Goal: Task Accomplishment & Management: Complete application form

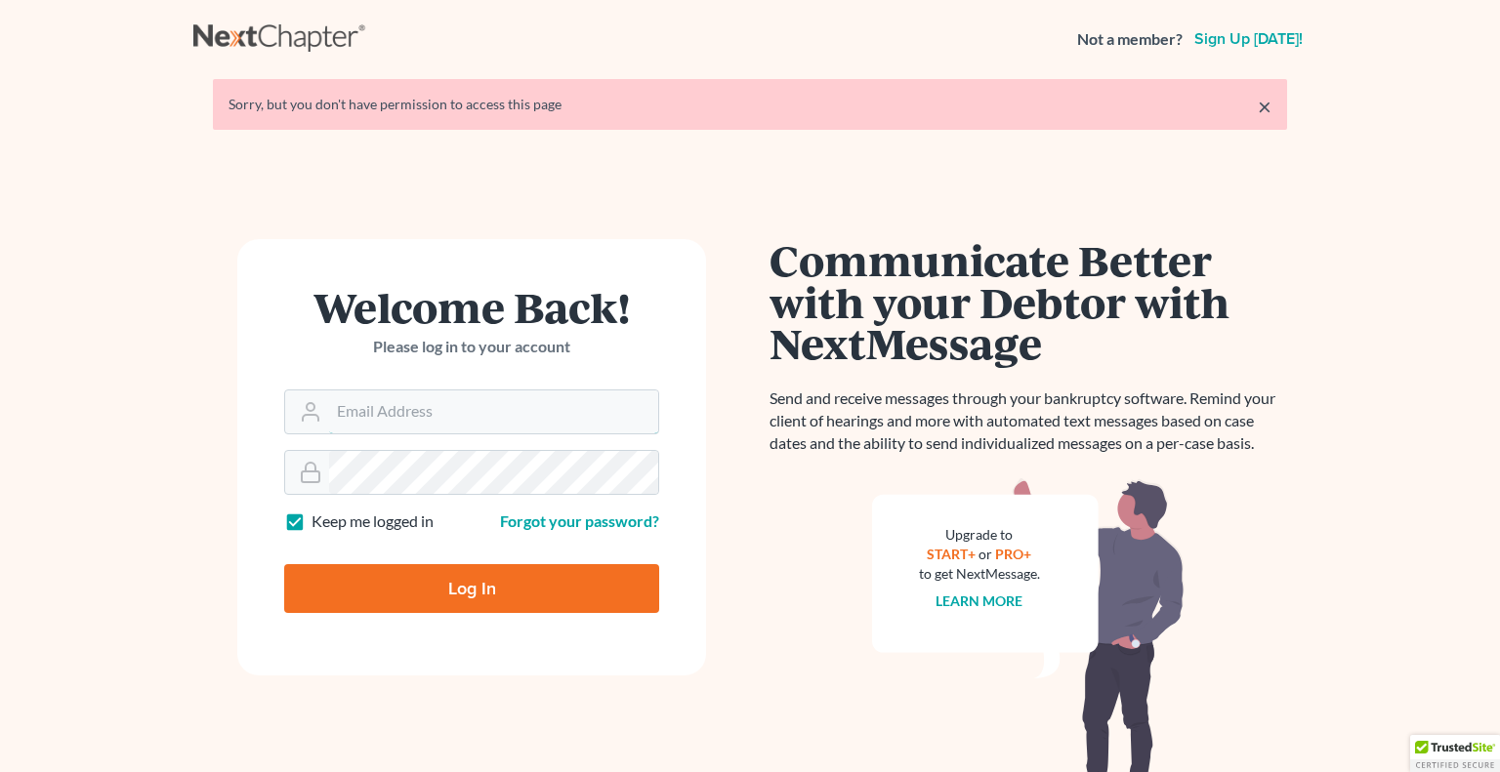
type input "[EMAIL_ADDRESS][DOMAIN_NAME]"
click at [500, 603] on input "Log In" at bounding box center [471, 588] width 375 height 49
type input "Thinking..."
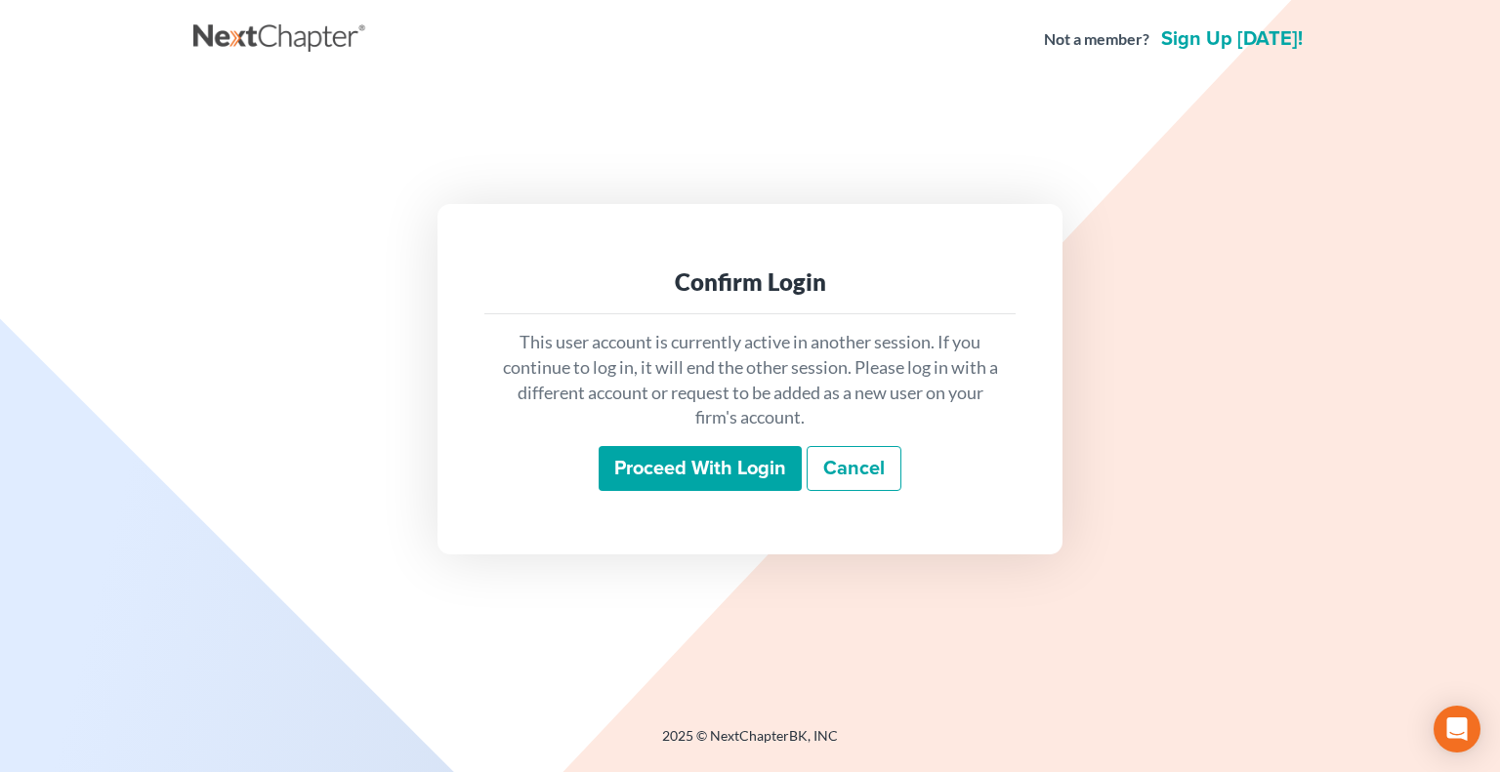
click at [738, 483] on input "Proceed with login" at bounding box center [700, 468] width 203 height 45
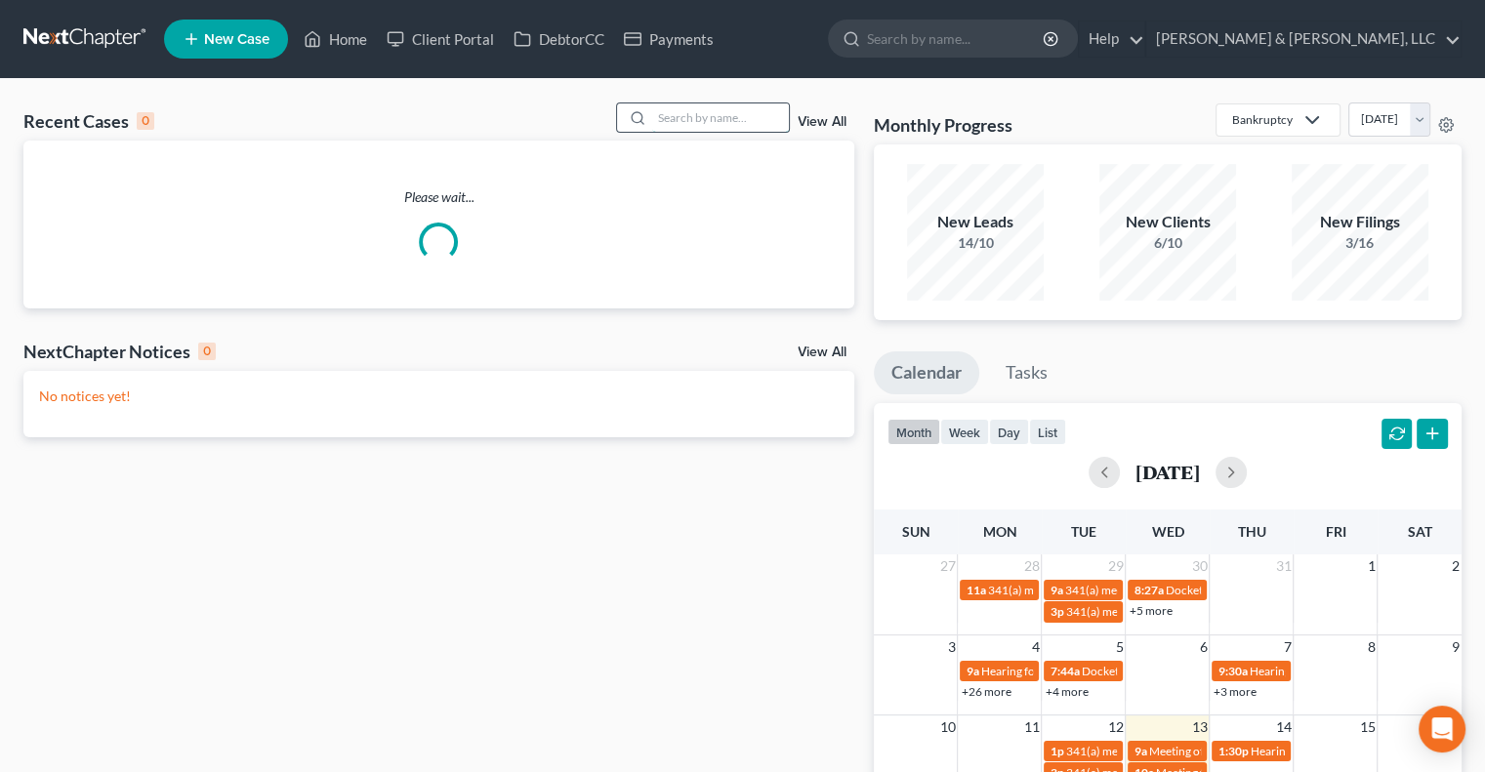
click at [727, 117] on input "search" at bounding box center [720, 118] width 137 height 28
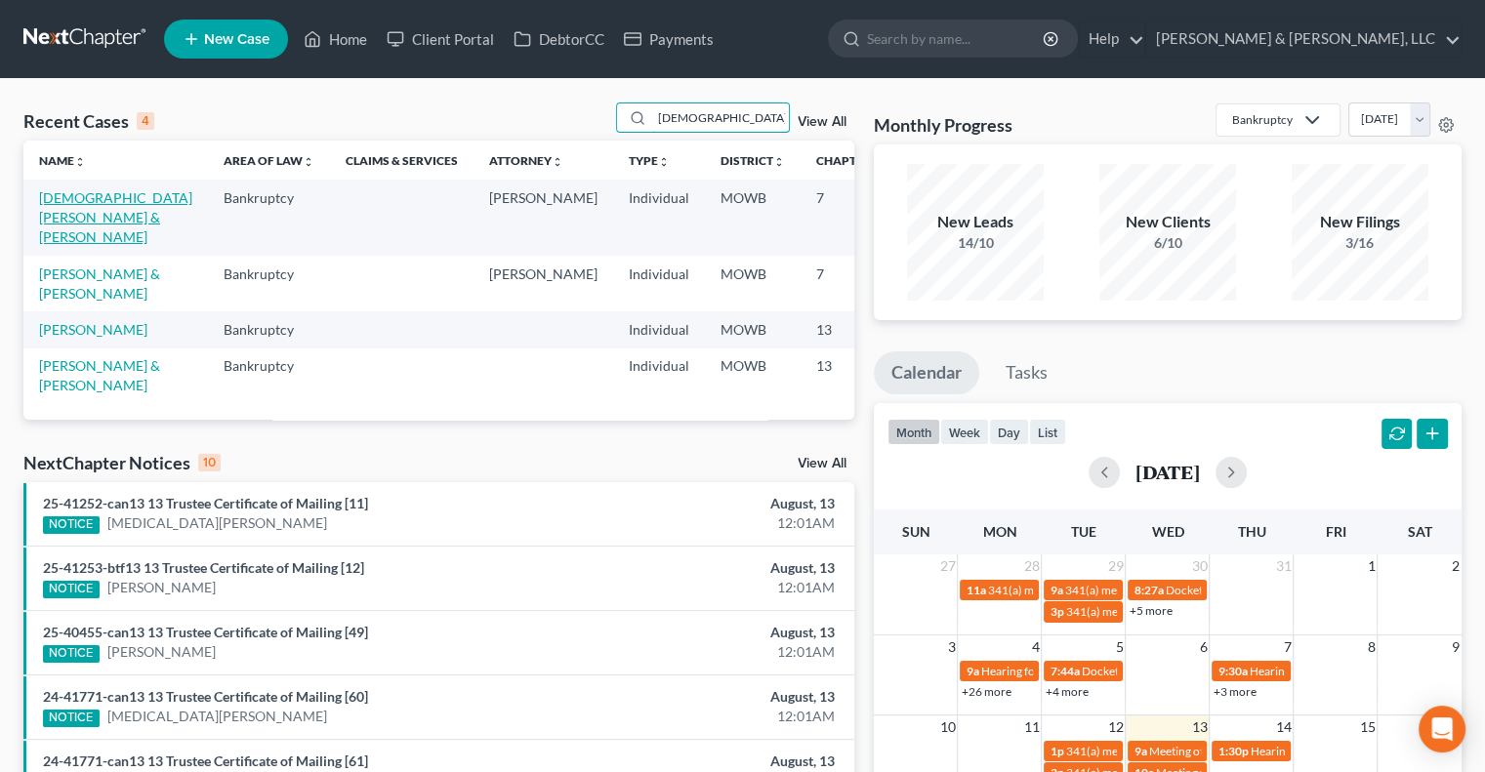
type input "[DEMOGRAPHIC_DATA]"
click at [68, 222] on link "[DEMOGRAPHIC_DATA][PERSON_NAME] & [PERSON_NAME]" at bounding box center [115, 217] width 153 height 56
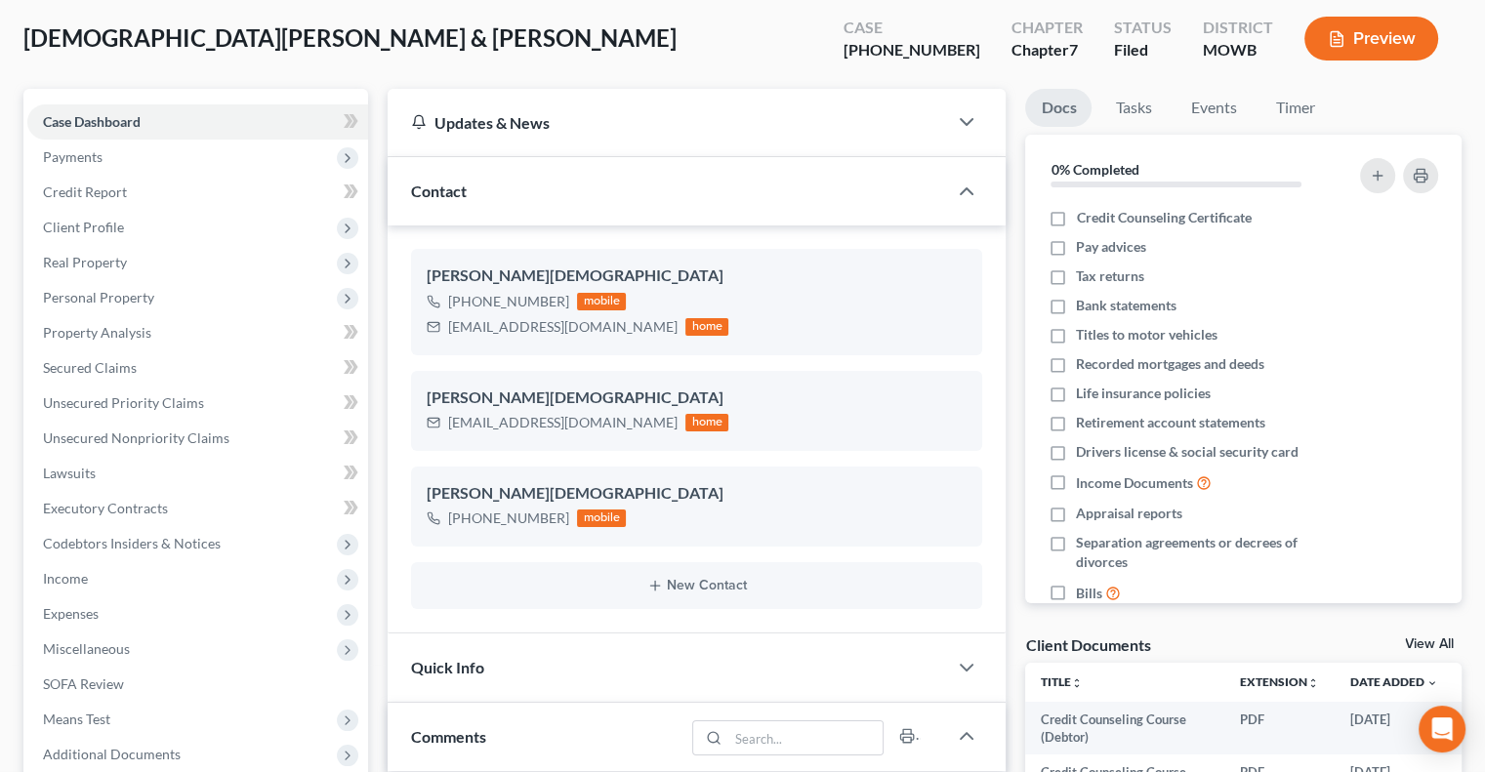
scroll to position [391, 0]
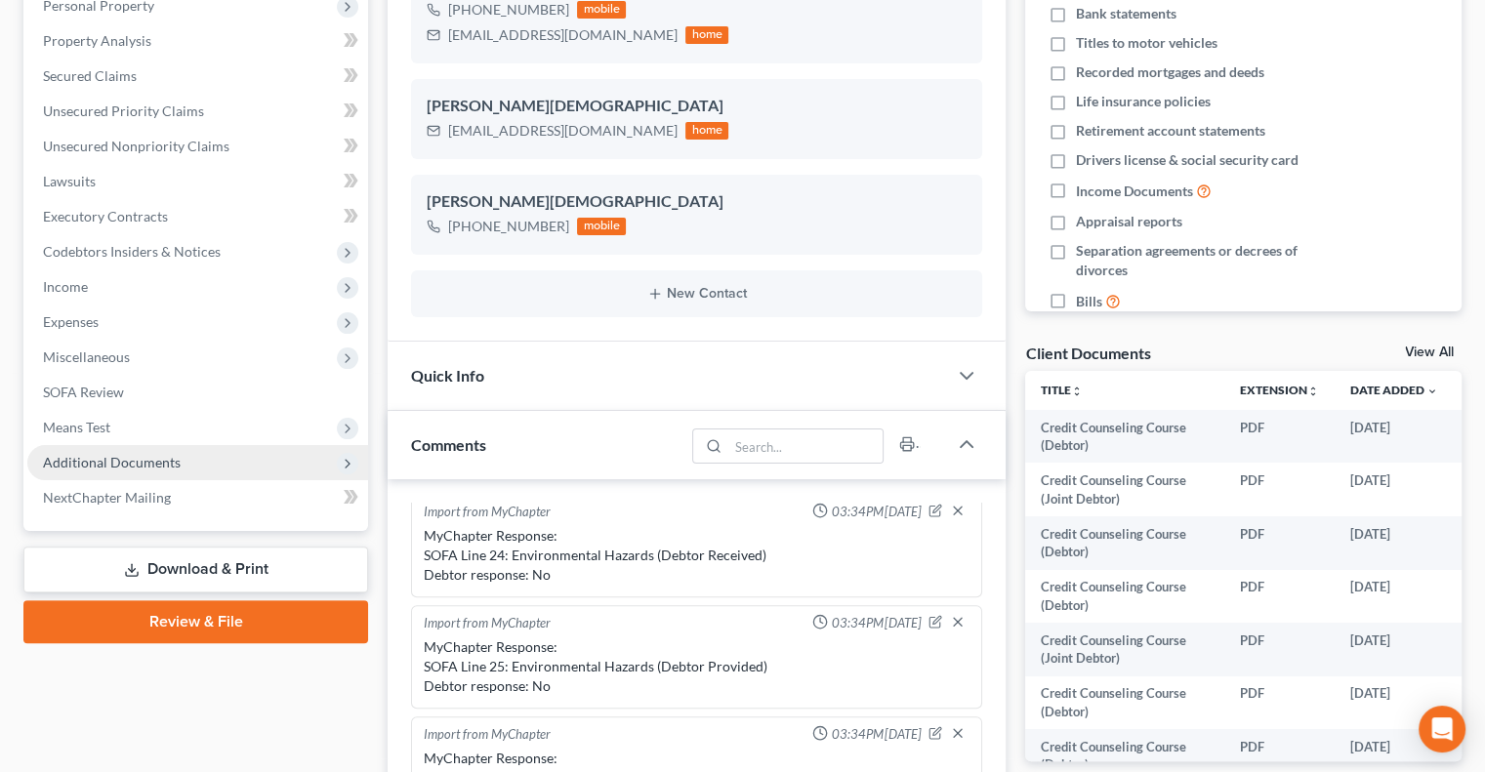
click at [105, 460] on span "Additional Documents" at bounding box center [112, 462] width 138 height 17
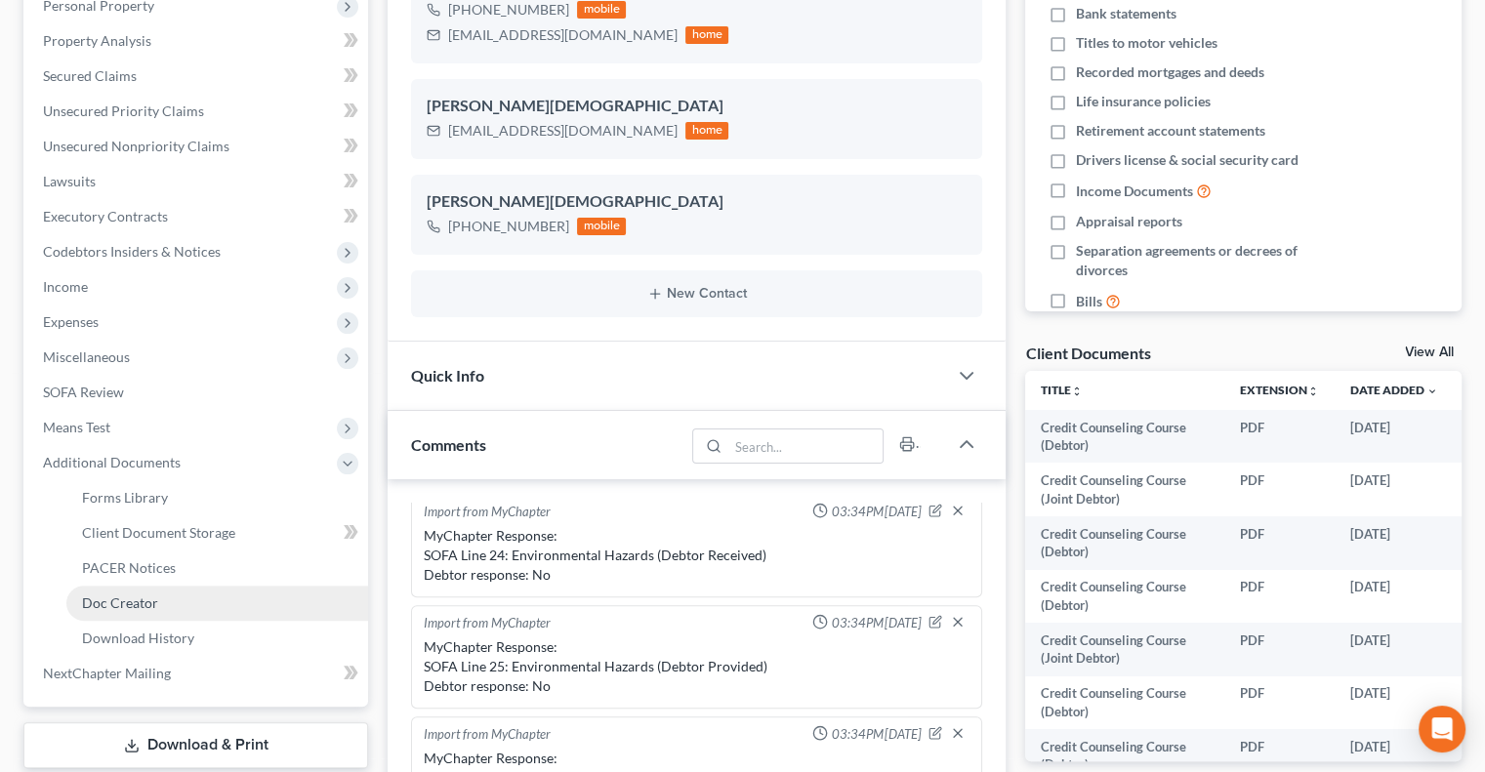
click at [102, 586] on link "Doc Creator" at bounding box center [217, 603] width 302 height 35
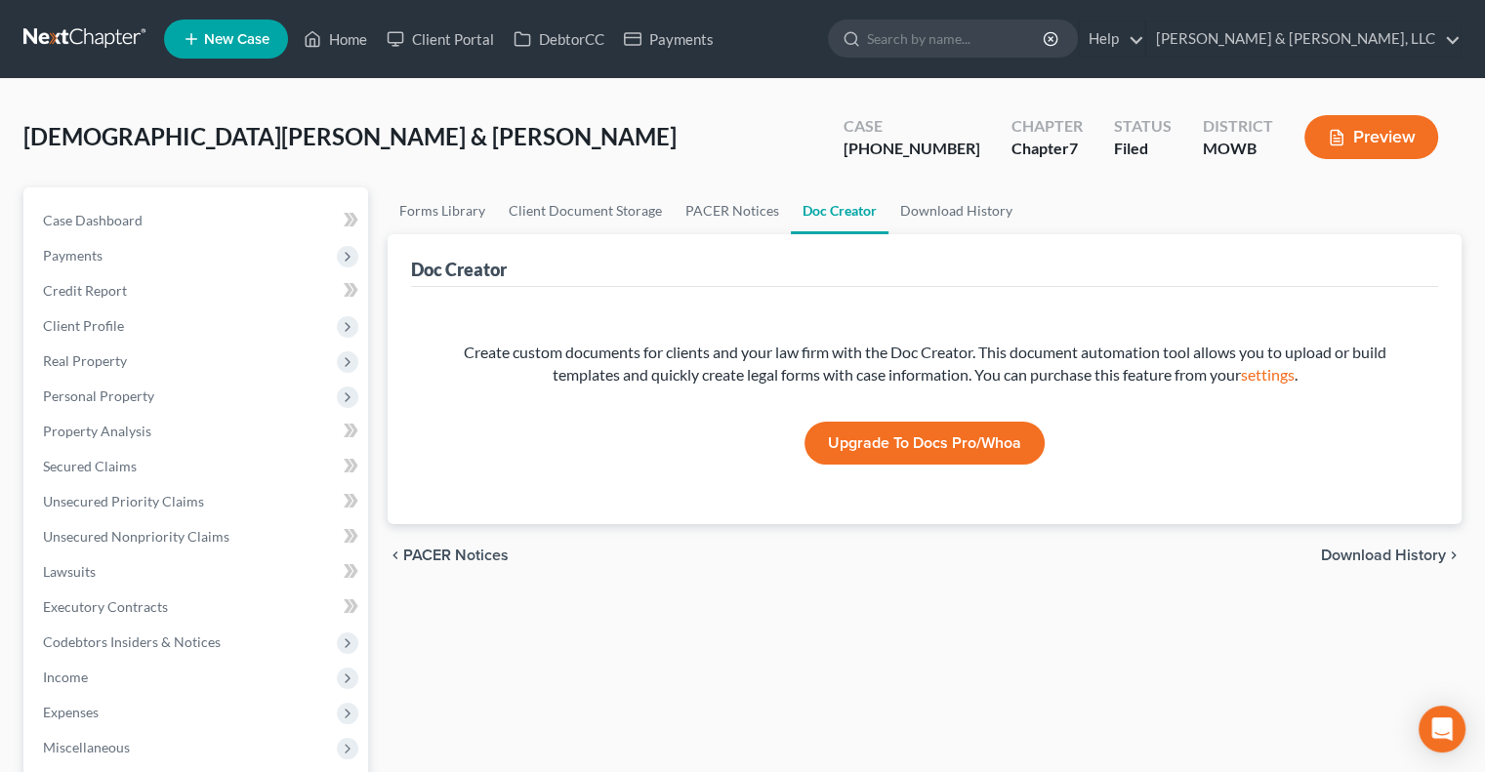
scroll to position [488, 0]
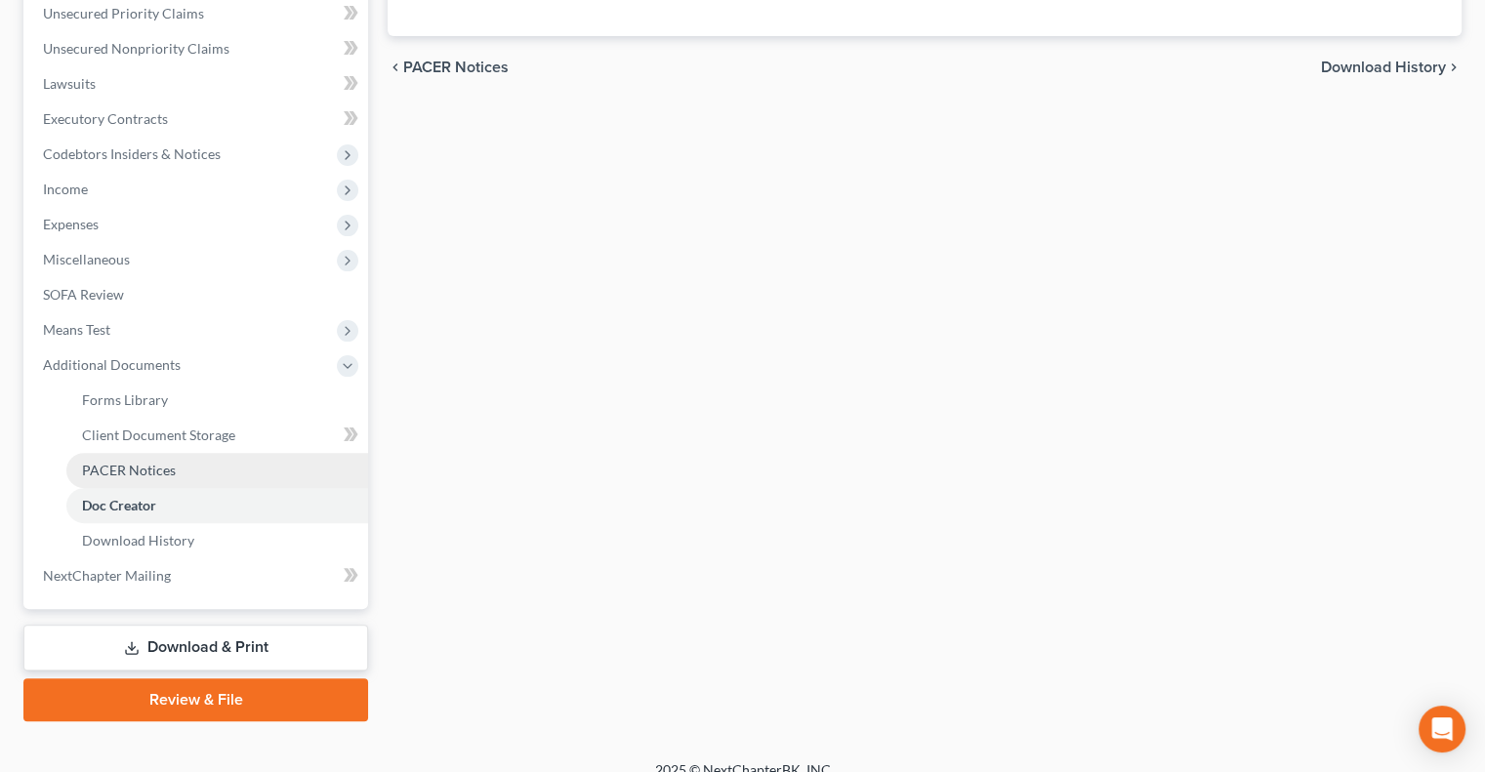
click at [120, 475] on span "PACER Notices" at bounding box center [129, 470] width 94 height 17
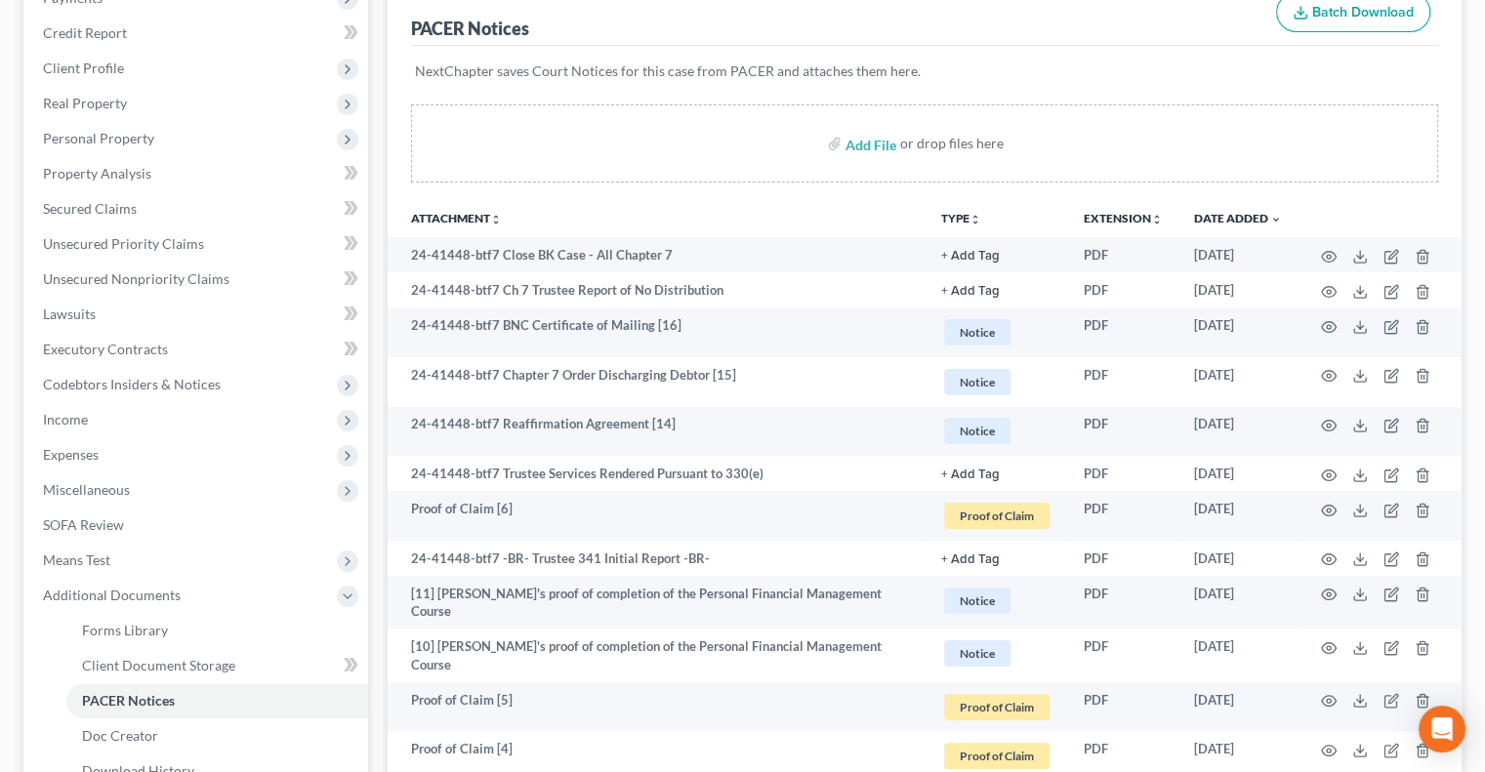
scroll to position [293, 0]
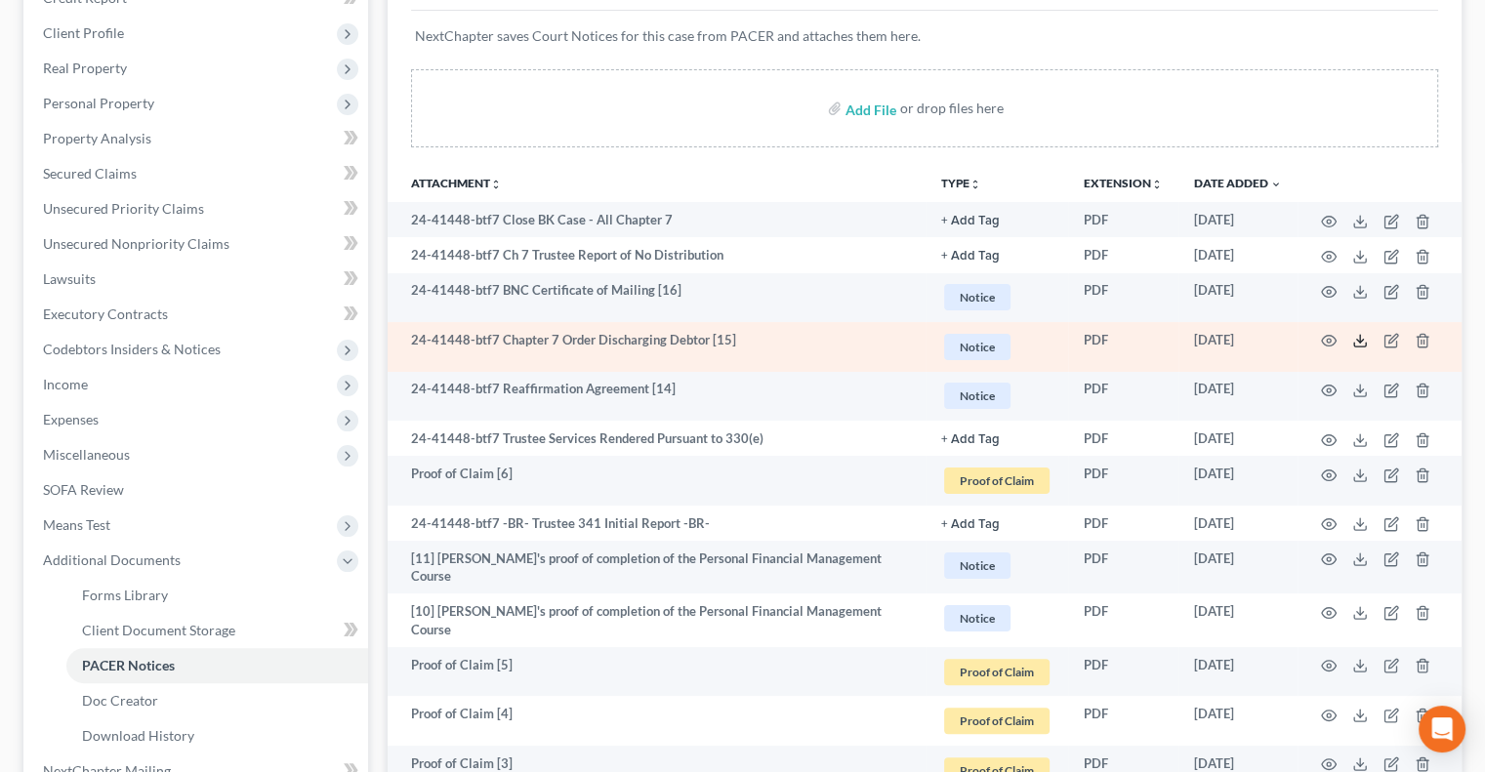
click at [1361, 343] on icon at bounding box center [1361, 341] width 16 height 16
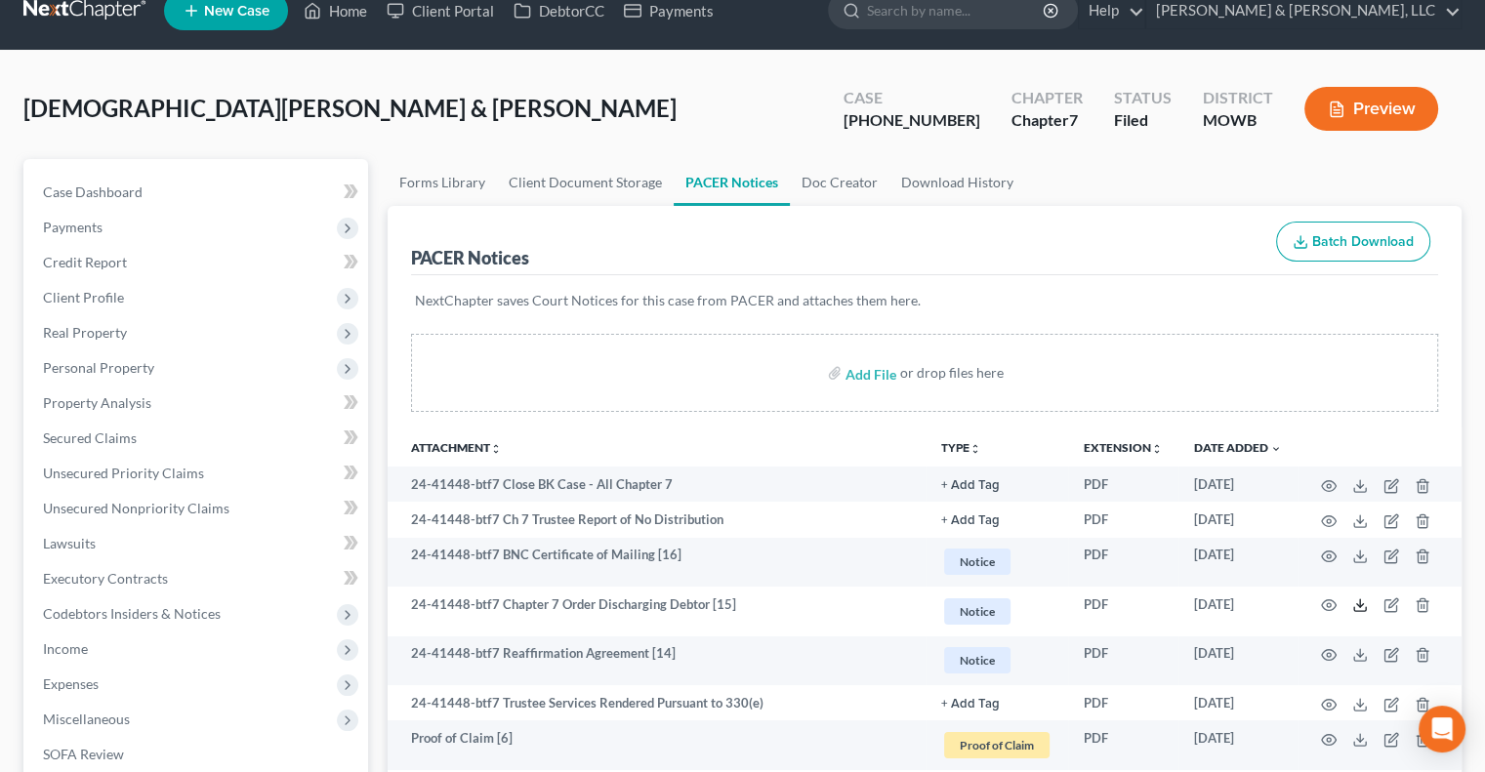
scroll to position [0, 0]
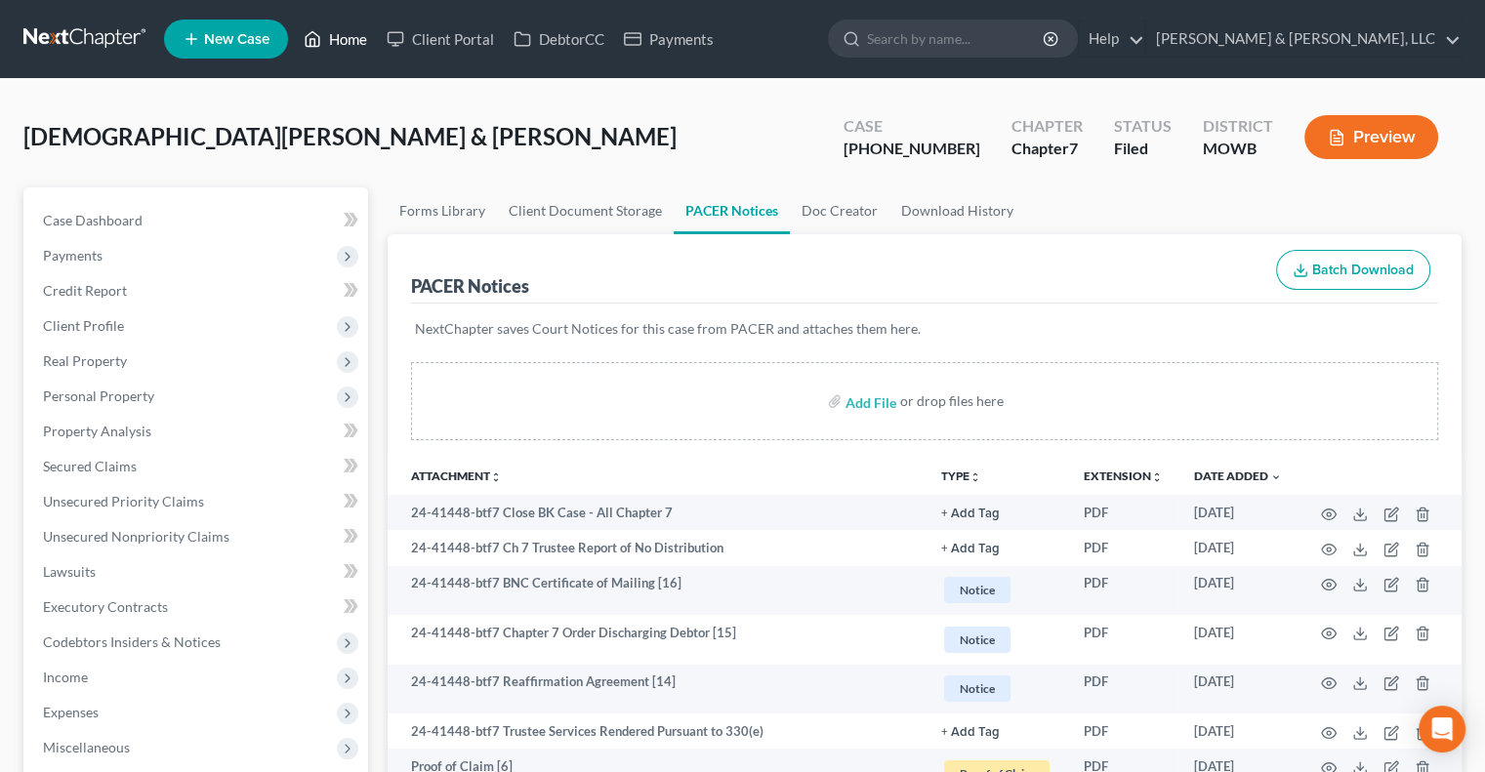
click at [324, 38] on link "Home" at bounding box center [335, 38] width 83 height 35
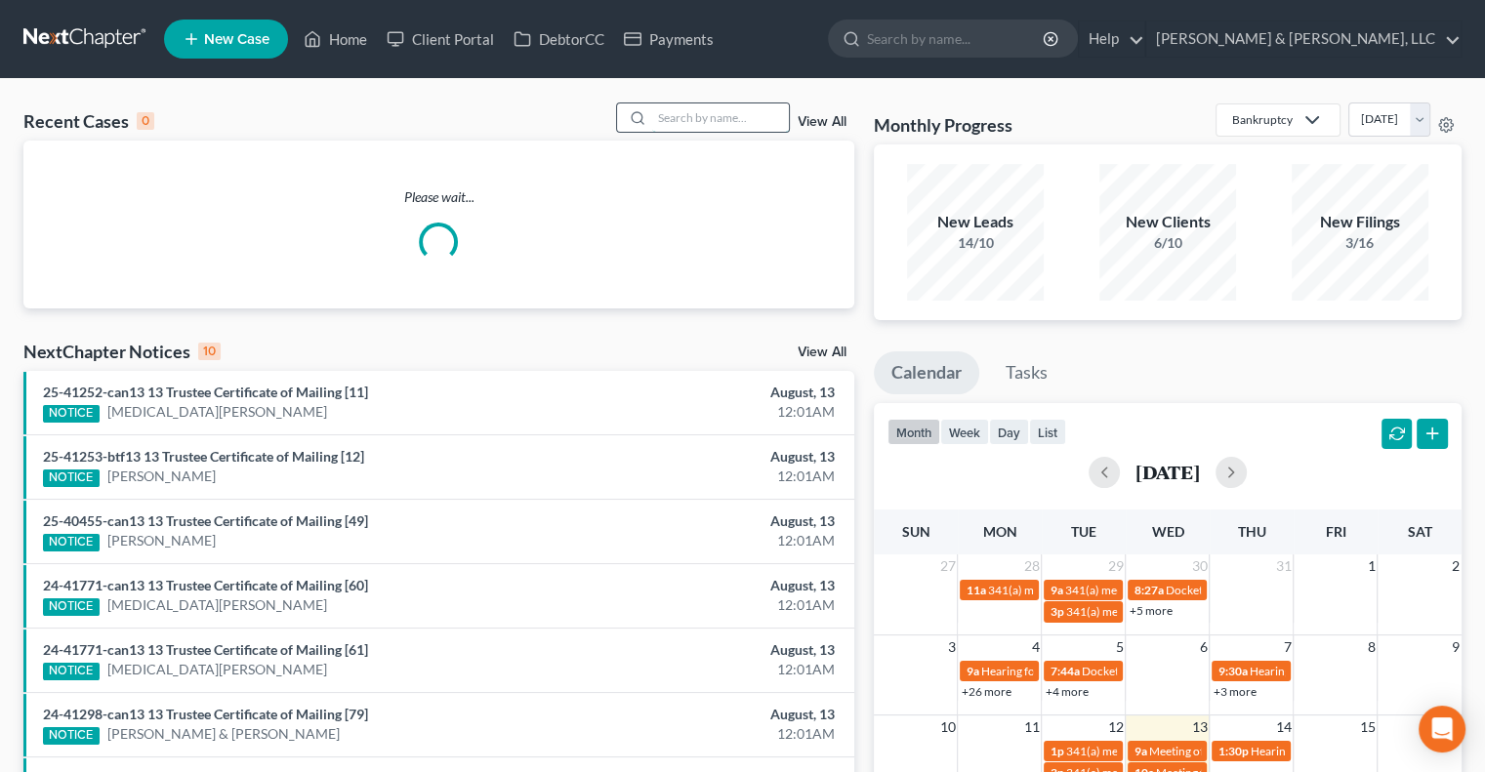
click at [670, 122] on input "search" at bounding box center [720, 118] width 137 height 28
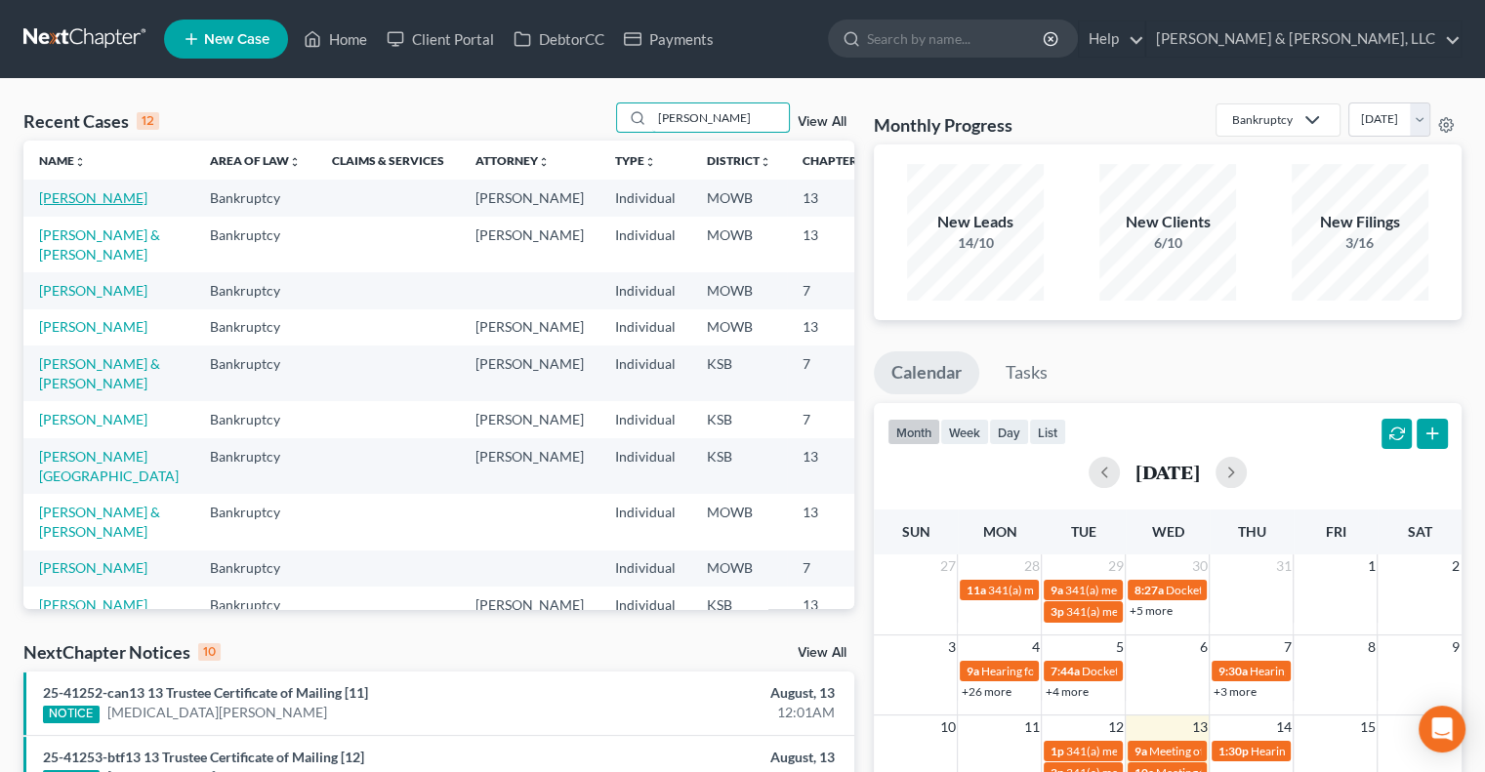
type input "anderson"
click at [53, 202] on link "[PERSON_NAME]" at bounding box center [93, 197] width 108 height 17
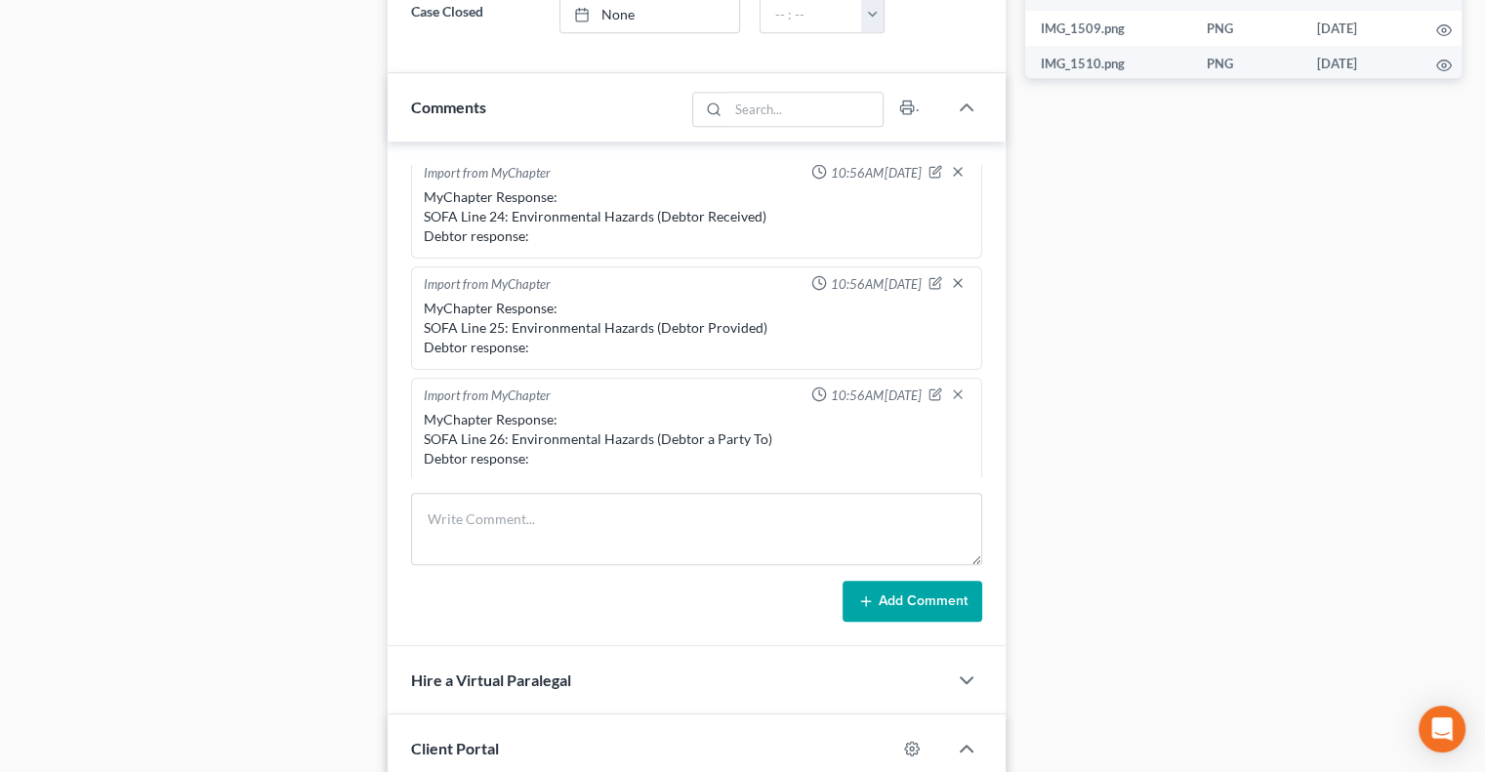
scroll to position [684, 0]
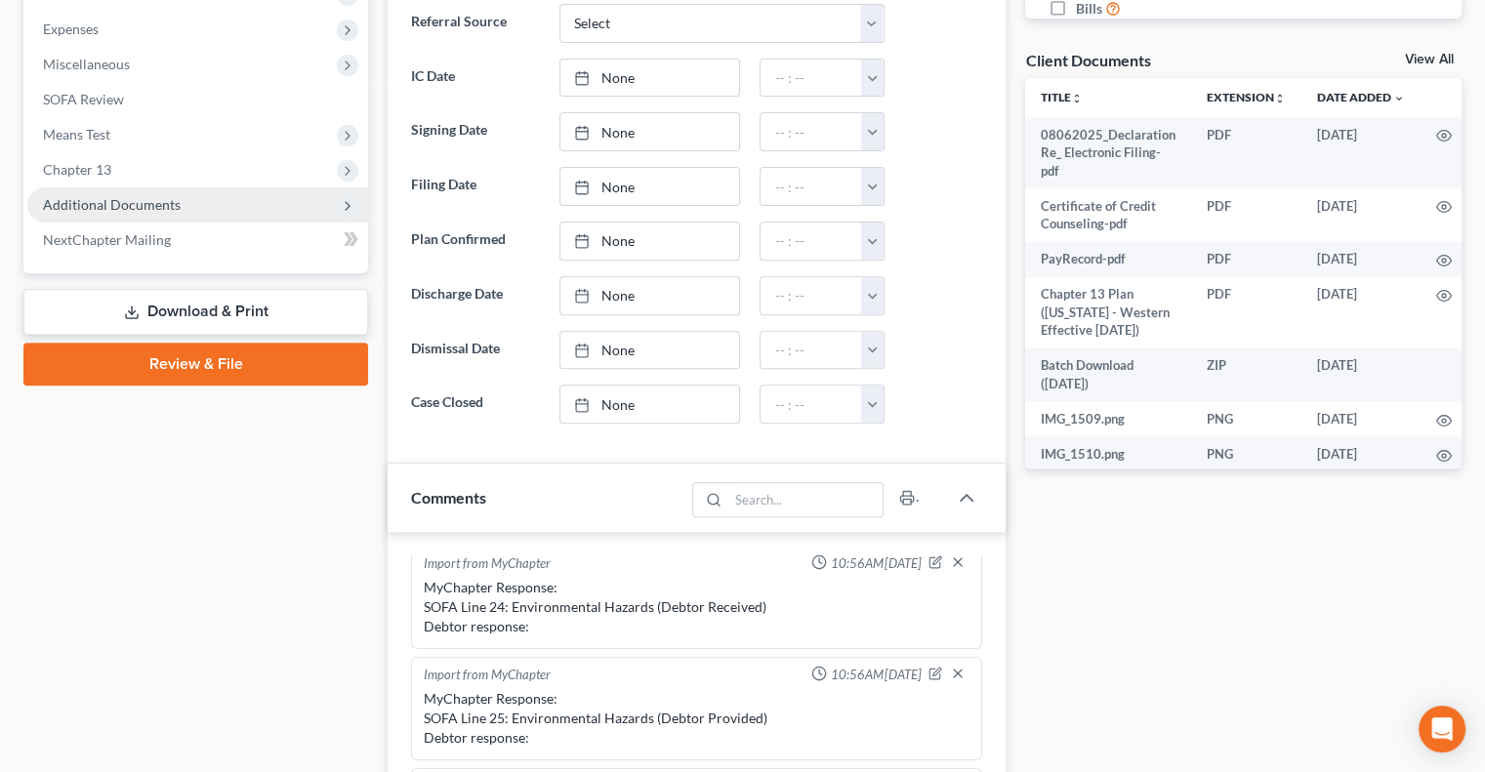
click at [84, 206] on span "Additional Documents" at bounding box center [112, 204] width 138 height 17
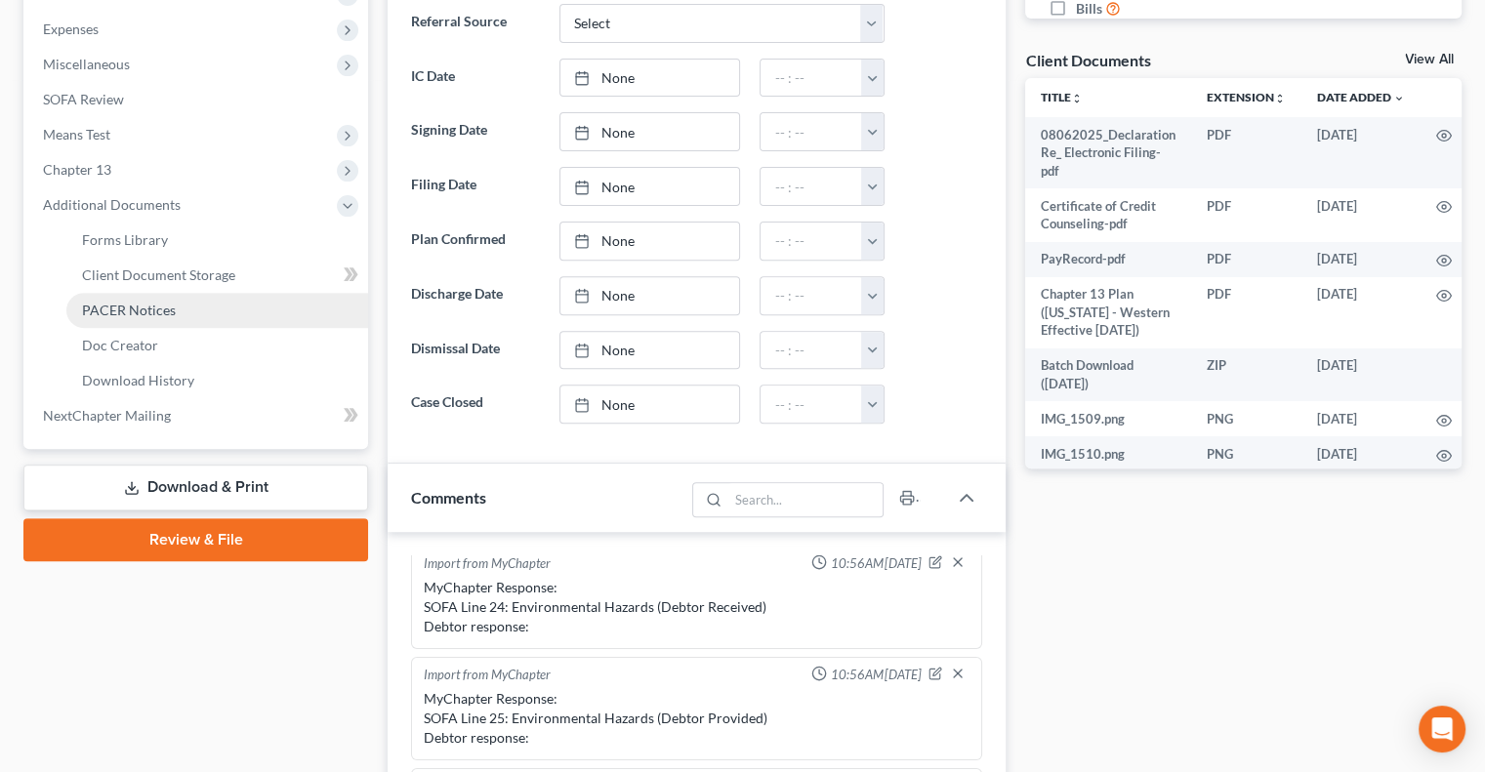
click at [113, 313] on span "PACER Notices" at bounding box center [129, 310] width 94 height 17
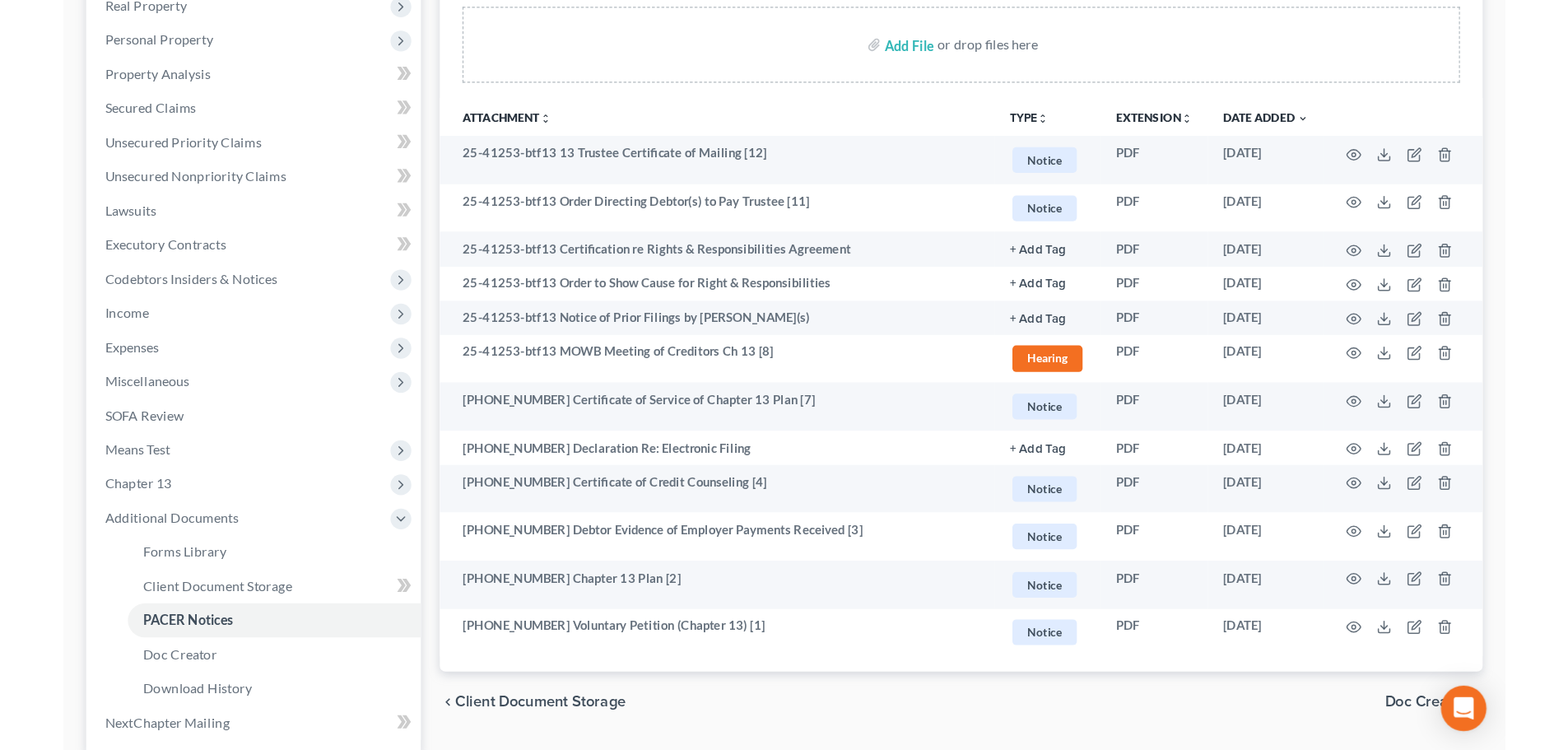
scroll to position [329, 0]
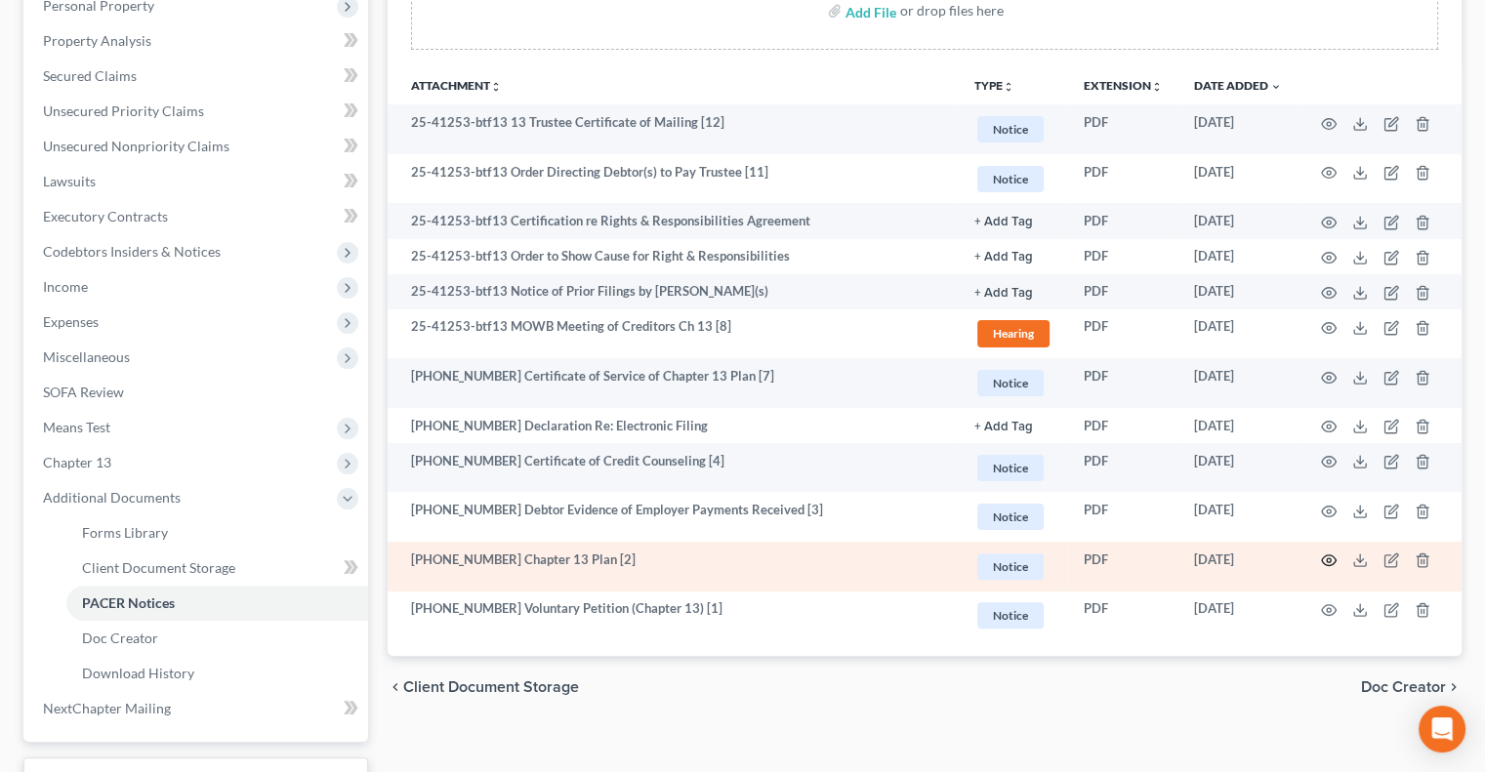
click at [1325, 559] on icon "button" at bounding box center [1329, 561] width 16 height 16
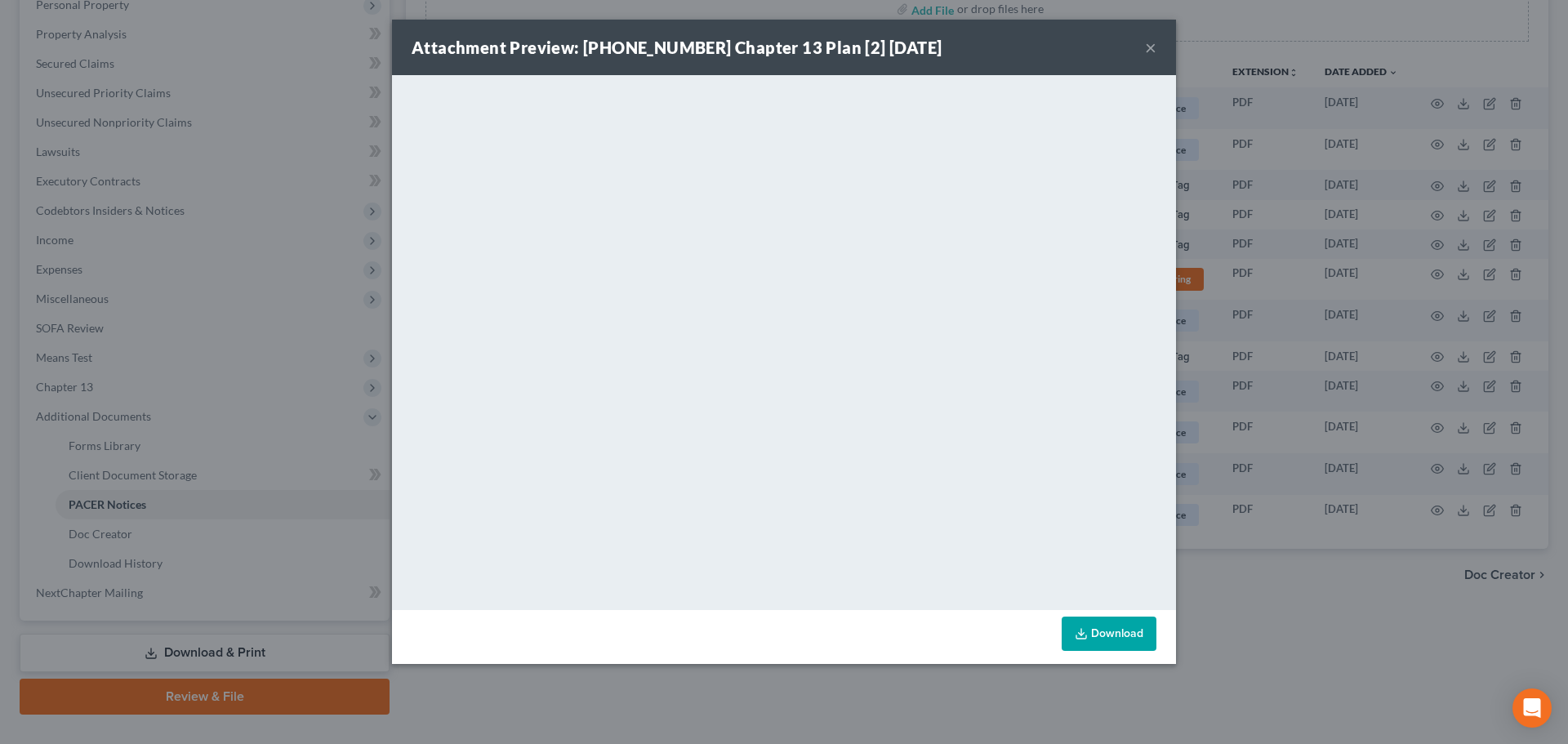
click at [1150, 44] on button "×" at bounding box center [1151, 47] width 12 height 19
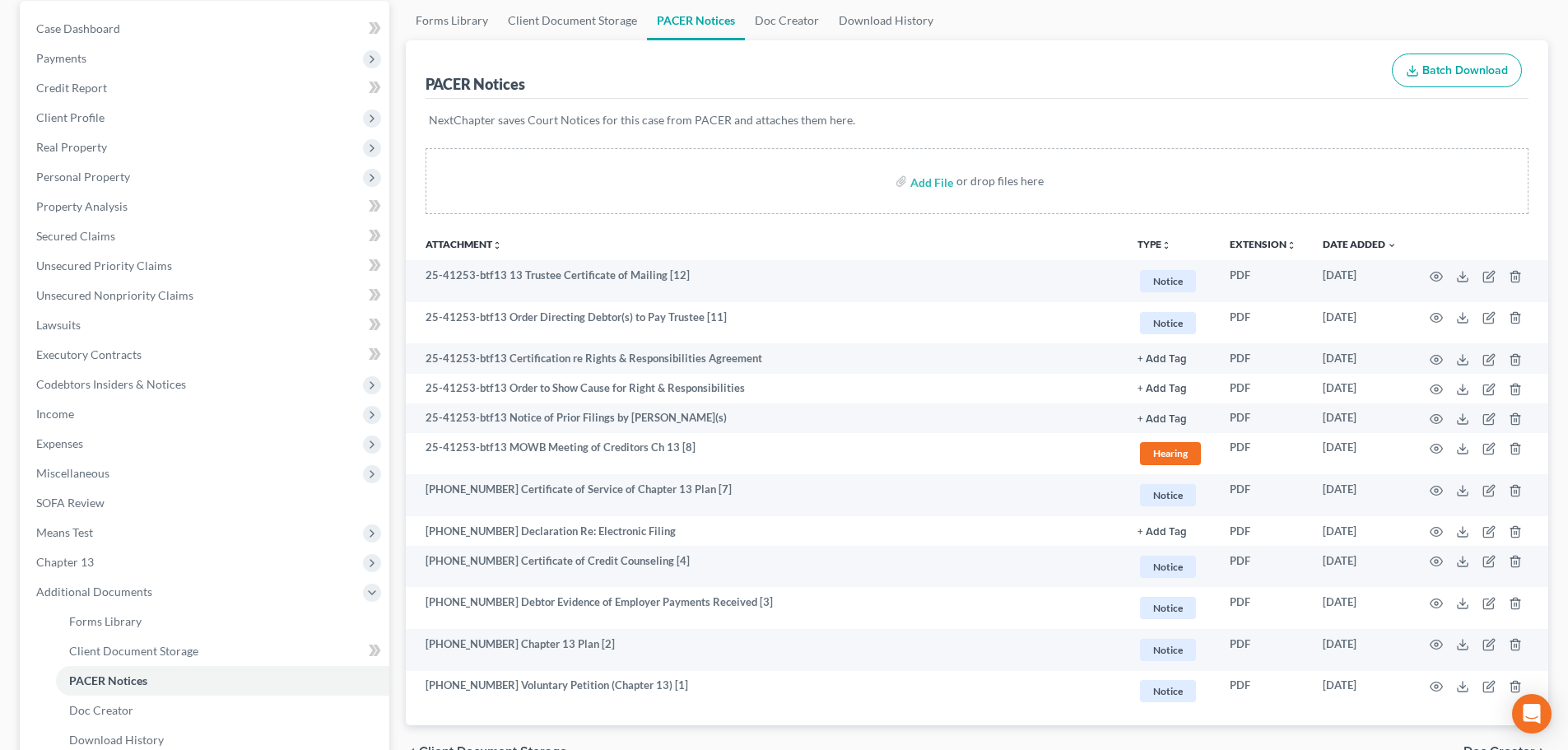
scroll to position [0, 0]
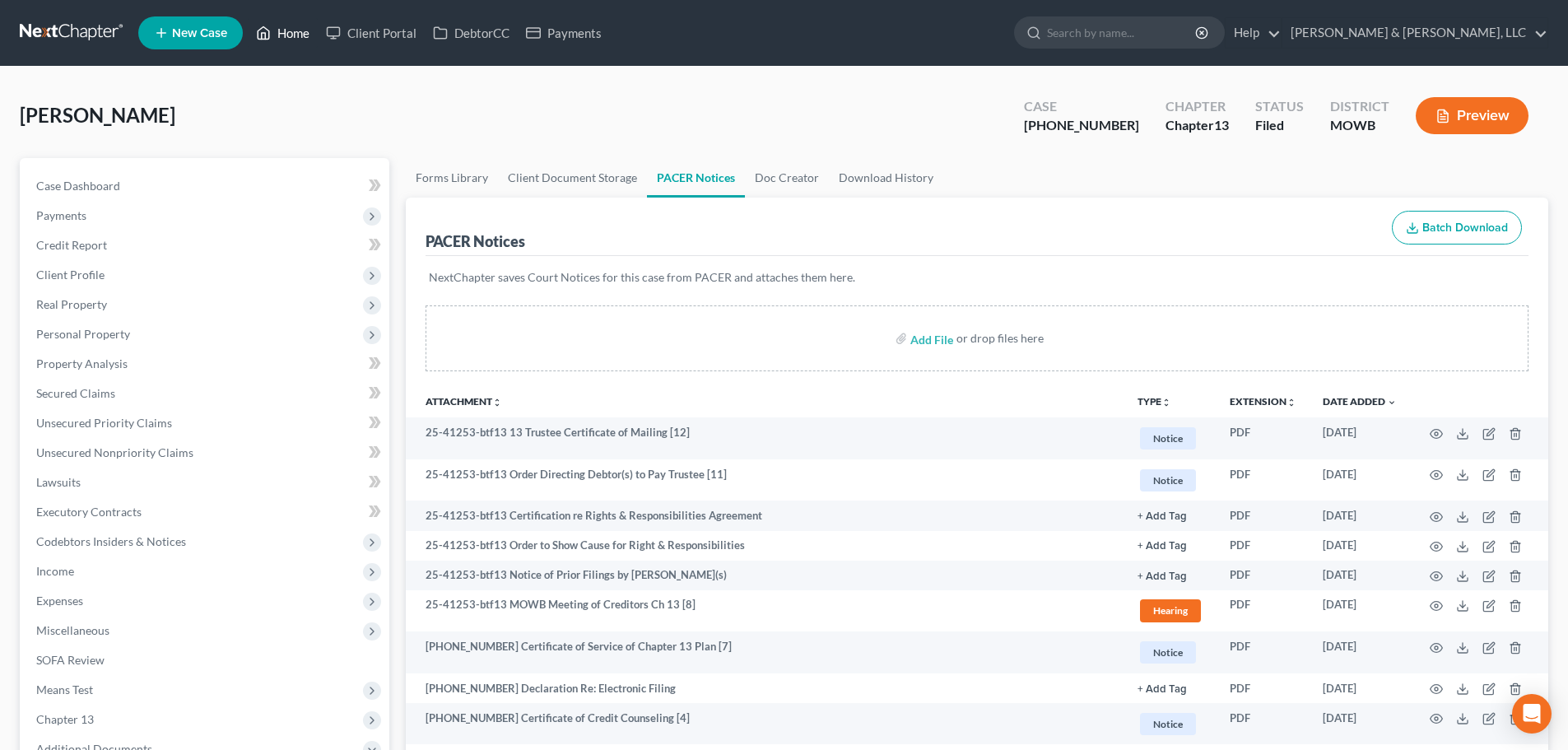
click at [293, 24] on link "Home" at bounding box center [282, 32] width 70 height 29
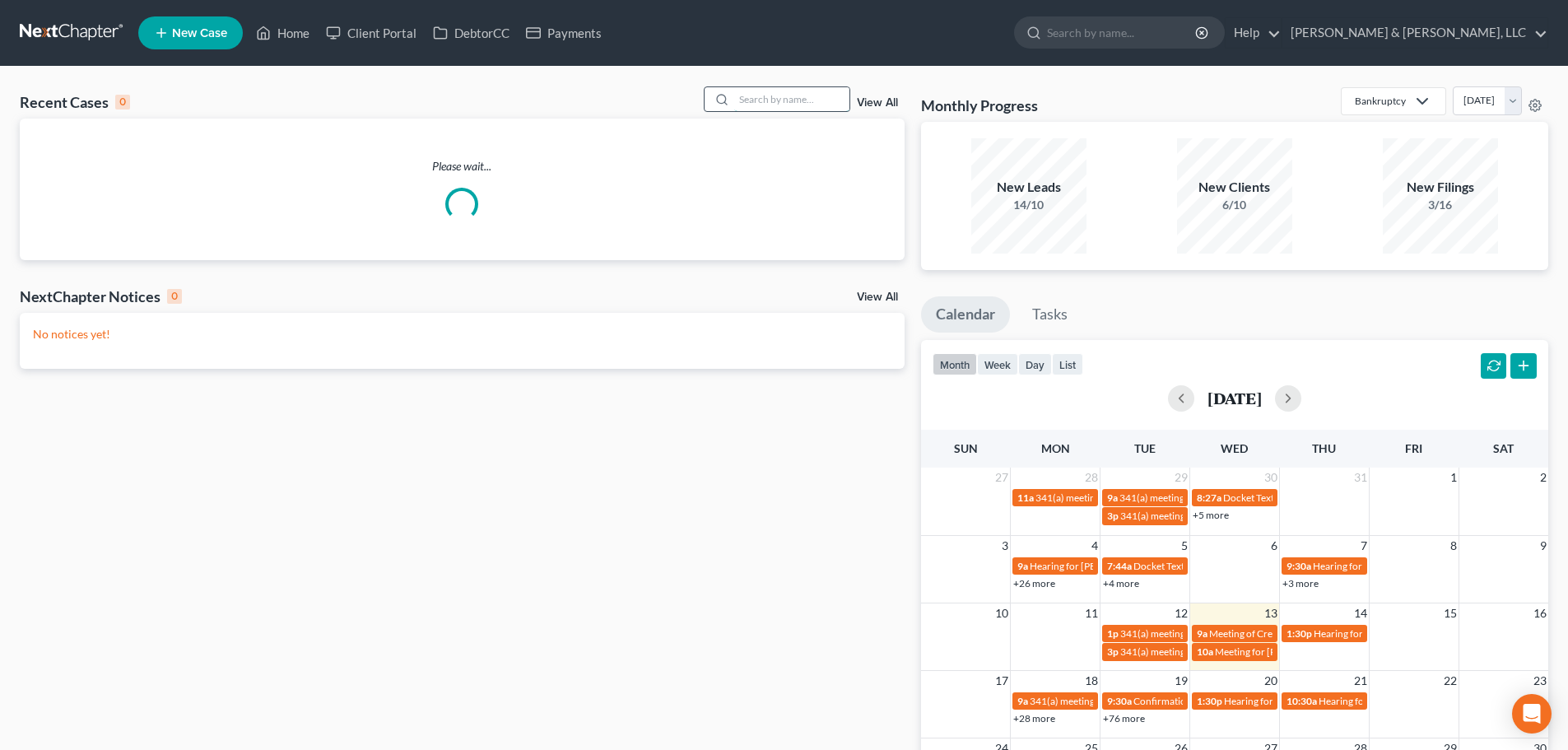
click at [776, 100] on input "search" at bounding box center [792, 99] width 115 height 24
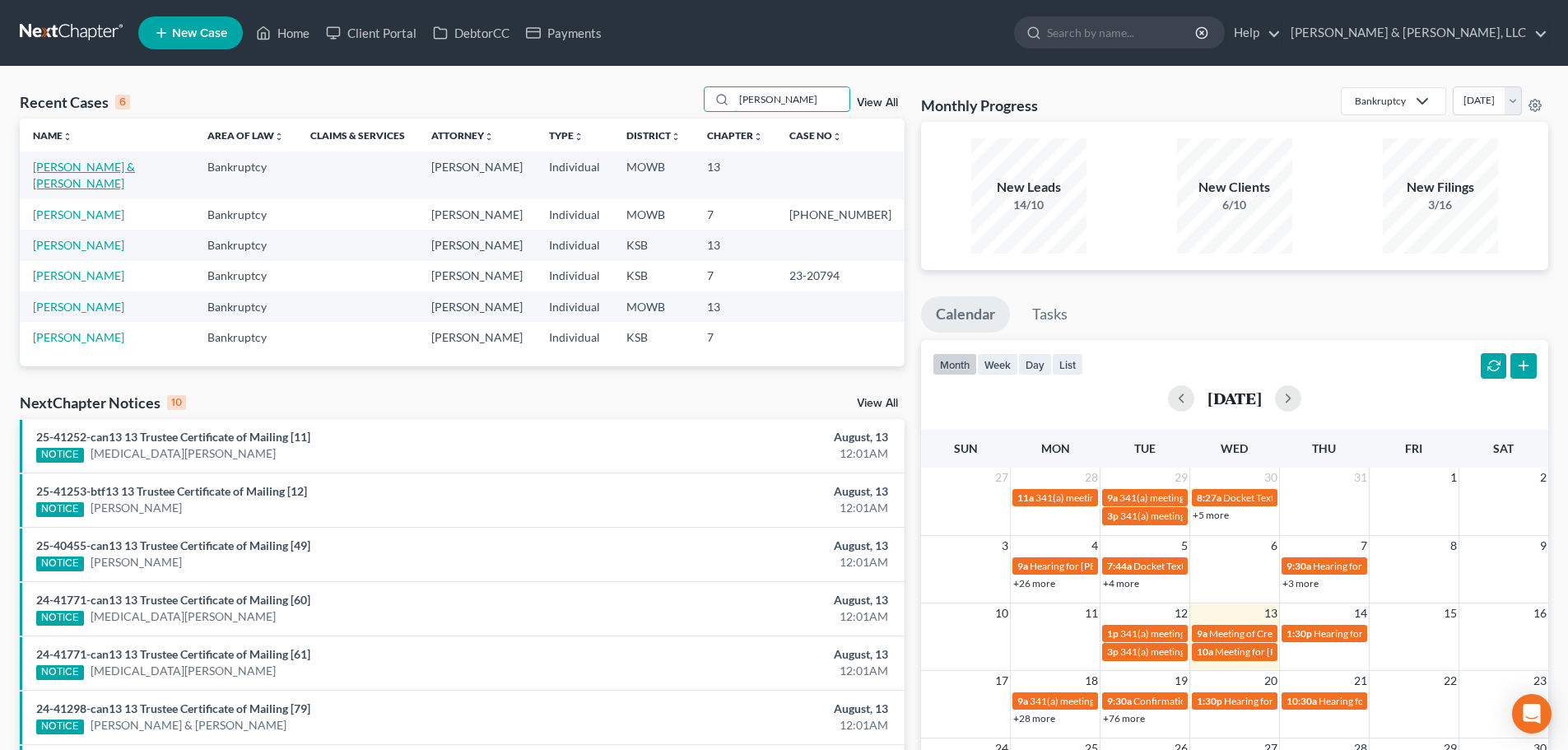
type input "boyd"
click at [77, 163] on link "[PERSON_NAME] & [PERSON_NAME]" at bounding box center [83, 174] width 102 height 30
select select "6"
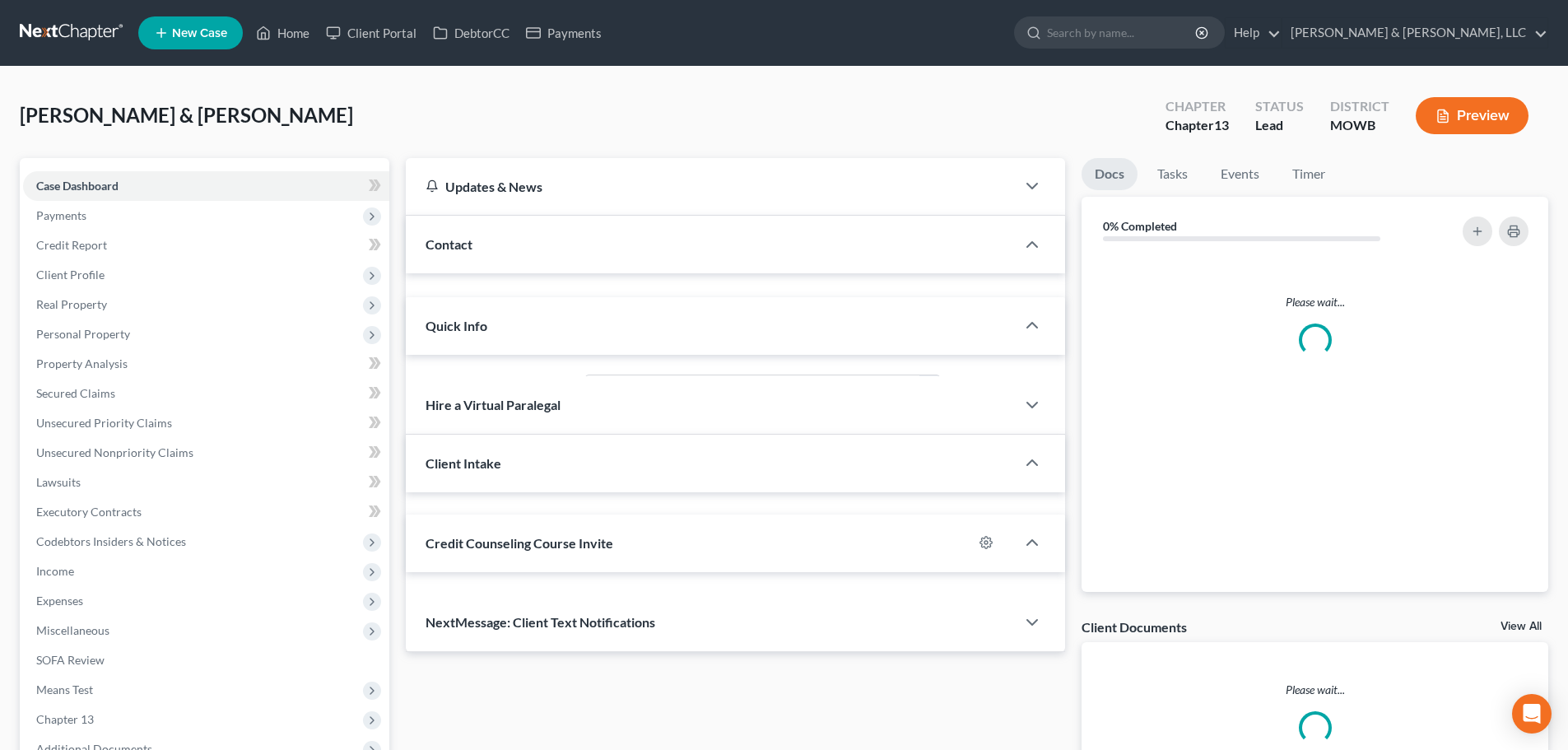
click at [51, 171] on link "Case Dashboard" at bounding box center [206, 185] width 367 height 29
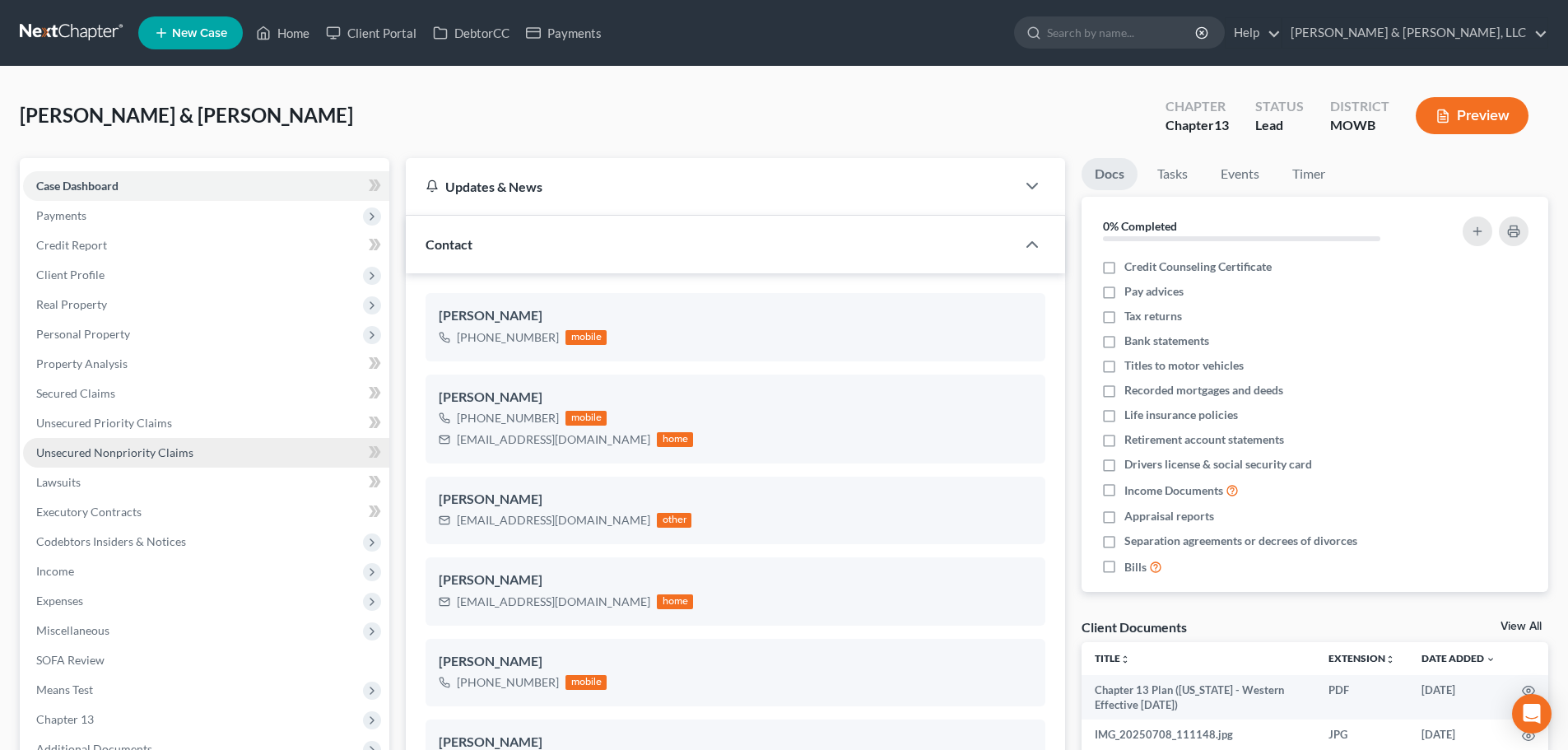
click at [100, 454] on span "Unsecured Nonpriority Claims" at bounding box center [115, 452] width 158 height 14
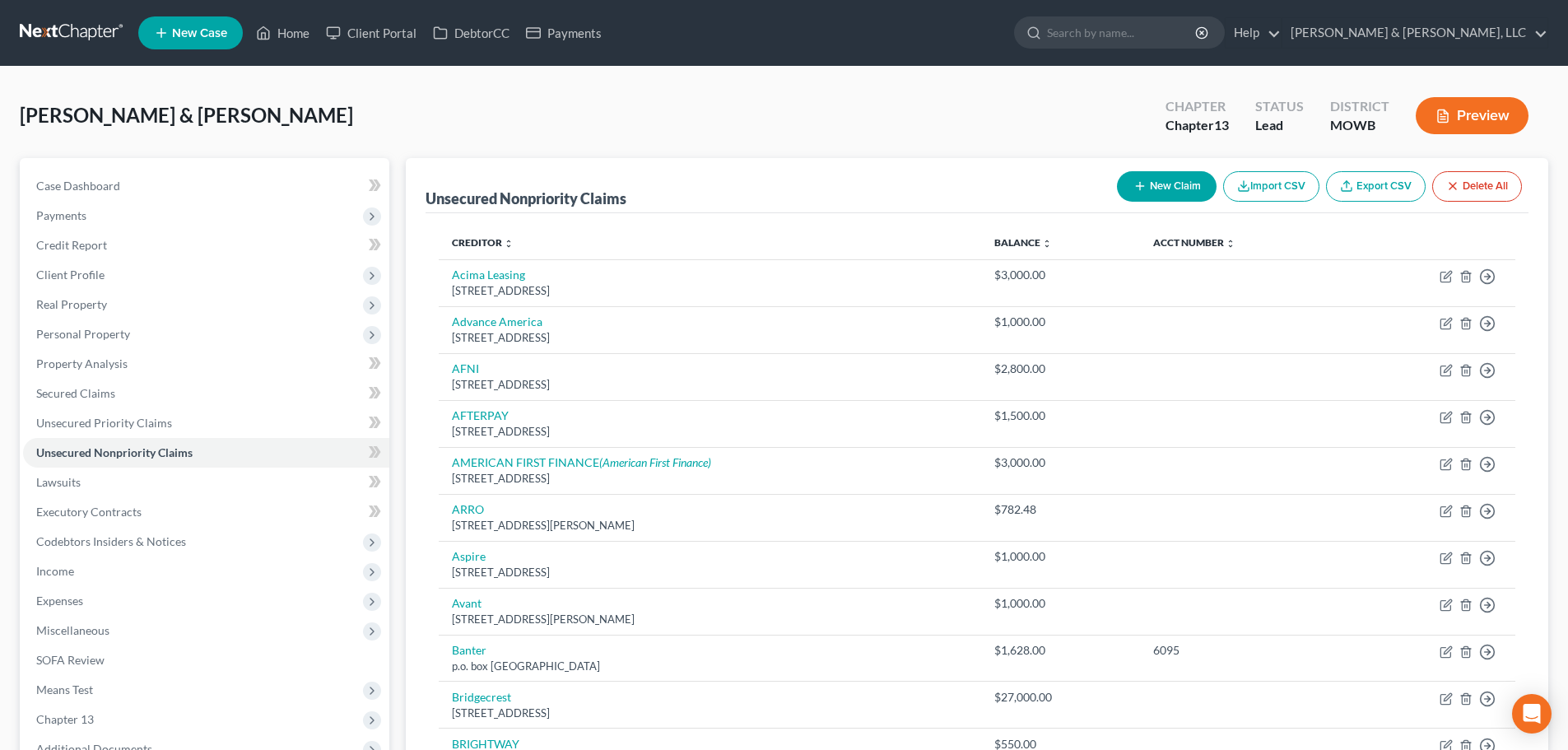
click at [1147, 180] on button "New Claim" at bounding box center [1167, 186] width 99 height 30
select select "2"
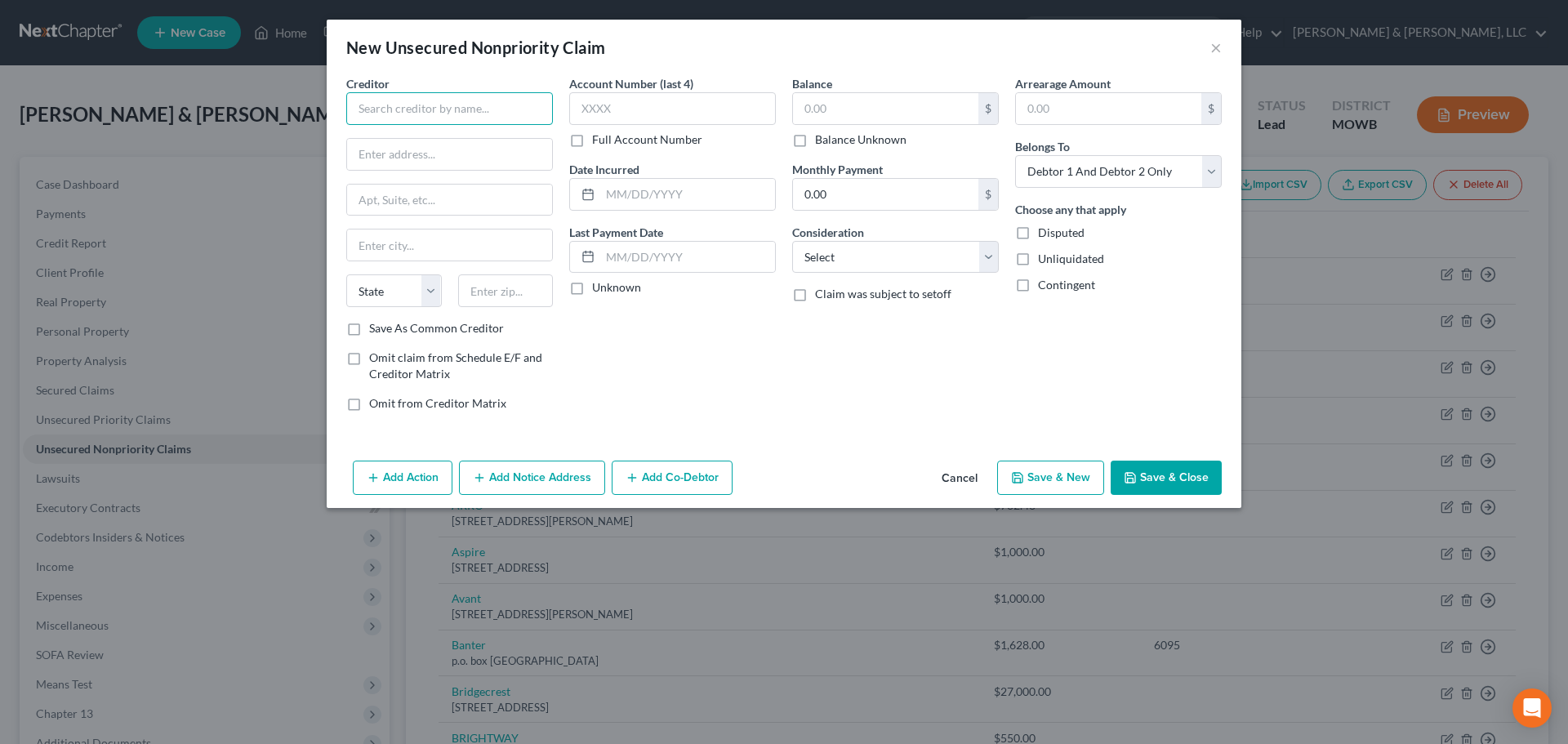
click at [477, 118] on input "text" at bounding box center [449, 108] width 207 height 33
type input "Susquehanna Auto Clinic"
type input "18200 E US Hwy 24"
drag, startPoint x: 491, startPoint y: 114, endPoint x: 237, endPoint y: 151, distance: 256.7
click at [237, 151] on div "New Unsecured Nonpriority Claim × Creditor * Susquehanna Auto Clinic 18200 E US…" at bounding box center [784, 372] width 1568 height 744
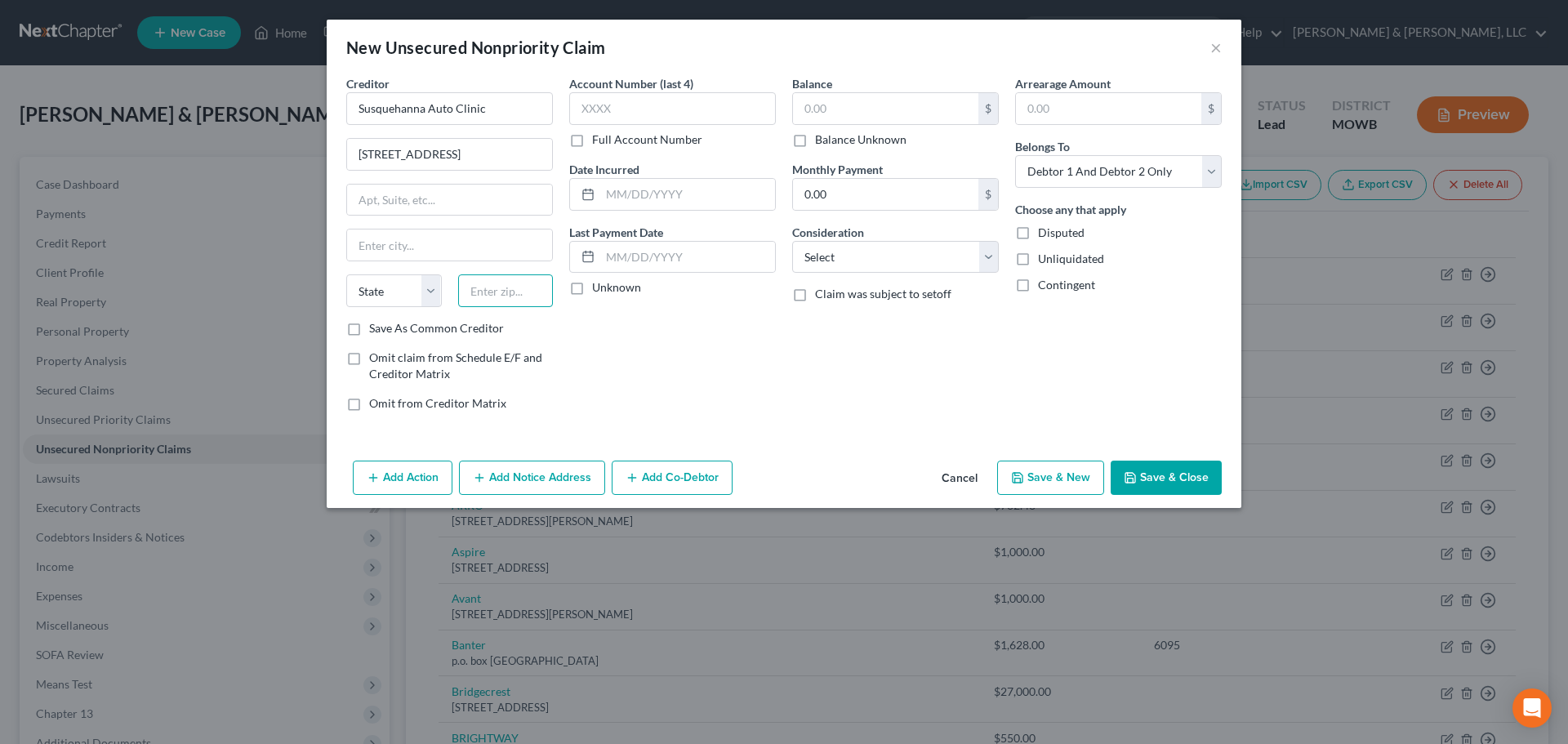
click at [497, 285] on input "text" at bounding box center [506, 290] width 95 height 33
type input "64056"
type input "Independence"
select select "26"
click at [865, 108] on input "text" at bounding box center [886, 108] width 186 height 31
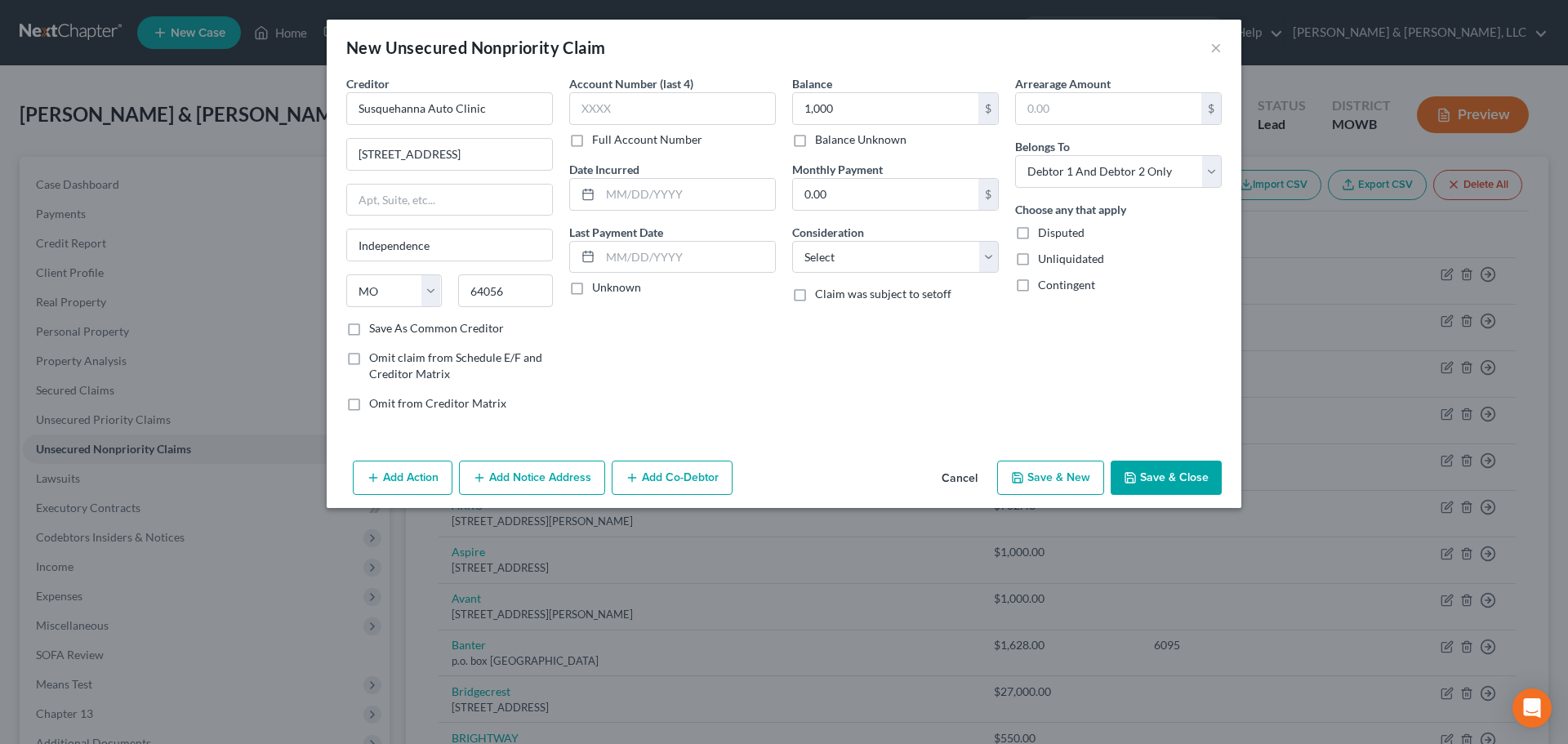
click at [1177, 476] on button "Save & Close" at bounding box center [1166, 477] width 111 height 34
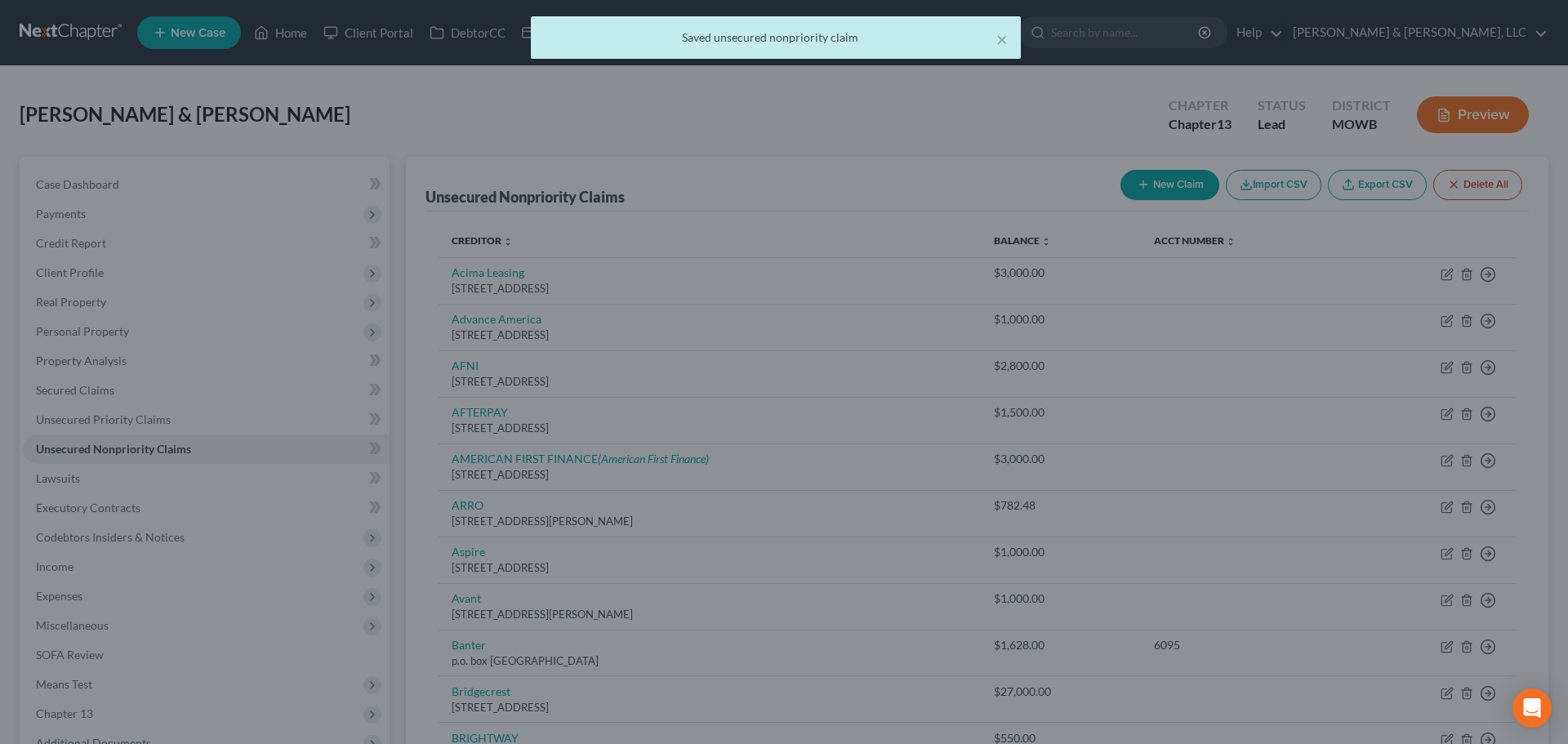
type input "1,000.00"
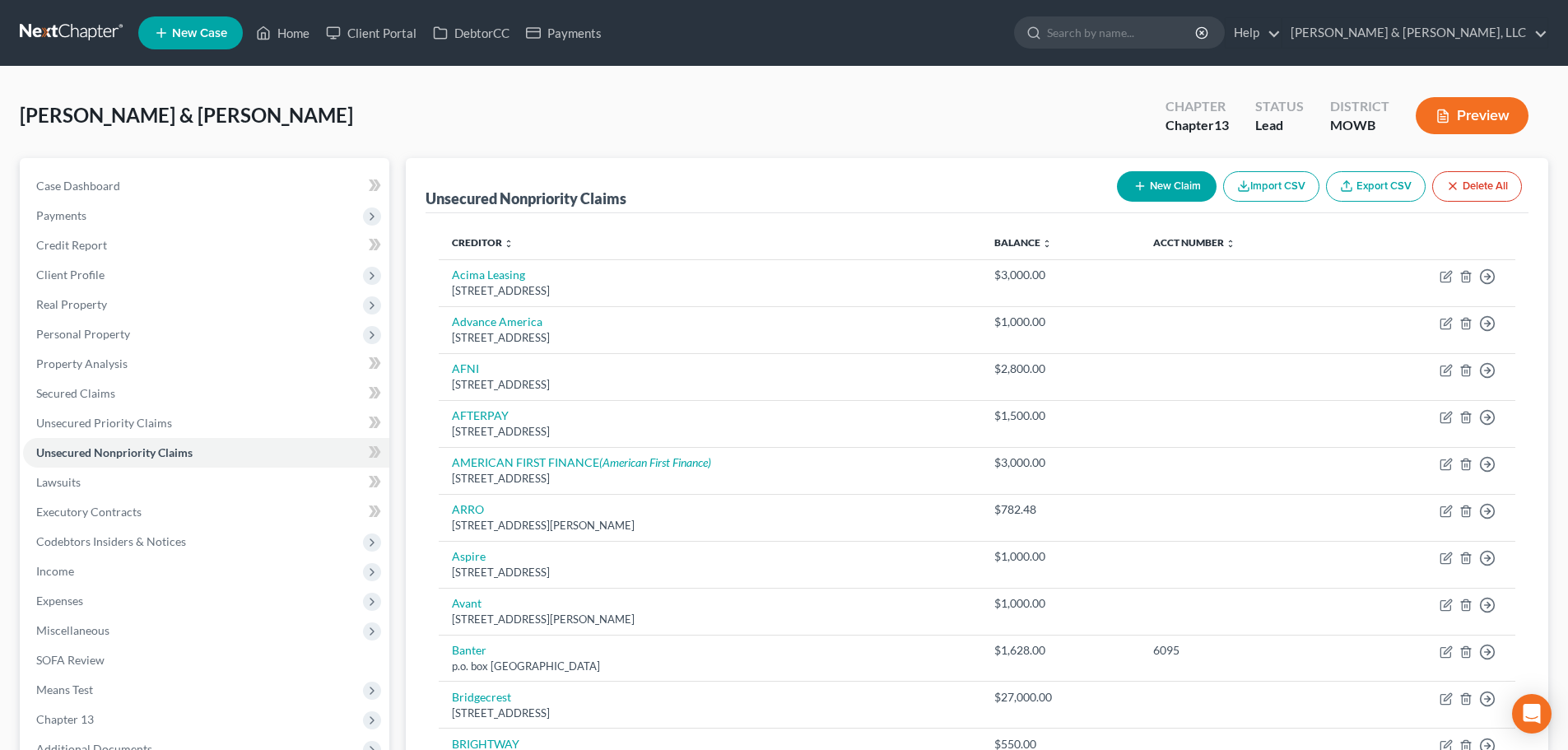
drag, startPoint x: 312, startPoint y: 0, endPoint x: 482, endPoint y: 109, distance: 201.9
click at [482, 109] on div "Boyd, Shannon & Johnson-Boyd, DeMarsha Upgraded Chapter Chapter 13 Status Lead …" at bounding box center [783, 122] width 1528 height 72
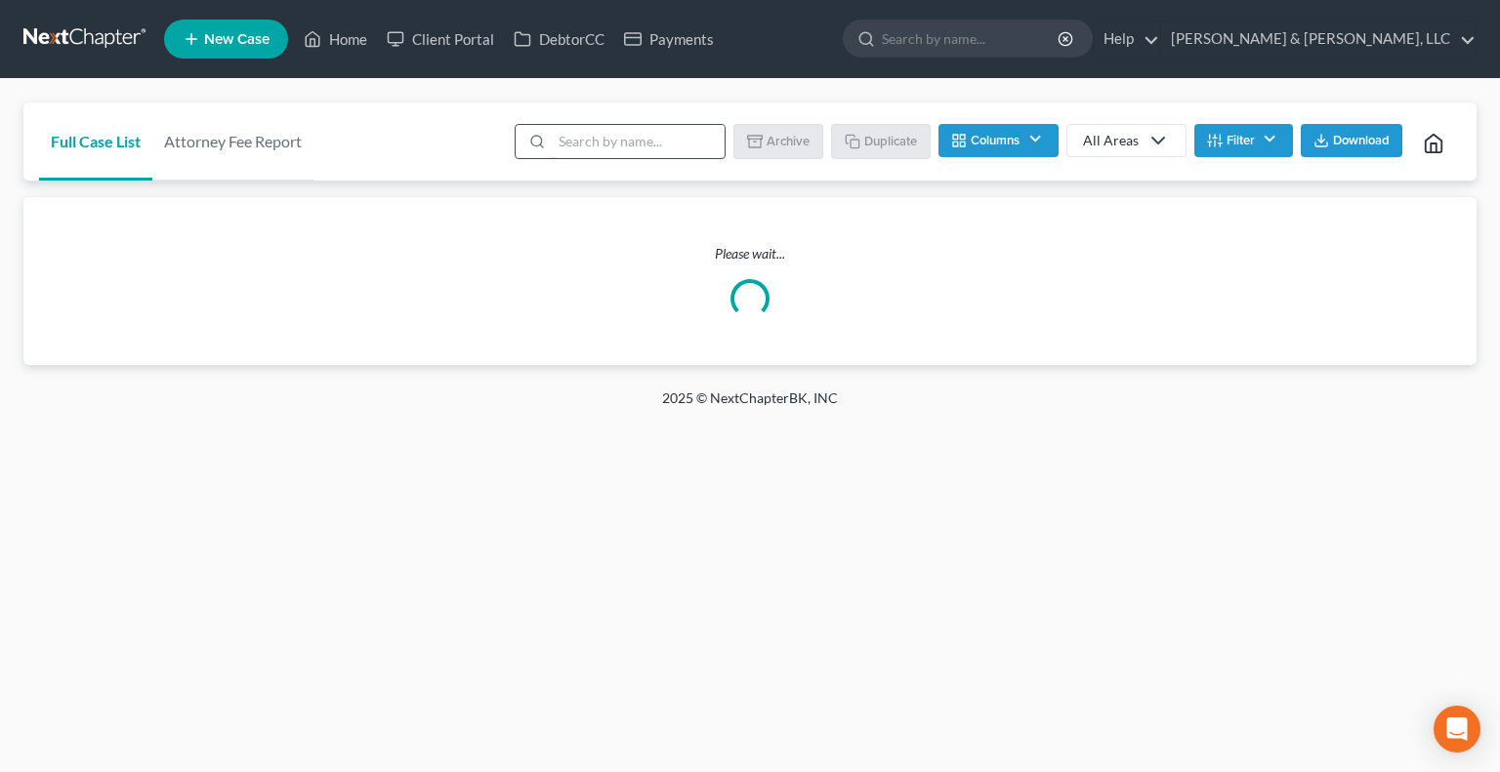
click at [646, 140] on input "search" at bounding box center [638, 141] width 173 height 33
type input "clements"
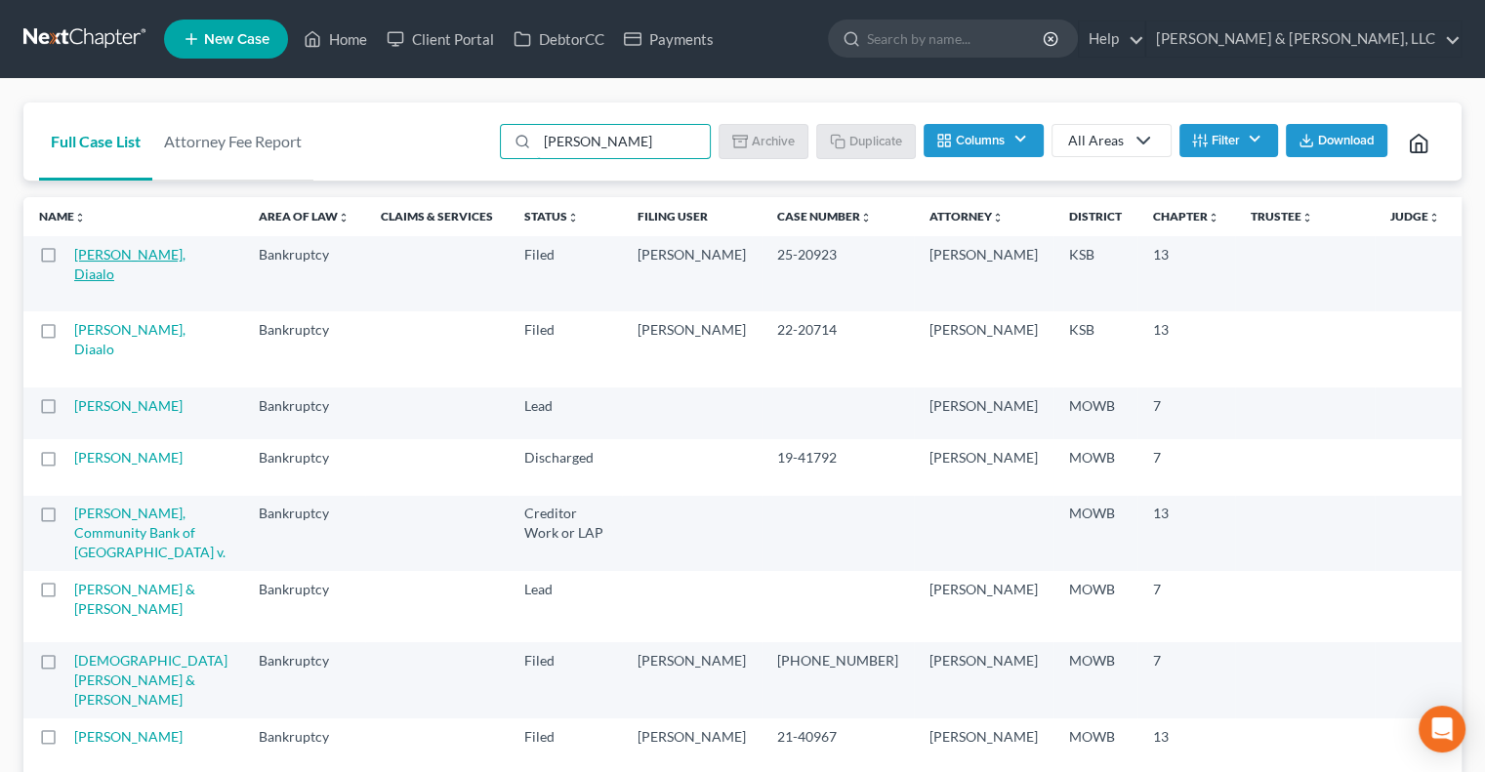
click at [94, 274] on link "[PERSON_NAME], Diaalo" at bounding box center [129, 264] width 111 height 36
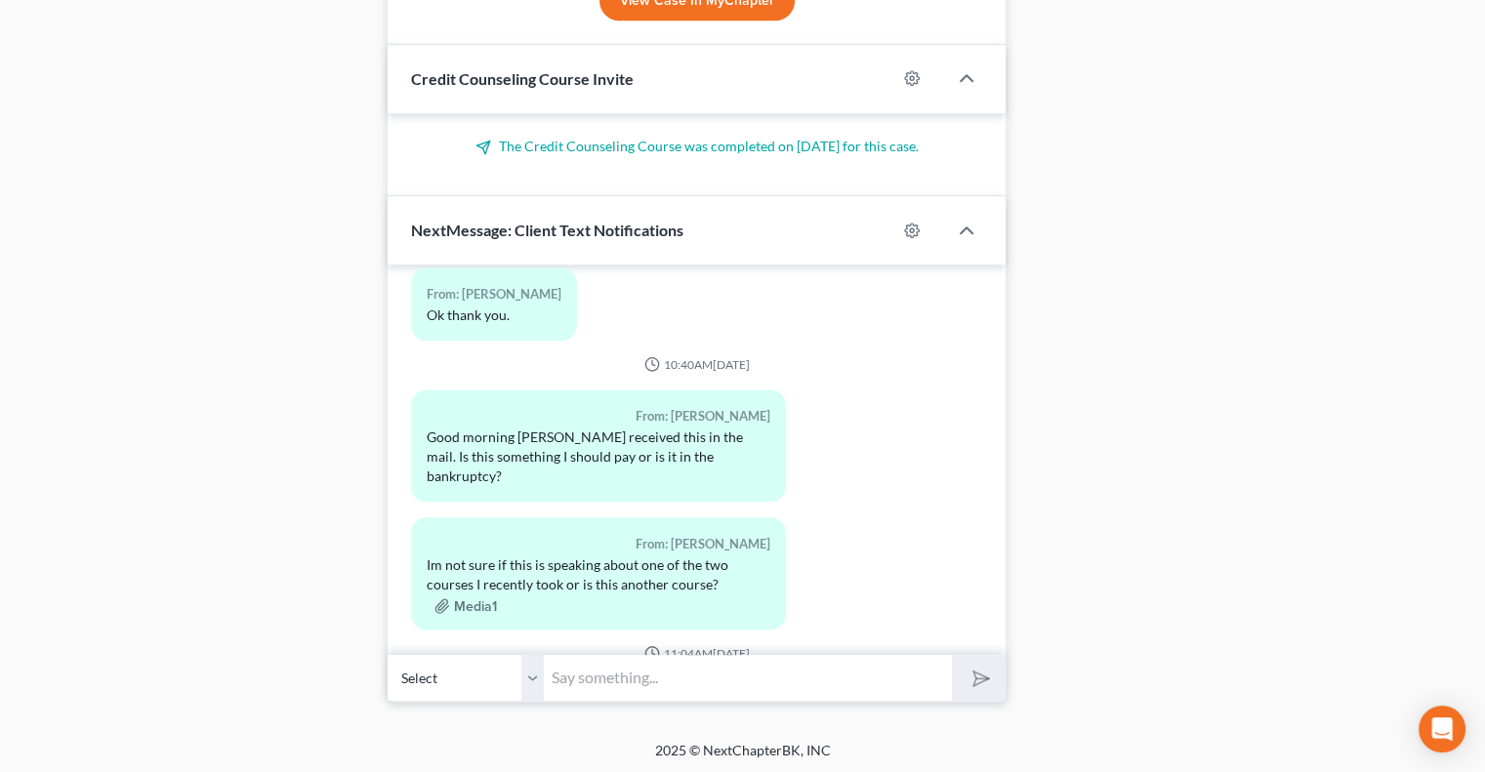
scroll to position [16975, 0]
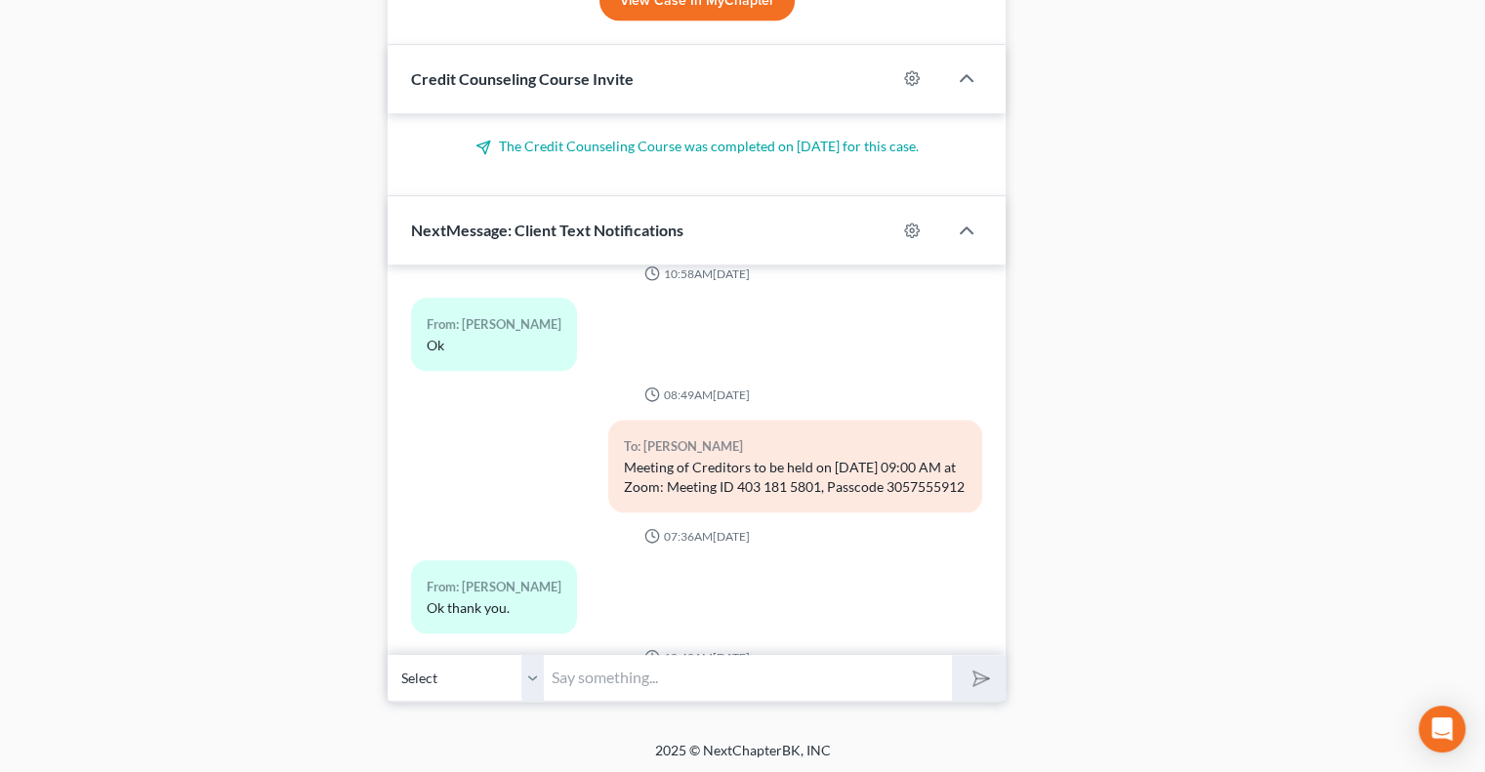
drag, startPoint x: 712, startPoint y: 433, endPoint x: 605, endPoint y: 396, distance: 112.4
click at [608, 420] on div "To: Diaalo Clements Meeting of Creditors to be held on 8/13/2025 at 09:00 AM at…" at bounding box center [795, 466] width 374 height 93
copy div "Meeting of Creditors to be held on 8/13/2025 at 09:00 AM at Zoom: Meeting ID 40…"
click at [641, 683] on input "text" at bounding box center [748, 678] width 408 height 48
paste input "Meeting of Creditors to be held on 8/13/2025 at 09:00 AM at Zoom: Meeting ID 40…"
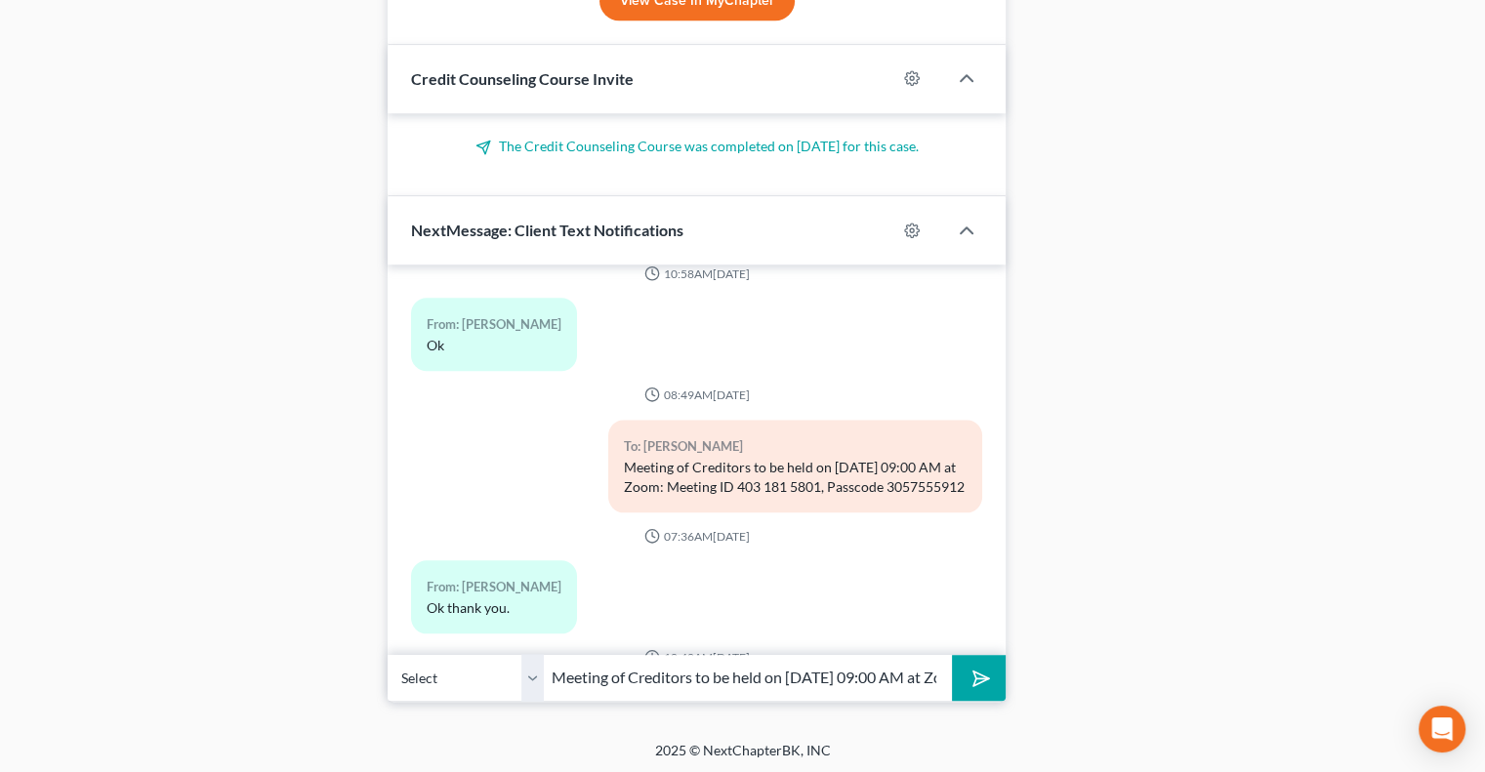
scroll to position [0, 421]
type input "Meeting of Creditors to be held on 8/13/2025 at 09:00 AM at Zoom: Meeting ID 40…"
click at [984, 677] on polygon "submit" at bounding box center [977, 678] width 23 height 23
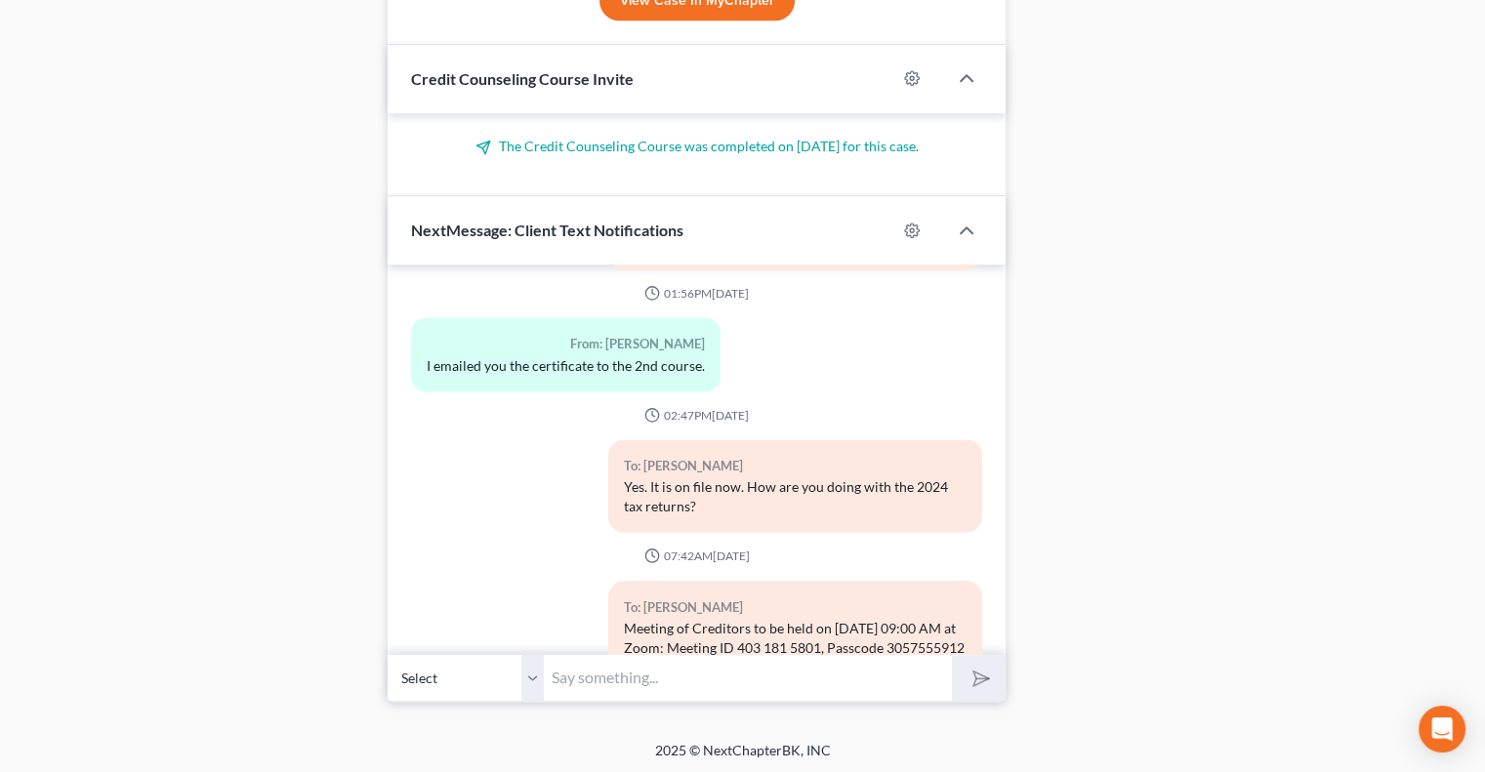
click at [617, 678] on input "text" at bounding box center [748, 678] width 408 height 48
type input "M"
type input "G"
type input "I'm going to log in about 8:55. Let me know if you have any questions before th…"
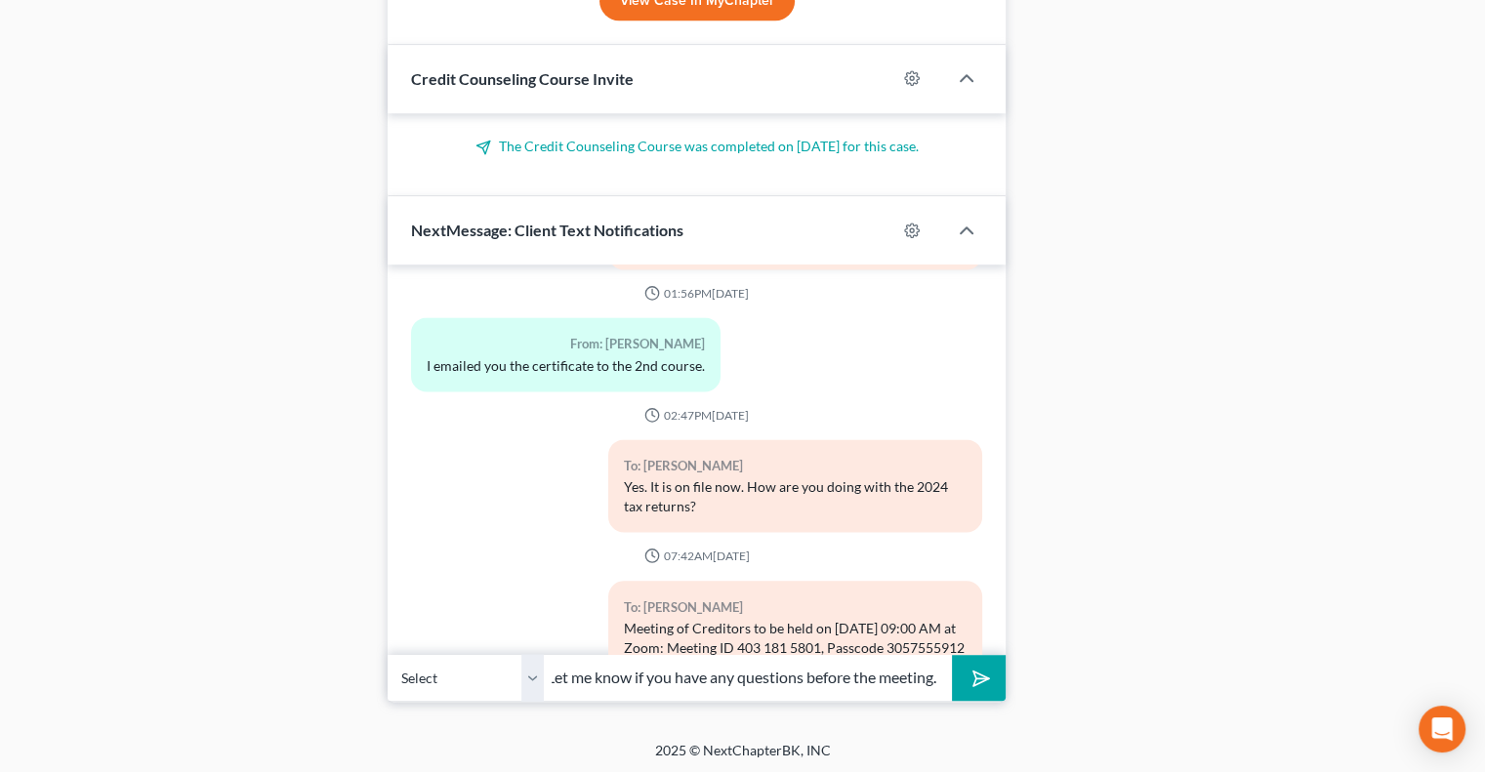
click at [952, 655] on button "submit" at bounding box center [979, 678] width 54 height 46
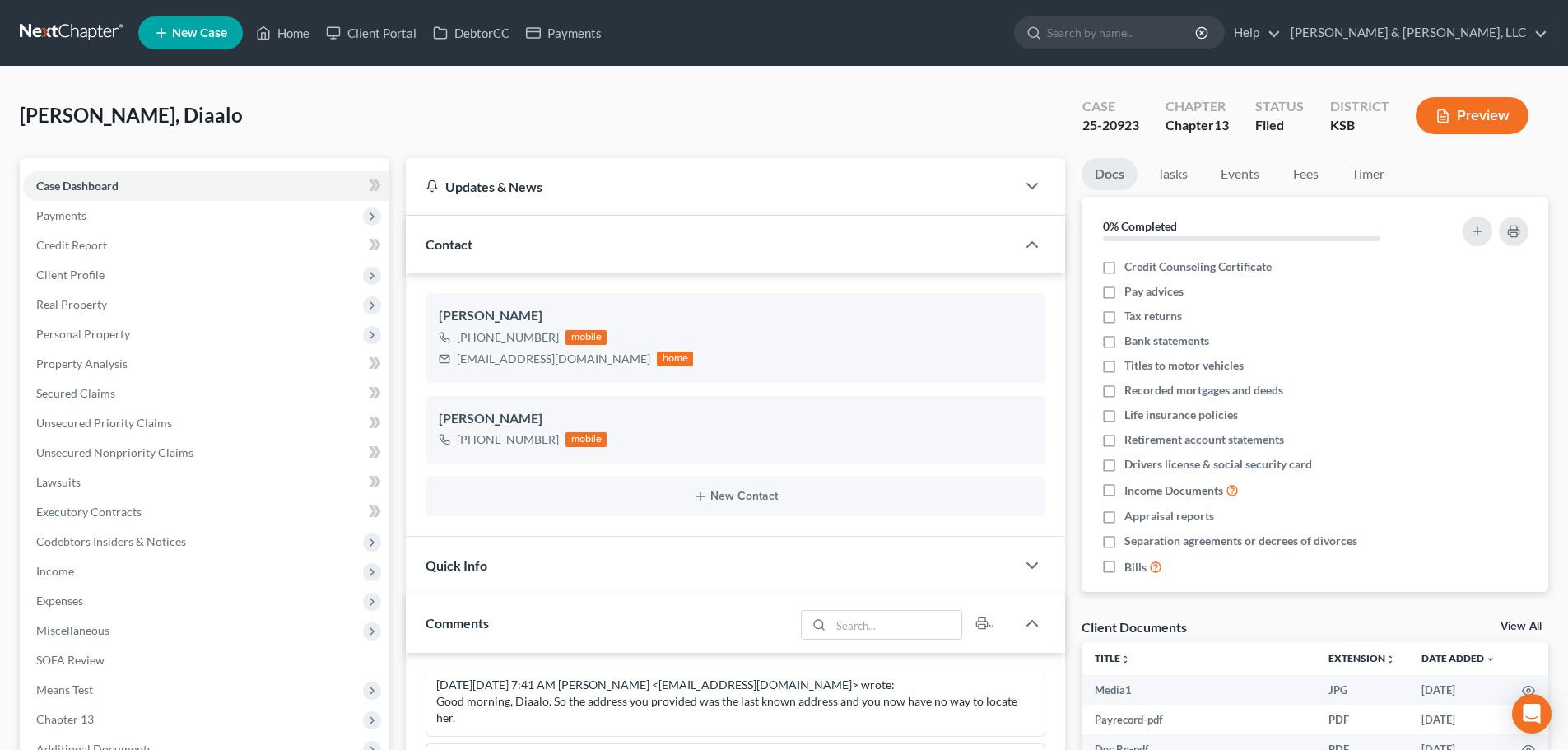
scroll to position [14482, 0]
click at [287, 30] on link "Home" at bounding box center [282, 32] width 70 height 29
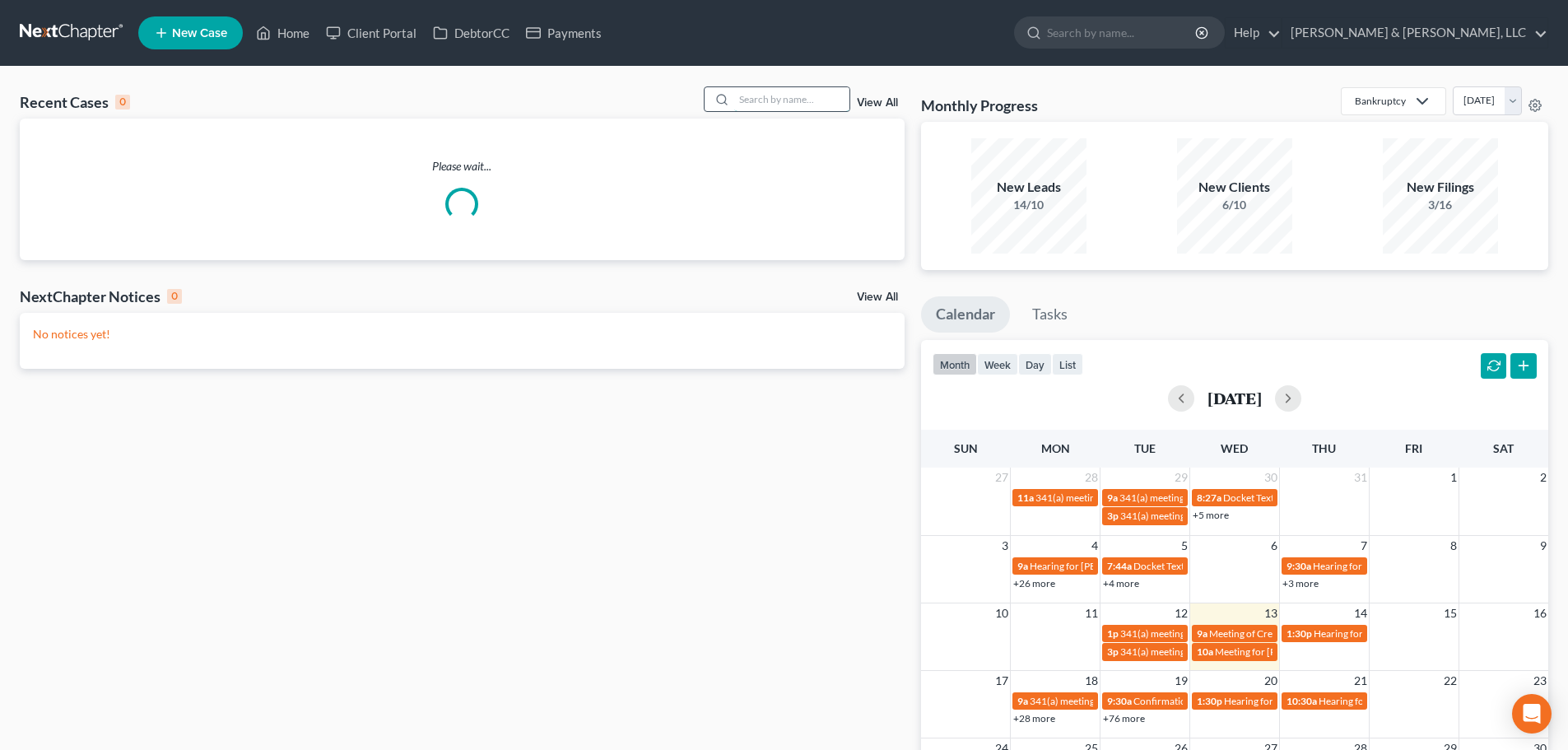
click at [766, 104] on input "search" at bounding box center [792, 99] width 115 height 24
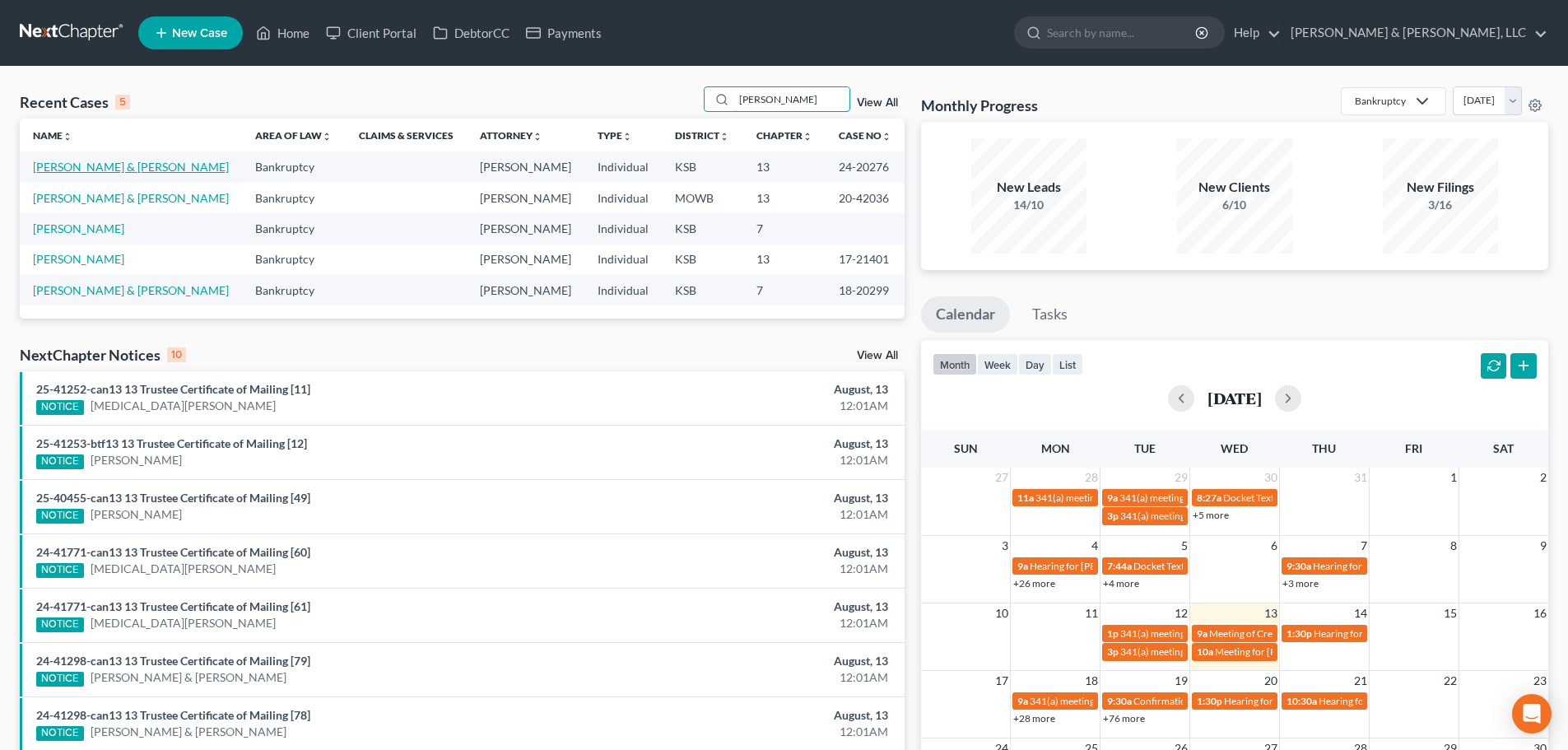
type input "hughes"
click at [89, 171] on link "[PERSON_NAME] & [PERSON_NAME]" at bounding box center [131, 166] width 196 height 14
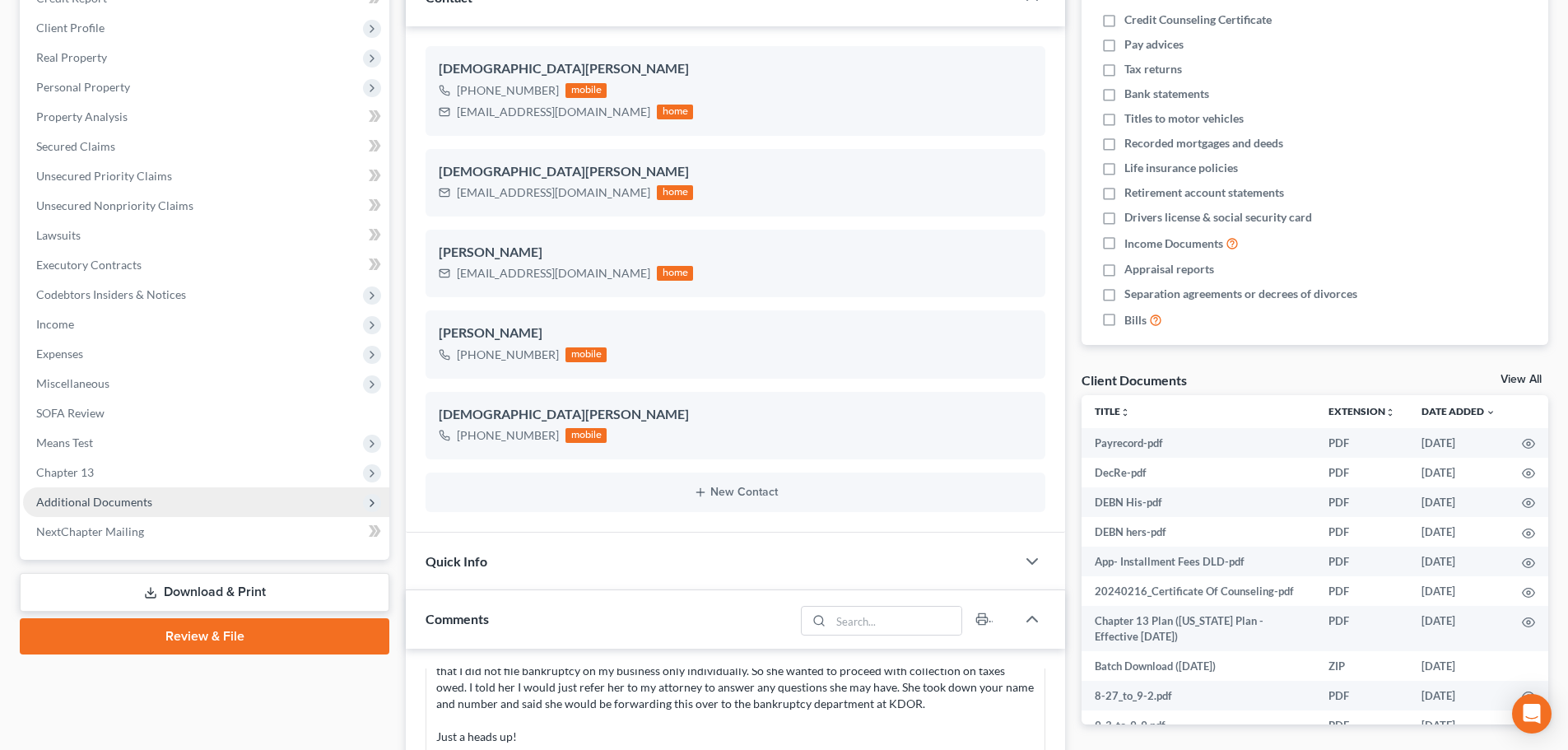
scroll to position [498, 0]
click at [119, 496] on span "Additional Documents" at bounding box center [94, 501] width 116 height 14
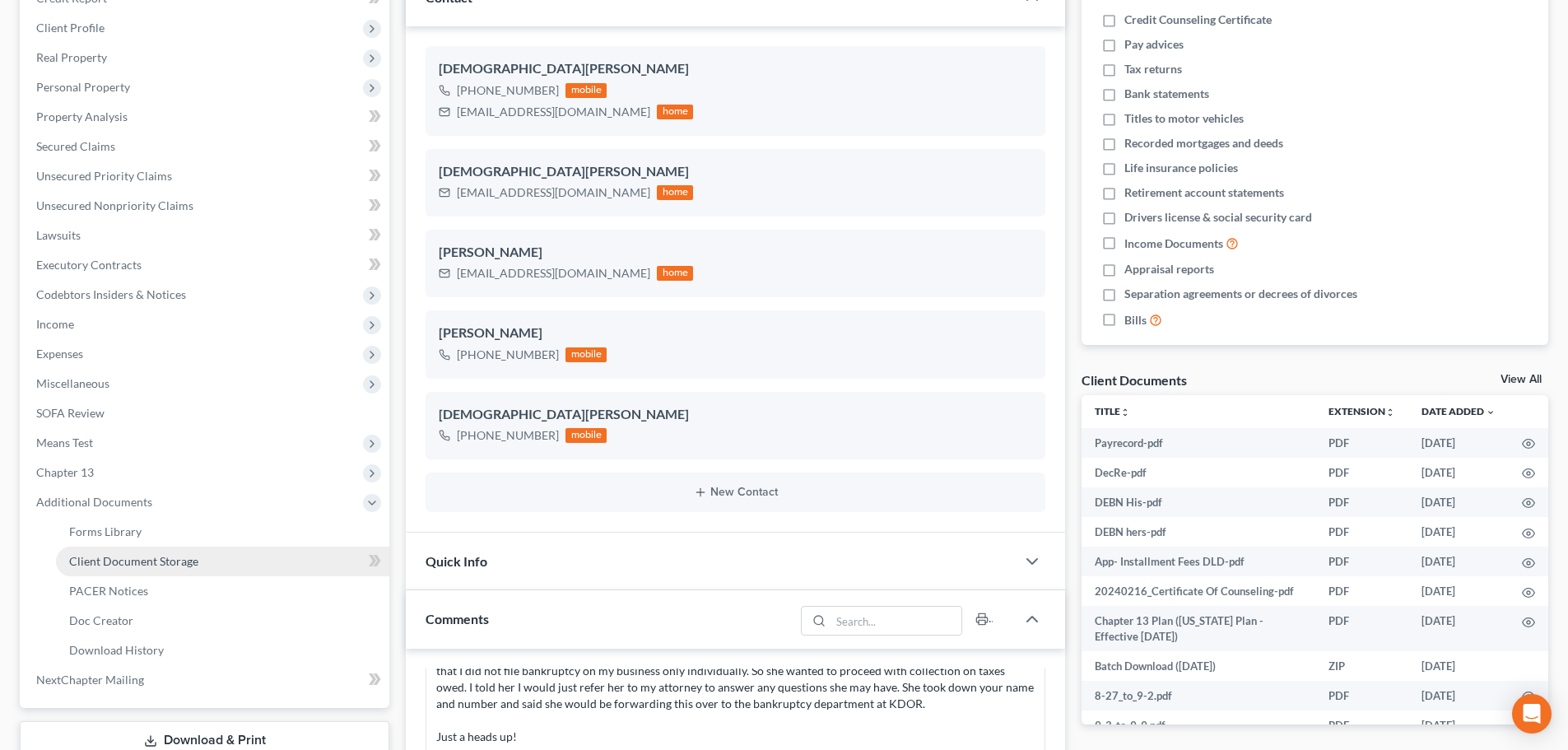
click at [110, 575] on link "Client Document Storage" at bounding box center [223, 560] width 334 height 29
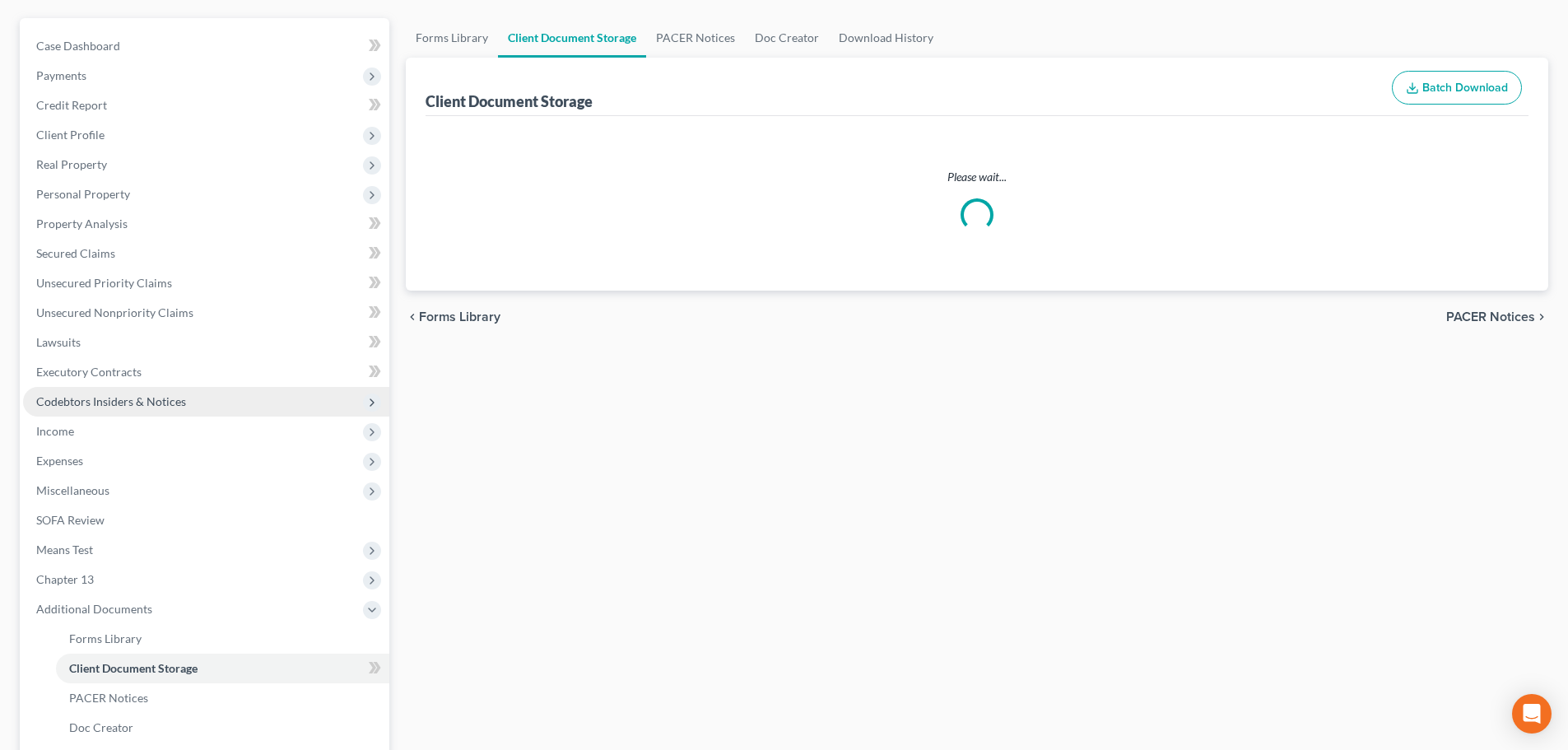
select select "1"
select select "0"
select select "5"
select select "2"
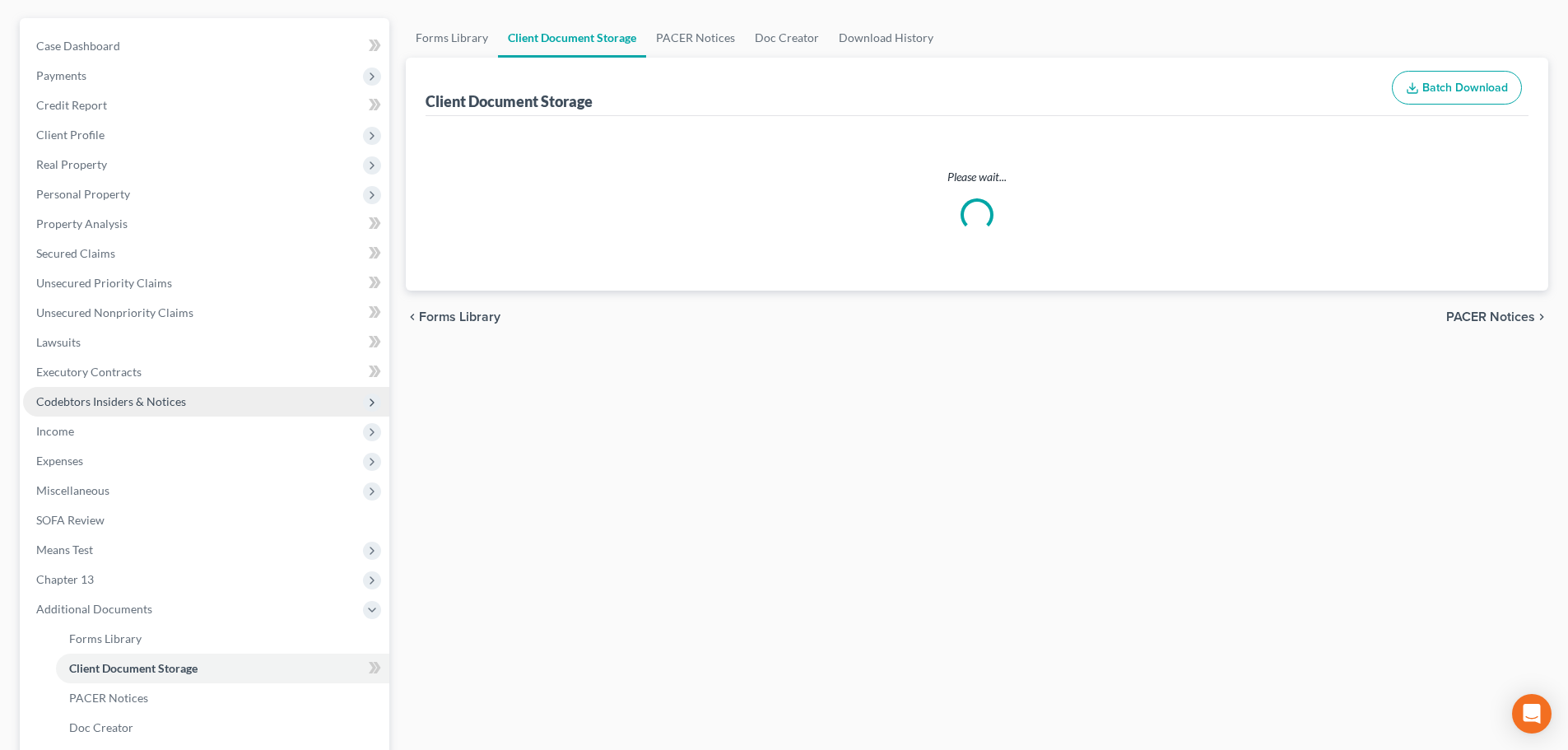
select select "3"
select select "4"
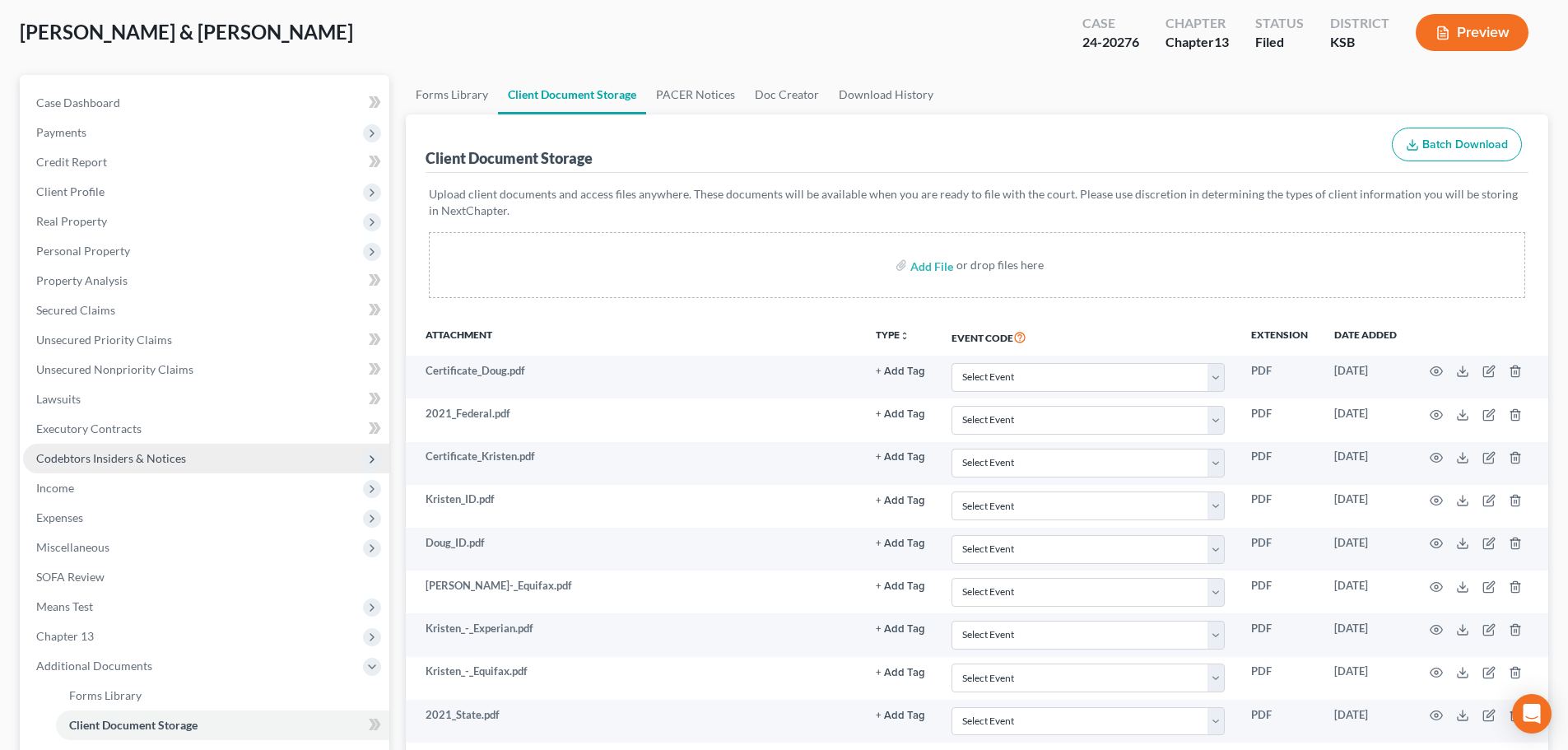
scroll to position [329, 0]
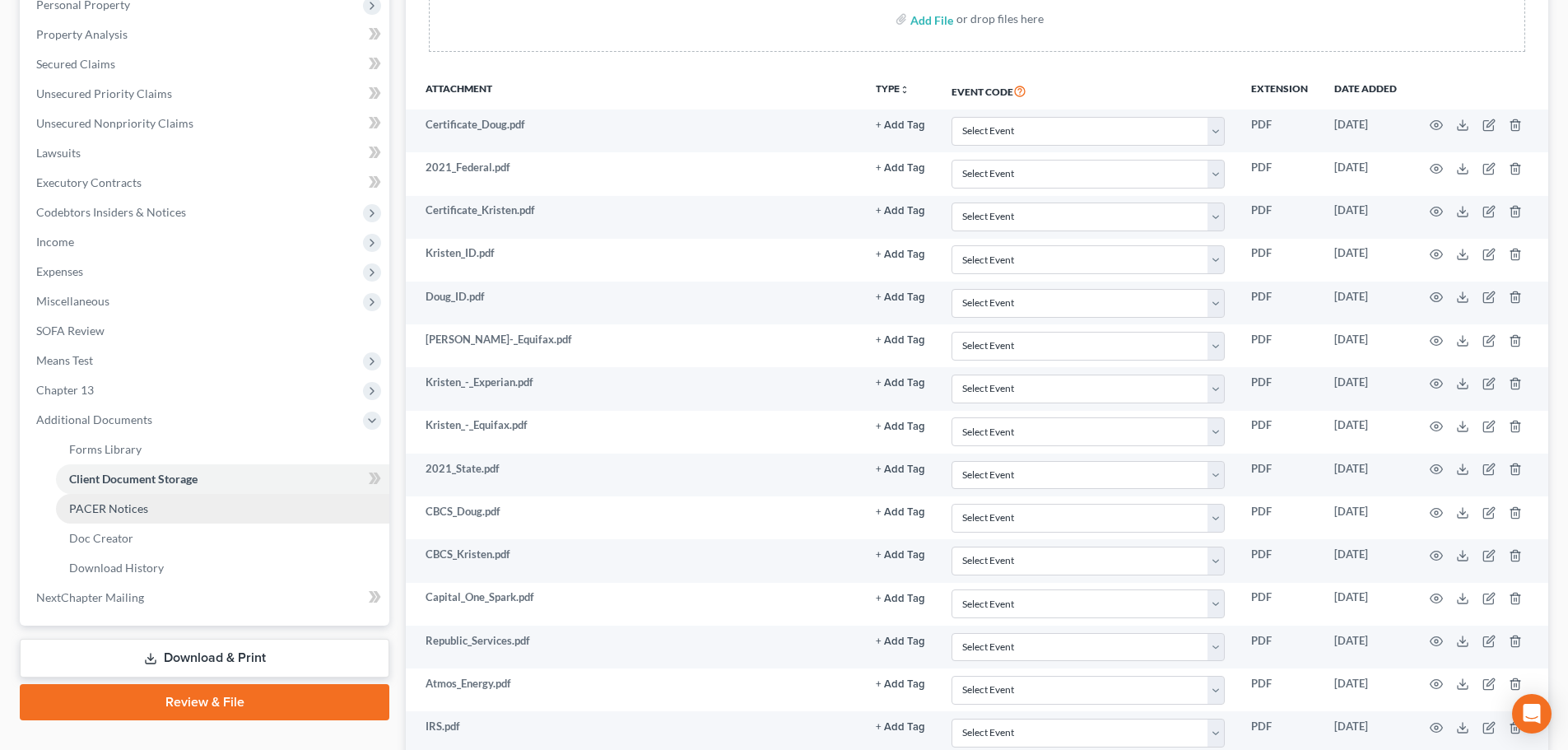
click at [99, 511] on span "PACER Notices" at bounding box center [109, 508] width 79 height 14
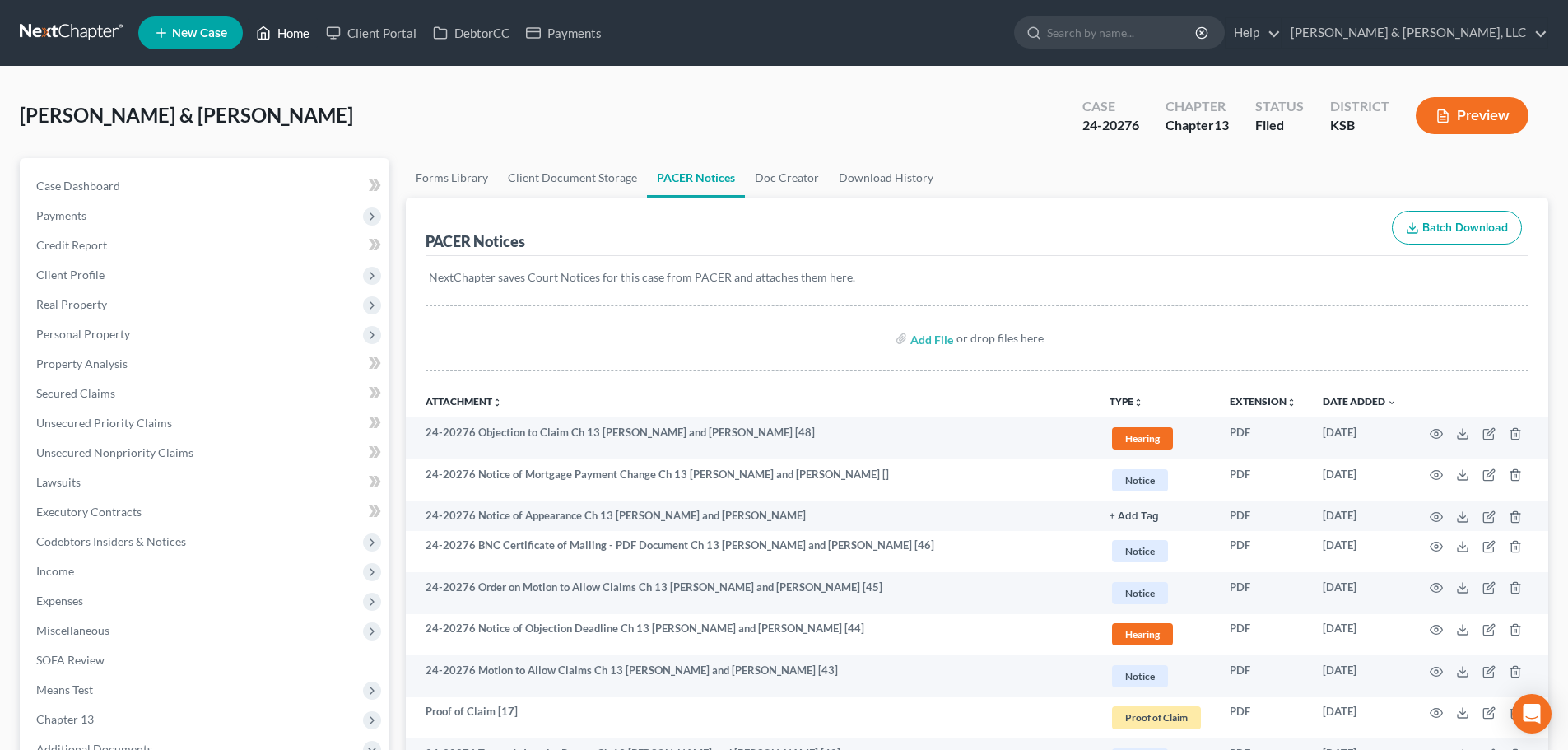
click at [290, 36] on link "Home" at bounding box center [282, 32] width 70 height 29
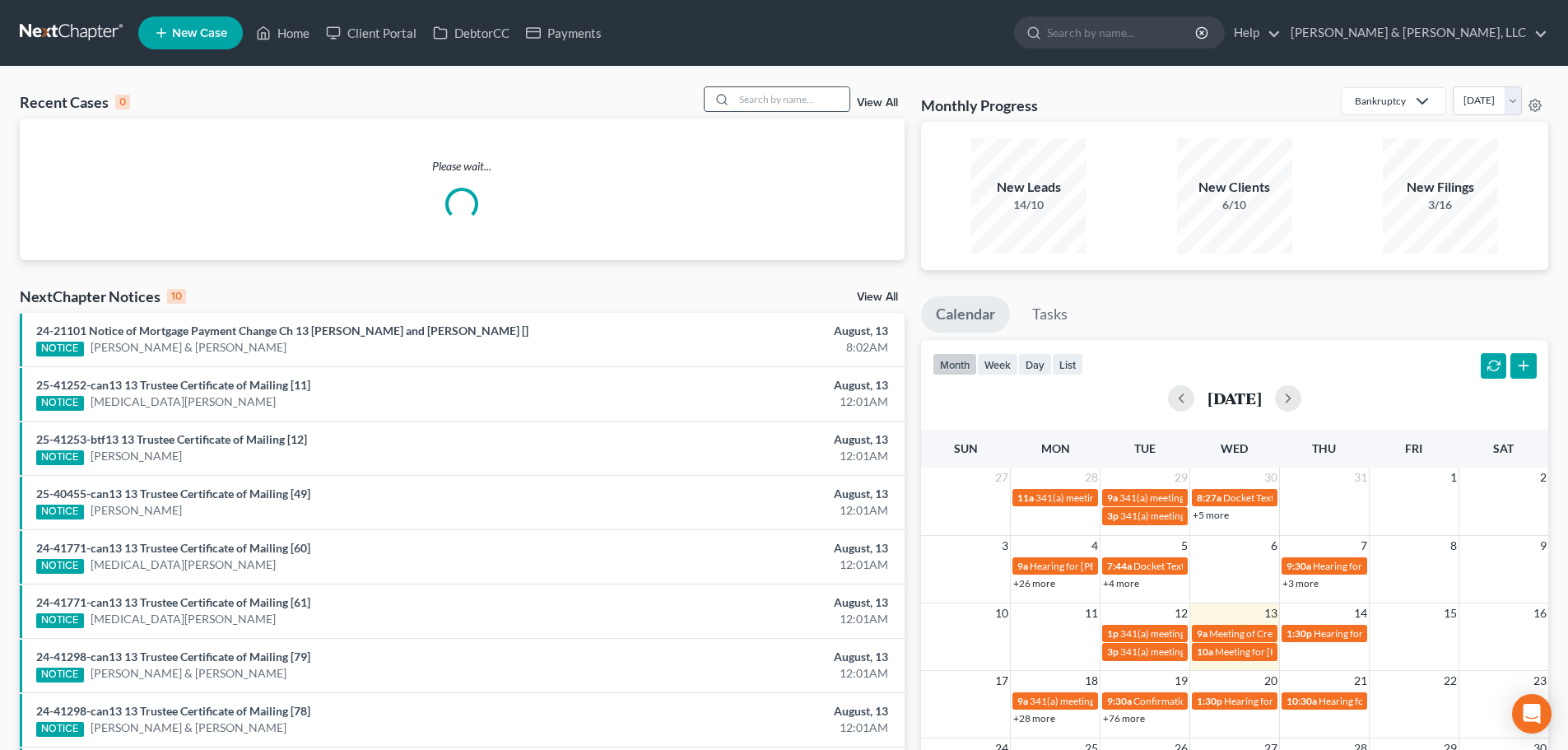
click at [808, 95] on input "search" at bounding box center [792, 99] width 115 height 24
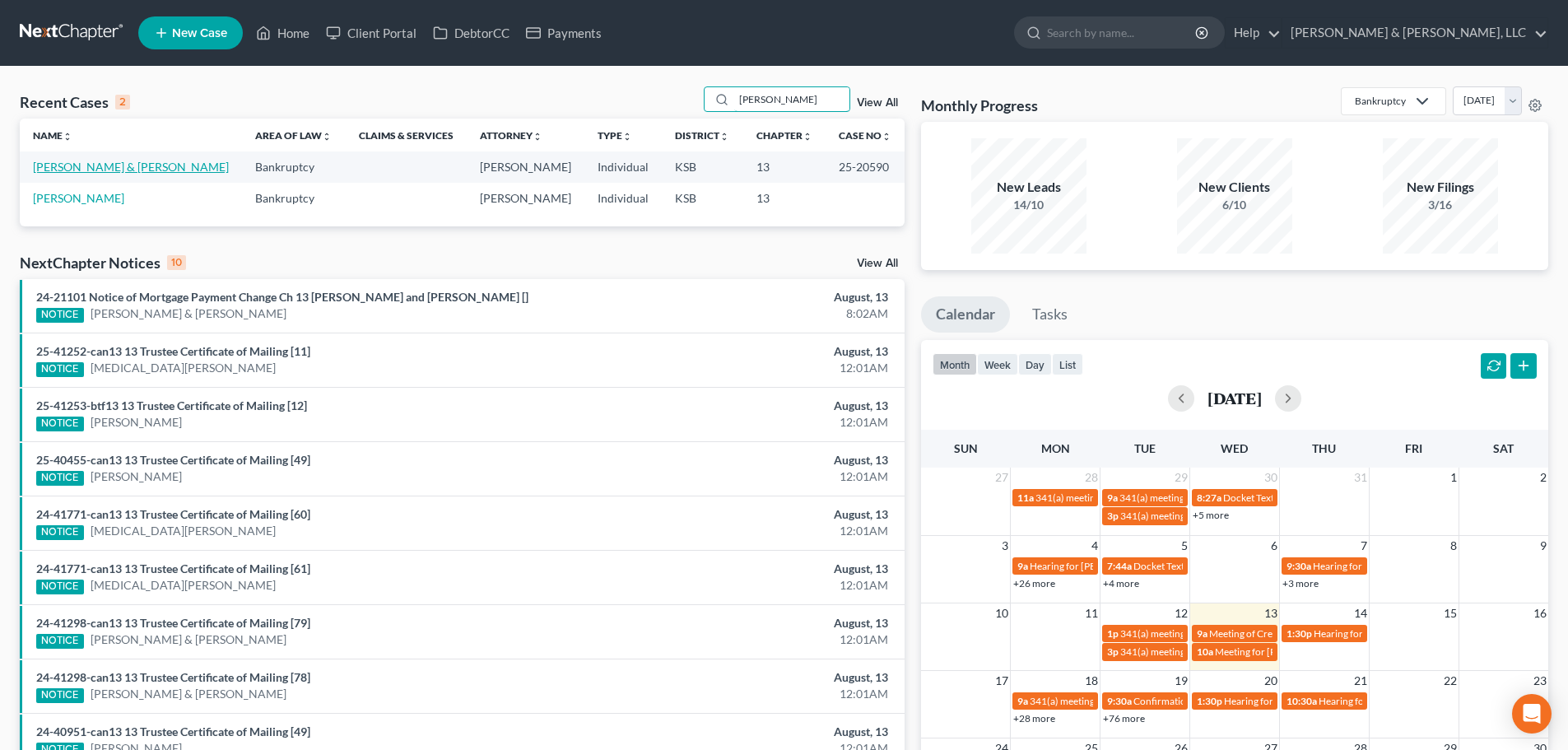
type input "quinn"
click at [109, 165] on link "Quinn, Oscar & Colleen" at bounding box center [131, 166] width 196 height 14
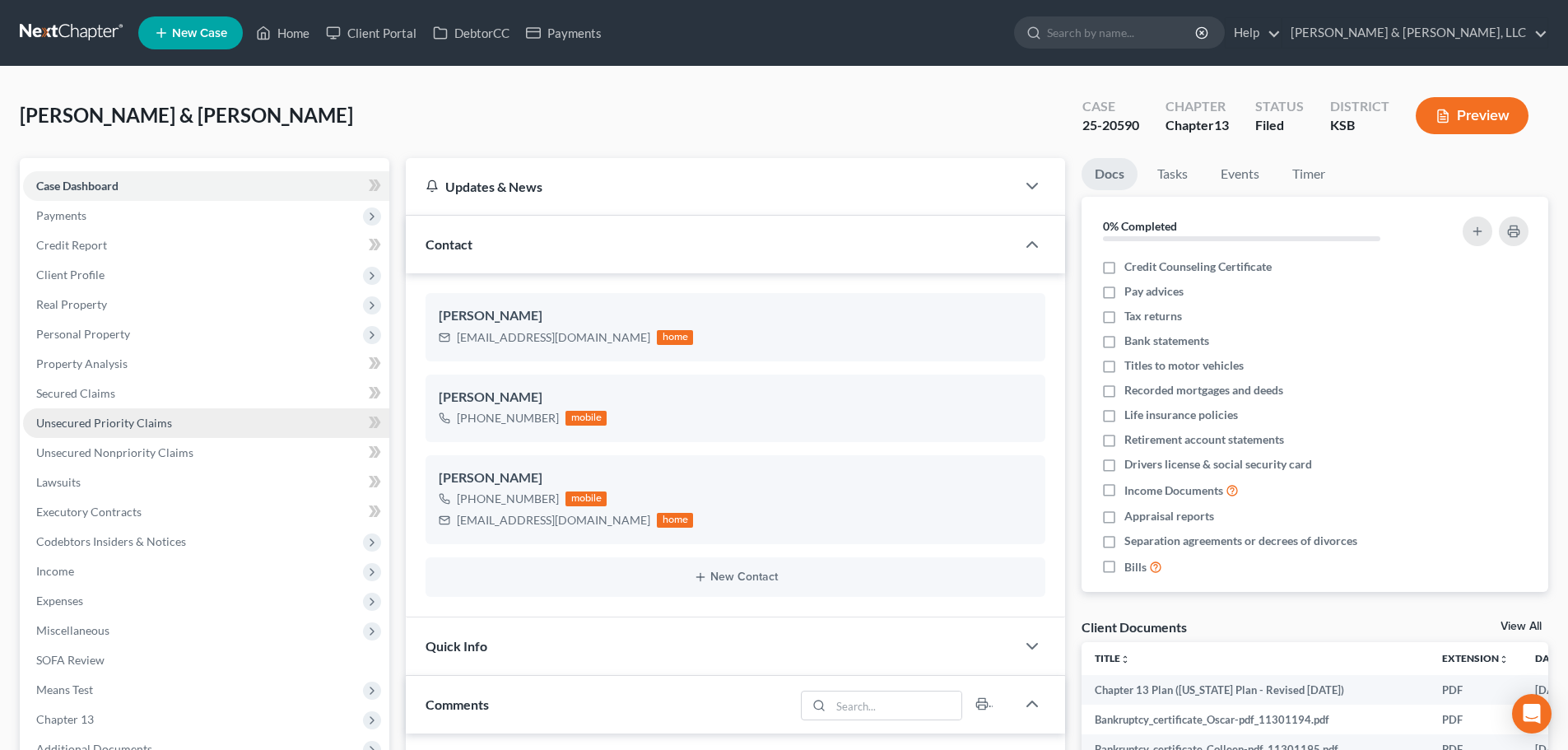
scroll to position [303, 0]
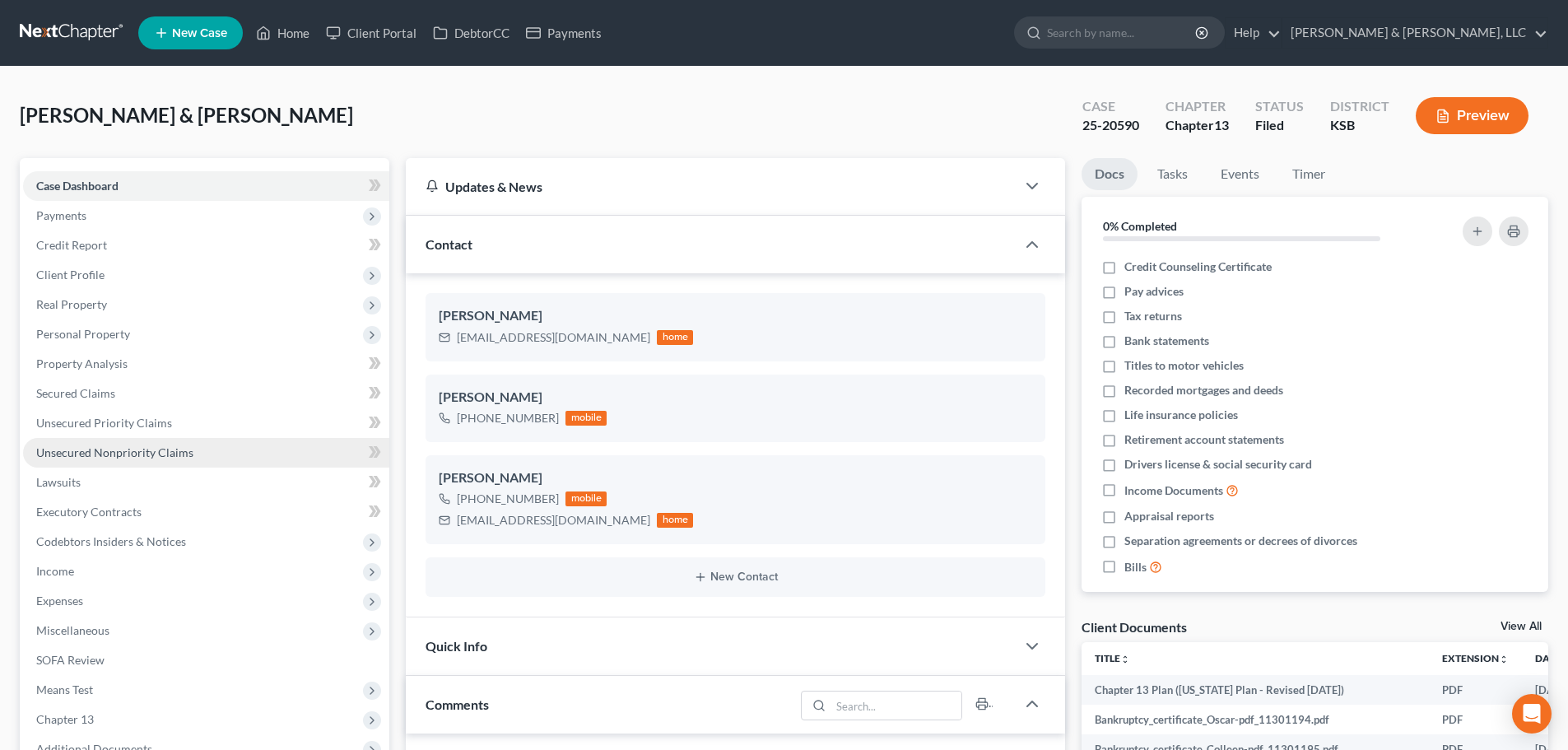
click at [128, 438] on link "Unsecured Nonpriority Claims" at bounding box center [206, 453] width 367 height 29
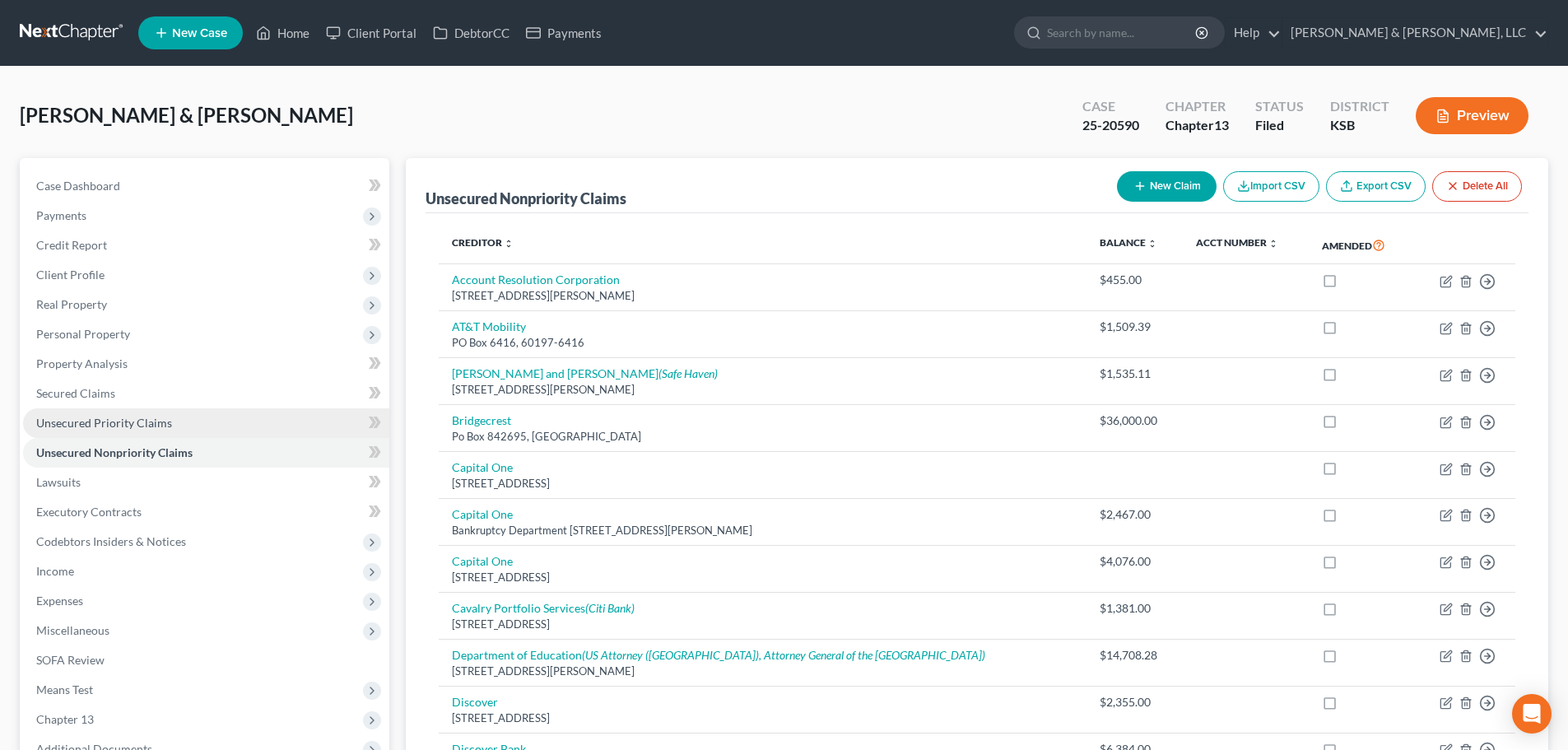
click at [133, 427] on span "Unsecured Priority Claims" at bounding box center [104, 422] width 136 height 14
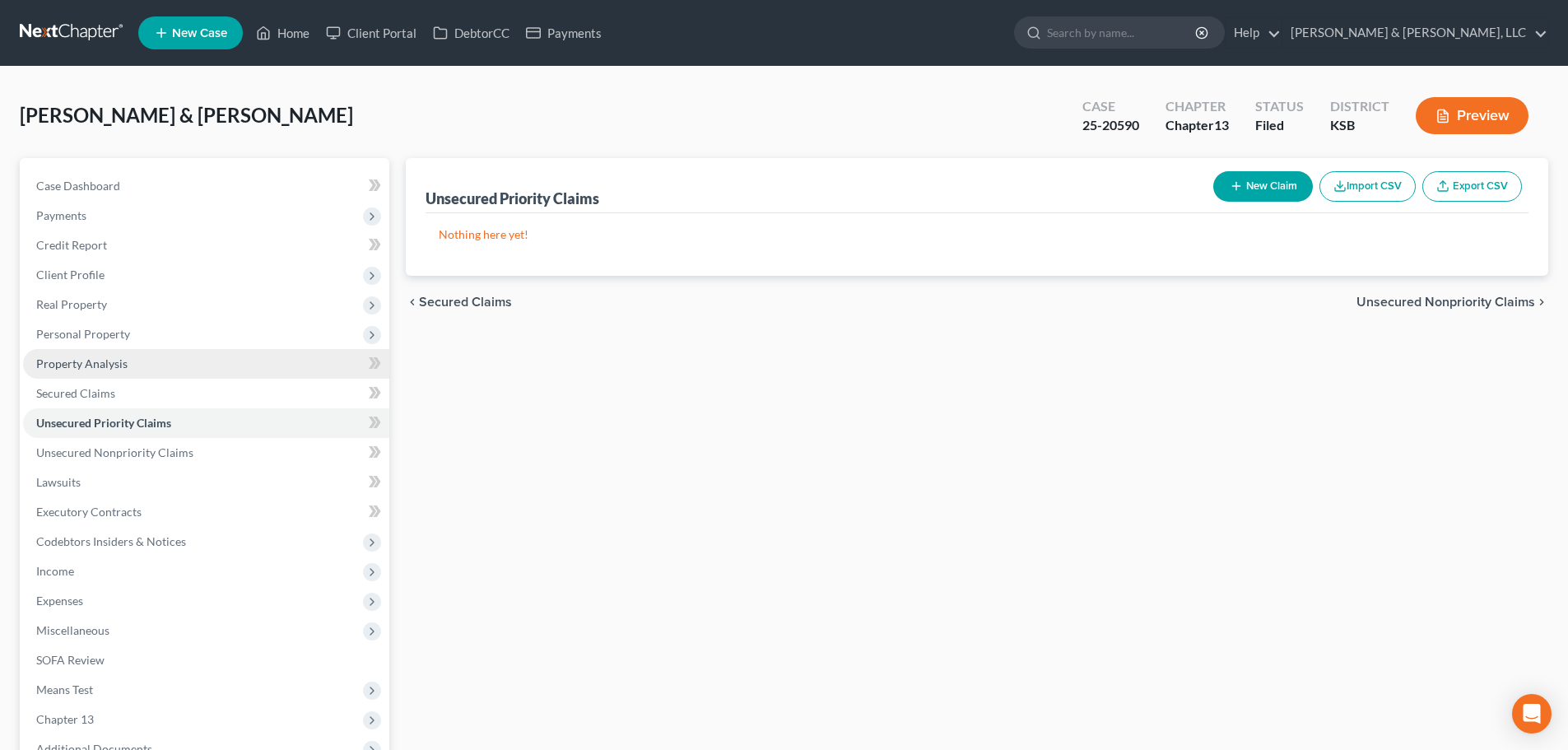
click at [110, 370] on link "Property Analysis" at bounding box center [206, 363] width 367 height 29
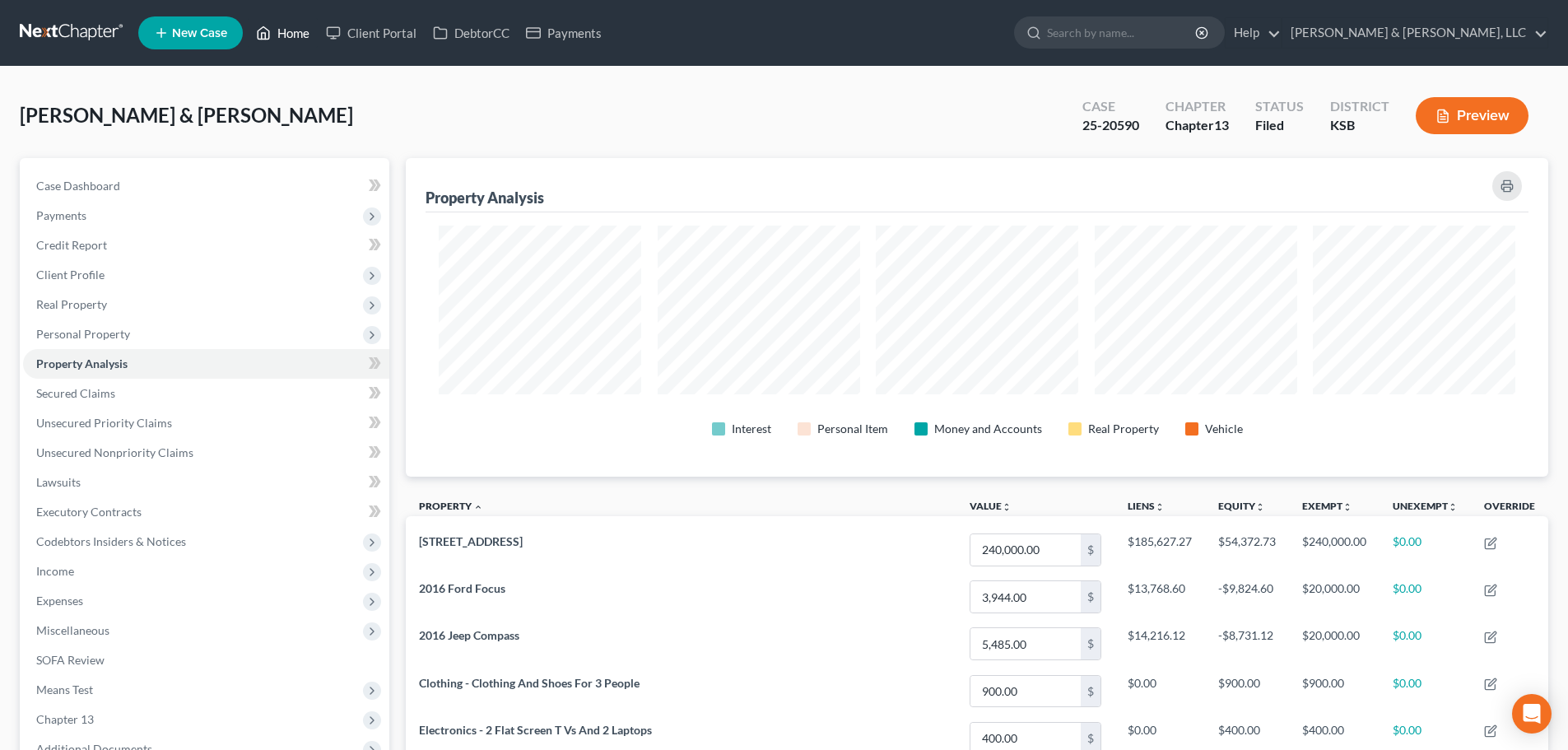
click at [286, 25] on link "Home" at bounding box center [282, 32] width 70 height 29
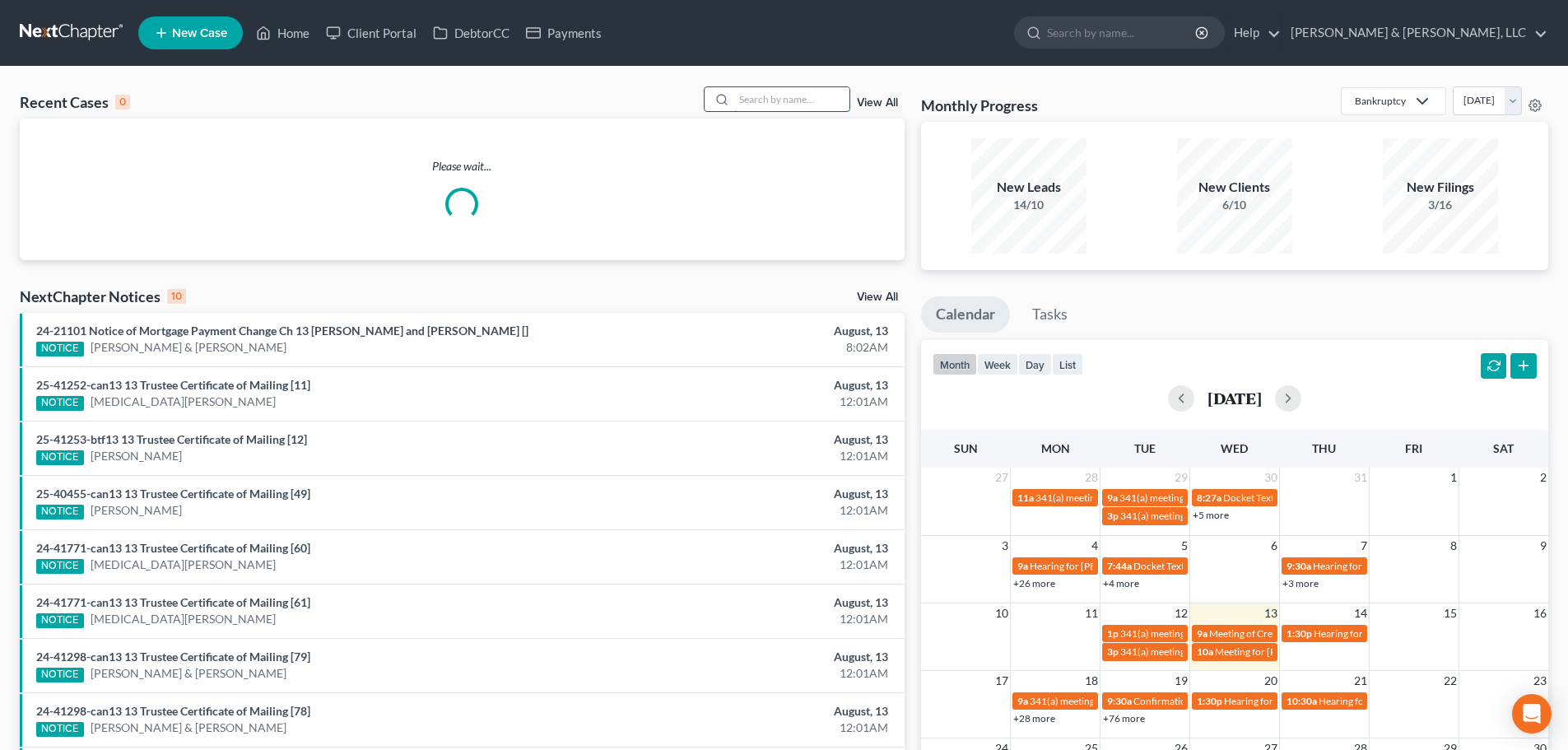
click at [797, 88] on input "search" at bounding box center [792, 99] width 115 height 24
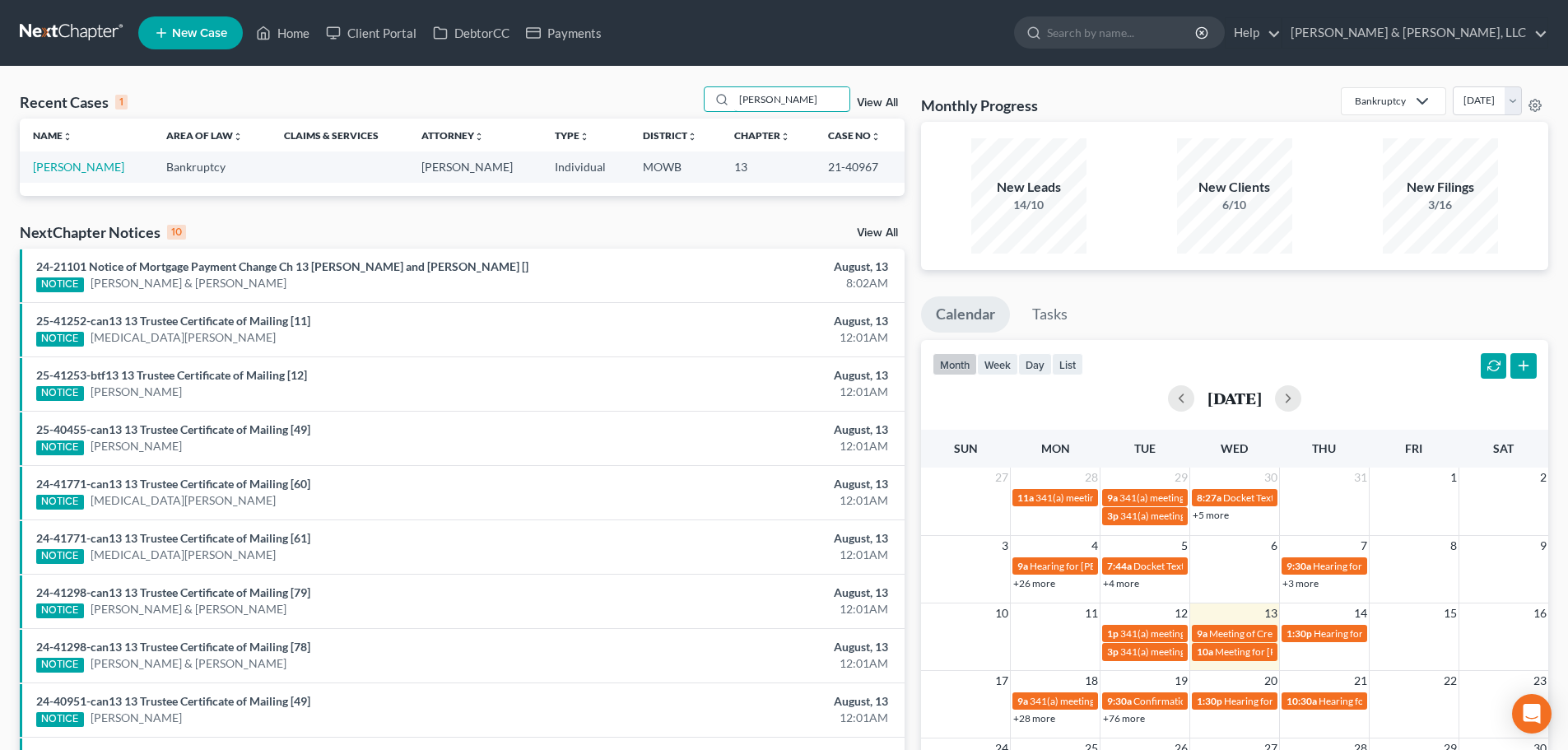
type input "finney"
click at [63, 152] on td "[PERSON_NAME]" at bounding box center [86, 167] width 133 height 30
click at [65, 158] on td "[PERSON_NAME]" at bounding box center [86, 167] width 133 height 30
click at [68, 163] on link "[PERSON_NAME]" at bounding box center [78, 166] width 91 height 14
select select "2"
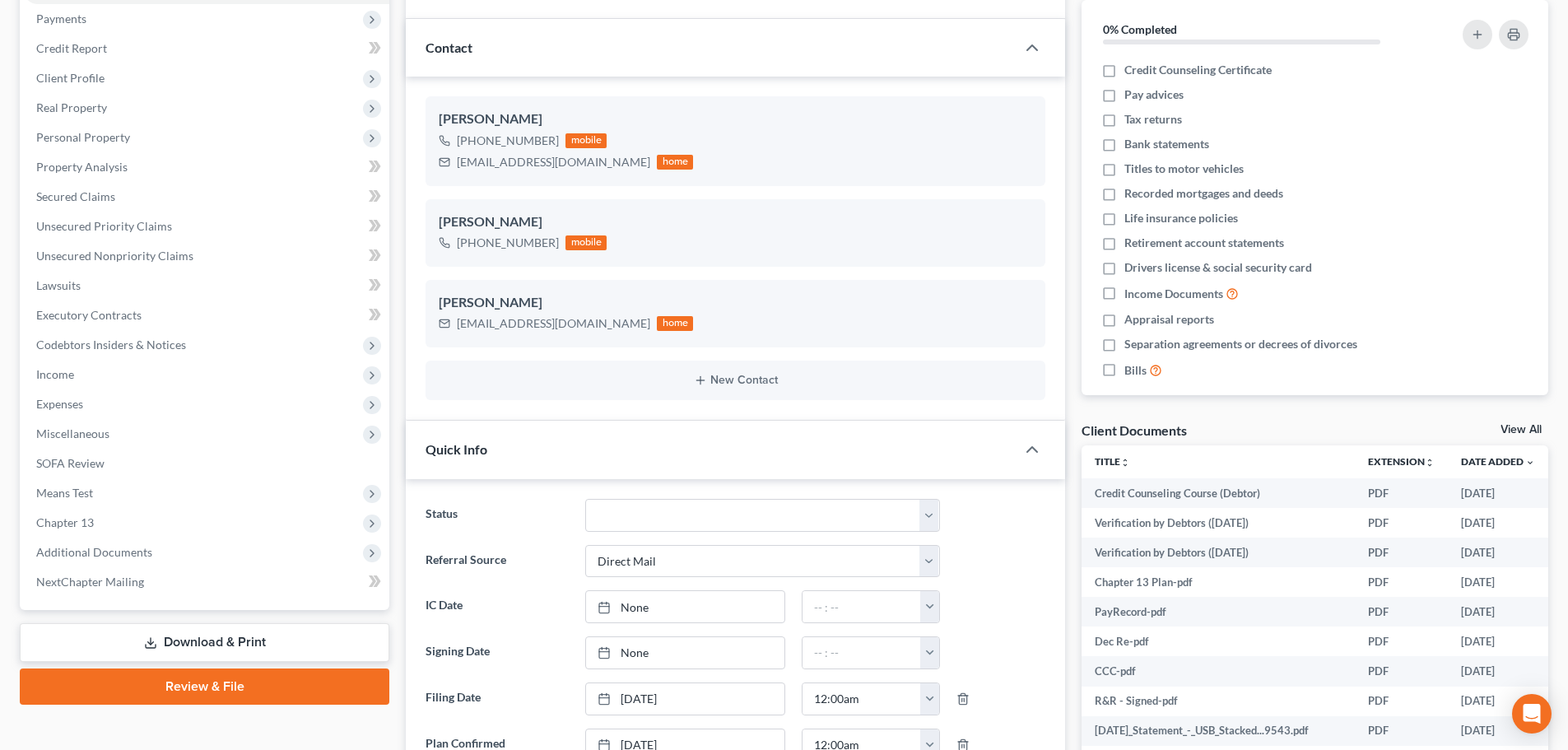
scroll to position [247, 0]
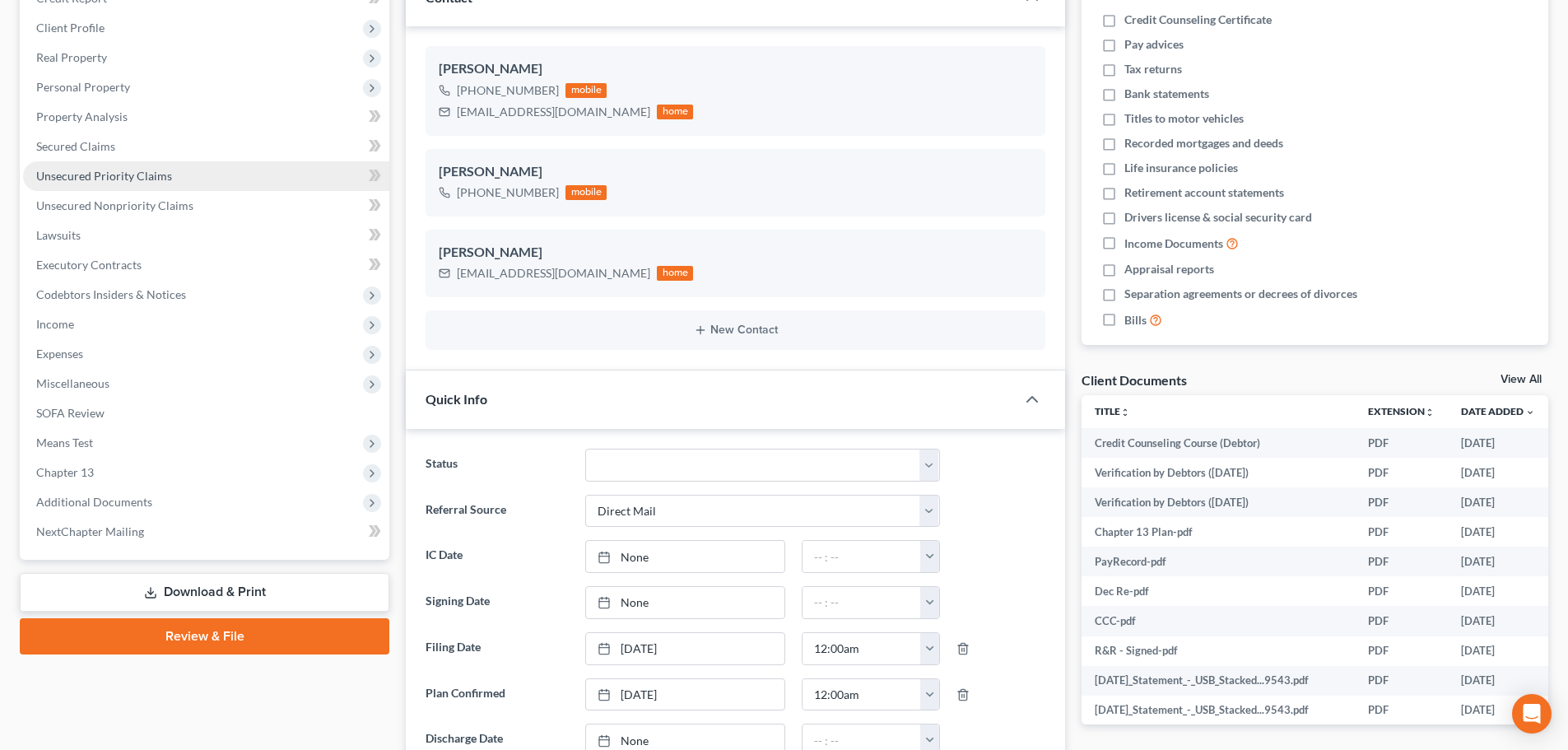
click at [40, 178] on span "Unsecured Priority Claims" at bounding box center [104, 175] width 136 height 14
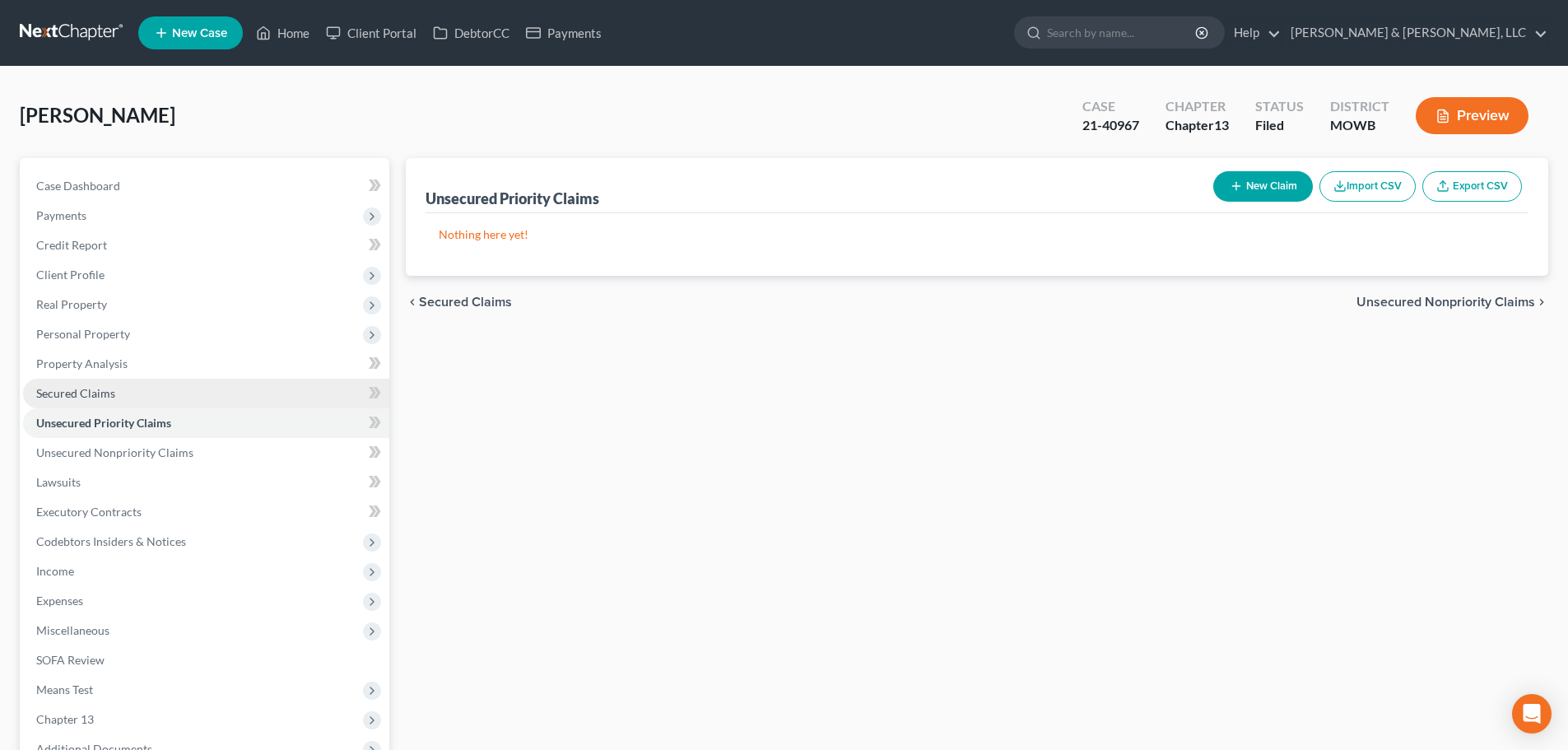
click at [55, 393] on span "Secured Claims" at bounding box center [76, 393] width 79 height 14
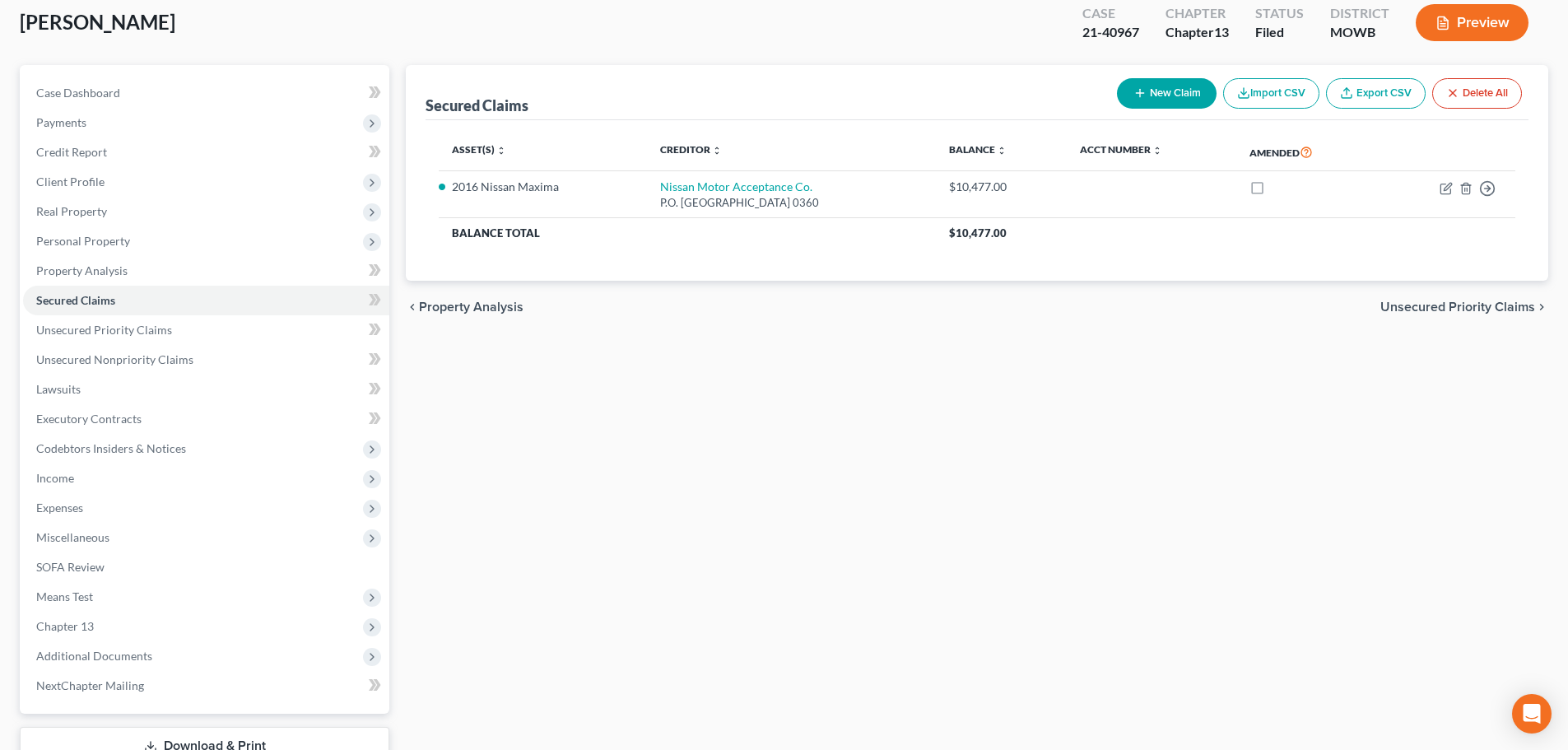
scroll to position [214, 0]
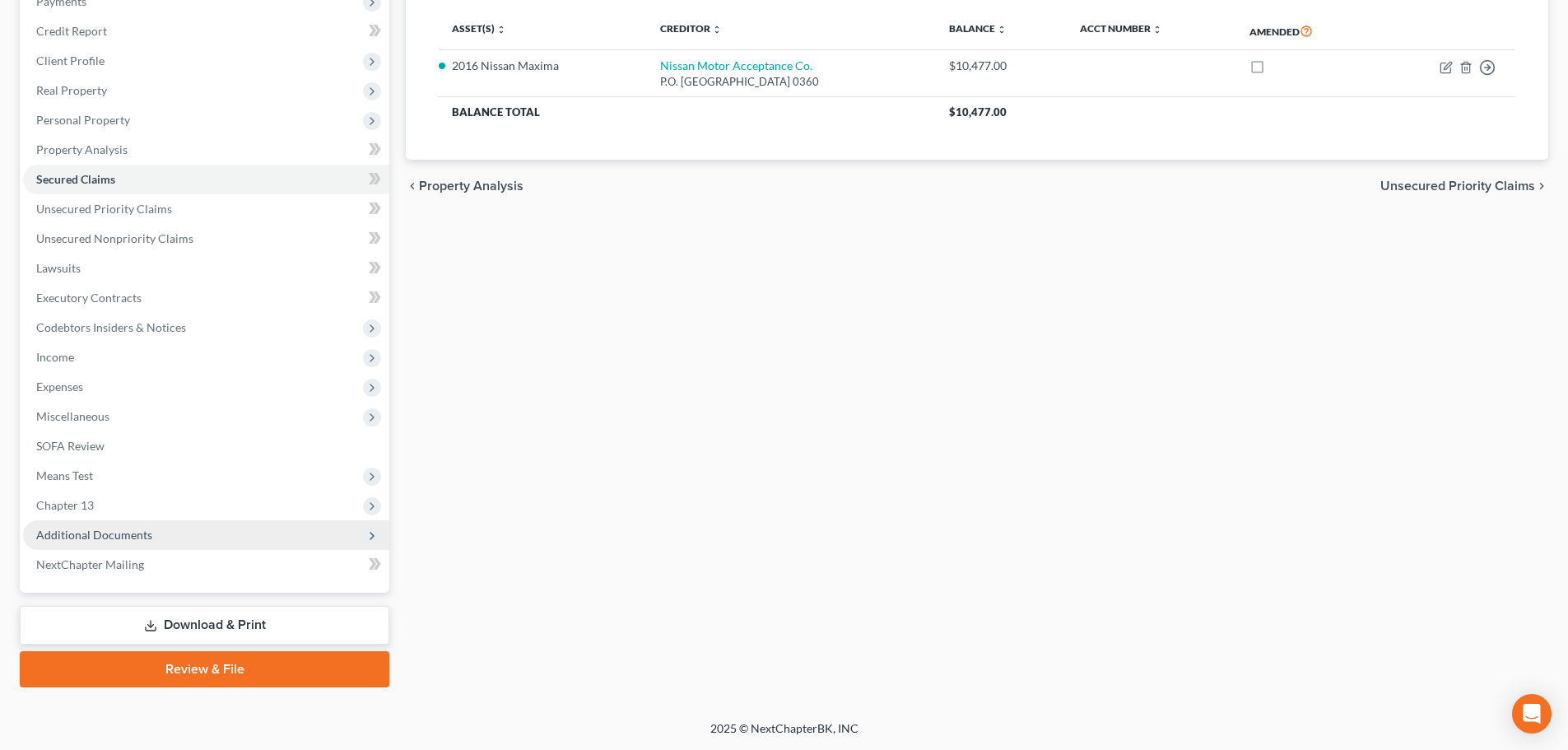
click at [94, 538] on span "Additional Documents" at bounding box center [94, 534] width 116 height 14
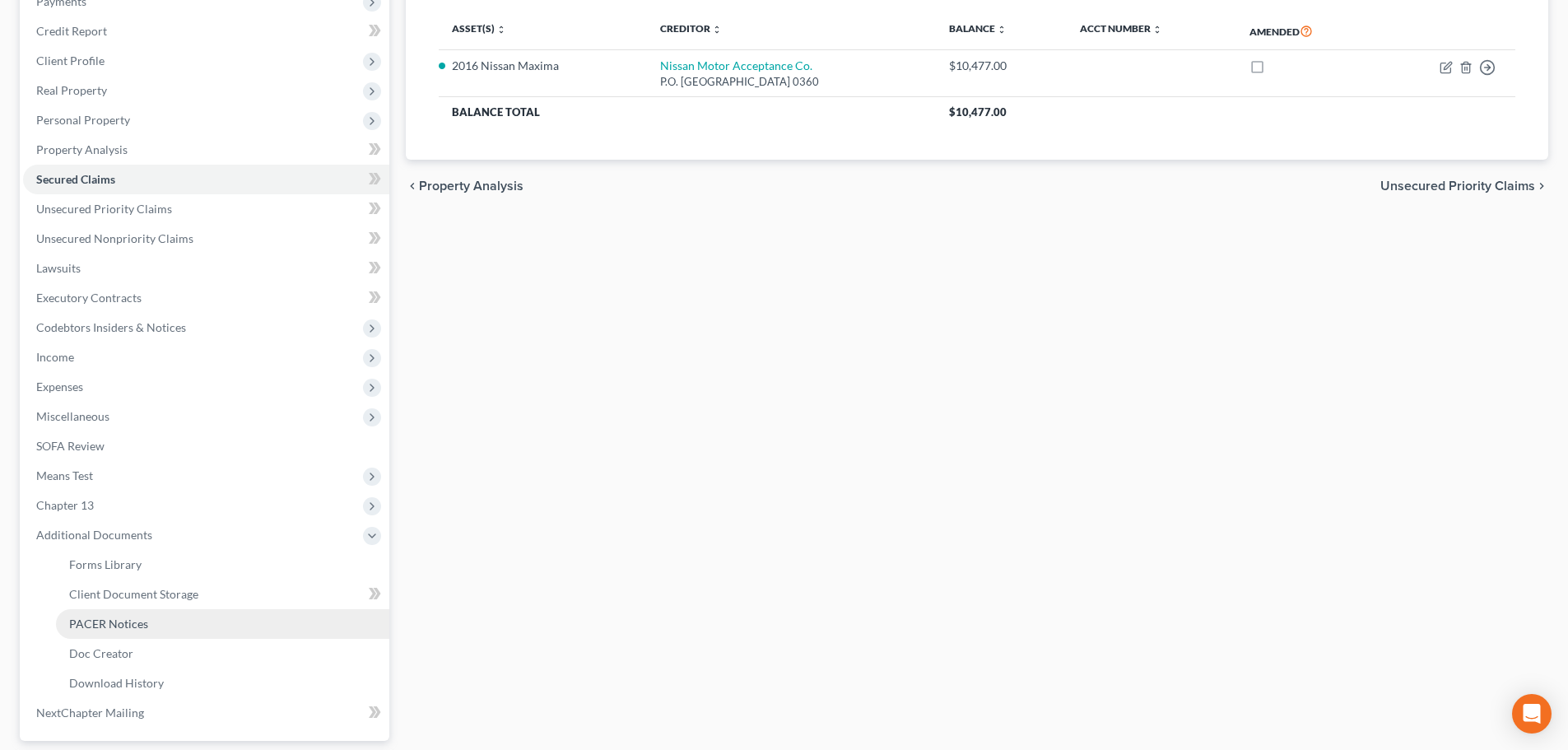
click at [118, 621] on span "PACER Notices" at bounding box center [109, 623] width 79 height 14
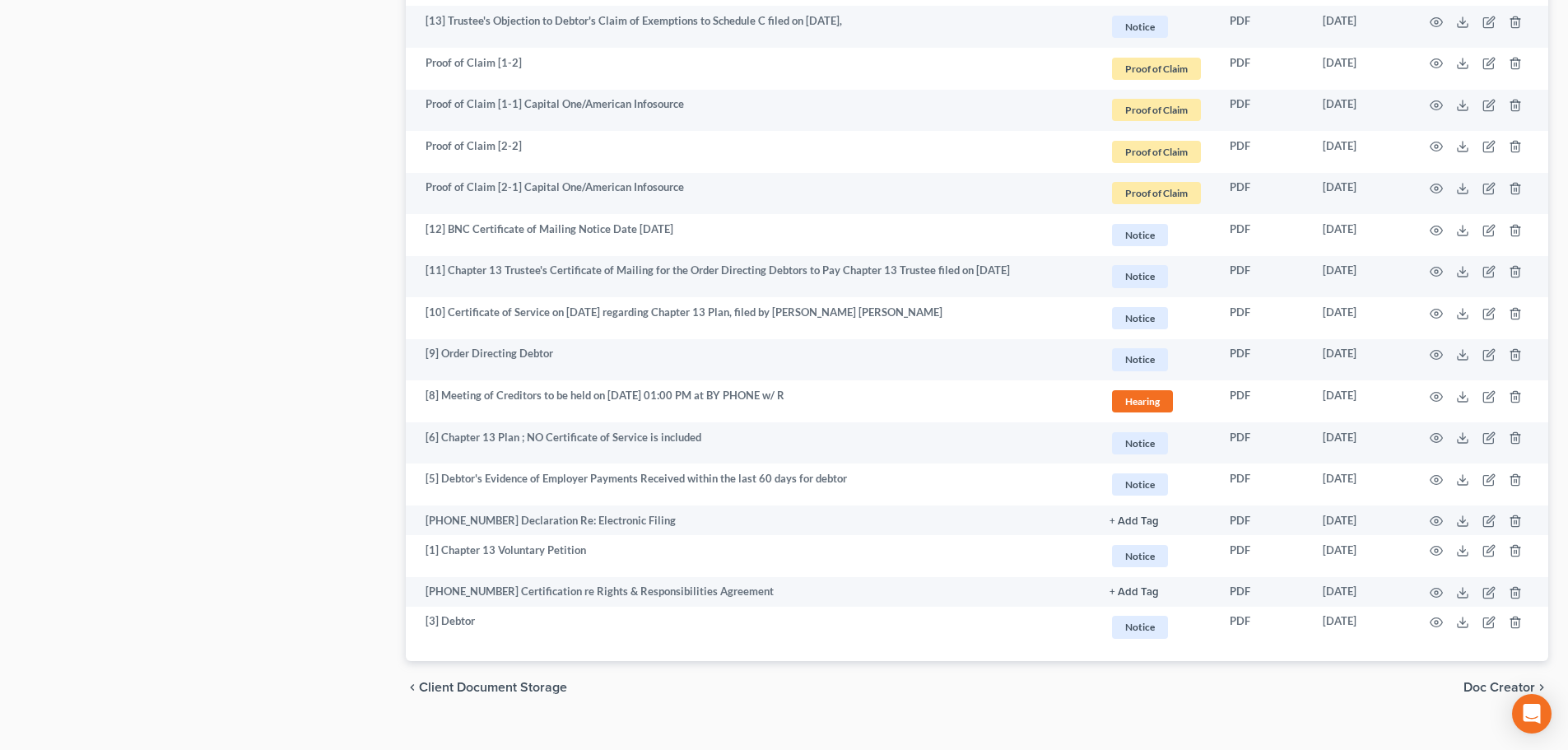
scroll to position [2306, 0]
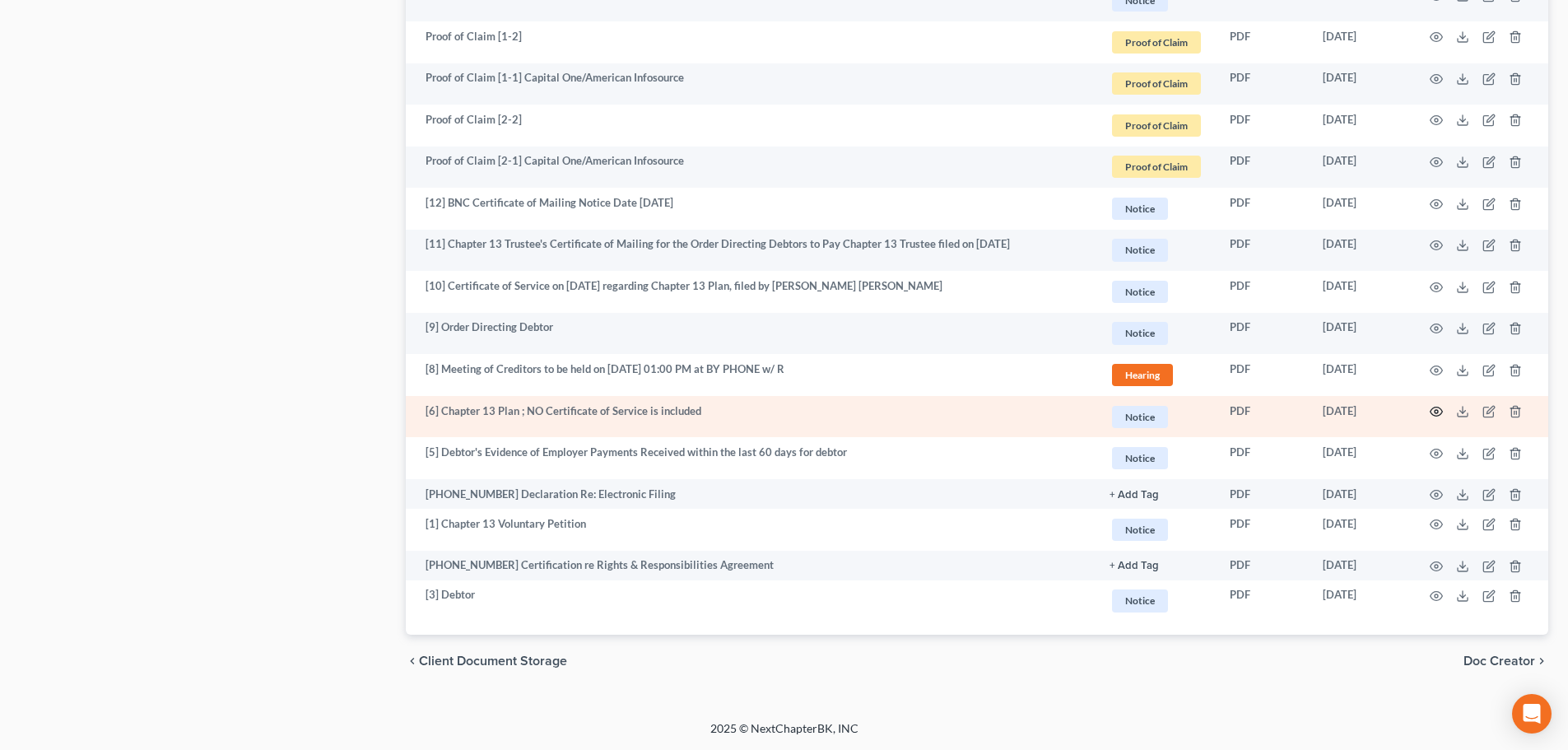
click at [1264, 407] on icon "button" at bounding box center [1436, 411] width 13 height 13
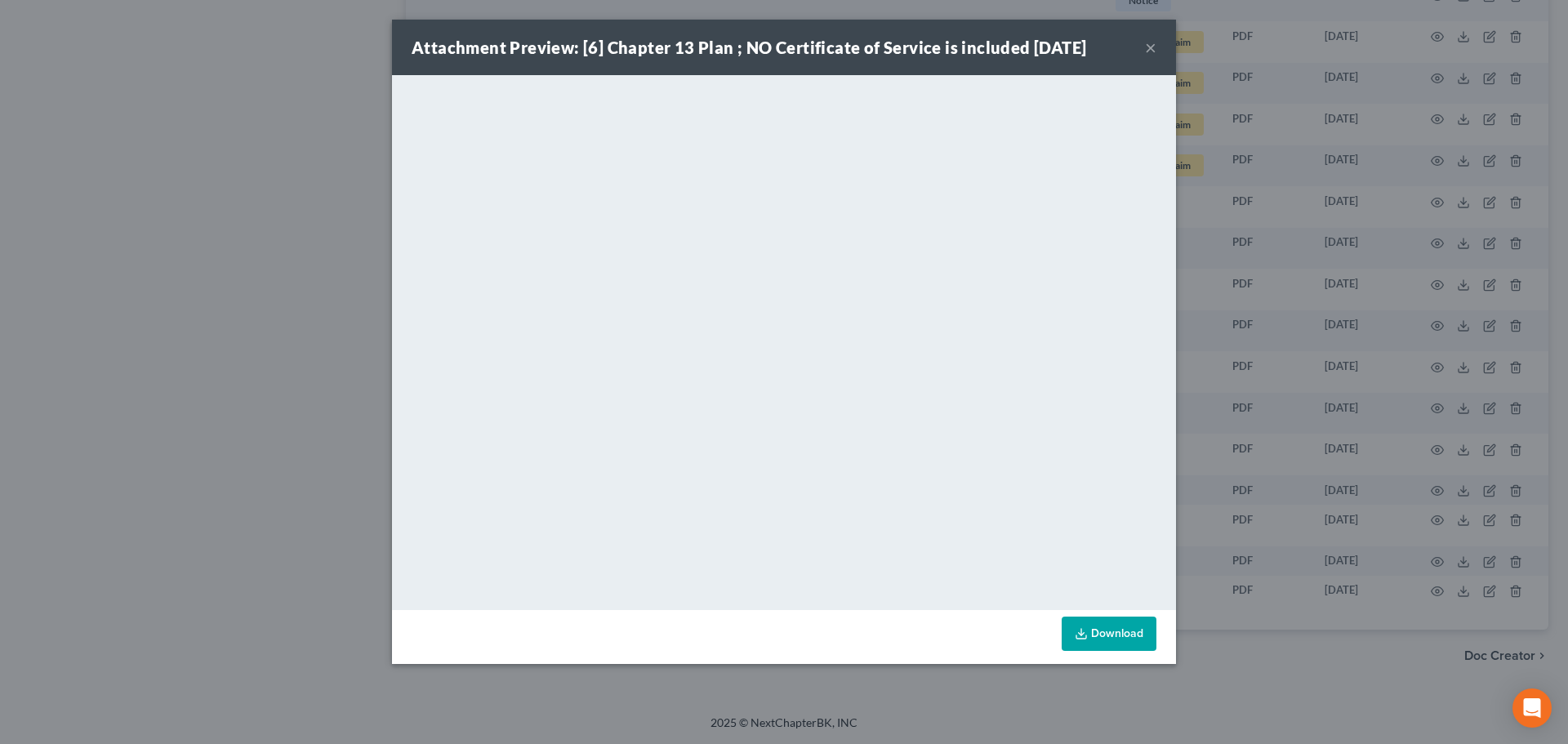
click at [1147, 44] on button "×" at bounding box center [1151, 47] width 12 height 19
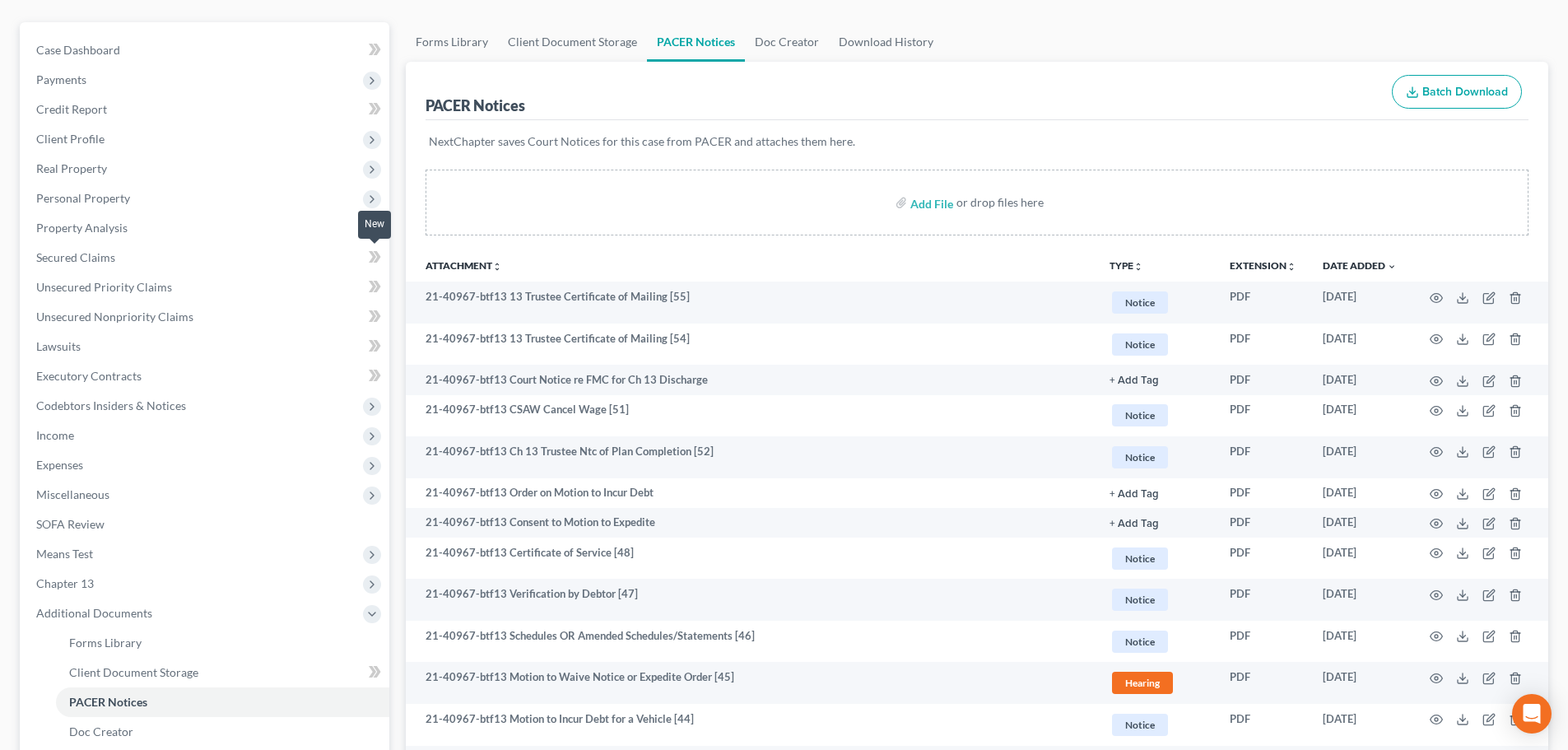
scroll to position [0, 0]
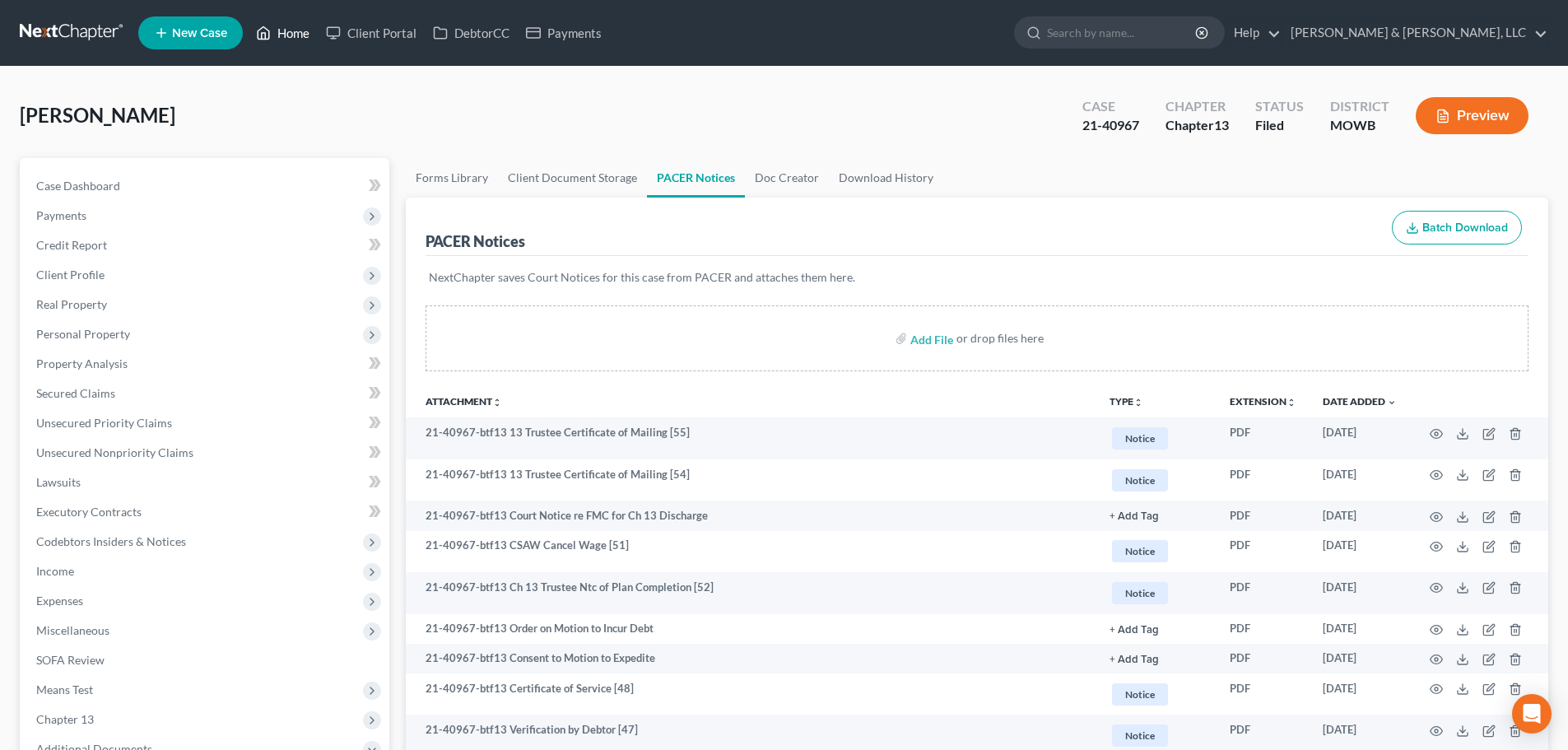
click at [277, 47] on link "Home" at bounding box center [282, 32] width 70 height 29
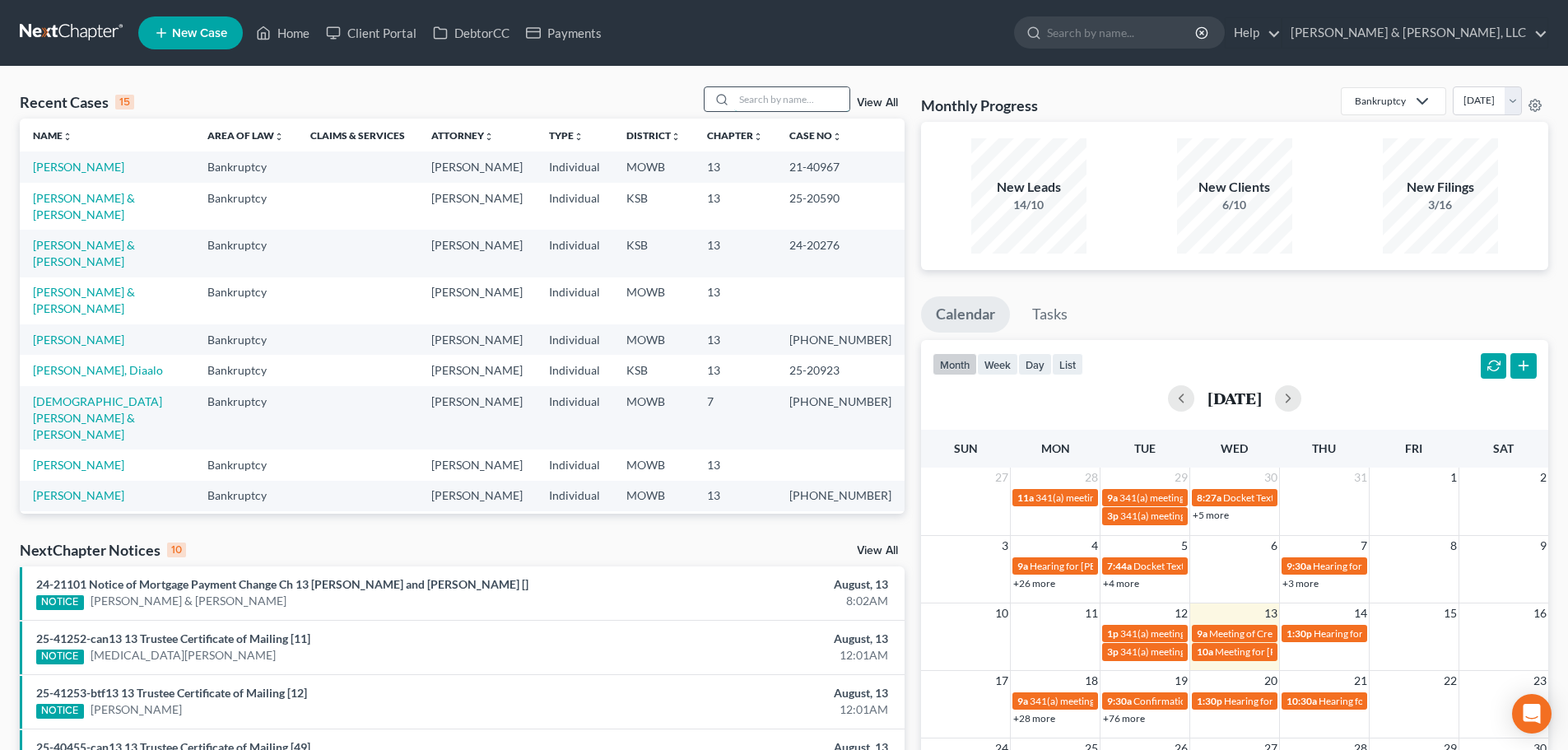
click at [789, 104] on input "search" at bounding box center [792, 99] width 115 height 24
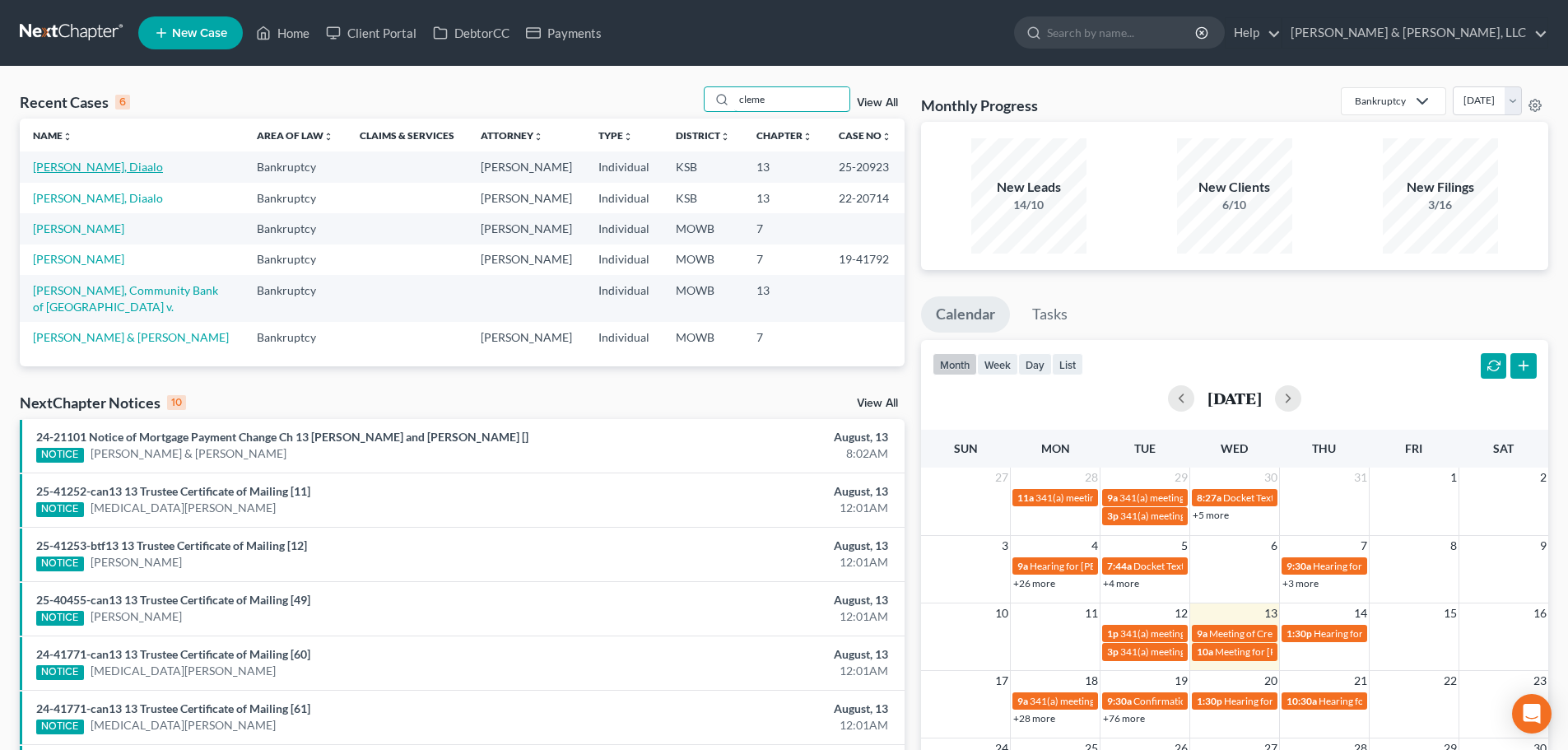
type input "cleme"
click at [97, 164] on link "[PERSON_NAME], Diaalo" at bounding box center [98, 166] width 130 height 14
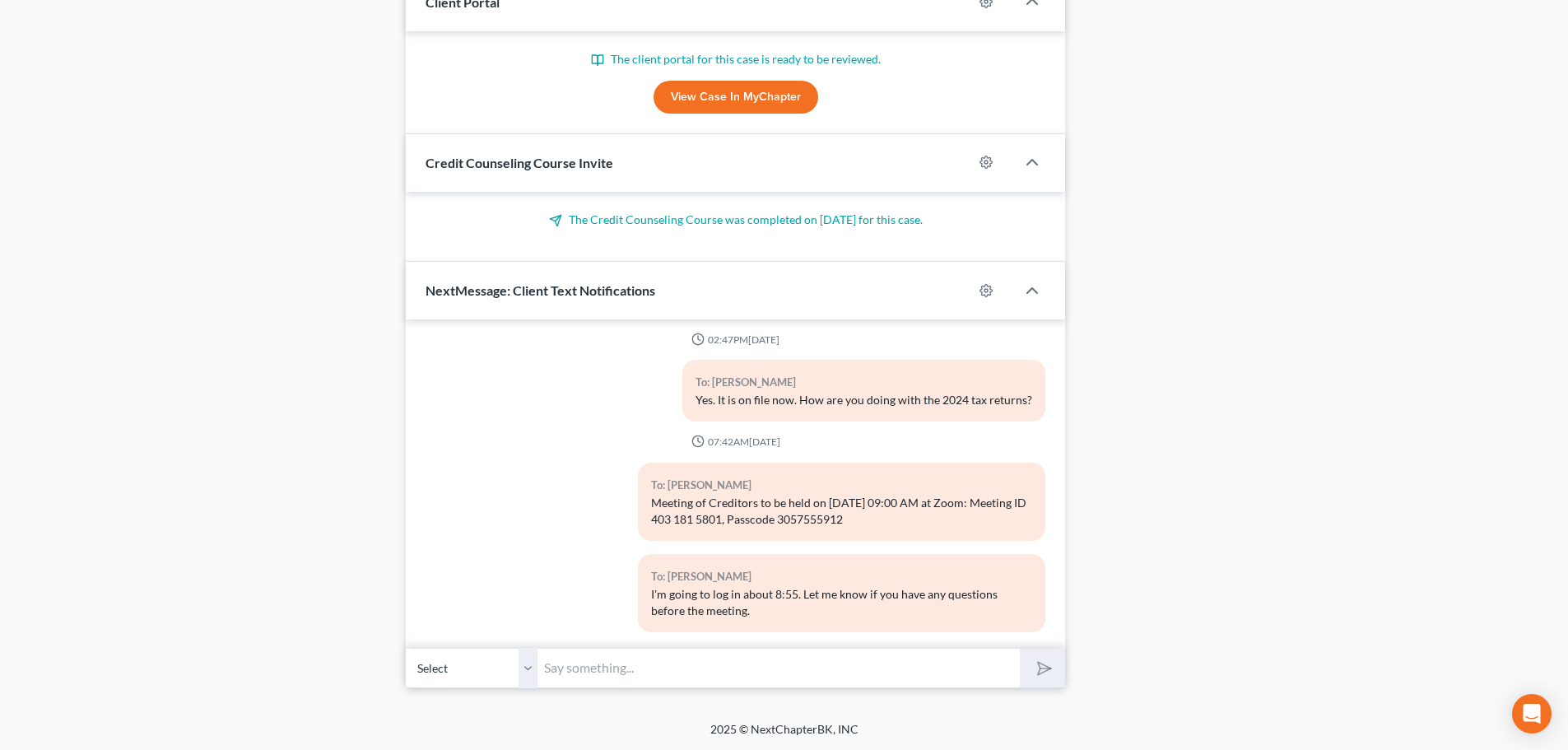
scroll to position [1163, 0]
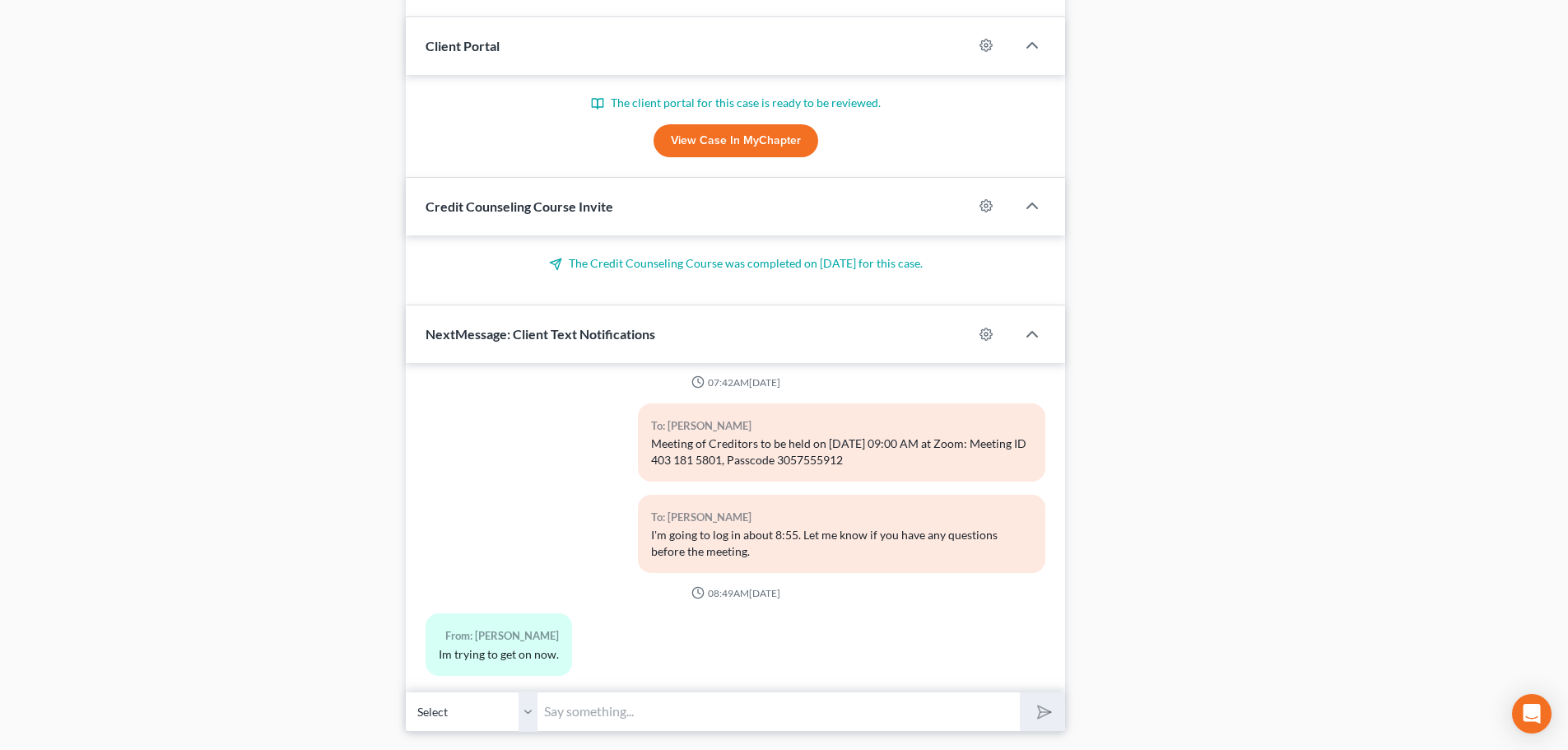
scroll to position [1163, 0]
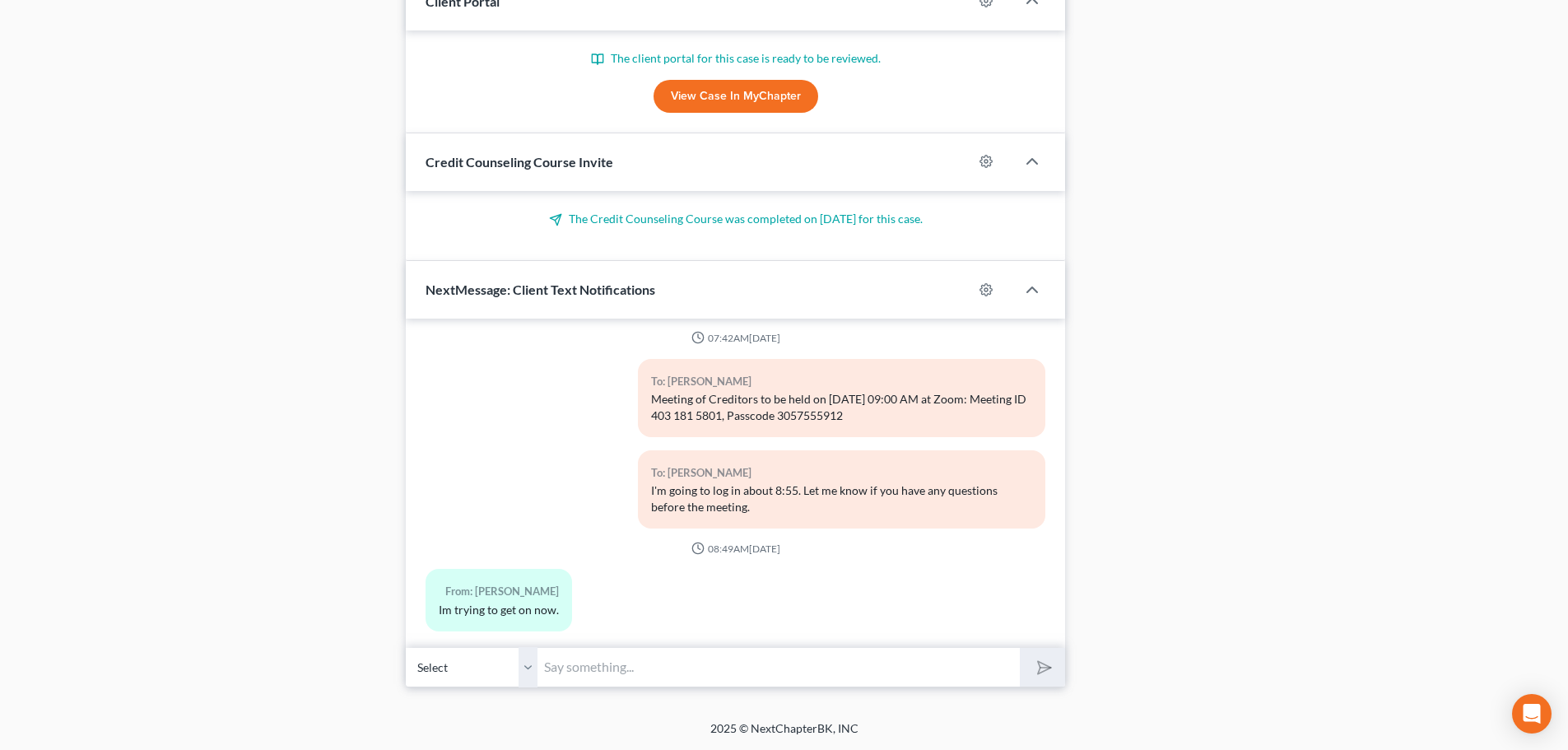
click at [633, 672] on input "text" at bounding box center [779, 667] width 482 height 40
click at [909, 660] on input "Great. Keep your system on mute until he calls your case." at bounding box center [779, 667] width 482 height 40
type input "Great. Keep your system on mute until he calls your case. It looks like we are …"
click at [1020, 648] on button "submit" at bounding box center [1043, 667] width 46 height 39
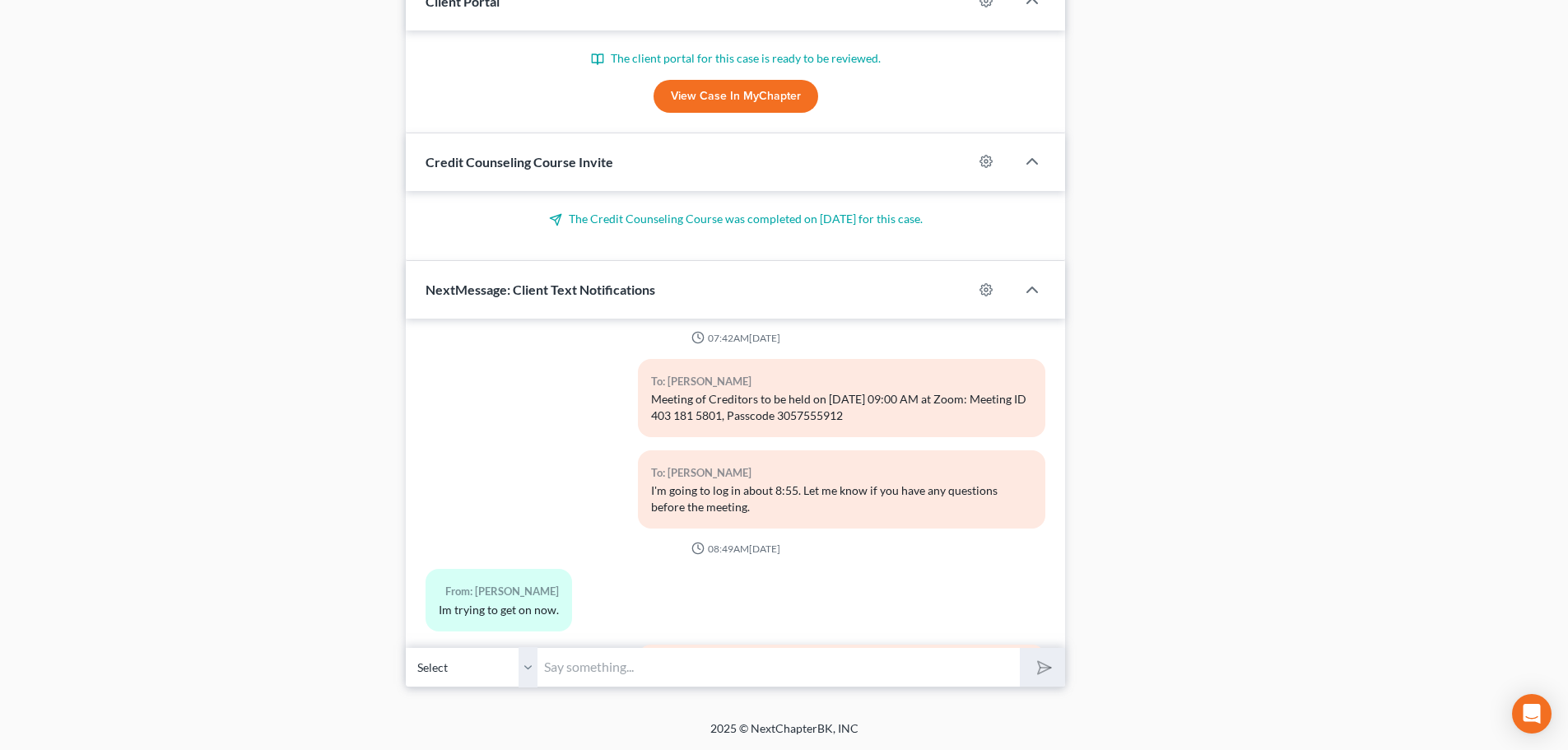
scroll to position [14676, 0]
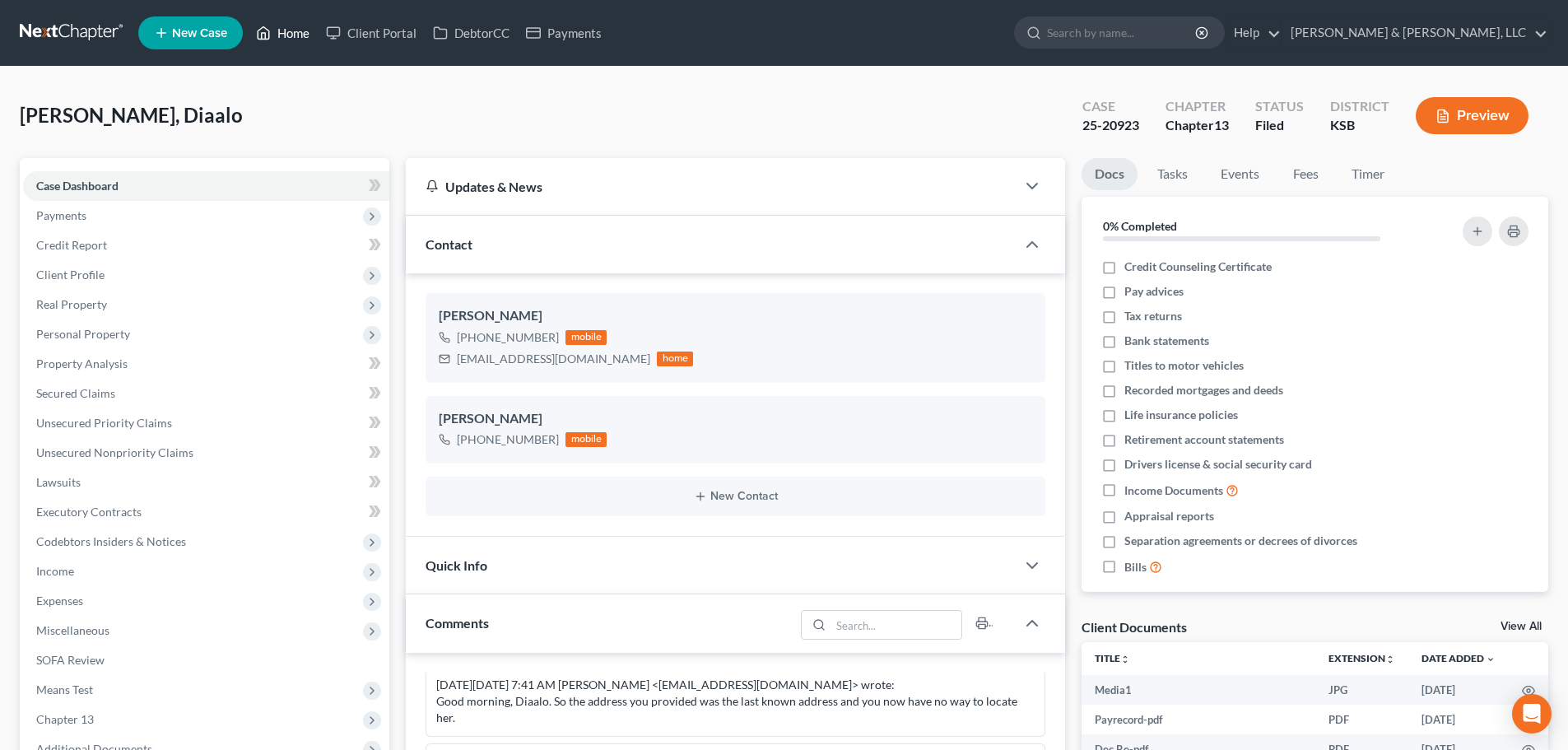
click at [290, 32] on link "Home" at bounding box center [282, 32] width 70 height 29
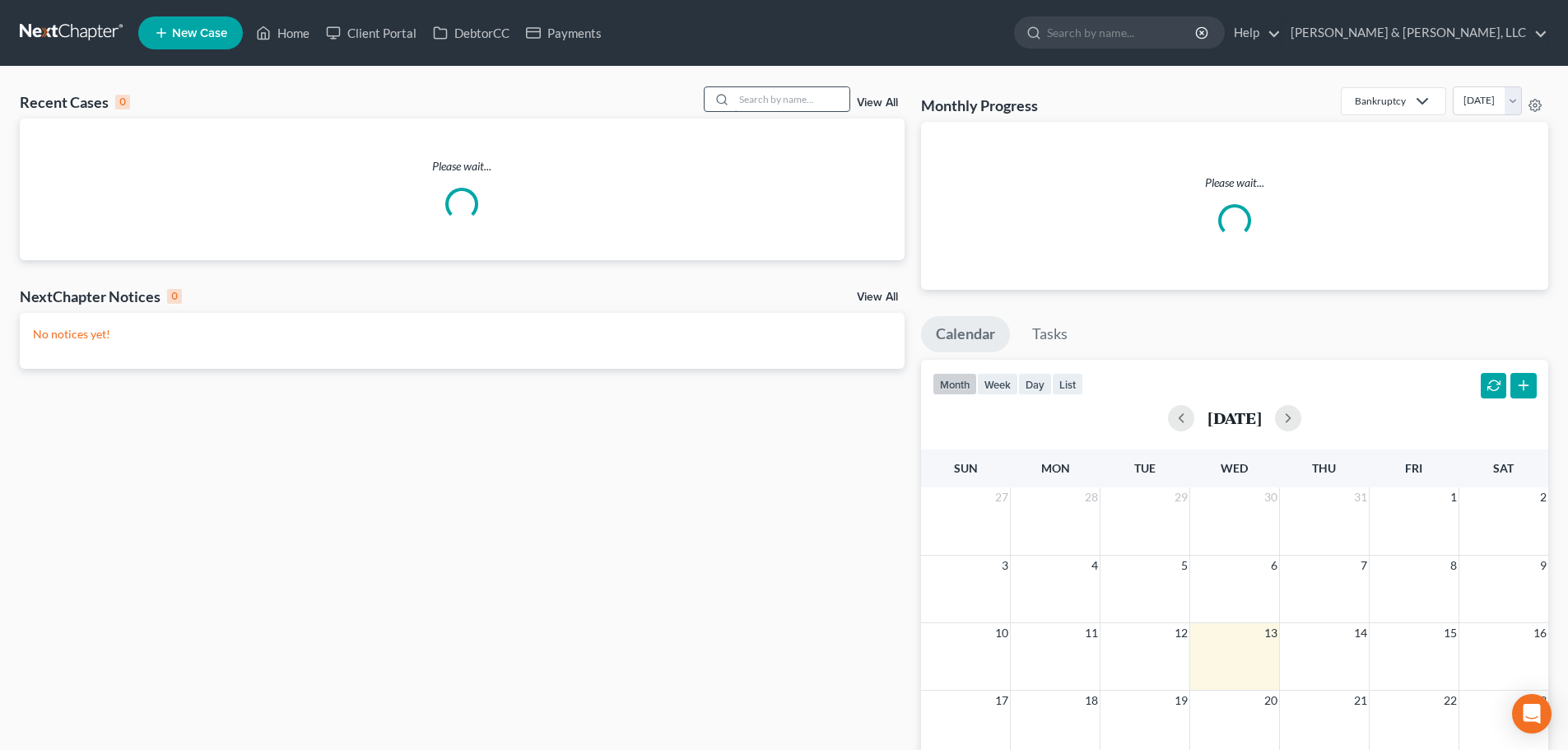
click at [766, 94] on input "search" at bounding box center [792, 99] width 115 height 24
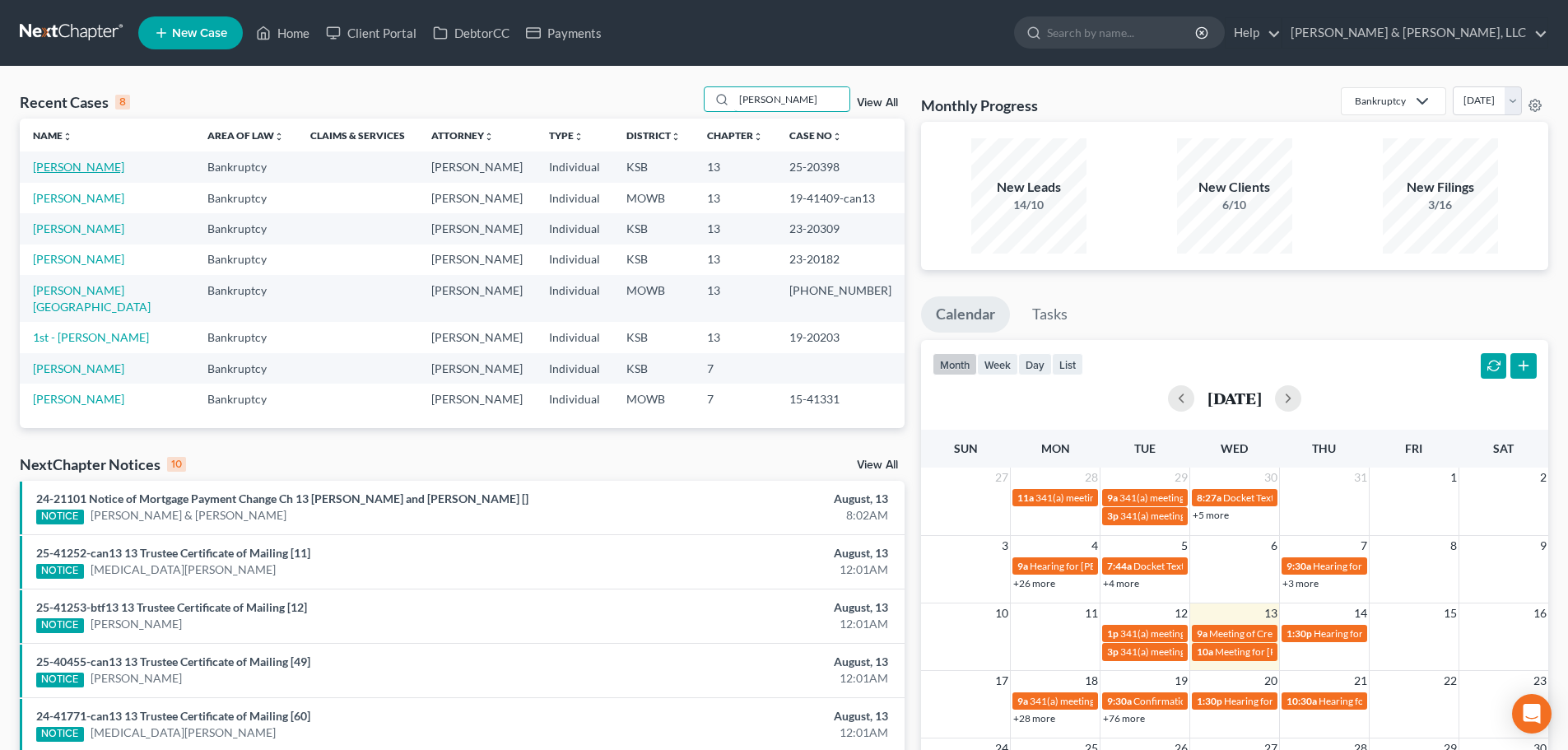
type input "kennedy"
click at [51, 162] on link "Kennedy, Christine" at bounding box center [78, 166] width 91 height 14
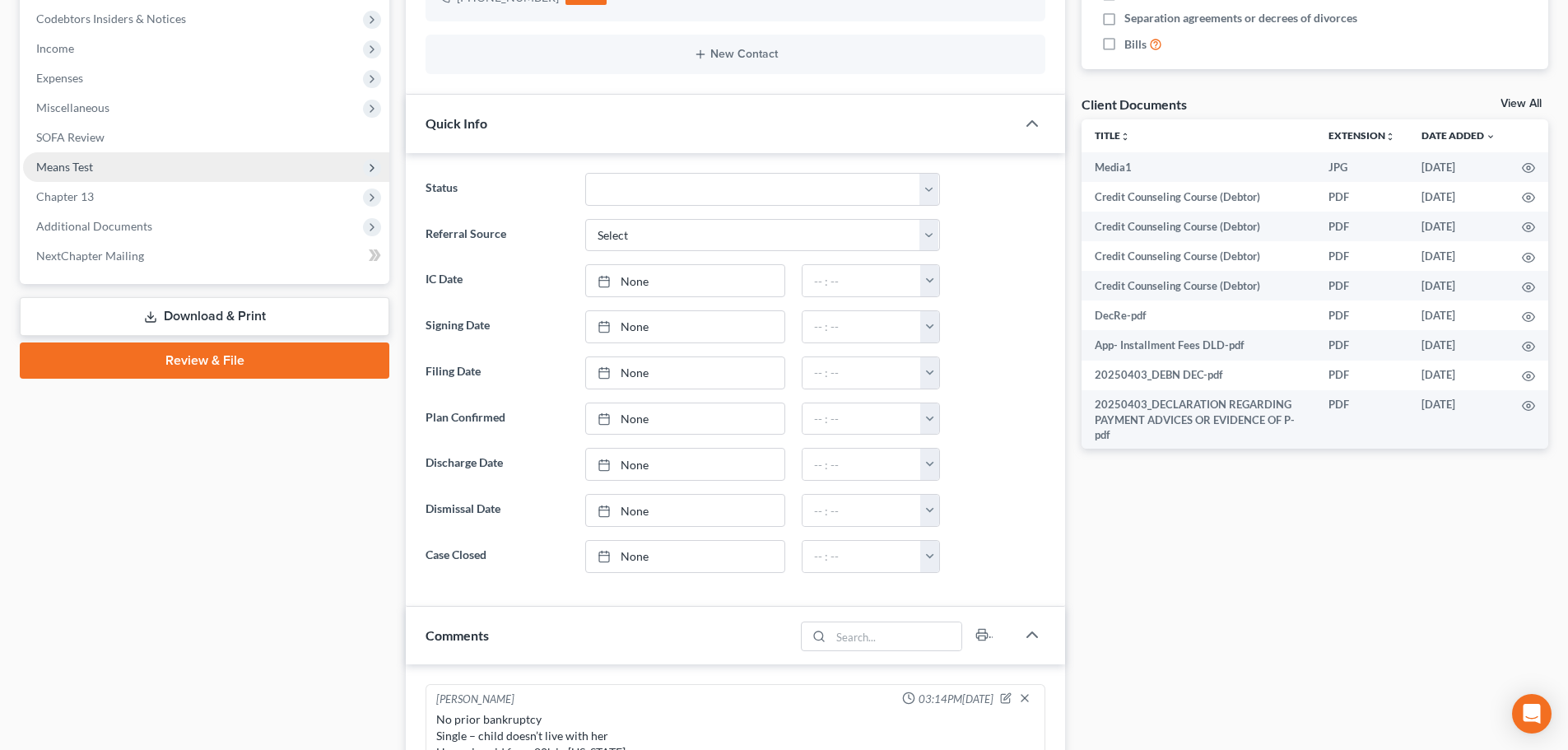
scroll to position [494, 0]
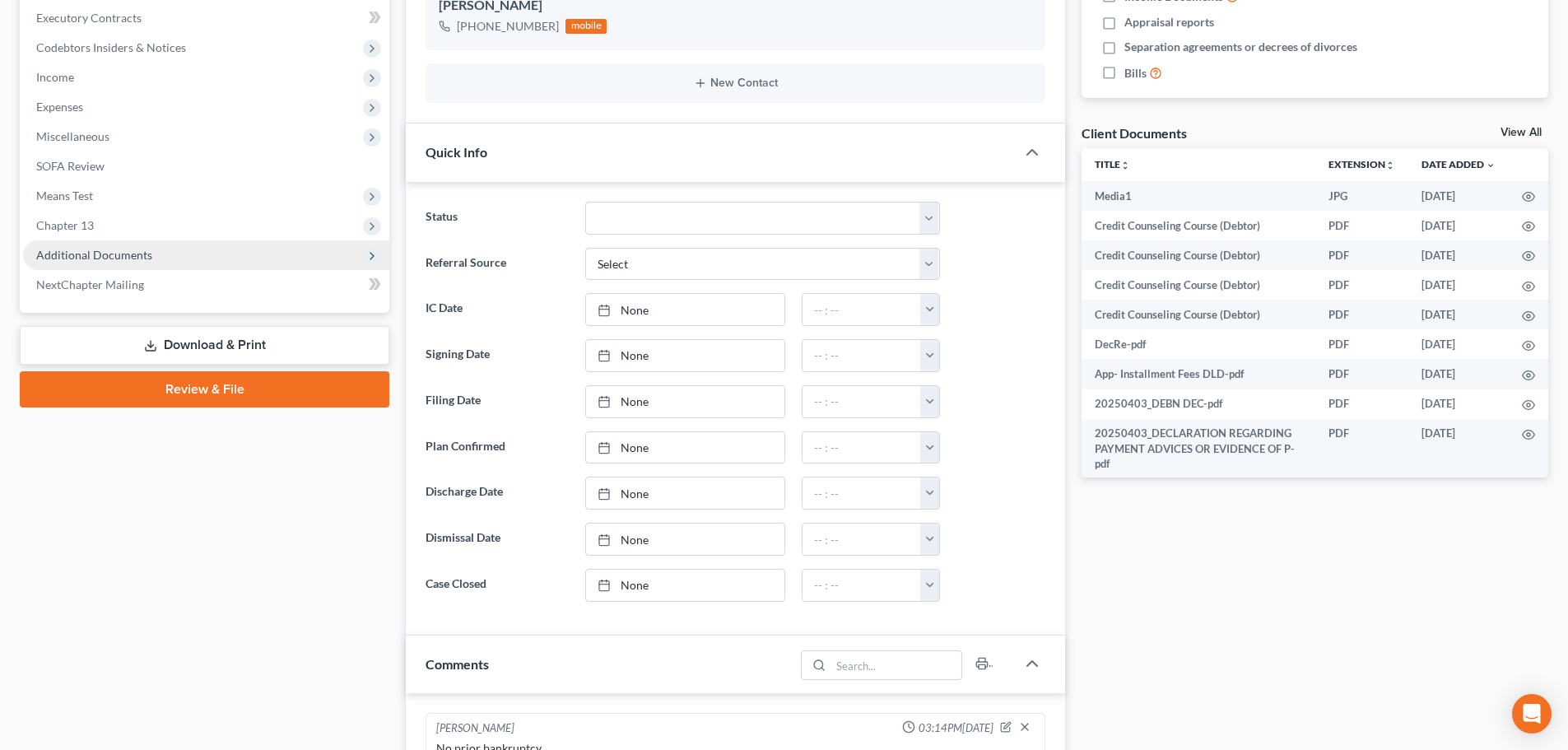
click at [99, 254] on span "Additional Documents" at bounding box center [94, 254] width 116 height 14
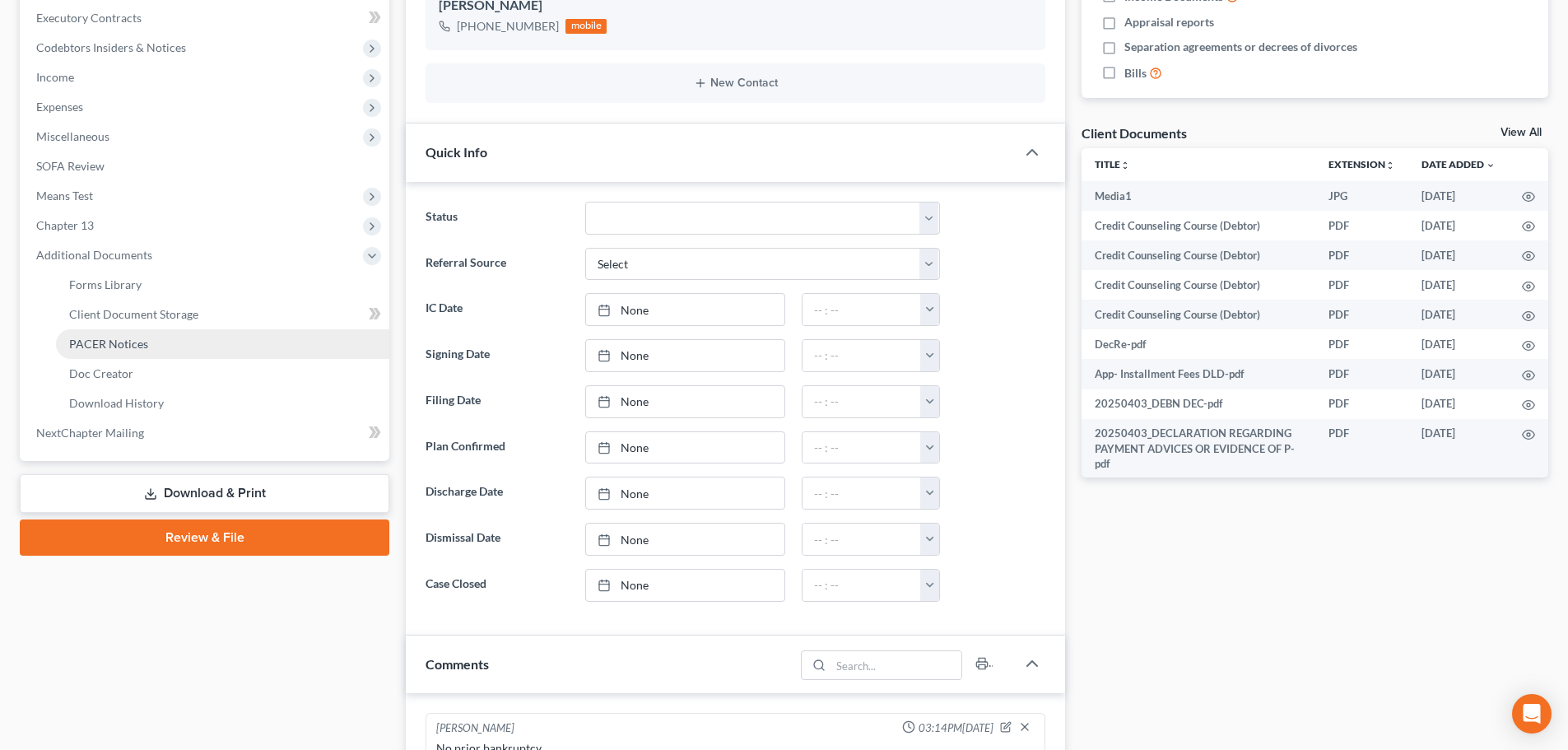
click at [92, 356] on link "PACER Notices" at bounding box center [223, 344] width 334 height 29
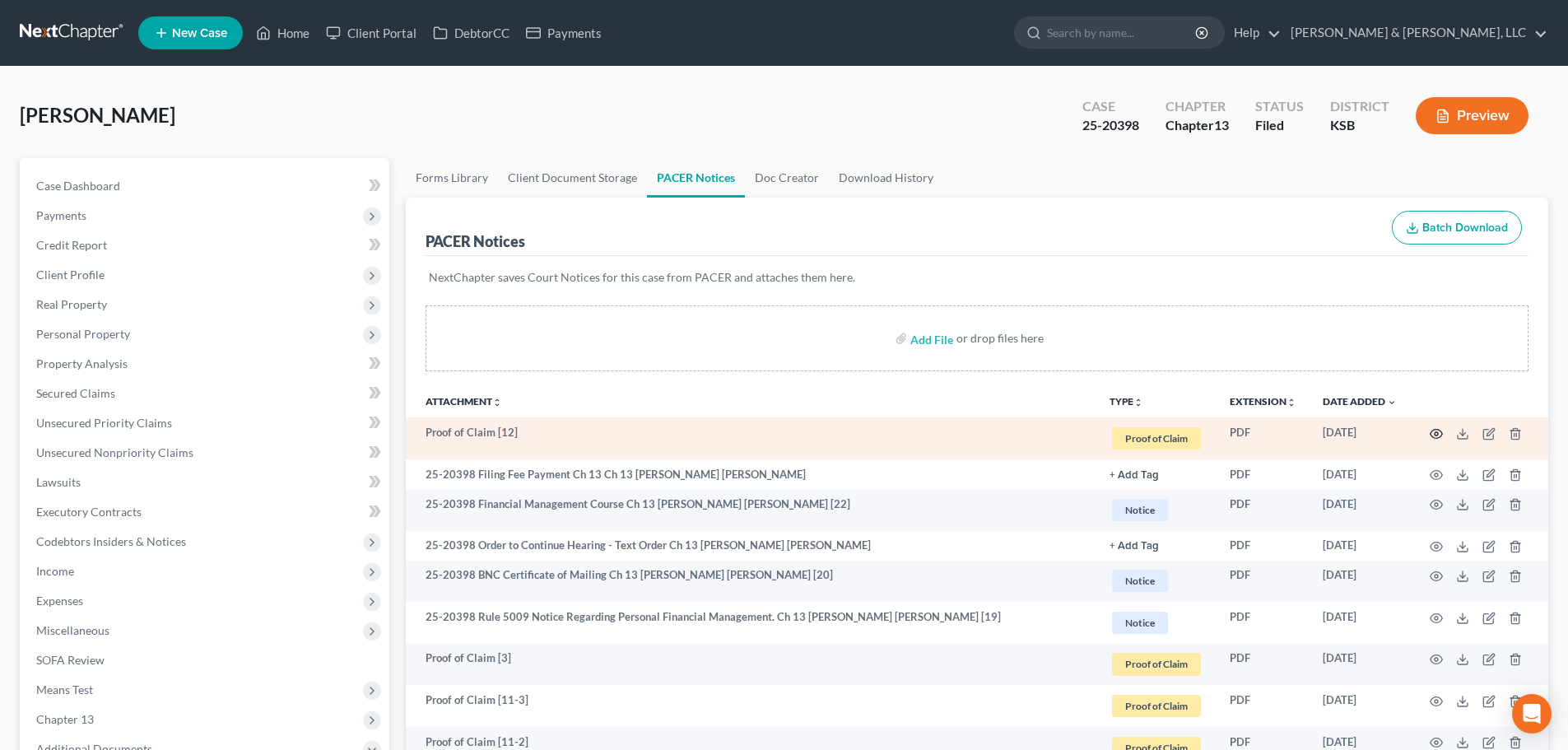
click at [1432, 435] on icon "button" at bounding box center [1436, 434] width 13 height 13
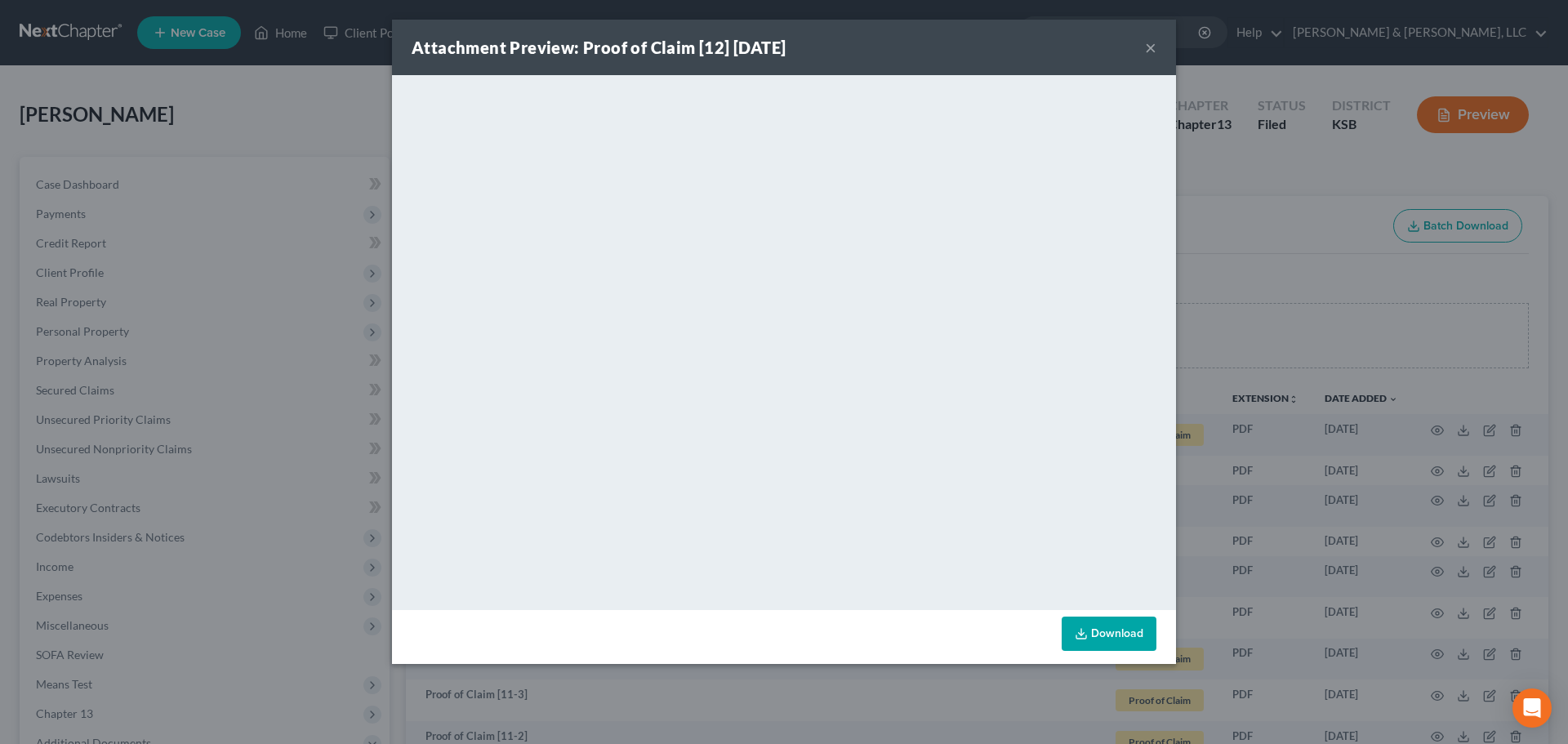
click at [1154, 40] on button "×" at bounding box center [1151, 47] width 12 height 19
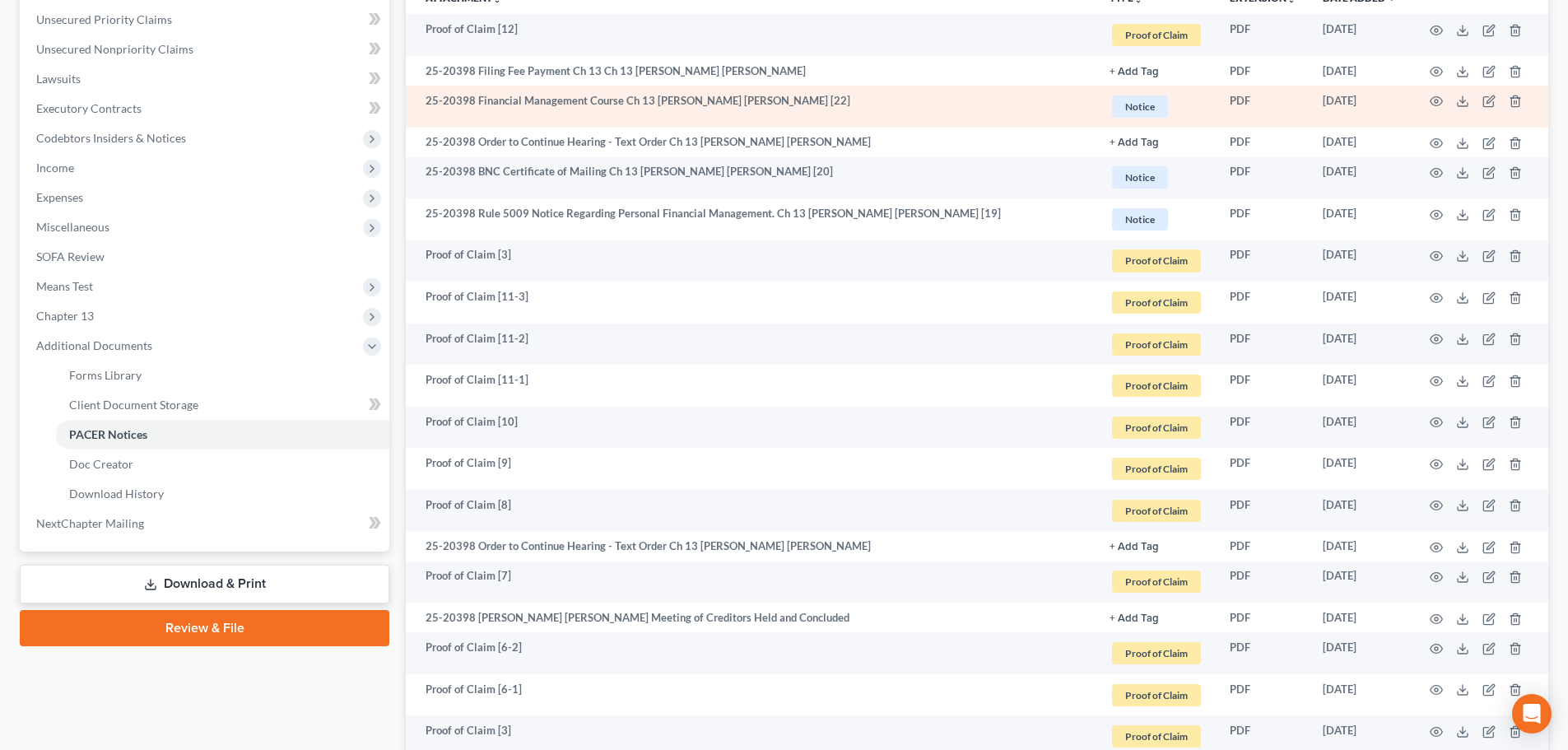
scroll to position [411, 0]
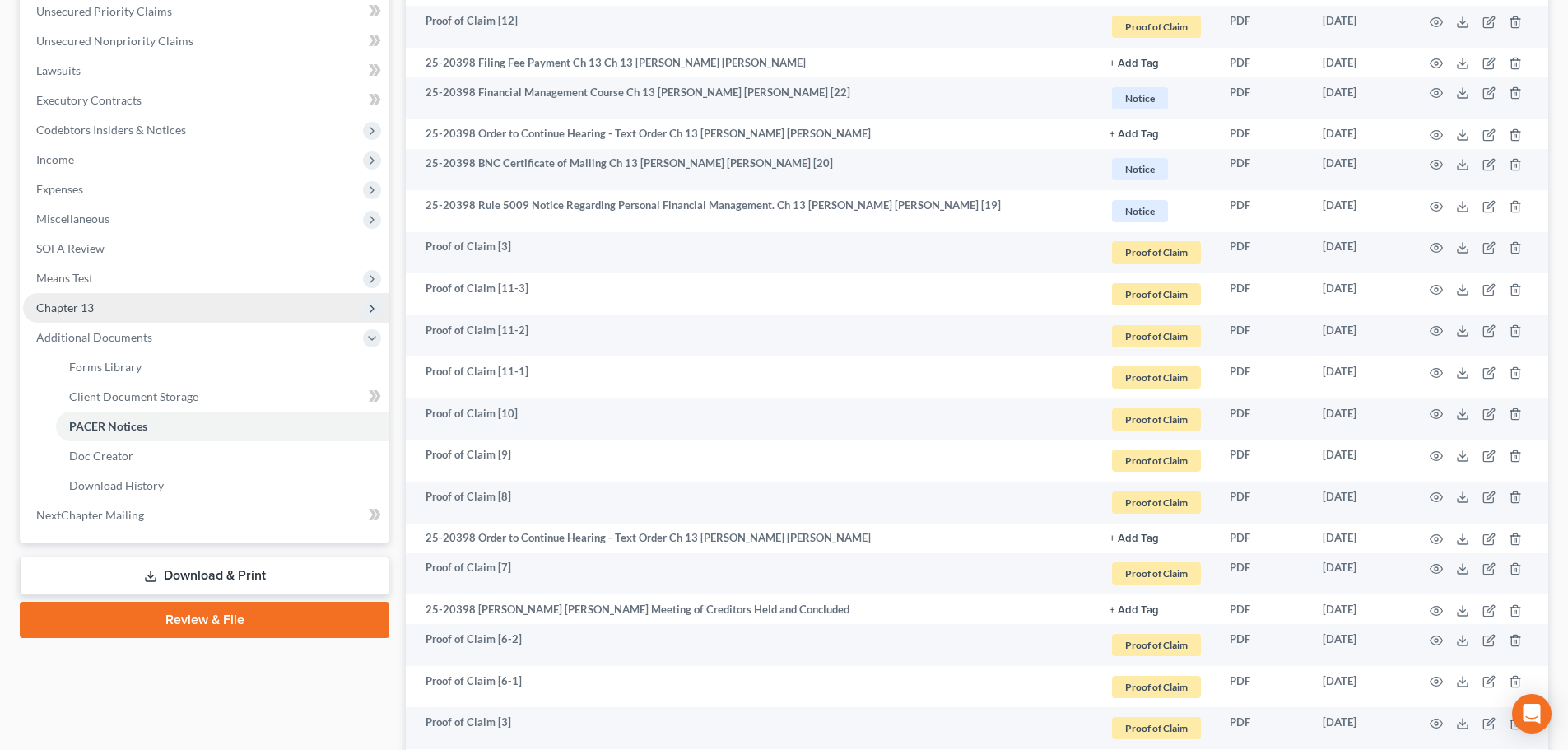
click at [67, 308] on span "Chapter 13" at bounding box center [65, 307] width 57 height 14
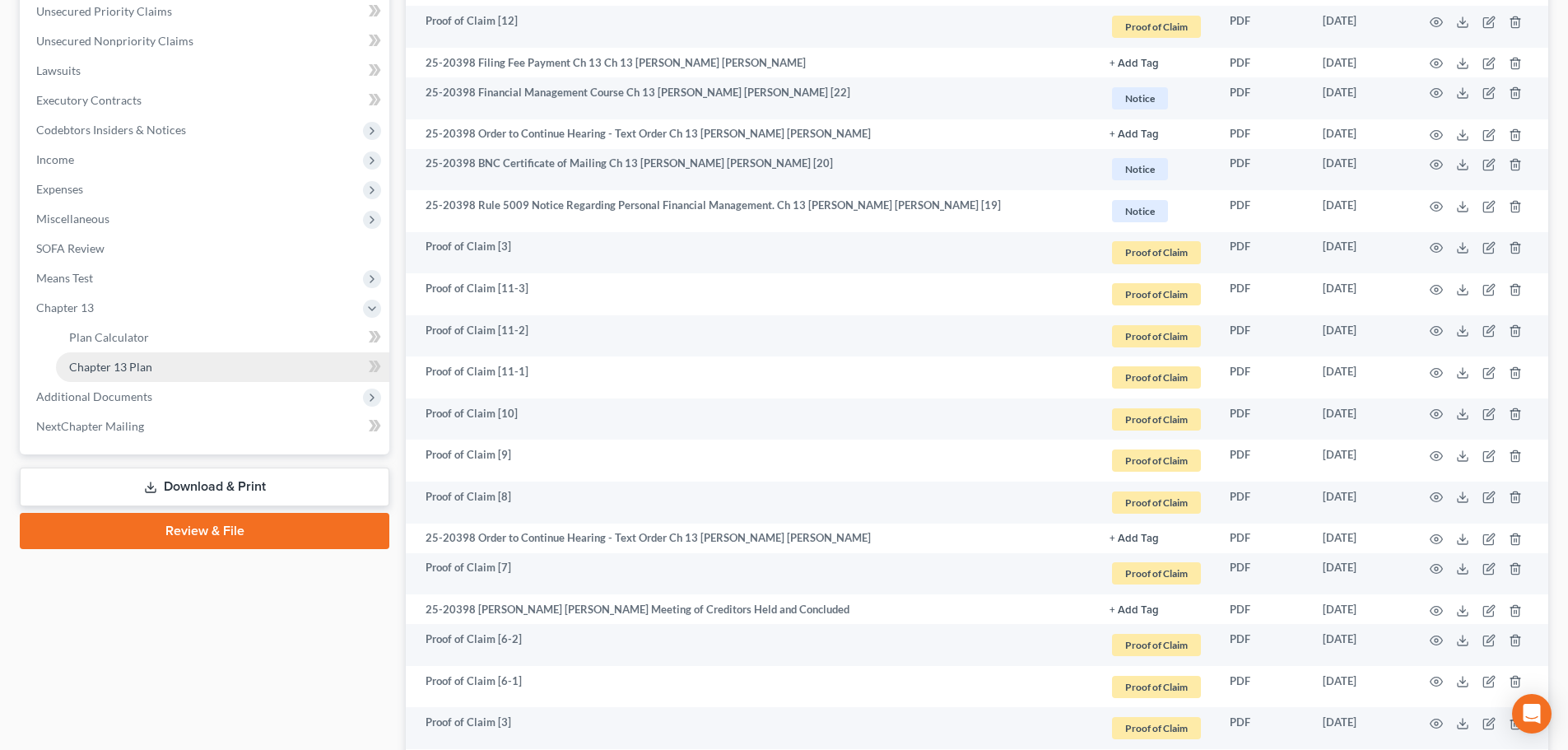
click at [120, 369] on span "Chapter 13 Plan" at bounding box center [110, 367] width 83 height 14
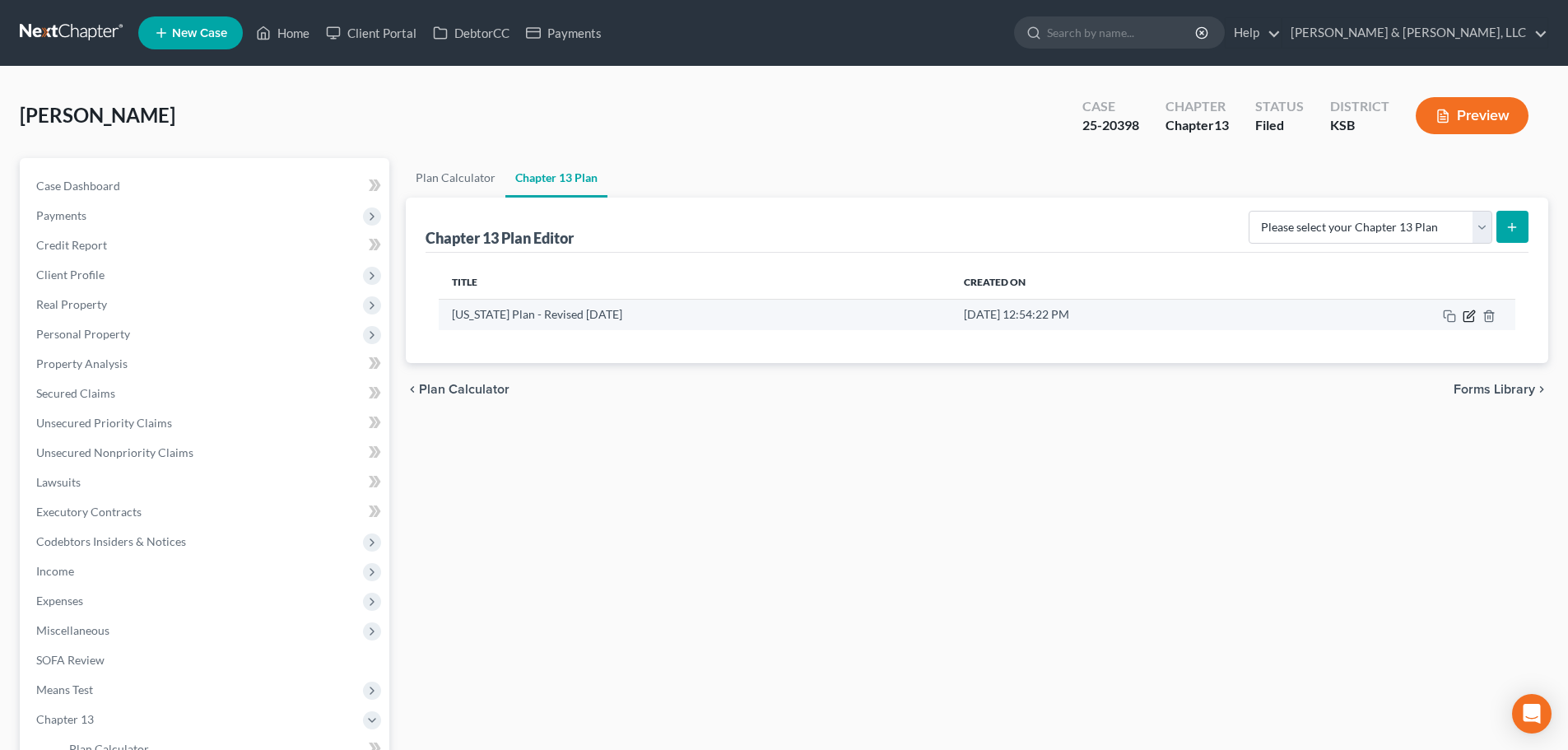
click at [1474, 317] on icon "button" at bounding box center [1469, 316] width 10 height 10
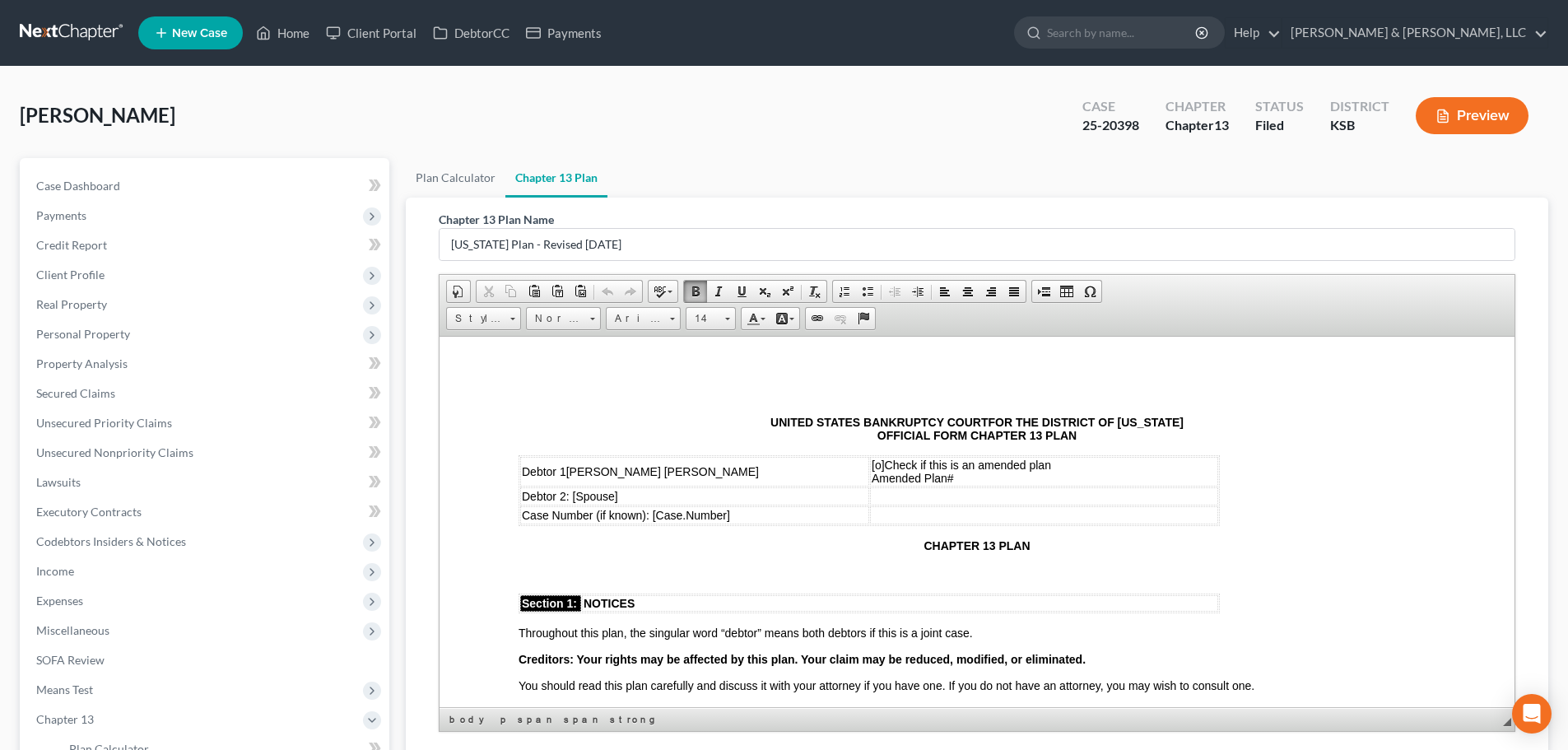
click at [878, 466] on span "[o]" at bounding box center [878, 464] width 13 height 13
click at [877, 466] on span "[o]" at bounding box center [878, 464] width 13 height 13
click at [980, 477] on td "[x] Check if this is an amended plan Amended Plan#" at bounding box center [1044, 470] width 348 height 29
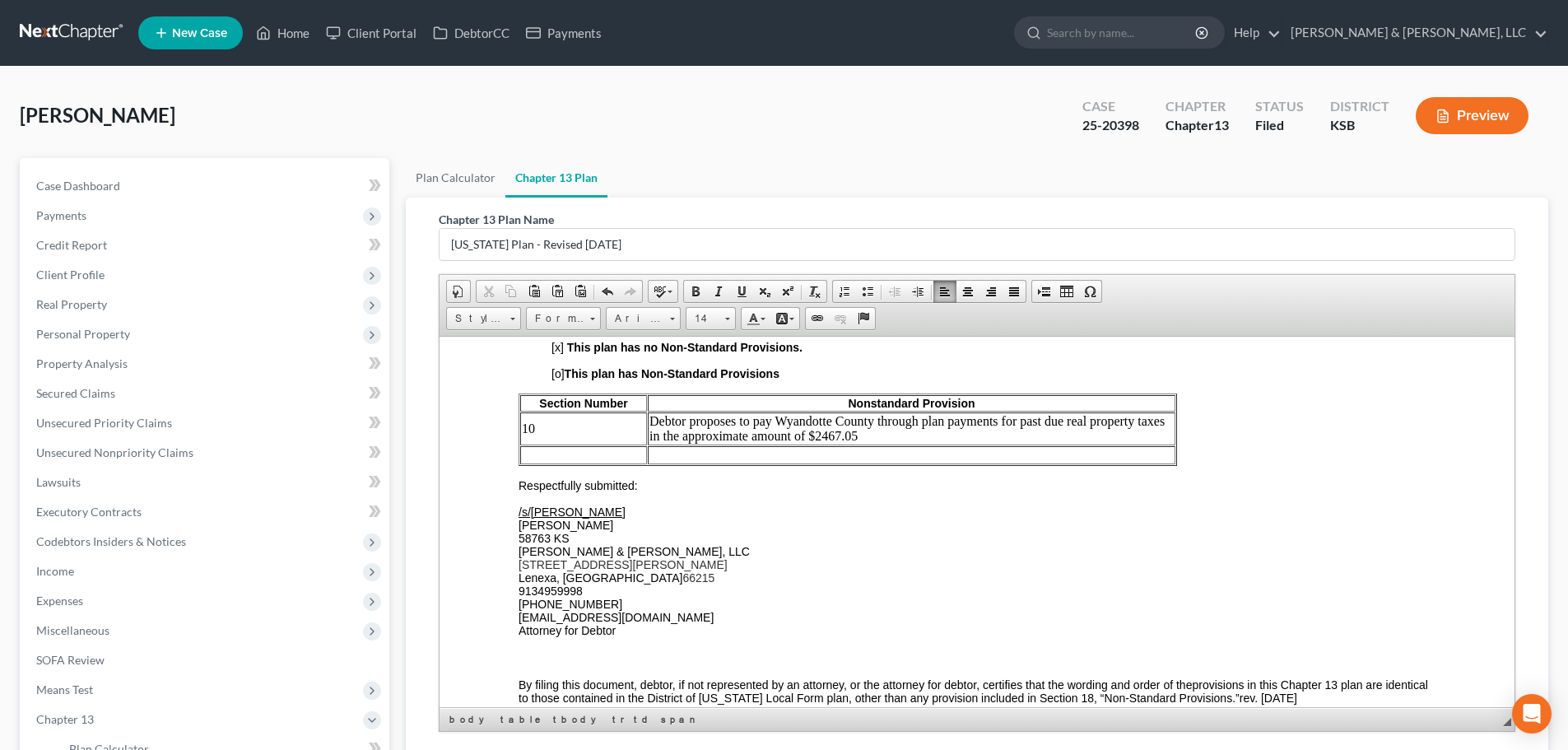
scroll to position [4362, 0]
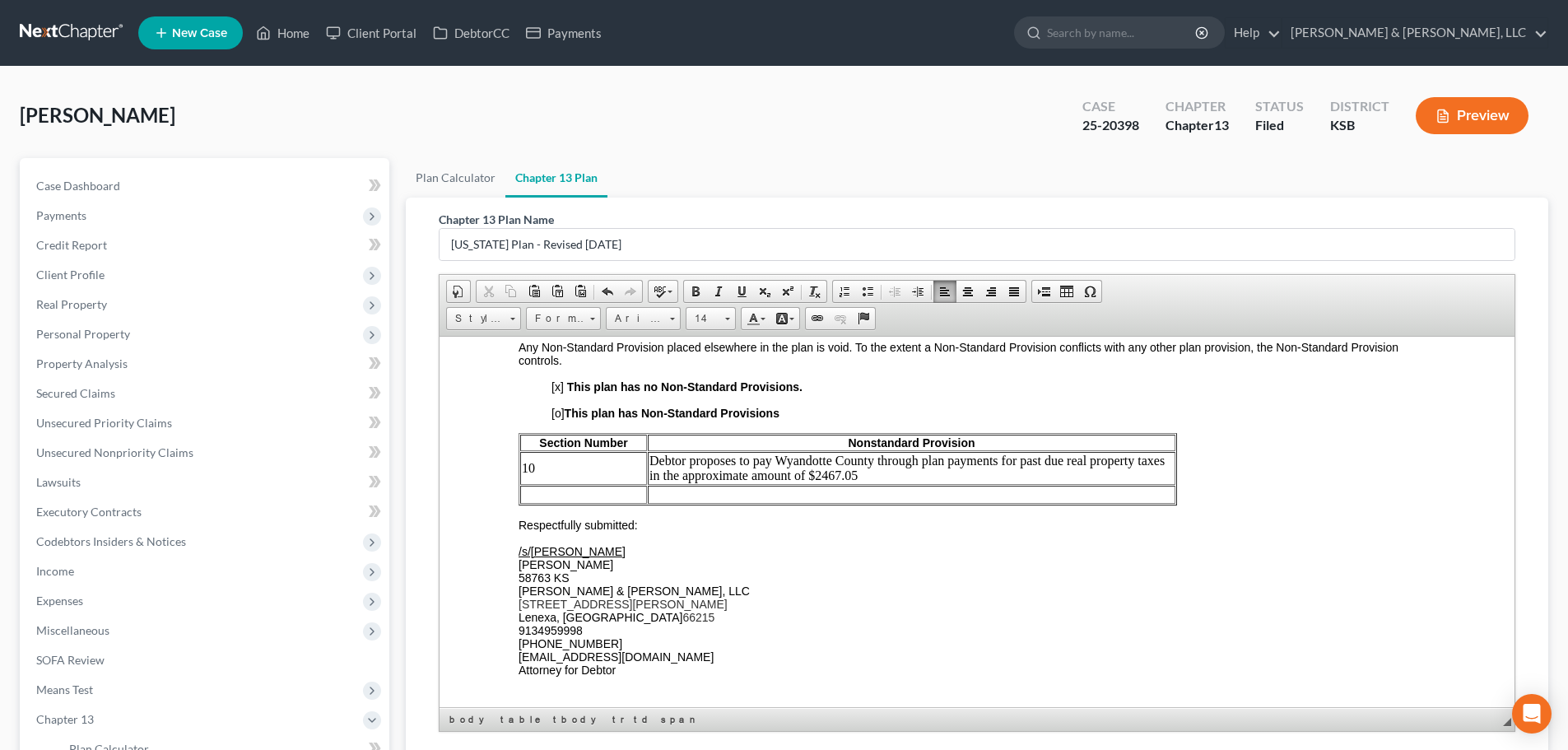
drag, startPoint x: 1166, startPoint y: 474, endPoint x: 1186, endPoint y: 457, distance: 26.2
click at [1166, 474] on td "Debtor proposes to pay Wyandotte County through plan payments for past due real…" at bounding box center [912, 467] width 528 height 33
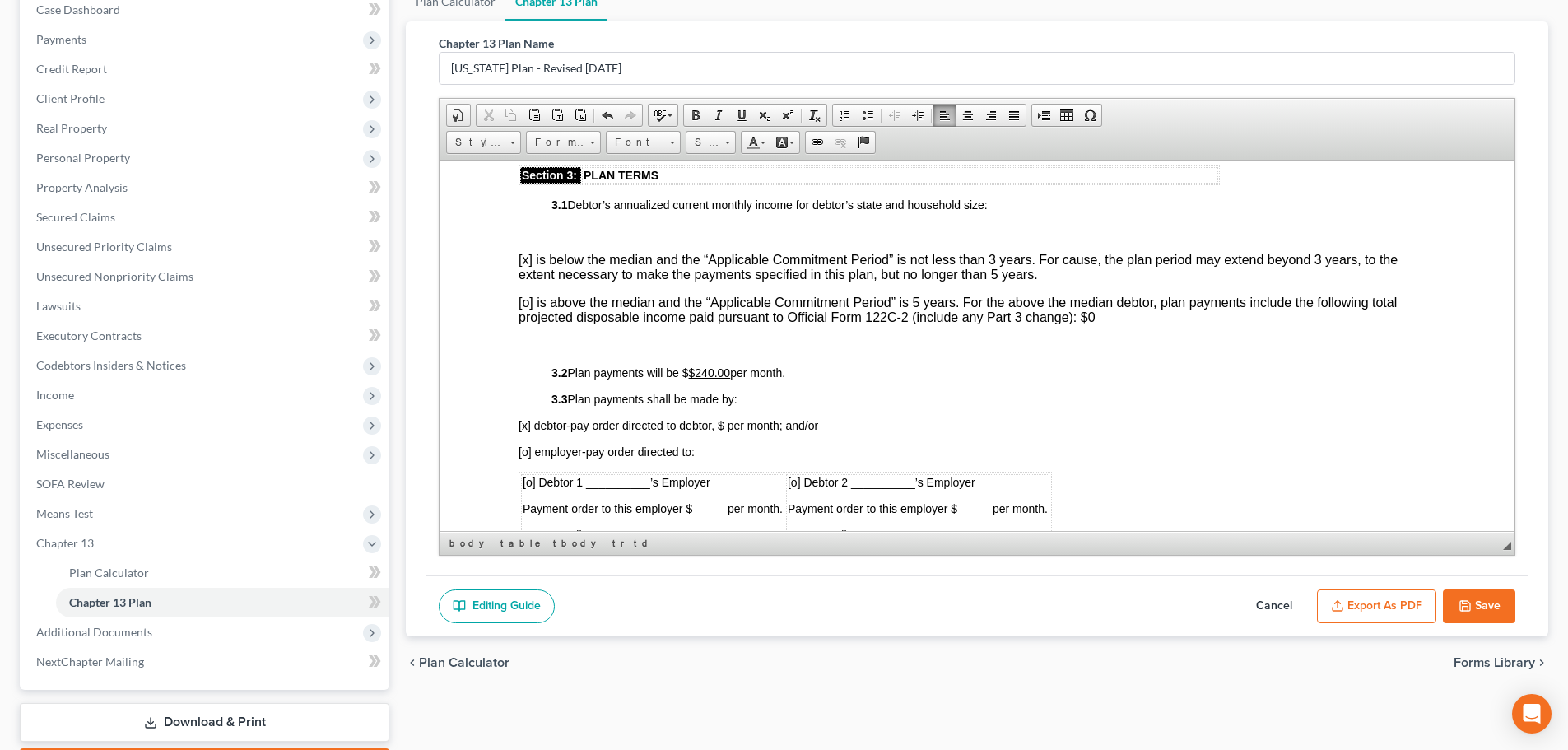
scroll to position [741, 0]
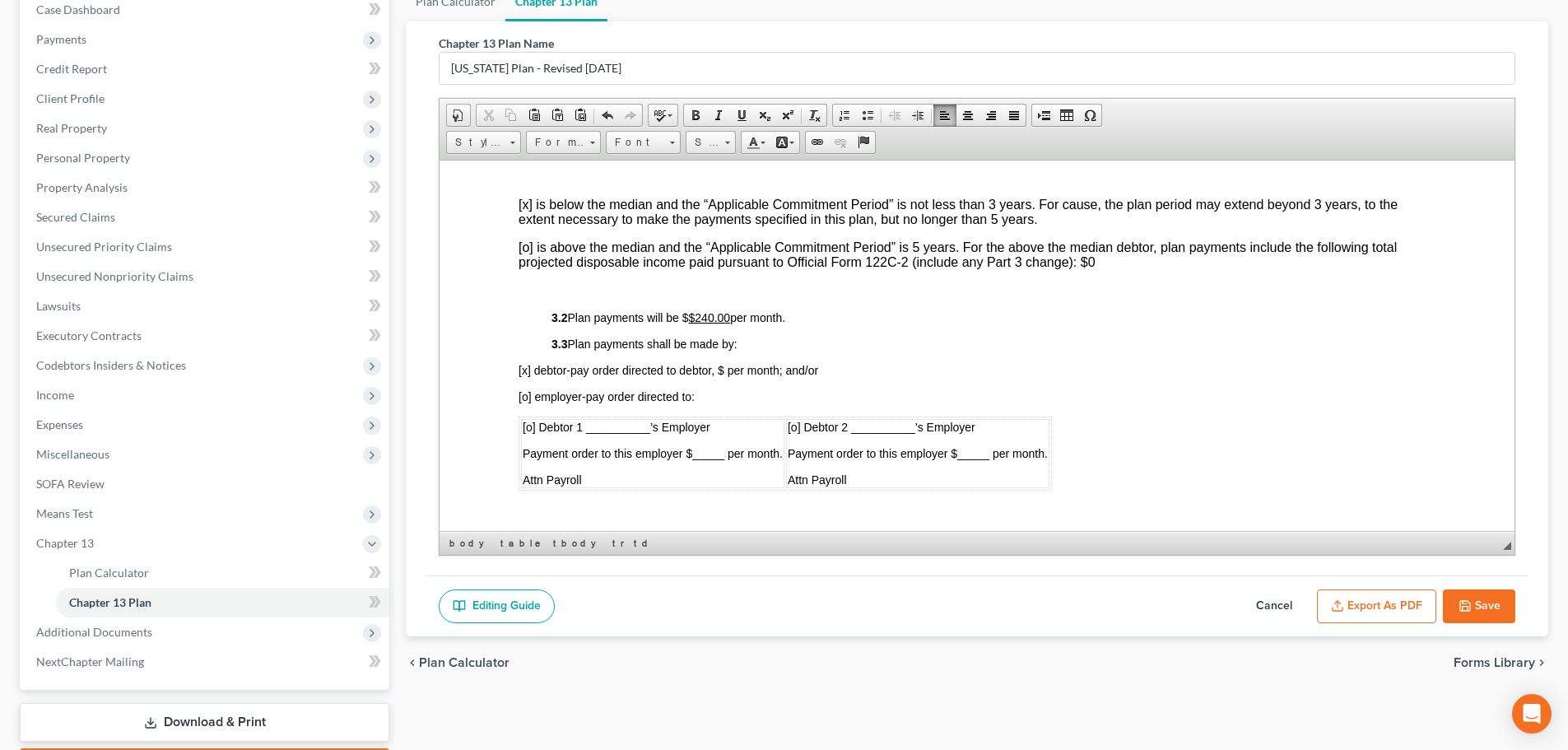
click at [1366, 601] on button "Export as PDF" at bounding box center [1377, 606] width 120 height 35
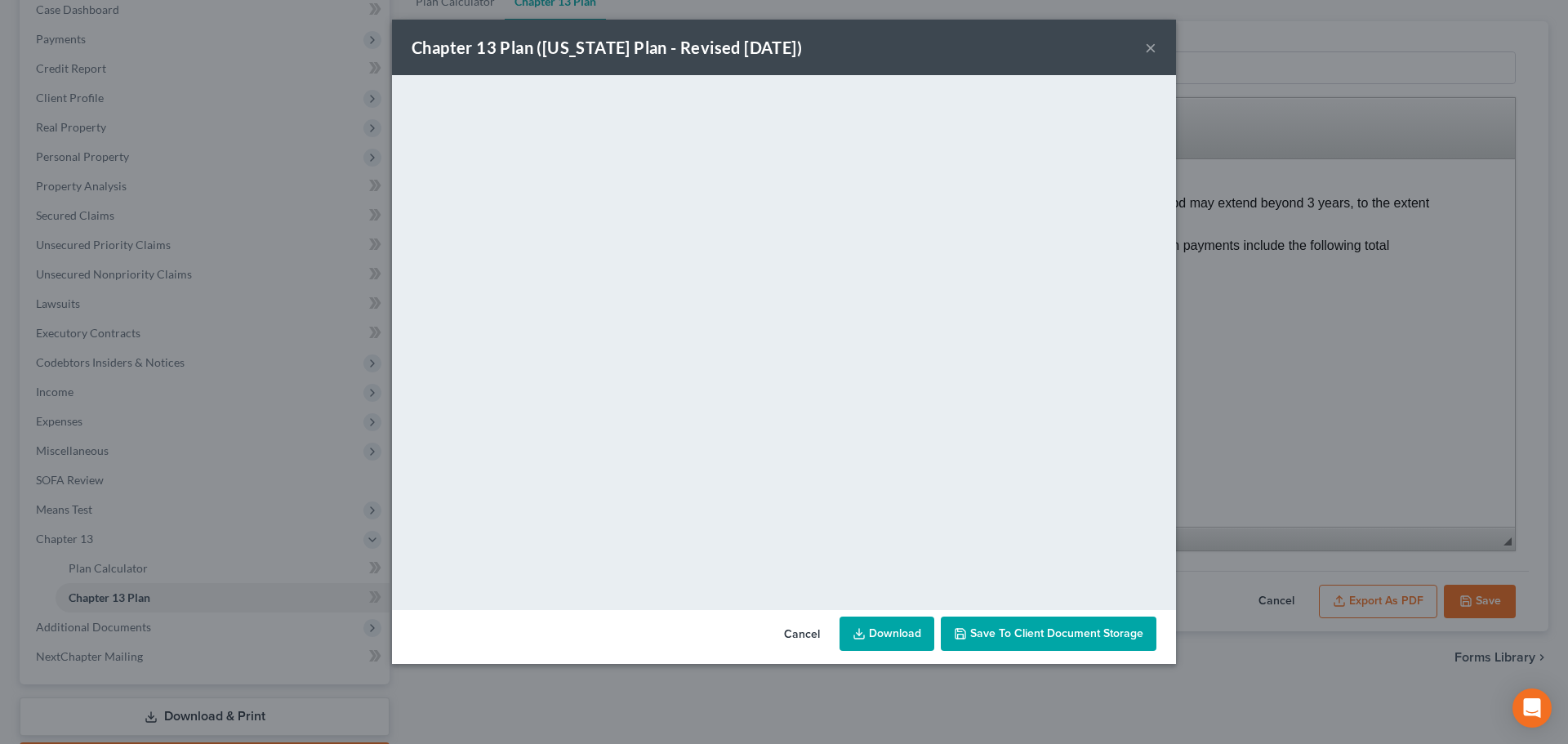
click at [881, 628] on link "Download" at bounding box center [886, 633] width 94 height 34
click at [1153, 48] on button "×" at bounding box center [1151, 47] width 12 height 19
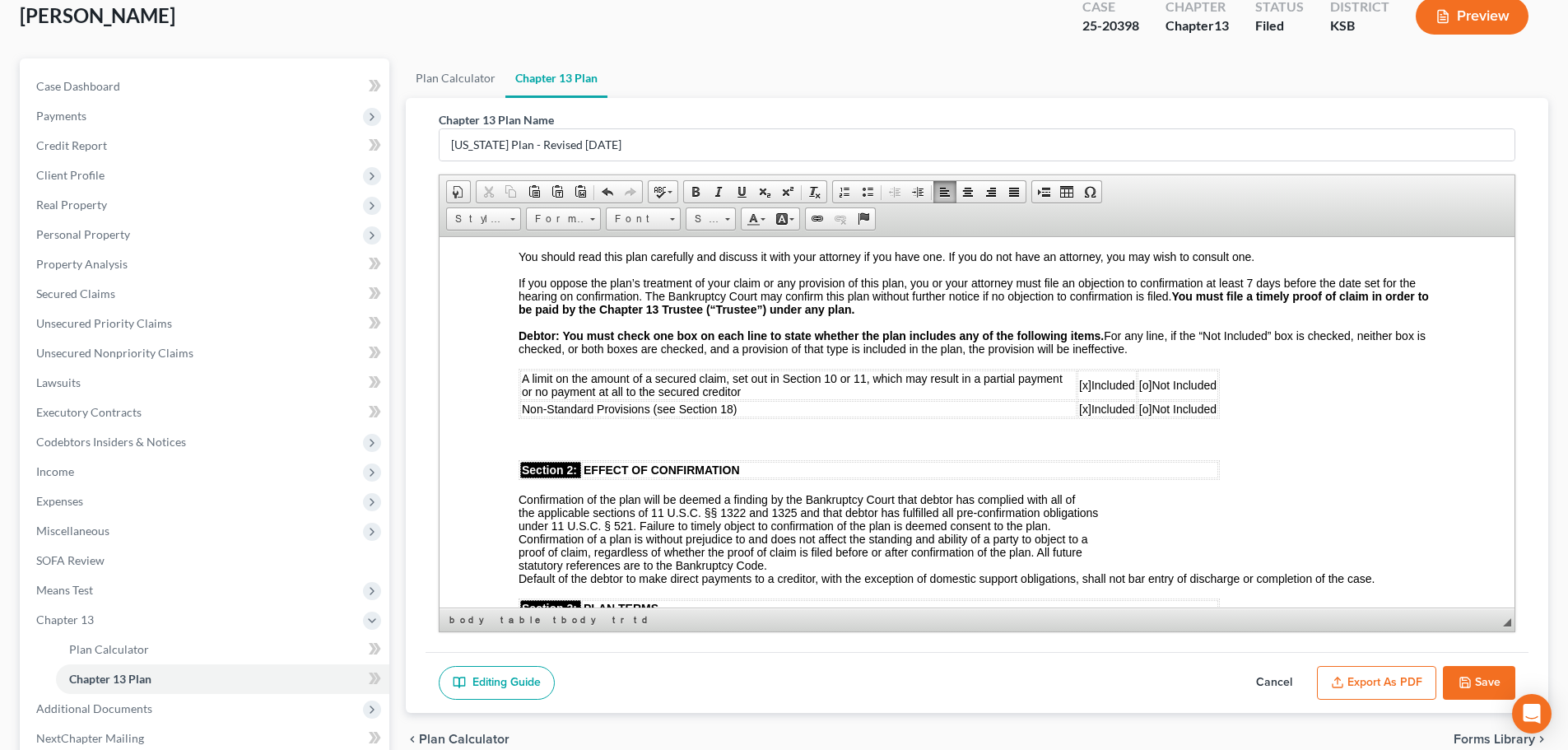
scroll to position [0, 0]
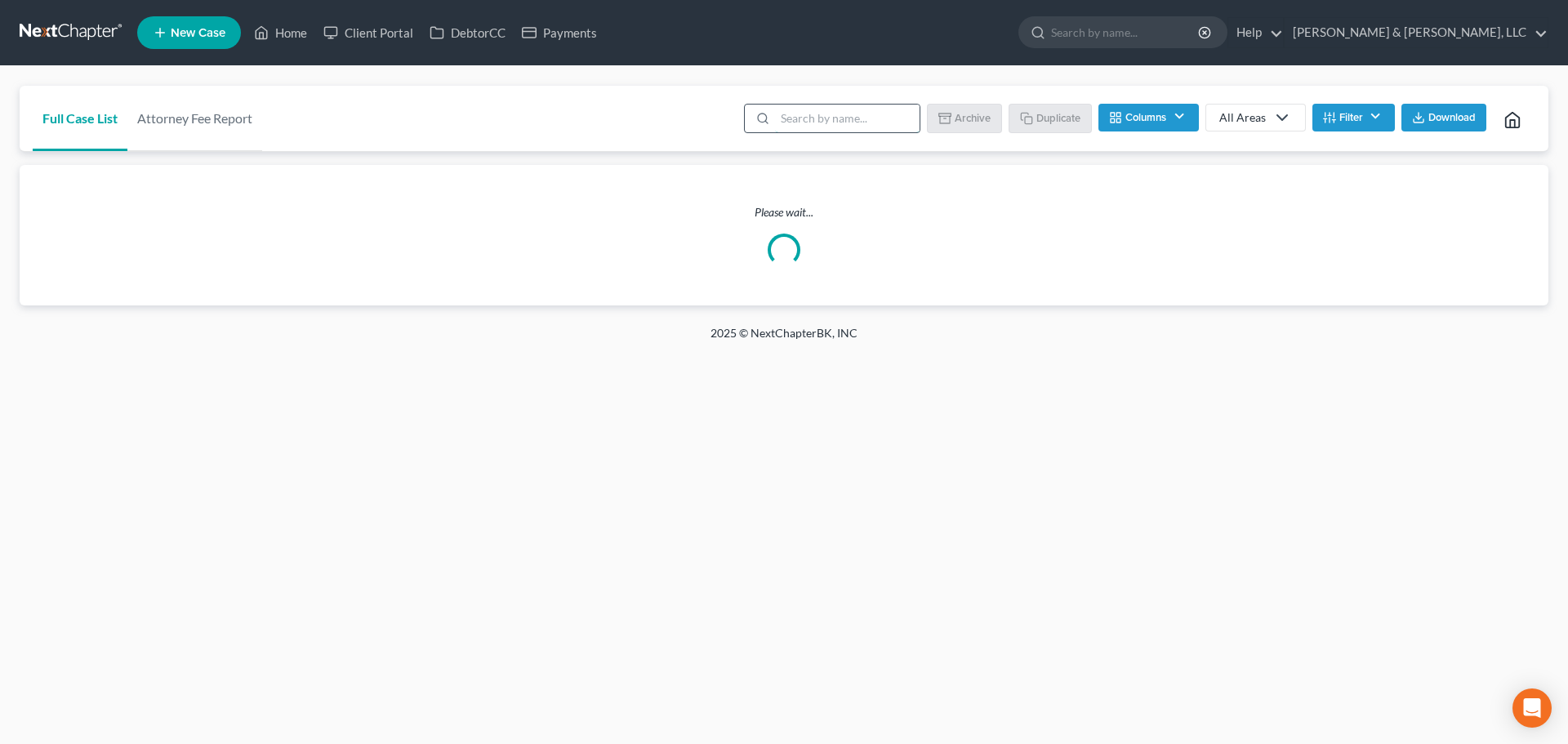
click at [796, 124] on input "search" at bounding box center [847, 118] width 145 height 28
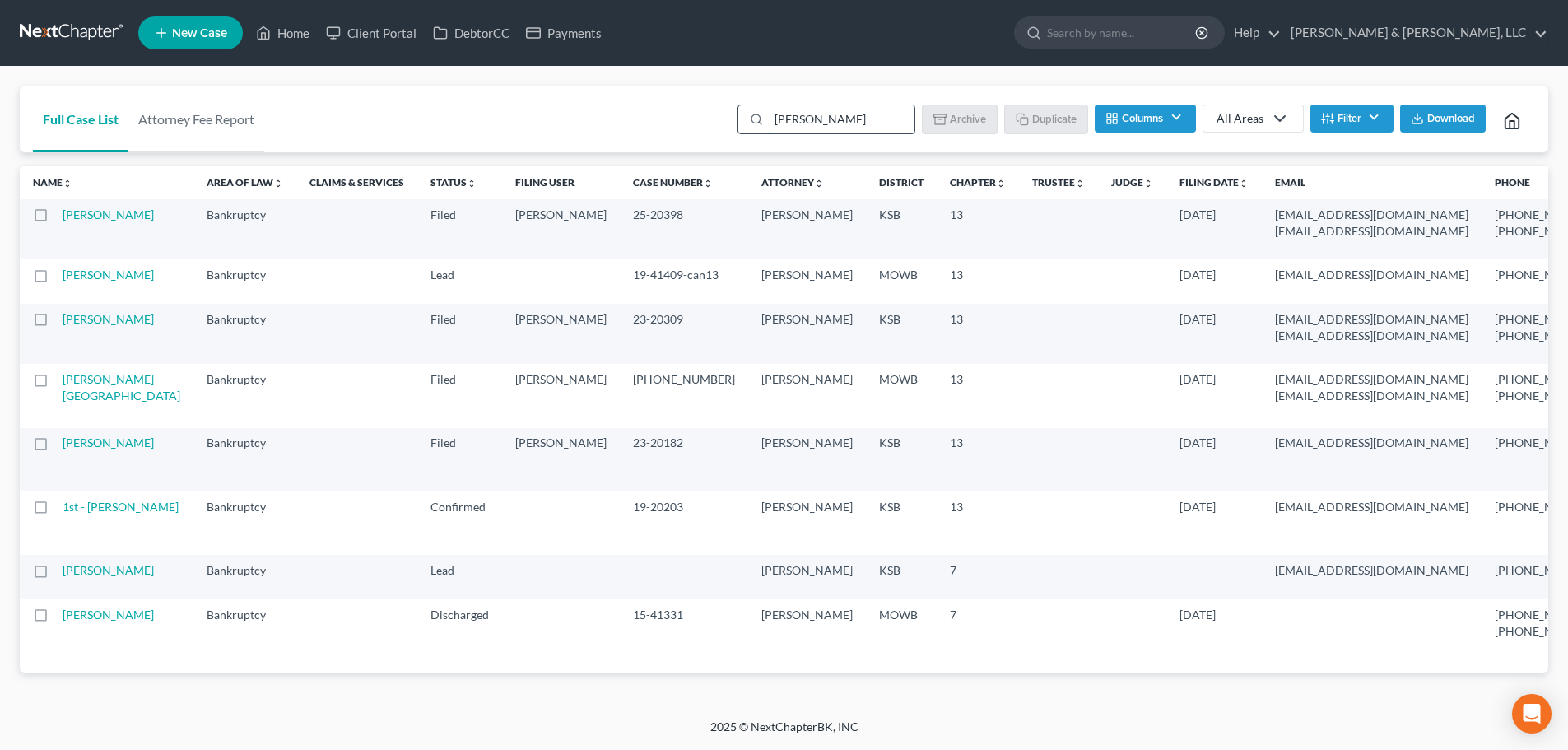
type input "[PERSON_NAME]"
click at [68, 222] on link "[PERSON_NAME]" at bounding box center [108, 214] width 91 height 14
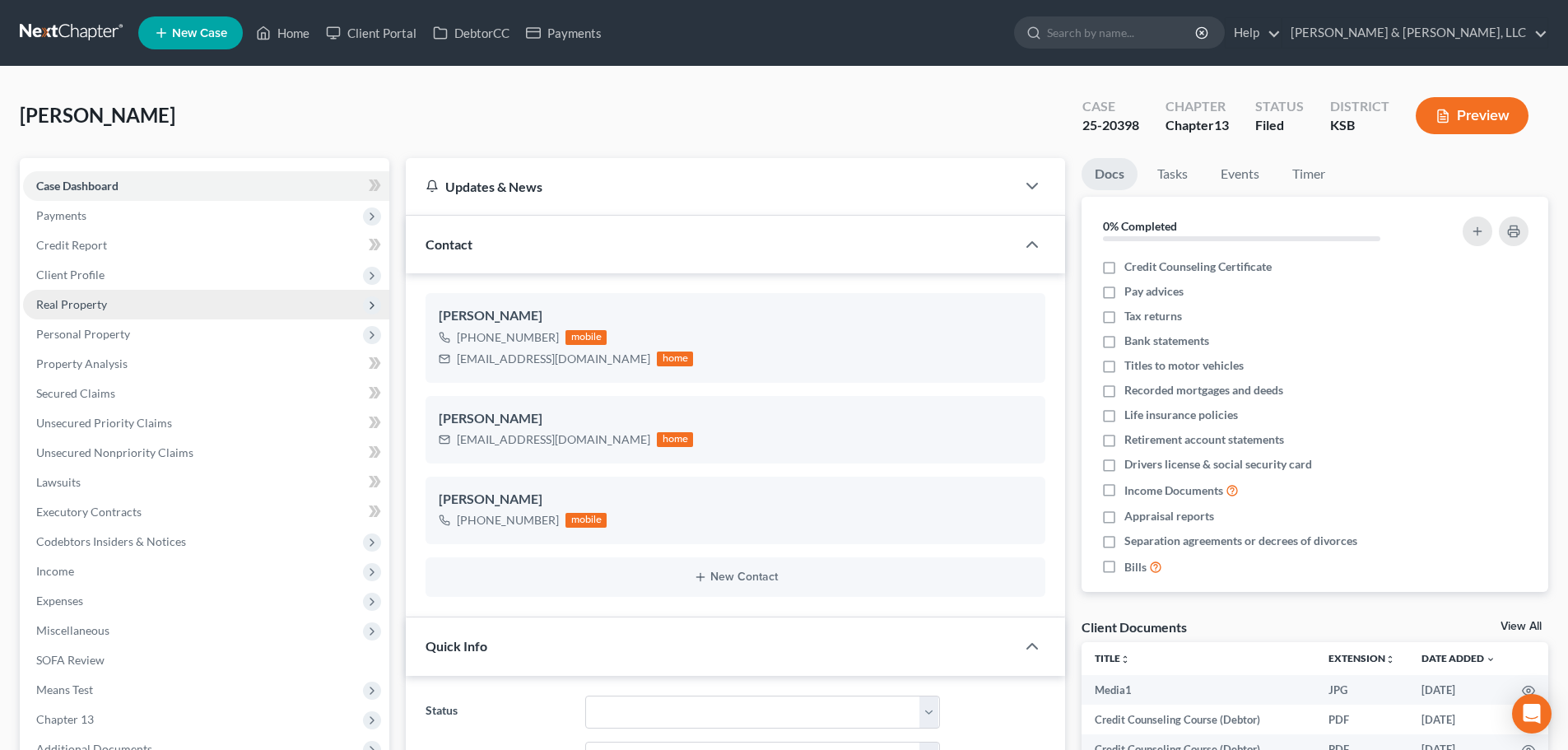
scroll to position [1556, 0]
click at [115, 309] on span "Real Property" at bounding box center [206, 304] width 367 height 29
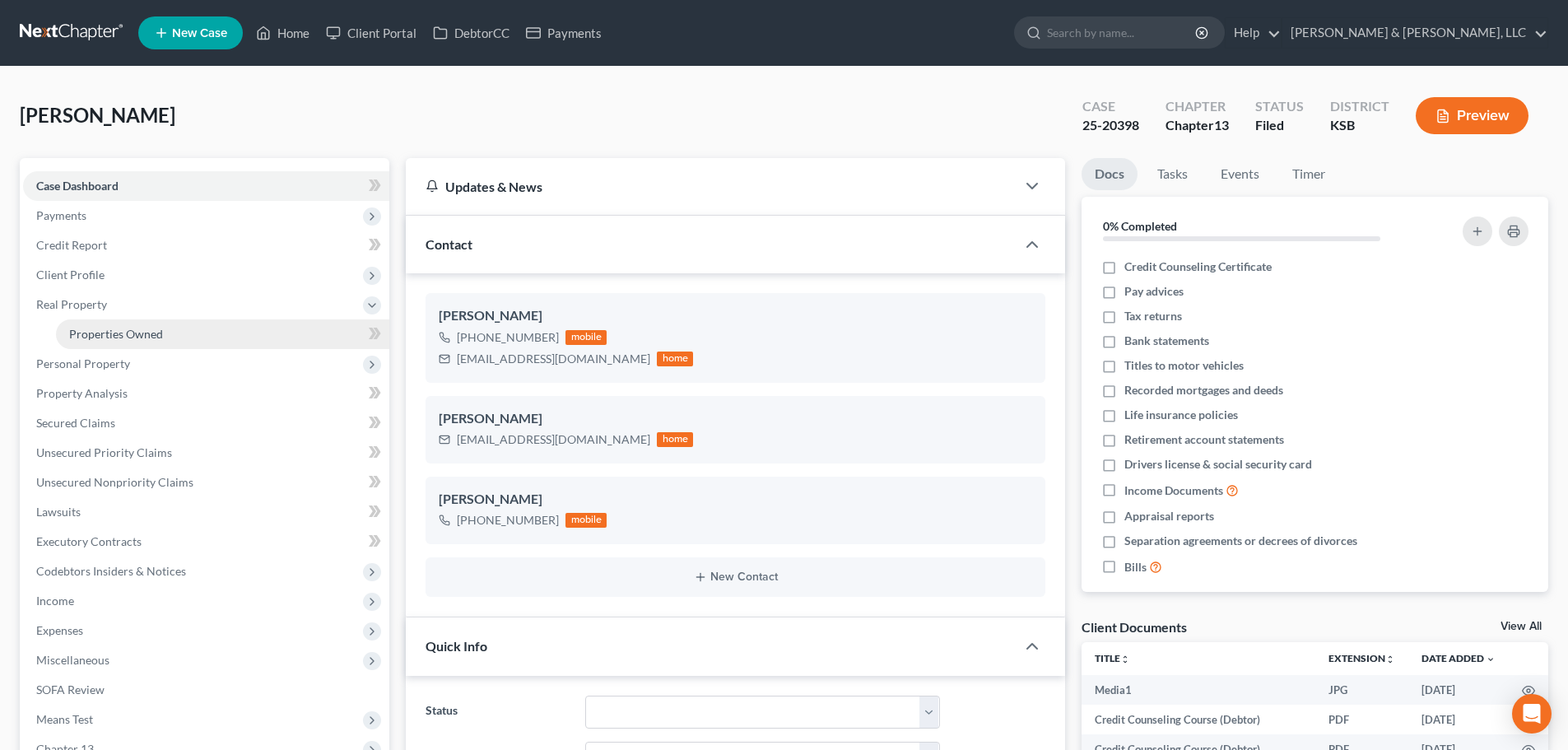
click at [124, 340] on span "Properties Owned" at bounding box center [115, 334] width 94 height 14
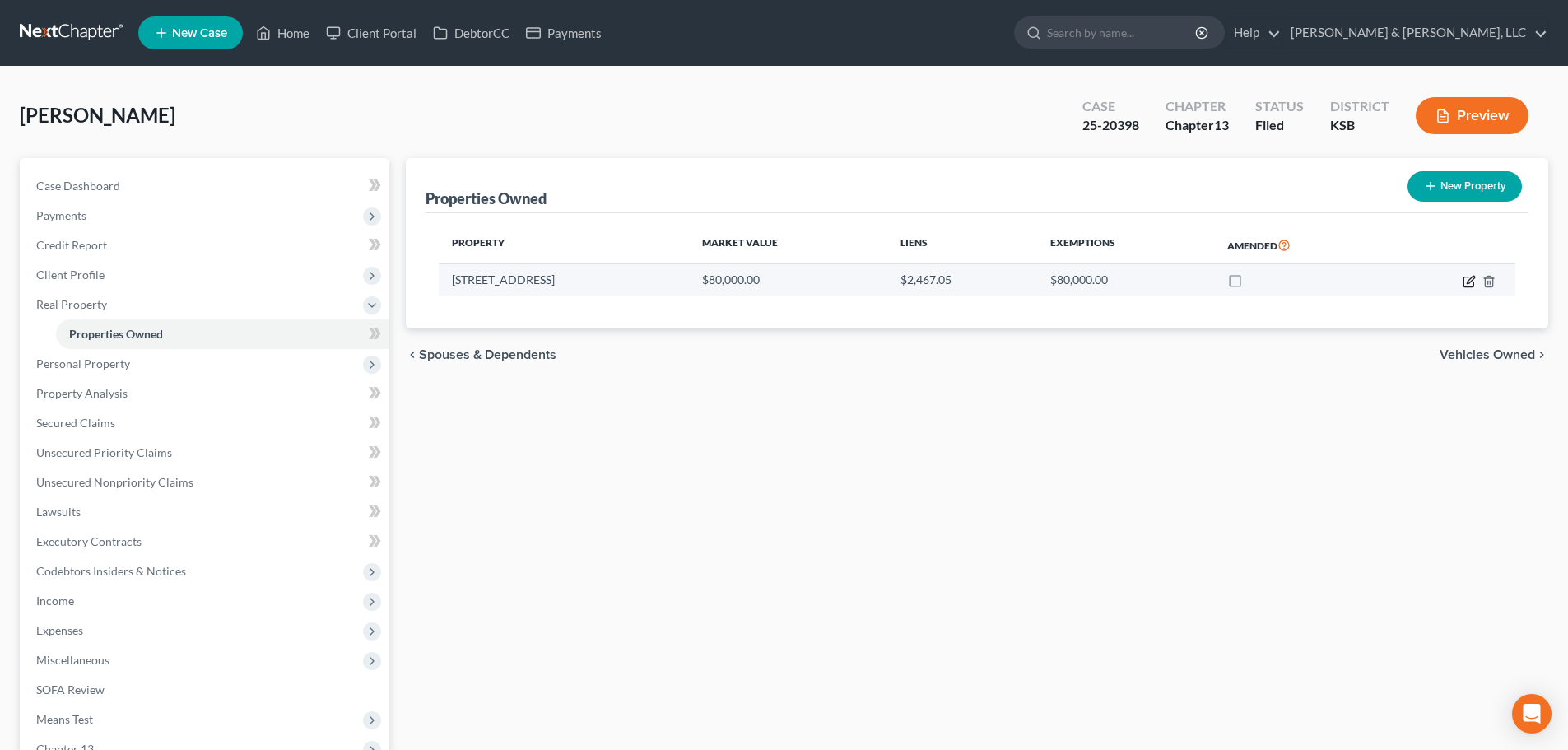
click at [1468, 282] on icon "button" at bounding box center [1470, 279] width 8 height 8
select select "17"
select select "0"
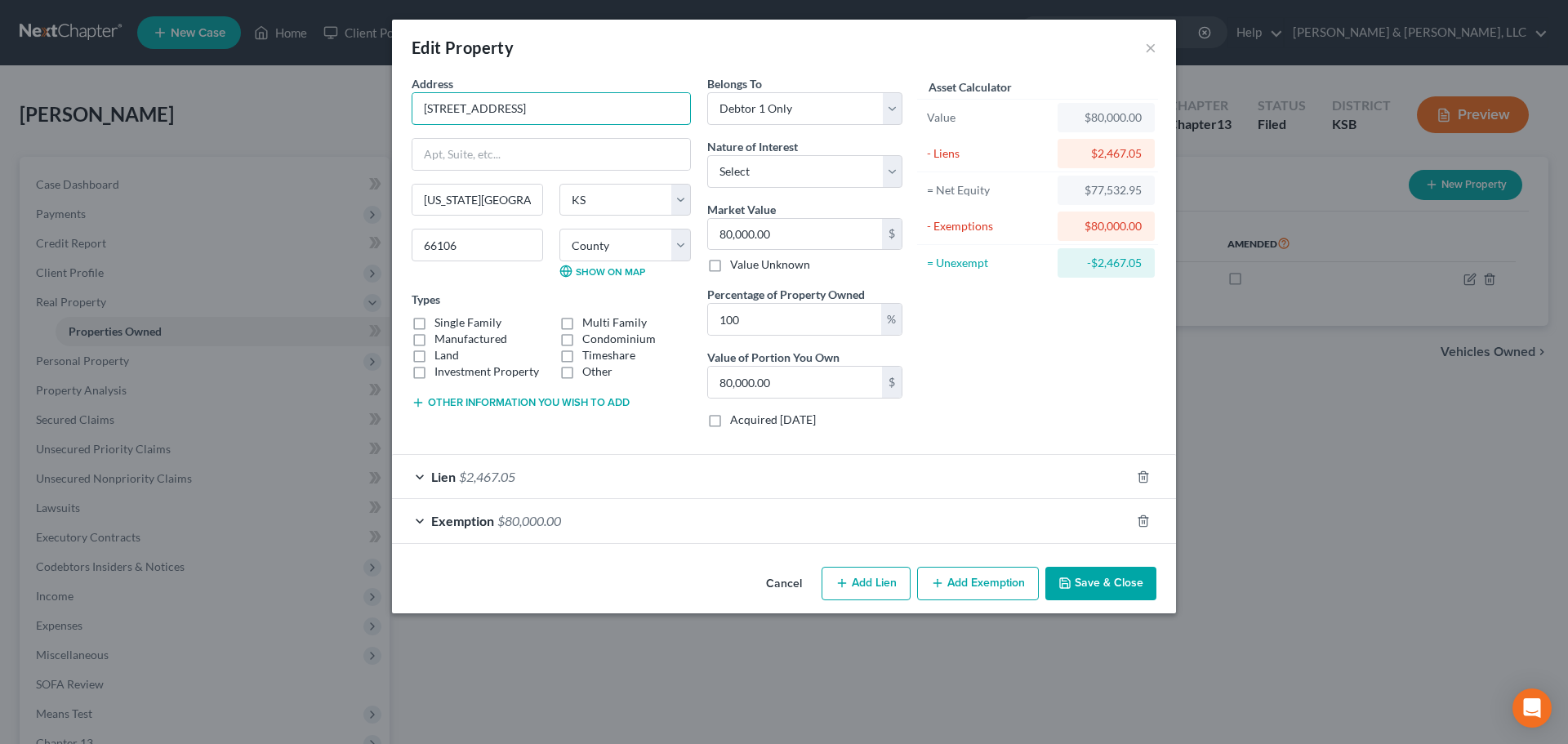
drag, startPoint x: 545, startPoint y: 101, endPoint x: 386, endPoint y: 114, distance: 159.5
click at [386, 114] on div "Edit Property × Address * 1417 S [GEOGRAPHIC_DATA] [US_STATE][GEOGRAPHIC_DATA] …" at bounding box center [784, 372] width 1568 height 744
click at [1151, 52] on button "×" at bounding box center [1151, 47] width 12 height 19
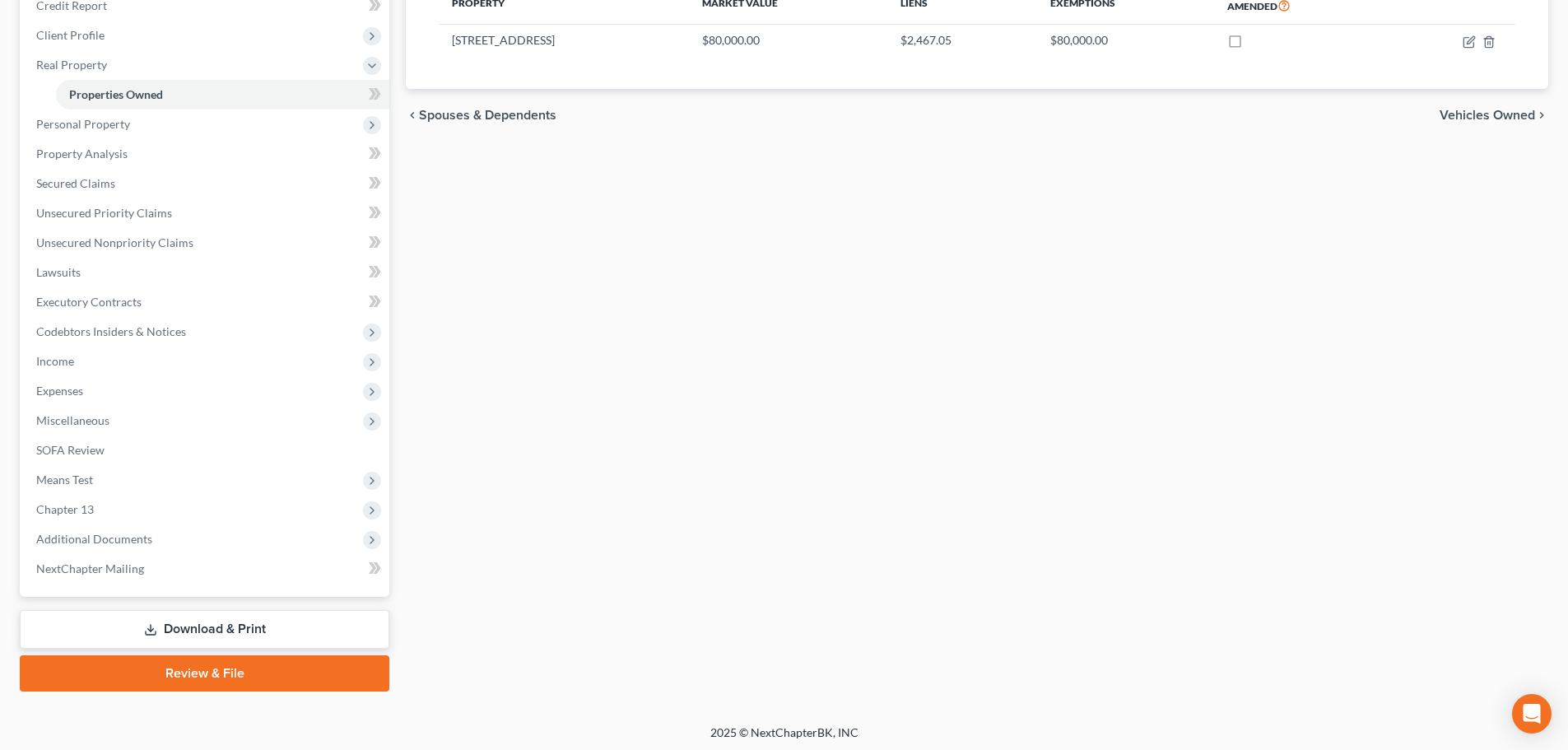
scroll to position [244, 0]
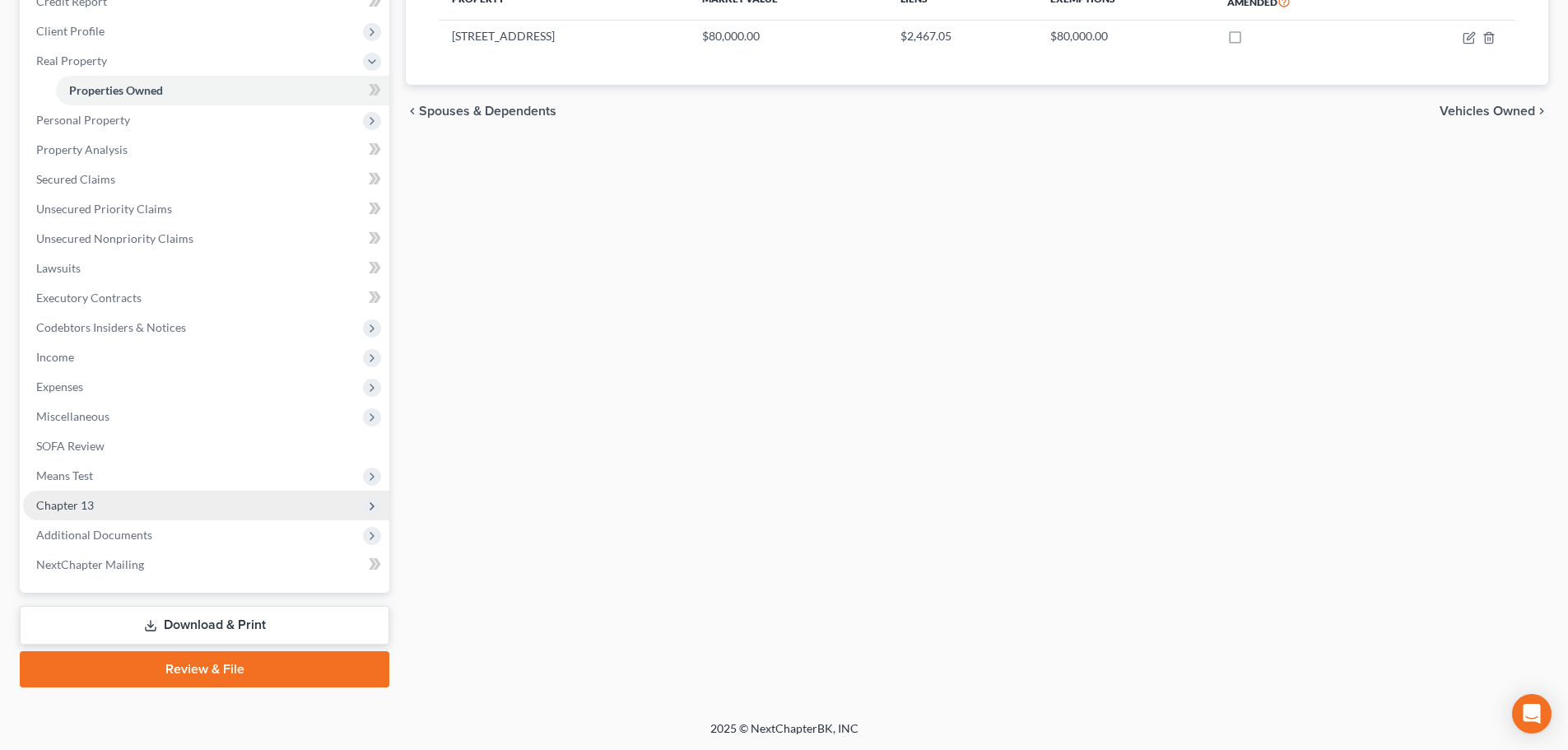
click at [87, 508] on span "Chapter 13" at bounding box center [65, 505] width 57 height 14
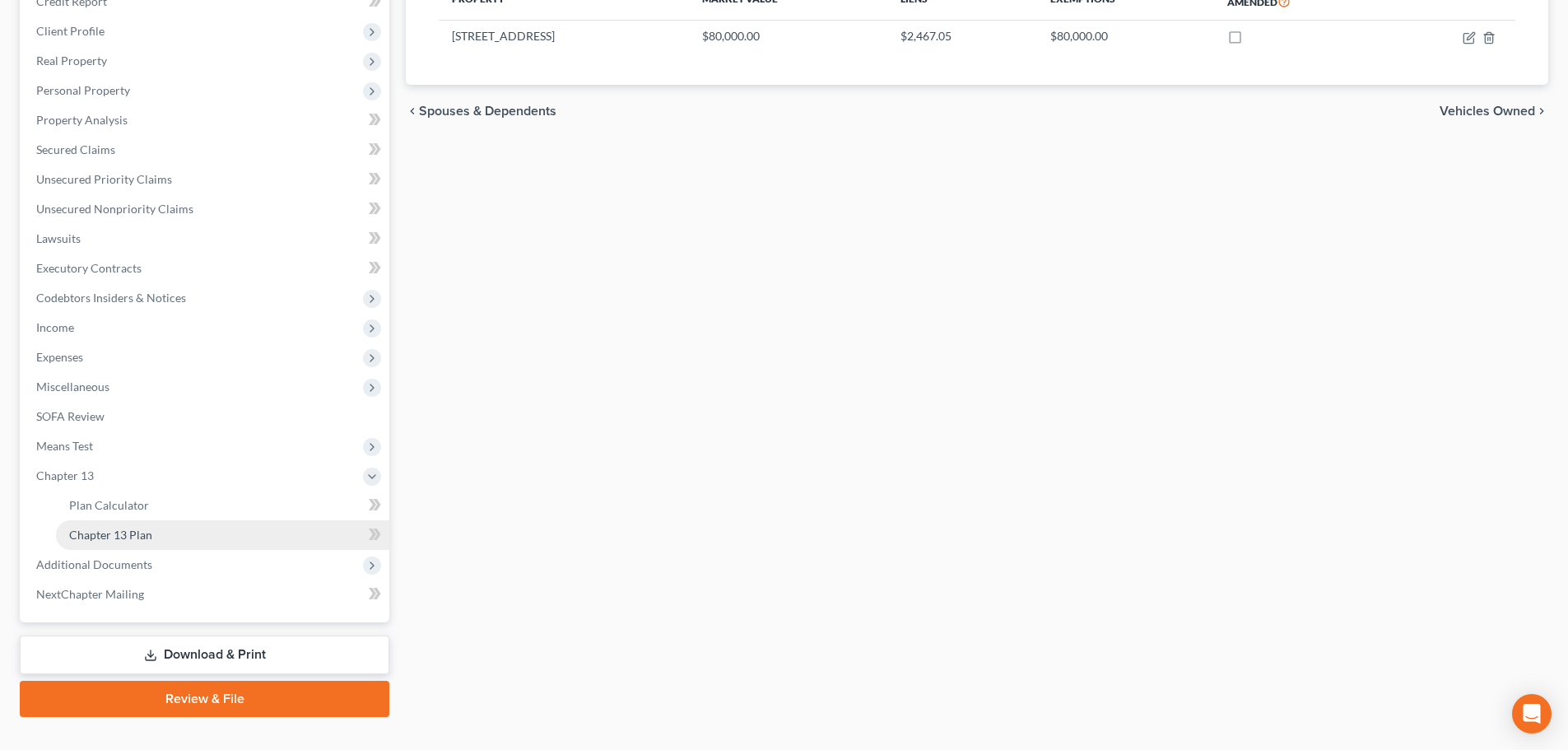
click at [94, 524] on link "Chapter 13 Plan" at bounding box center [223, 534] width 334 height 29
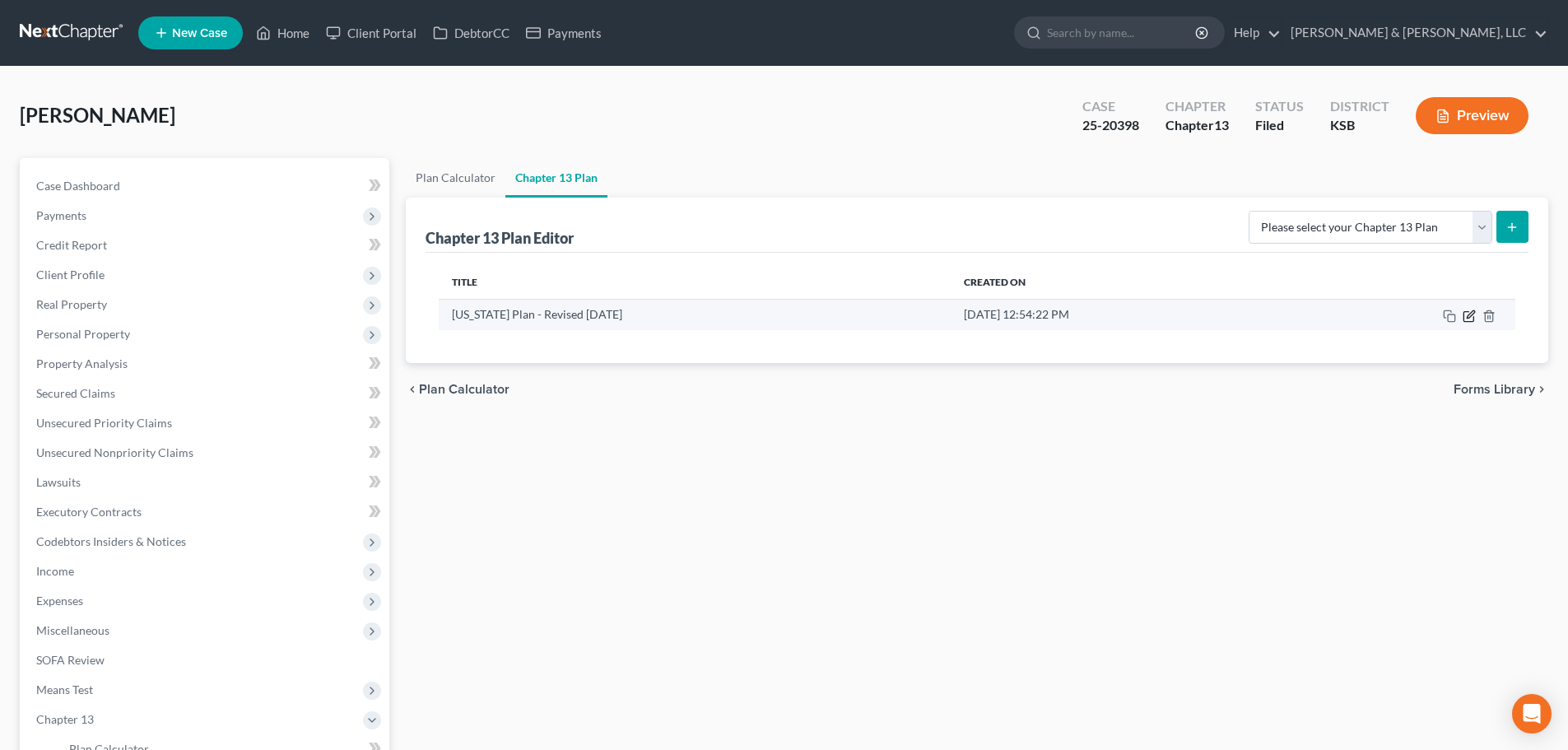
click at [1466, 319] on icon "button" at bounding box center [1469, 316] width 13 height 13
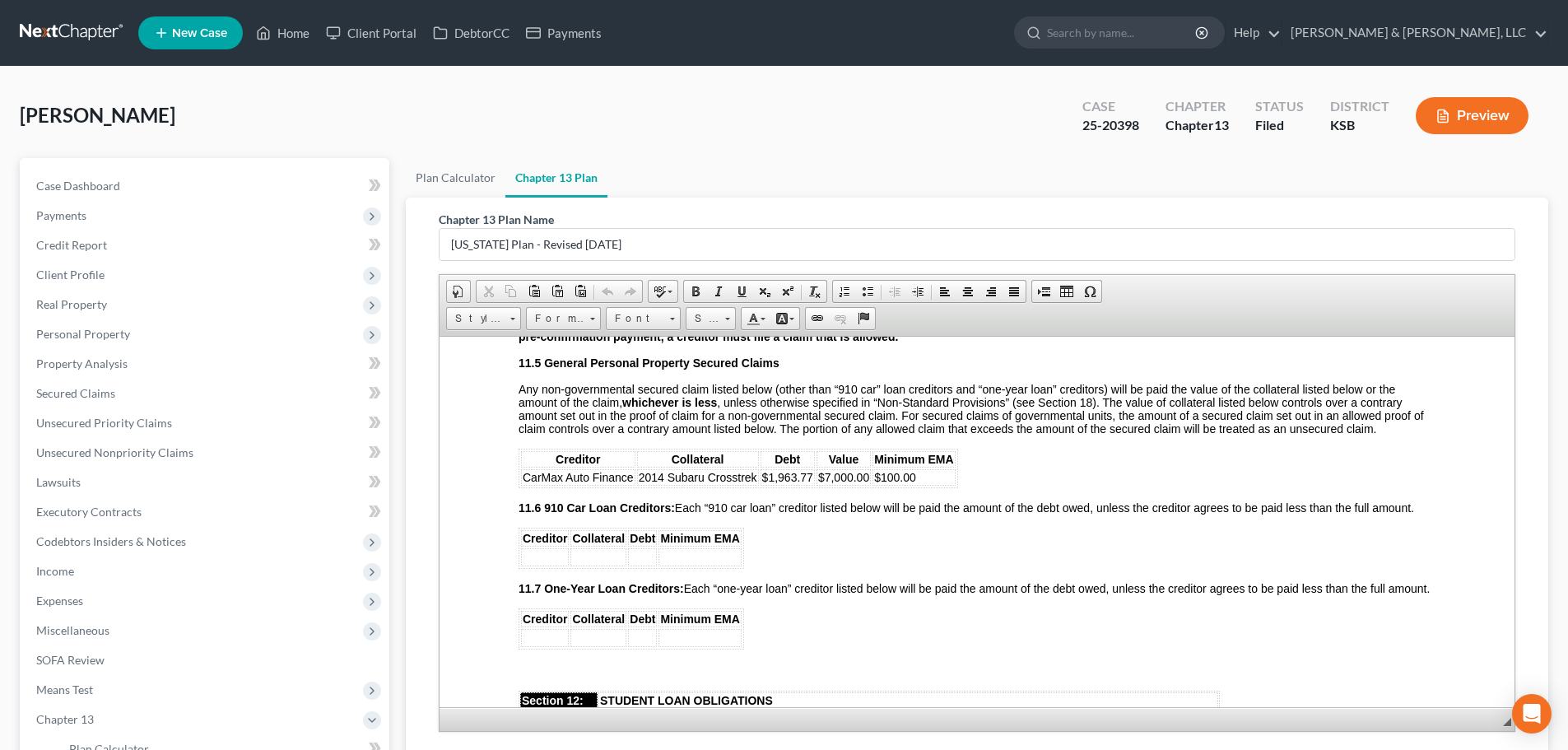
scroll to position [3045, 0]
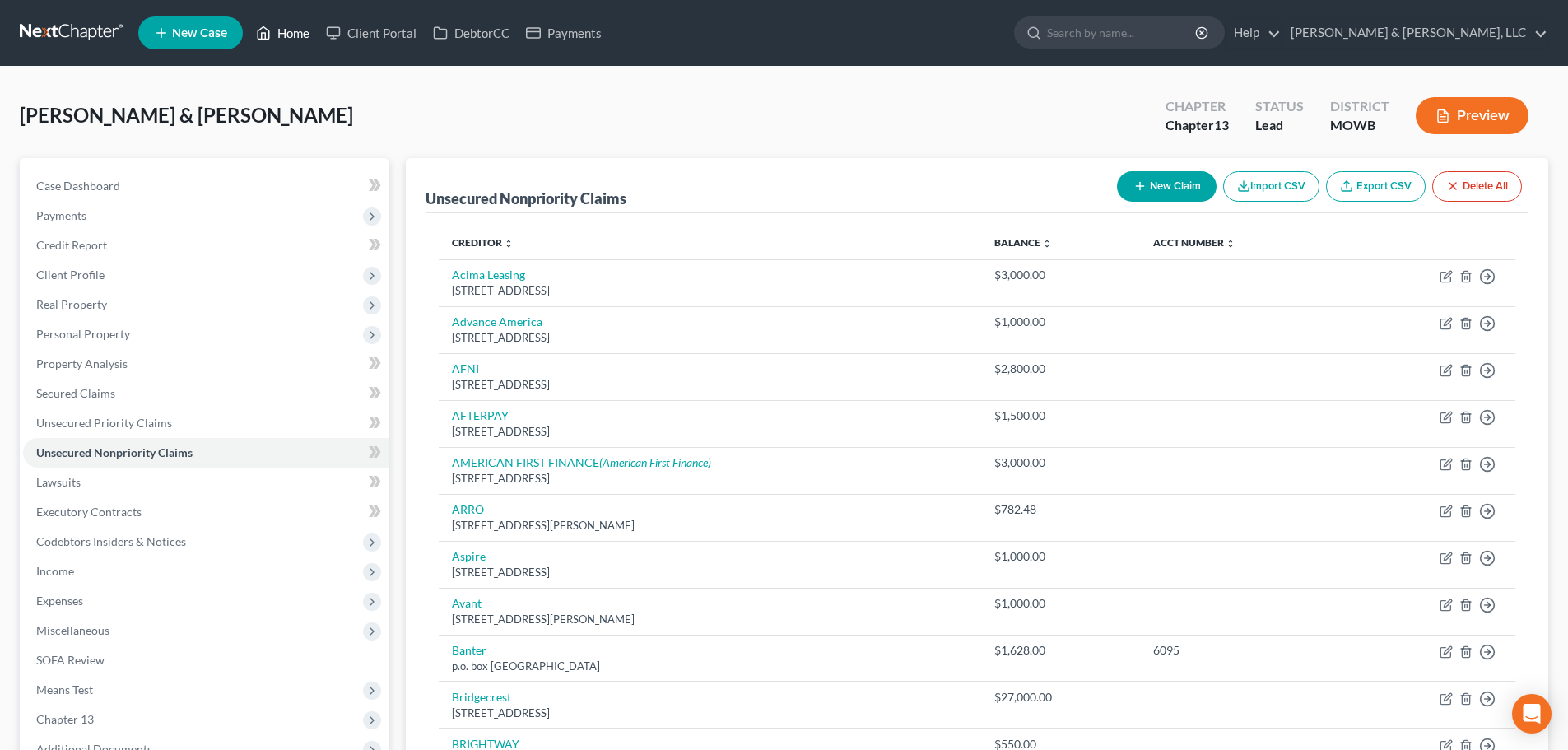
click at [294, 22] on link "Home" at bounding box center [282, 32] width 70 height 29
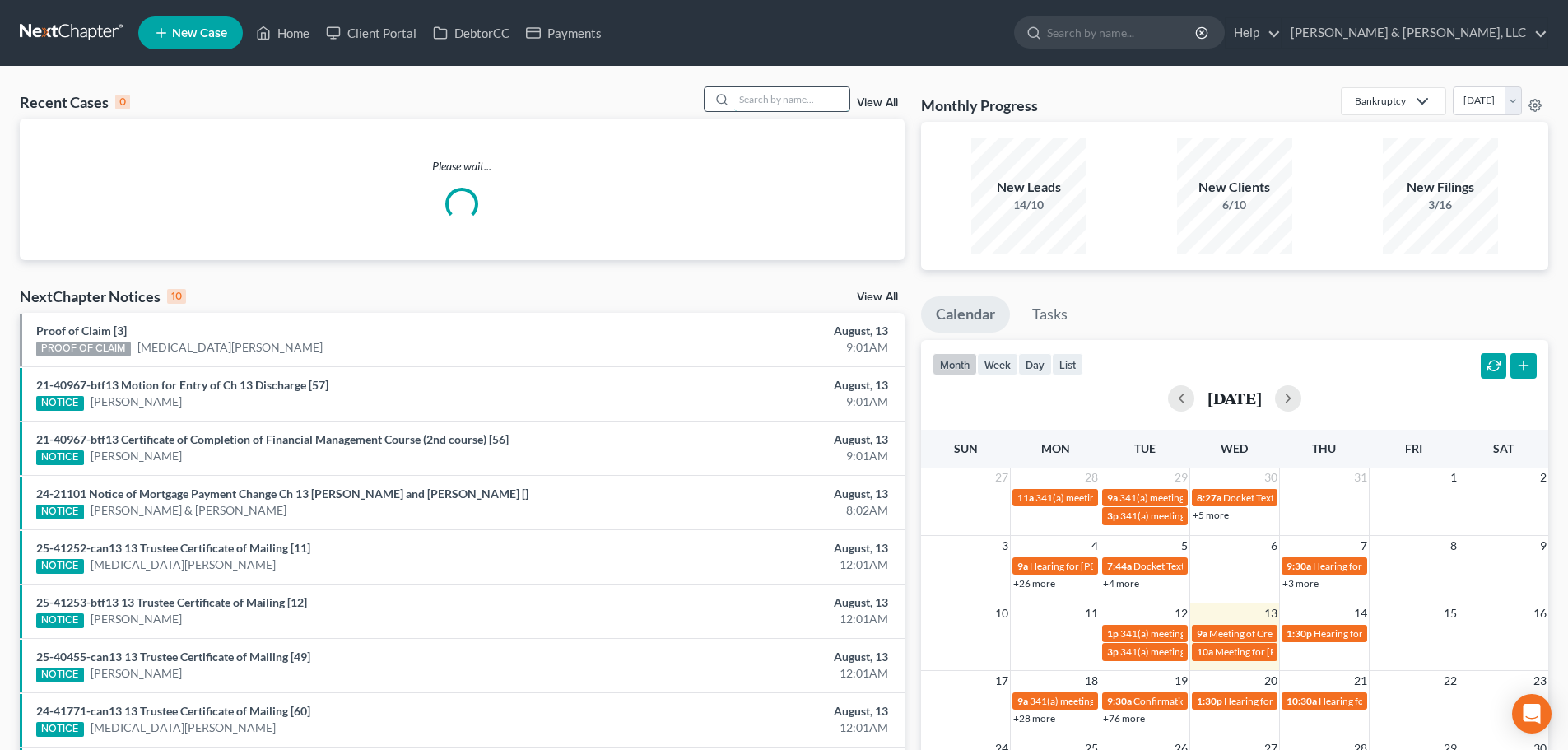
click at [781, 102] on input "search" at bounding box center [792, 99] width 115 height 24
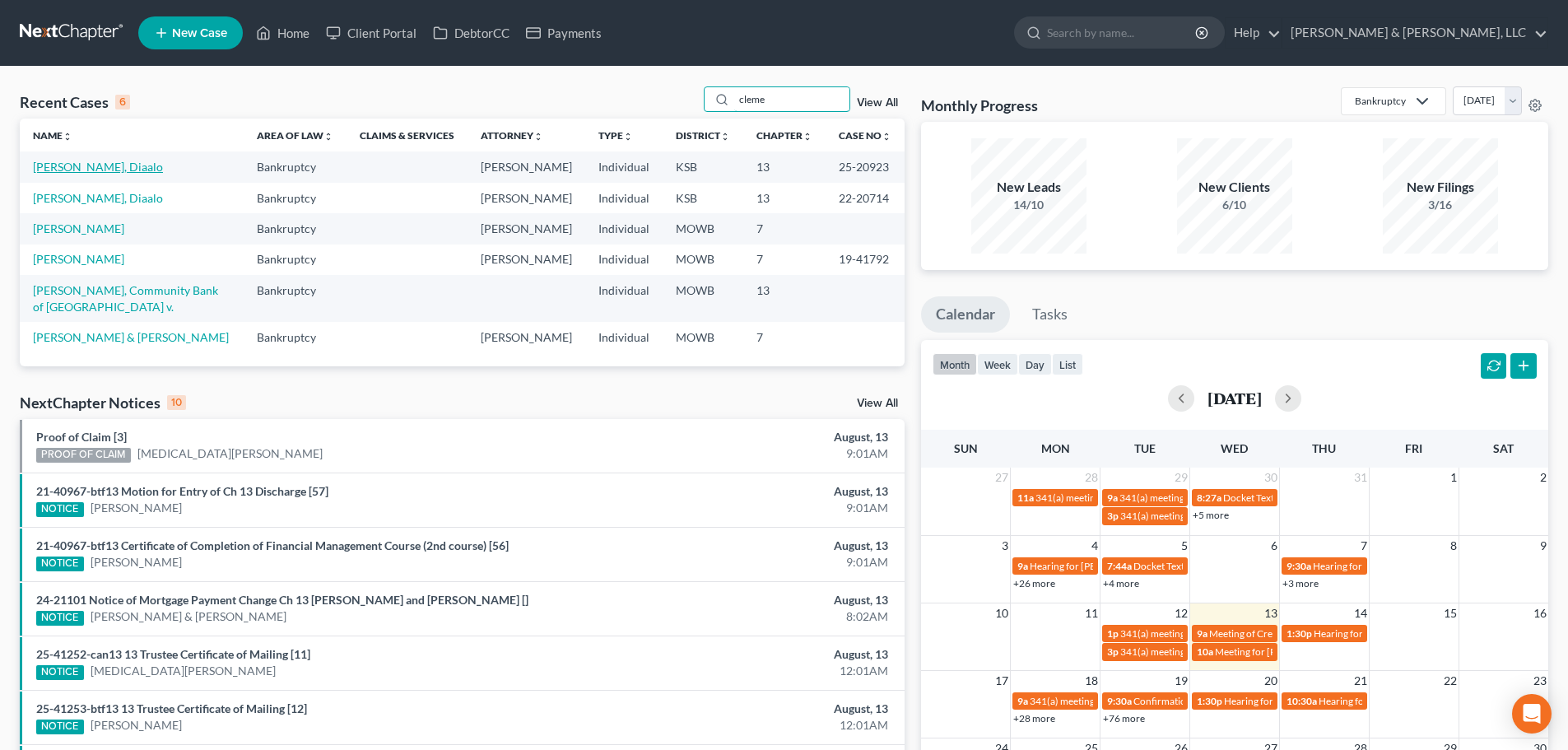
type input "cleme"
click at [80, 161] on link "[PERSON_NAME], Diaalo" at bounding box center [98, 166] width 130 height 14
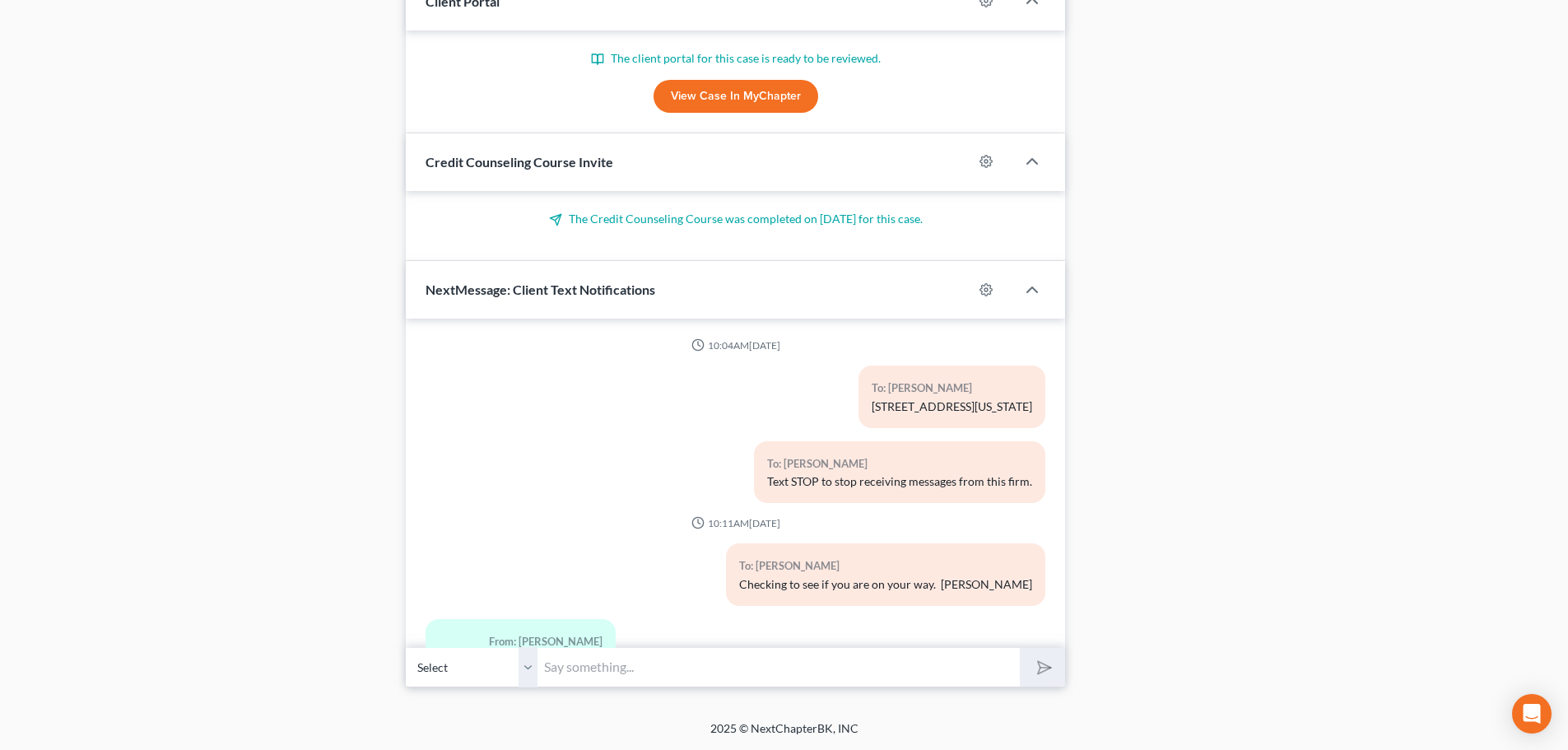
scroll to position [14751, 0]
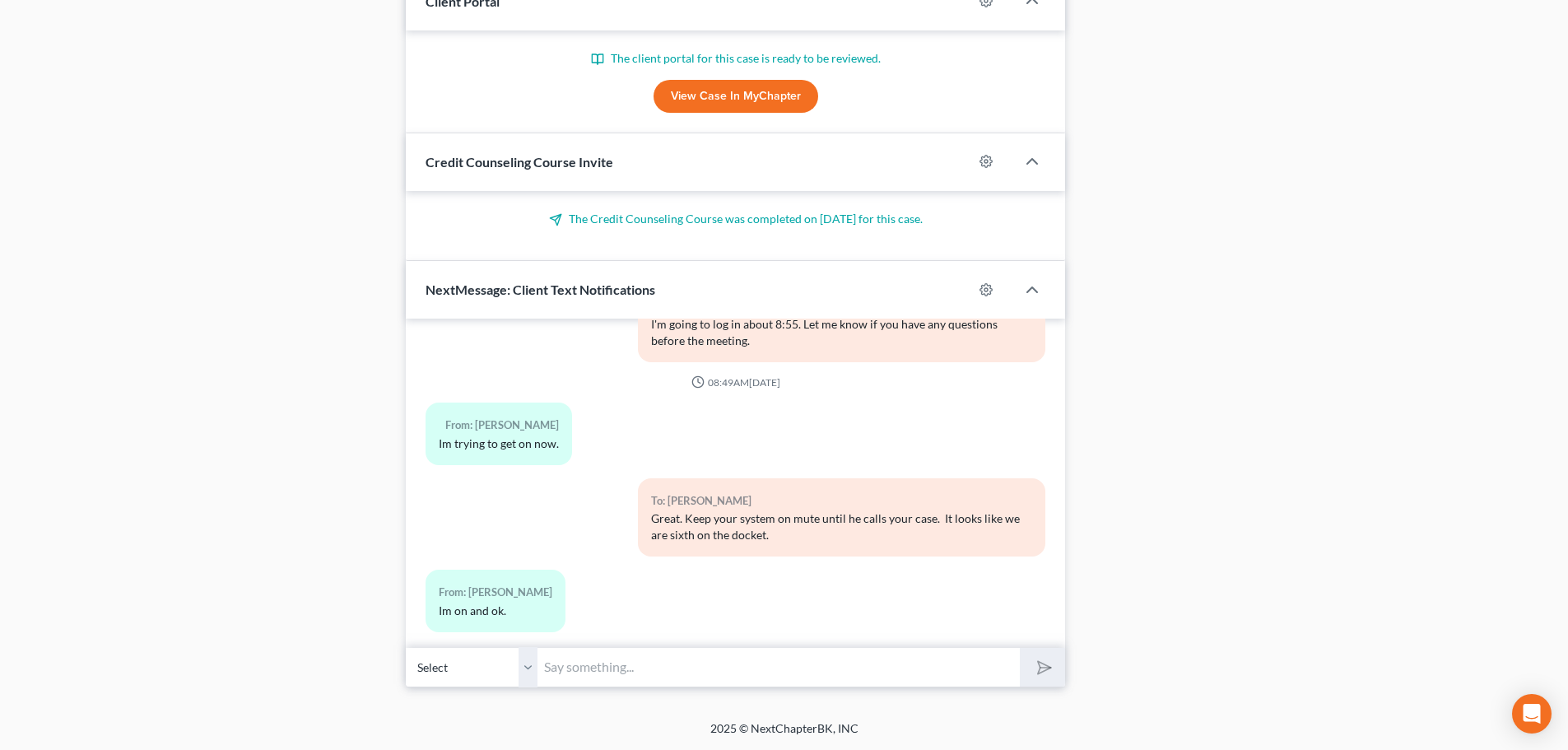
click at [618, 663] on input "text" at bounding box center [779, 667] width 482 height 40
click at [618, 663] on input "T" at bounding box center [779, 667] width 482 height 40
type input "Trustee sent email stating they are having an issue. Just hang in there."
click at [1020, 648] on button "submit" at bounding box center [1043, 667] width 46 height 39
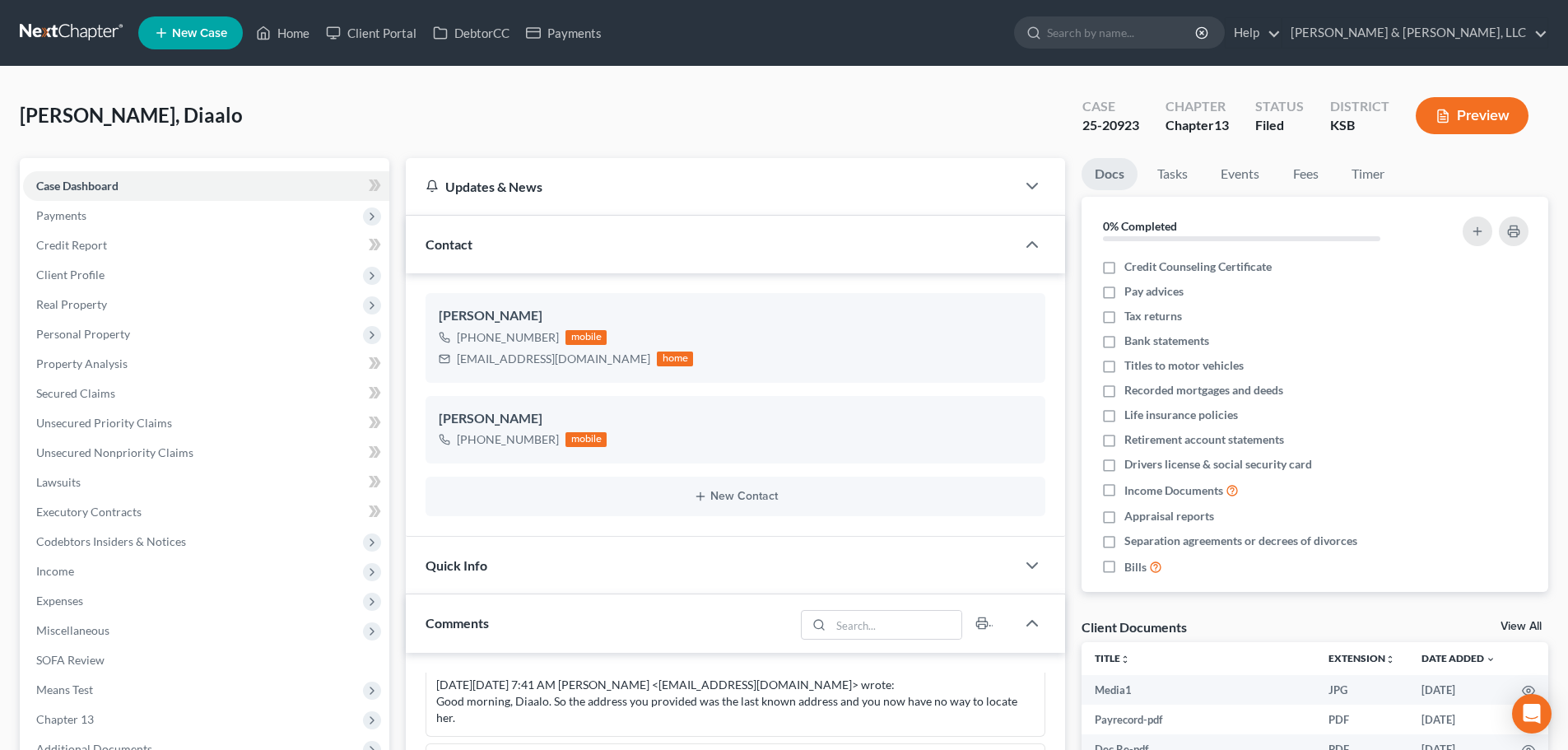
scroll to position [14977, 0]
click at [97, 282] on span "Client Profile" at bounding box center [206, 275] width 367 height 29
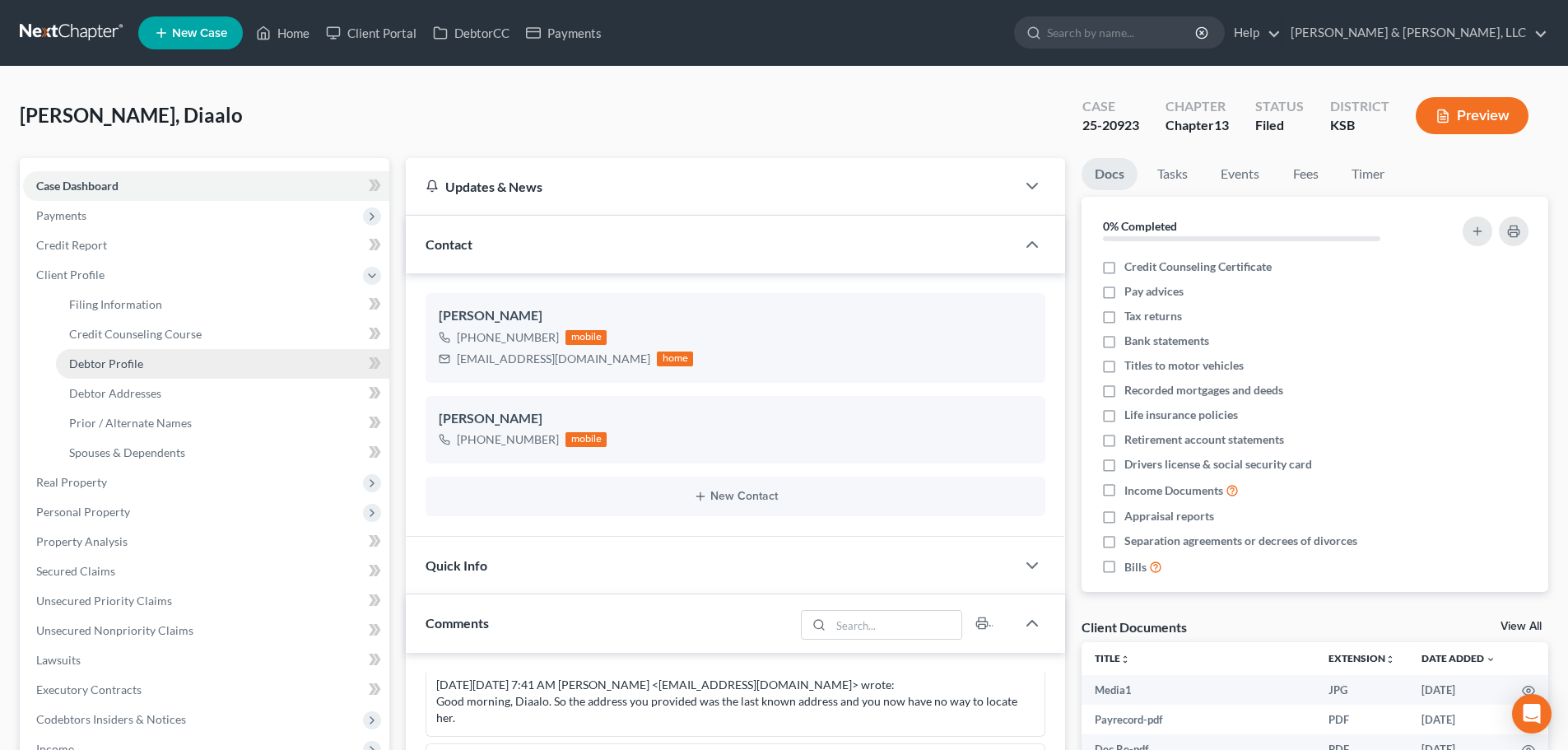
click at [115, 367] on span "Debtor Profile" at bounding box center [106, 363] width 74 height 14
select select "3"
select select "1"
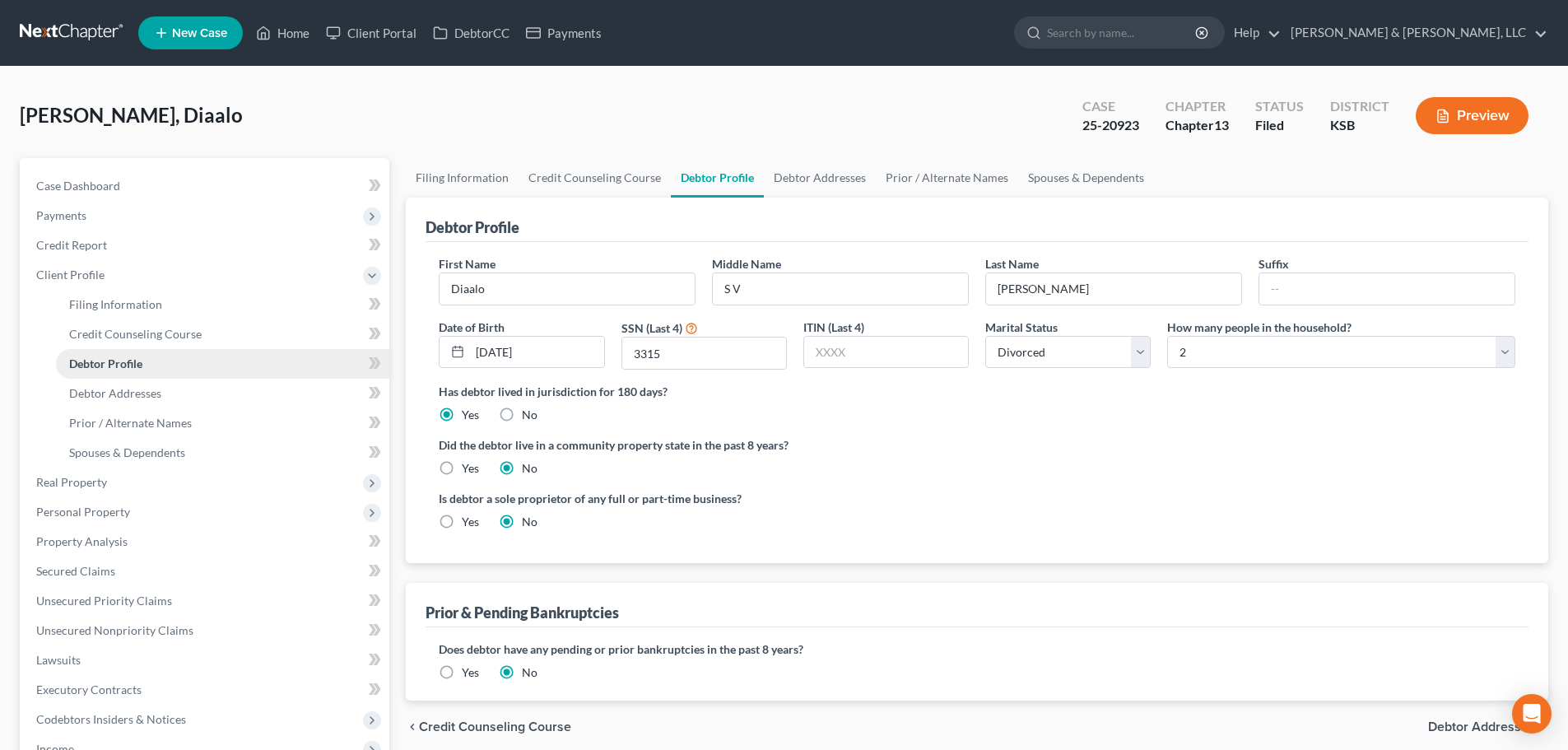
radio input "true"
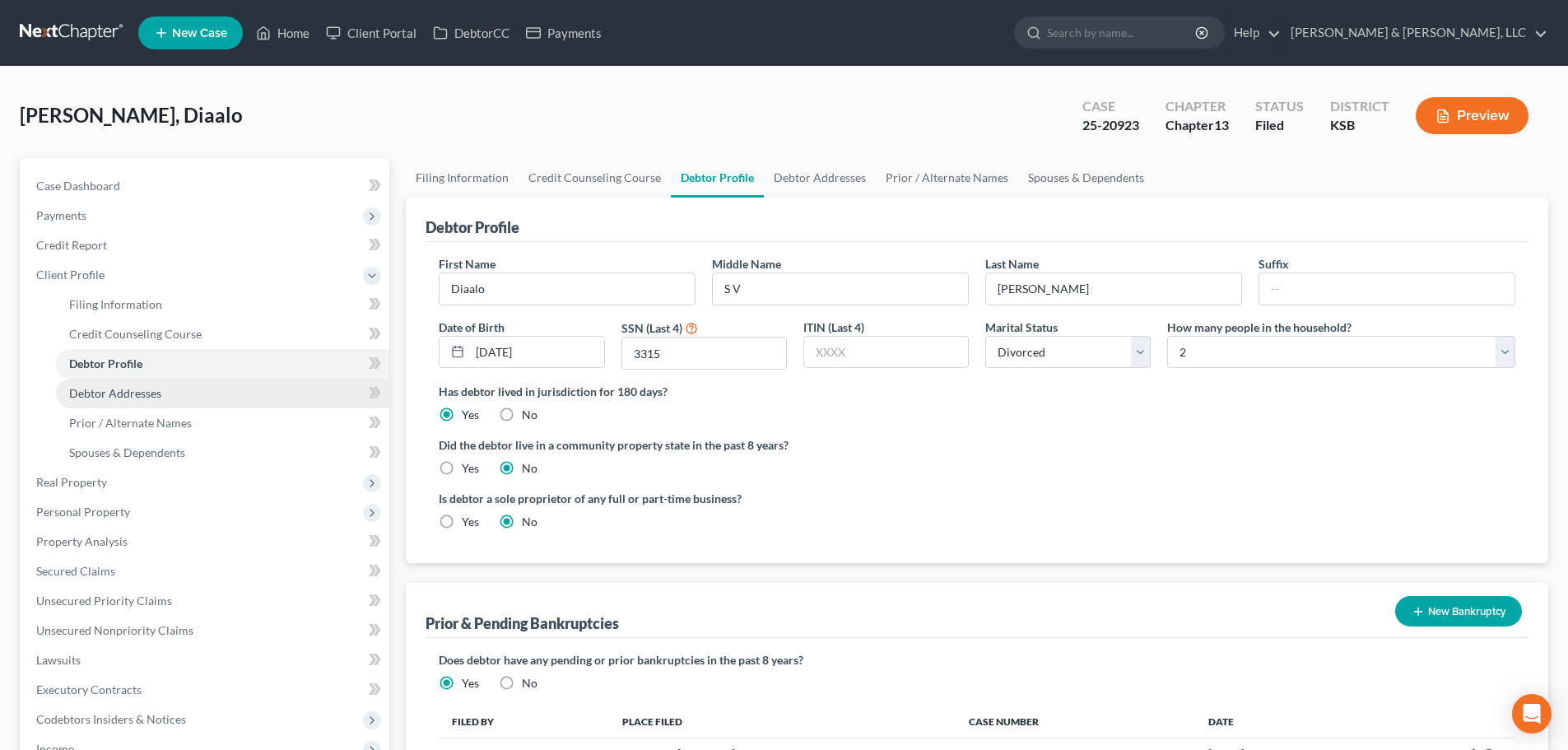
click at [120, 386] on span "Debtor Addresses" at bounding box center [115, 393] width 92 height 14
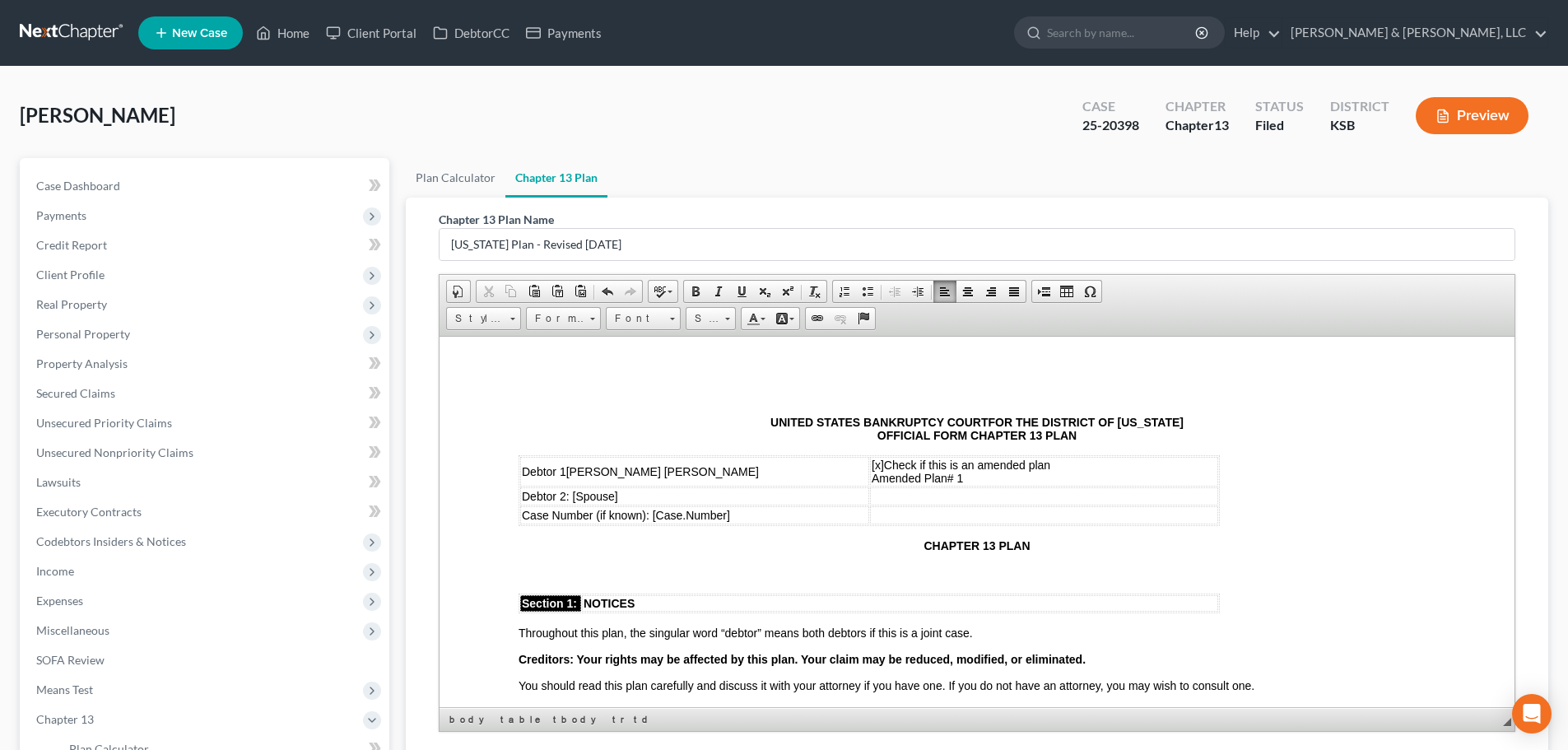
scroll to position [329, 0]
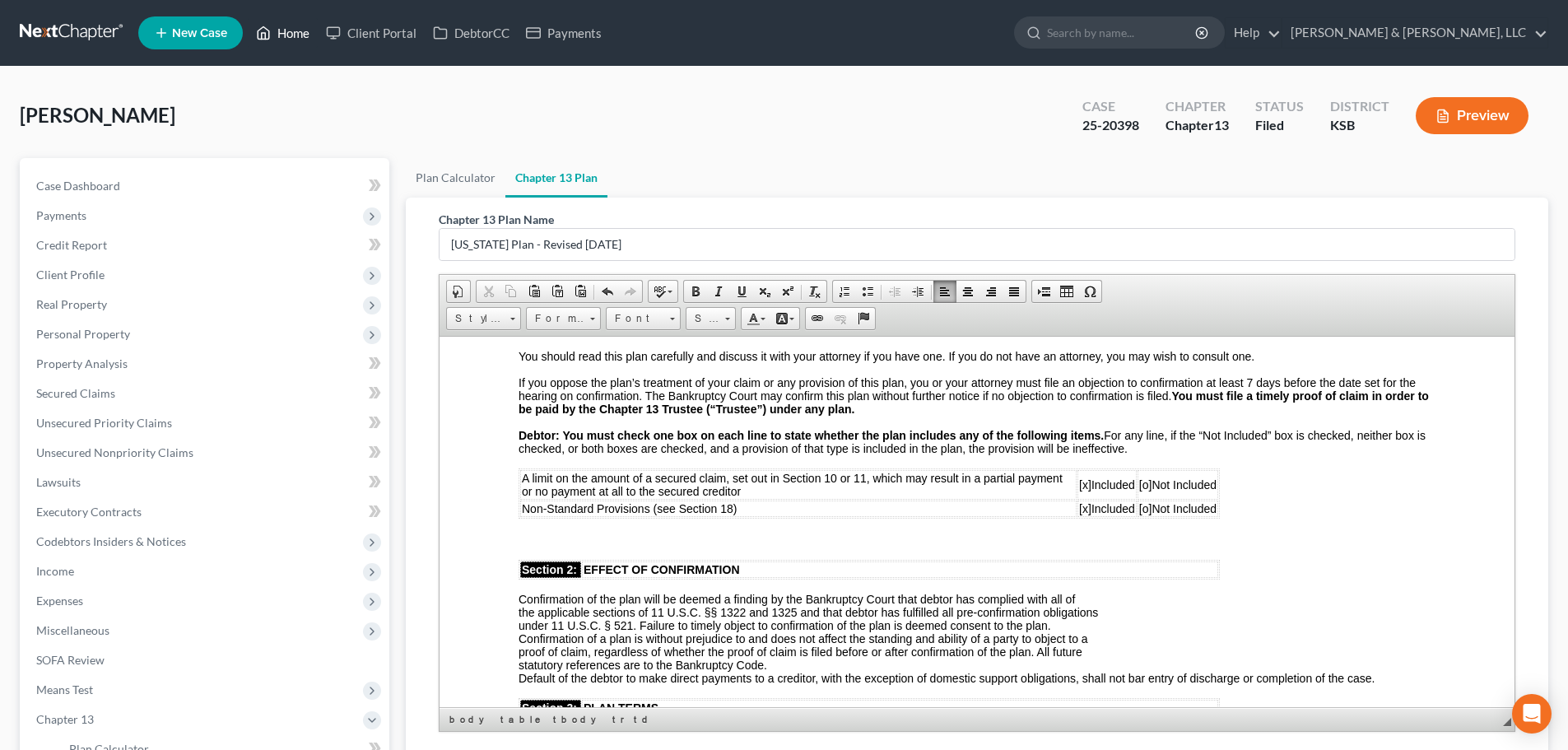
click at [289, 18] on ul "New Case Home Client Portal DebtorCC Payments - No Result - See all results Or …" at bounding box center [843, 33] width 1410 height 43
click at [289, 41] on link "Home" at bounding box center [282, 32] width 70 height 29
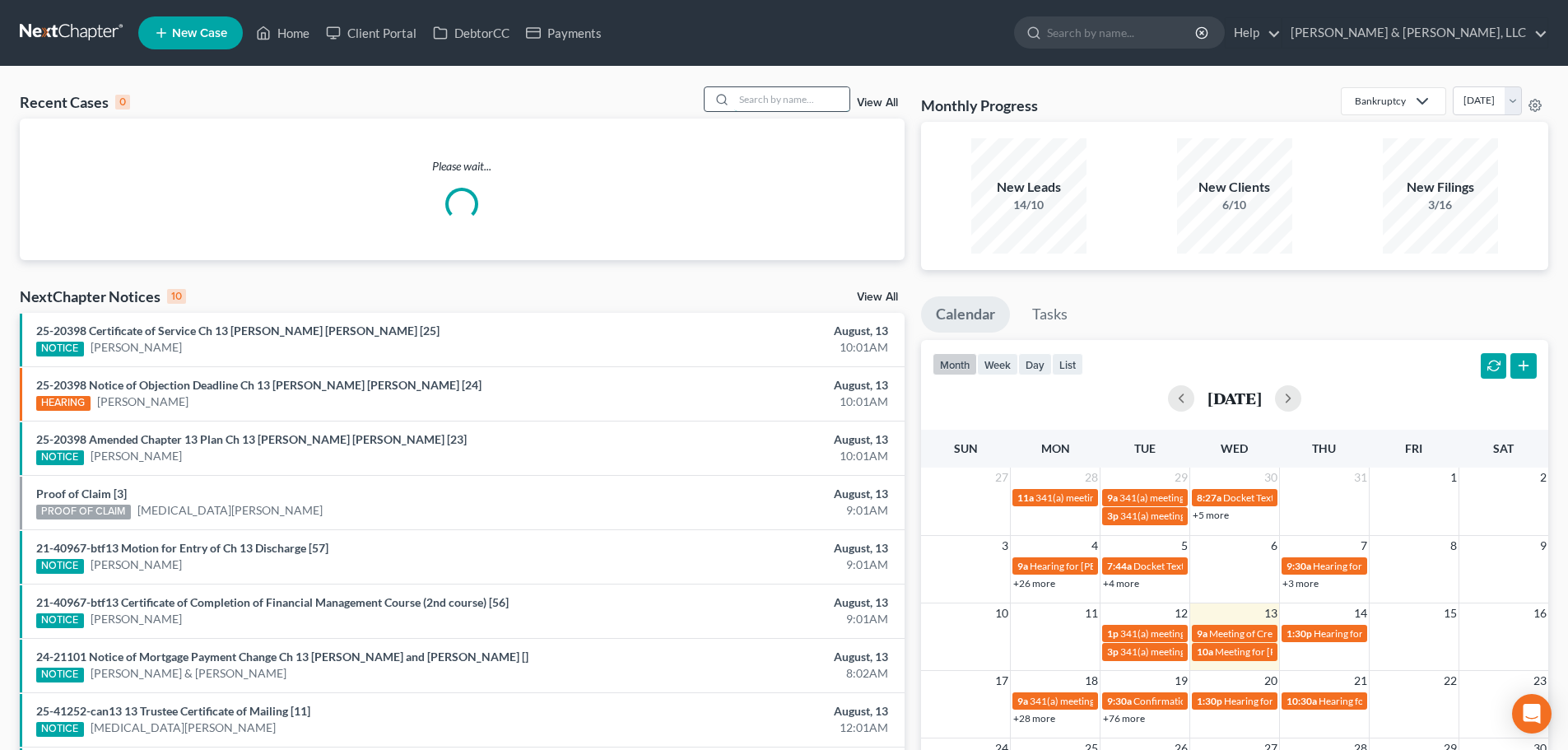
click at [782, 104] on input "search" at bounding box center [792, 99] width 115 height 24
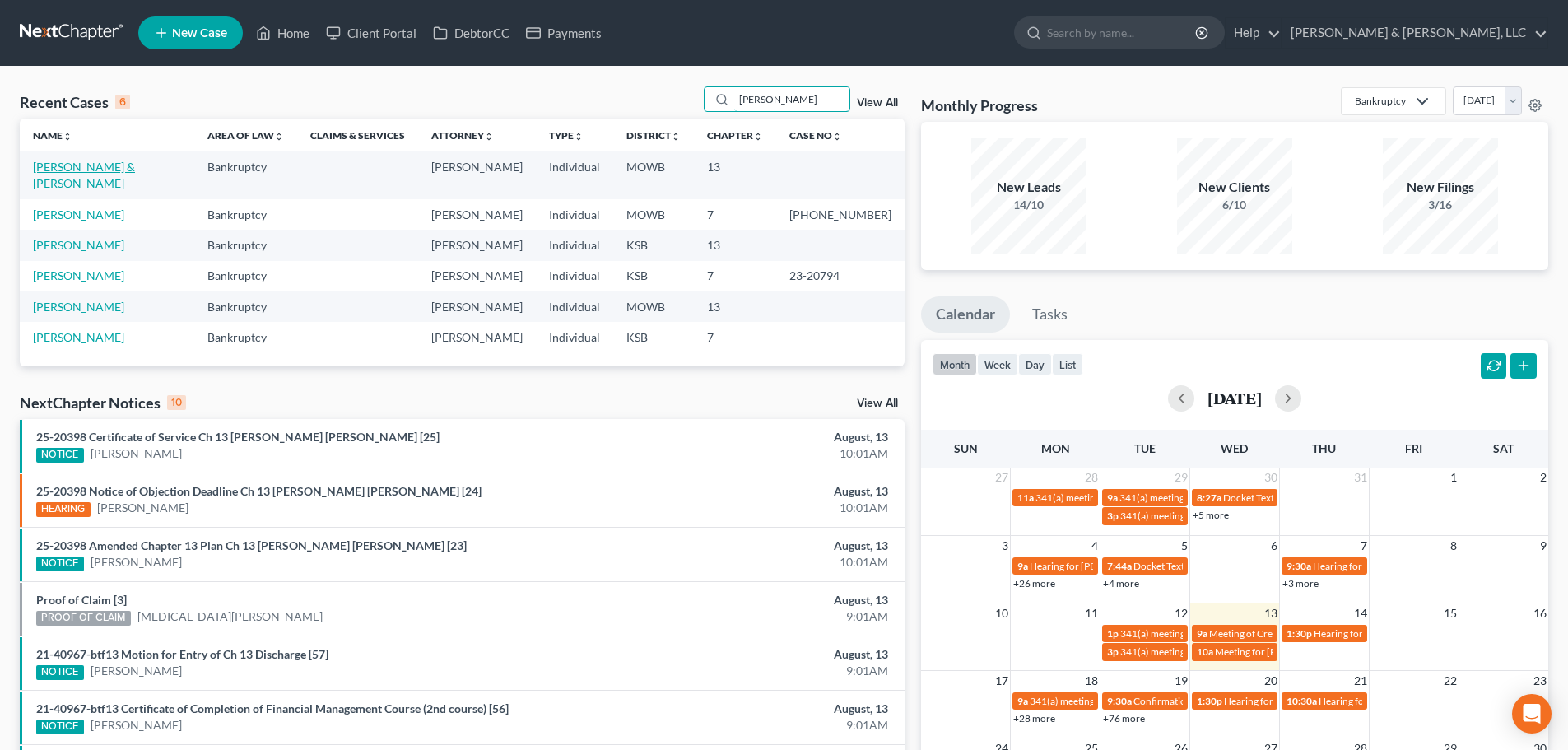
type input "[PERSON_NAME]"
click at [56, 167] on link "[PERSON_NAME] & [PERSON_NAME]" at bounding box center [83, 174] width 102 height 30
select select "6"
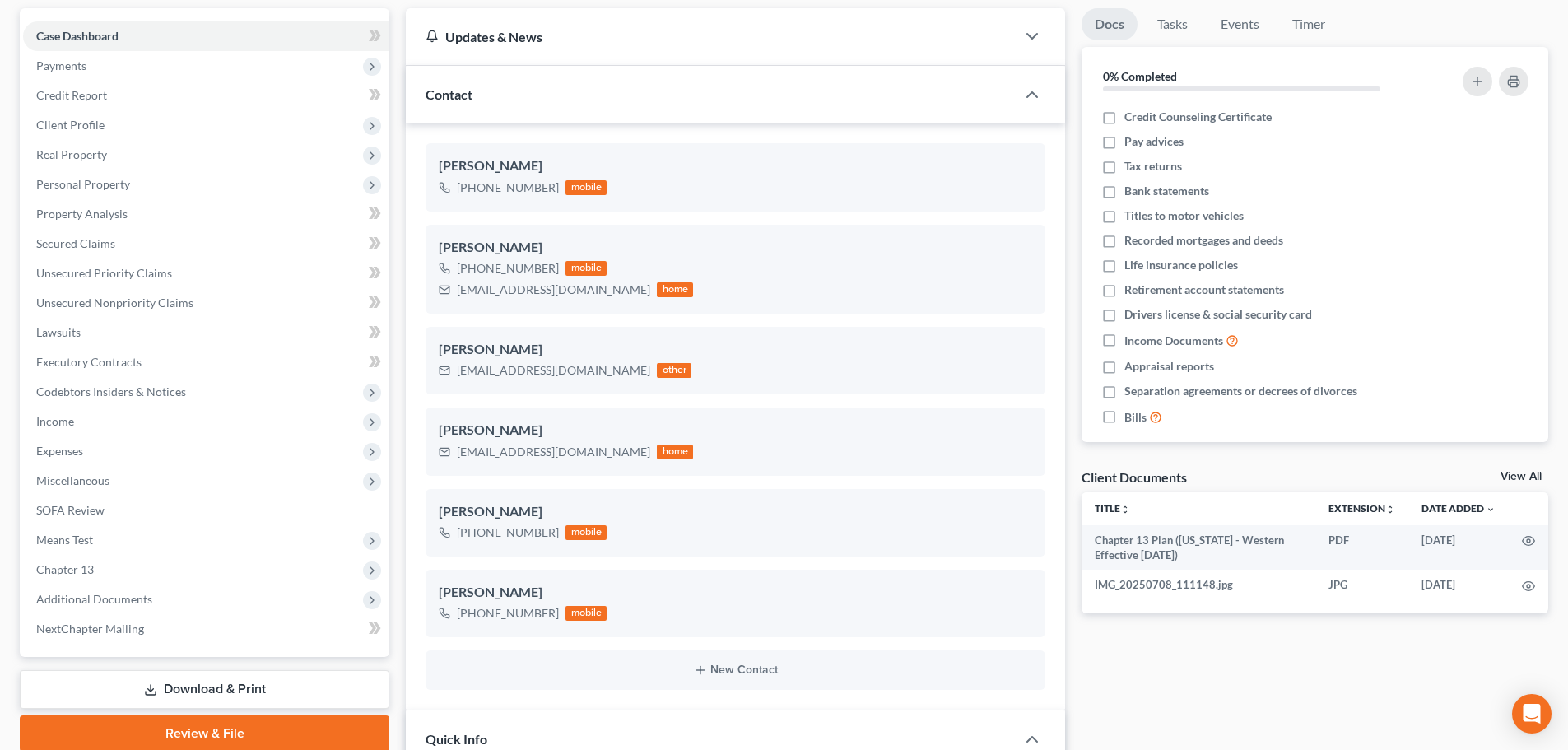
scroll to position [164, 0]
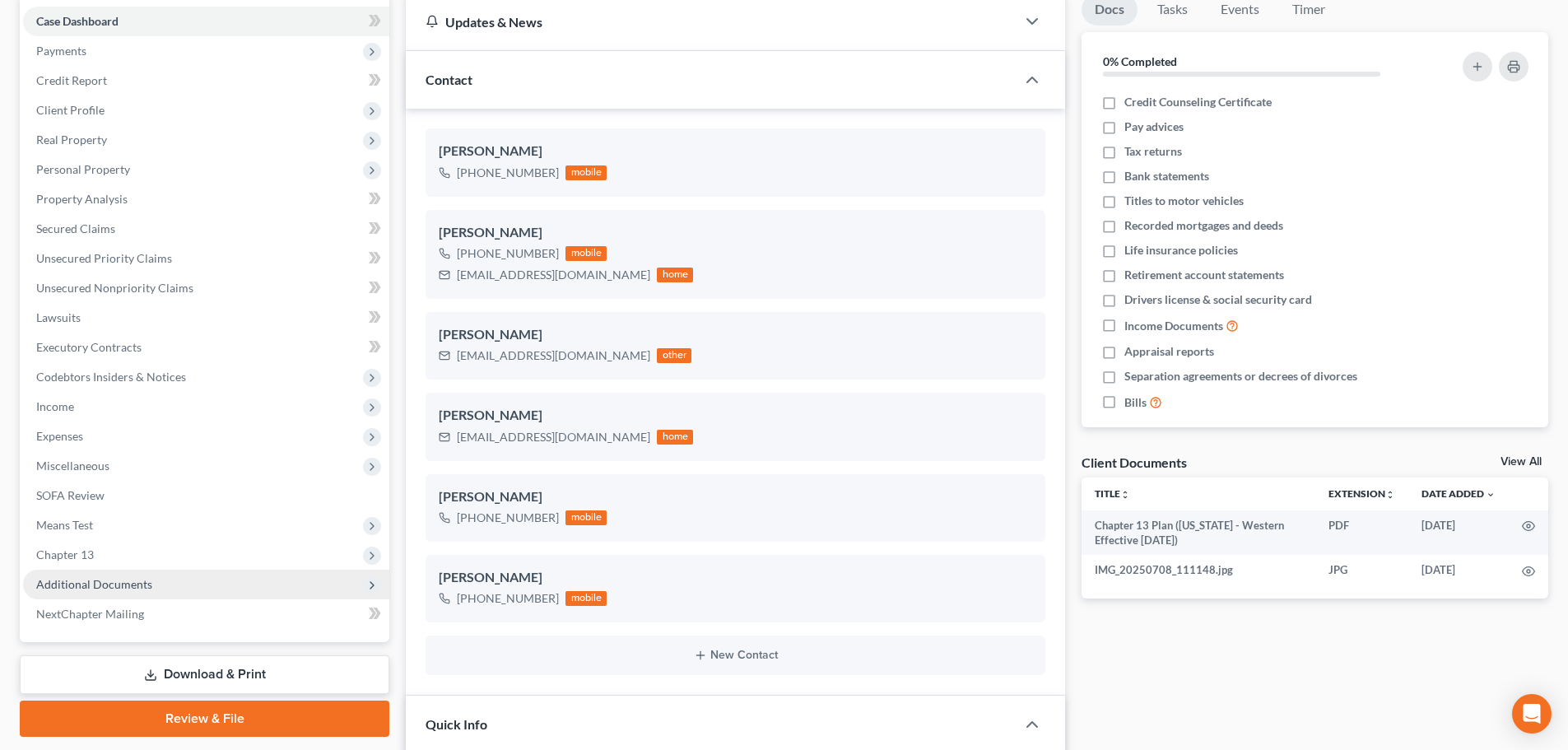
click at [140, 583] on span "Additional Documents" at bounding box center [94, 584] width 116 height 14
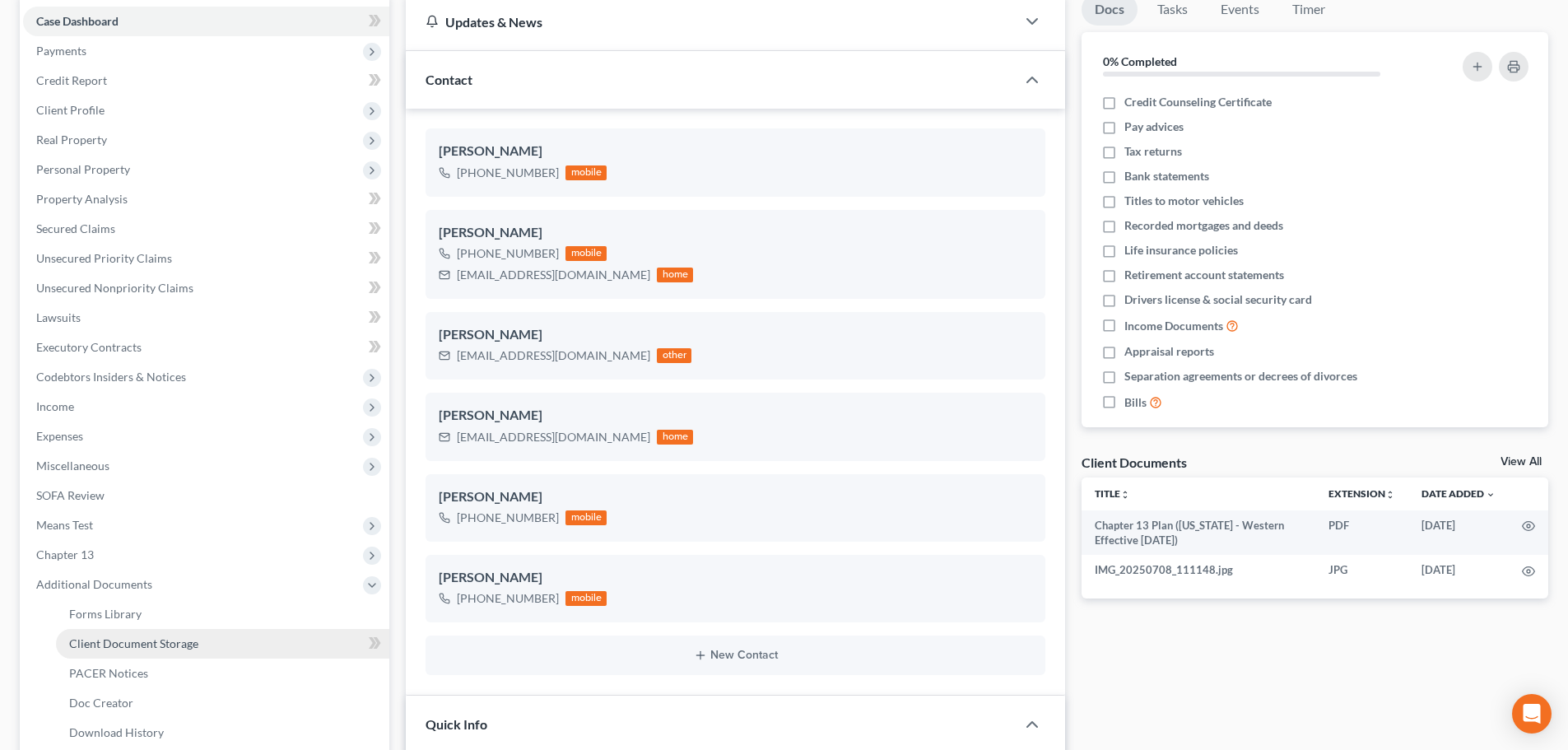
click at [145, 630] on link "Client Document Storage" at bounding box center [223, 643] width 334 height 29
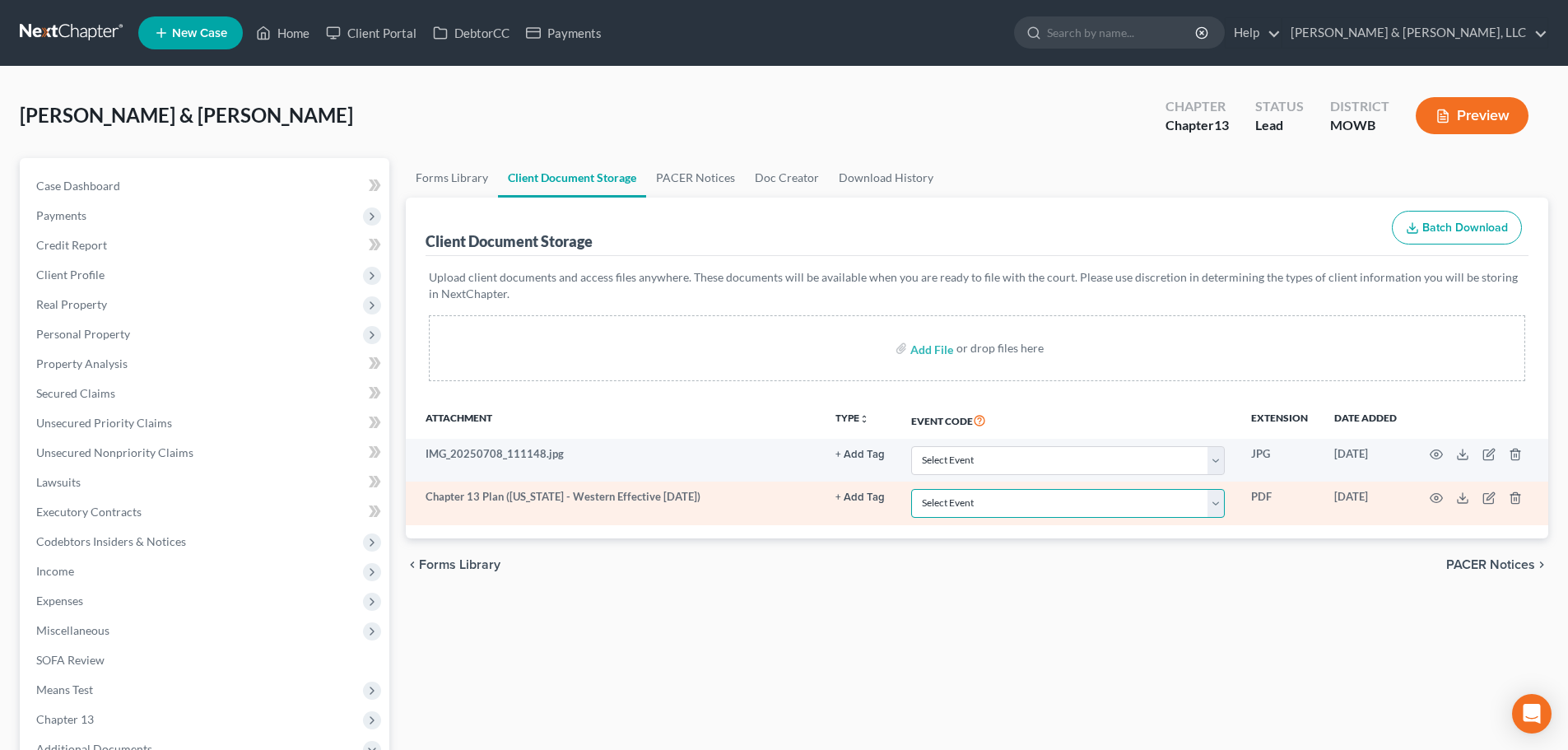
click at [1215, 504] on select "Select Event 20 Largest Unsecured Creditors Affidavit re: NO Tax Returns Amende…" at bounding box center [1068, 503] width 314 height 29
select select "18"
click at [911, 489] on select "Select Event 20 Largest Unsecured Creditors Affidavit re: NO Tax Returns Amende…" at bounding box center [1068, 503] width 314 height 29
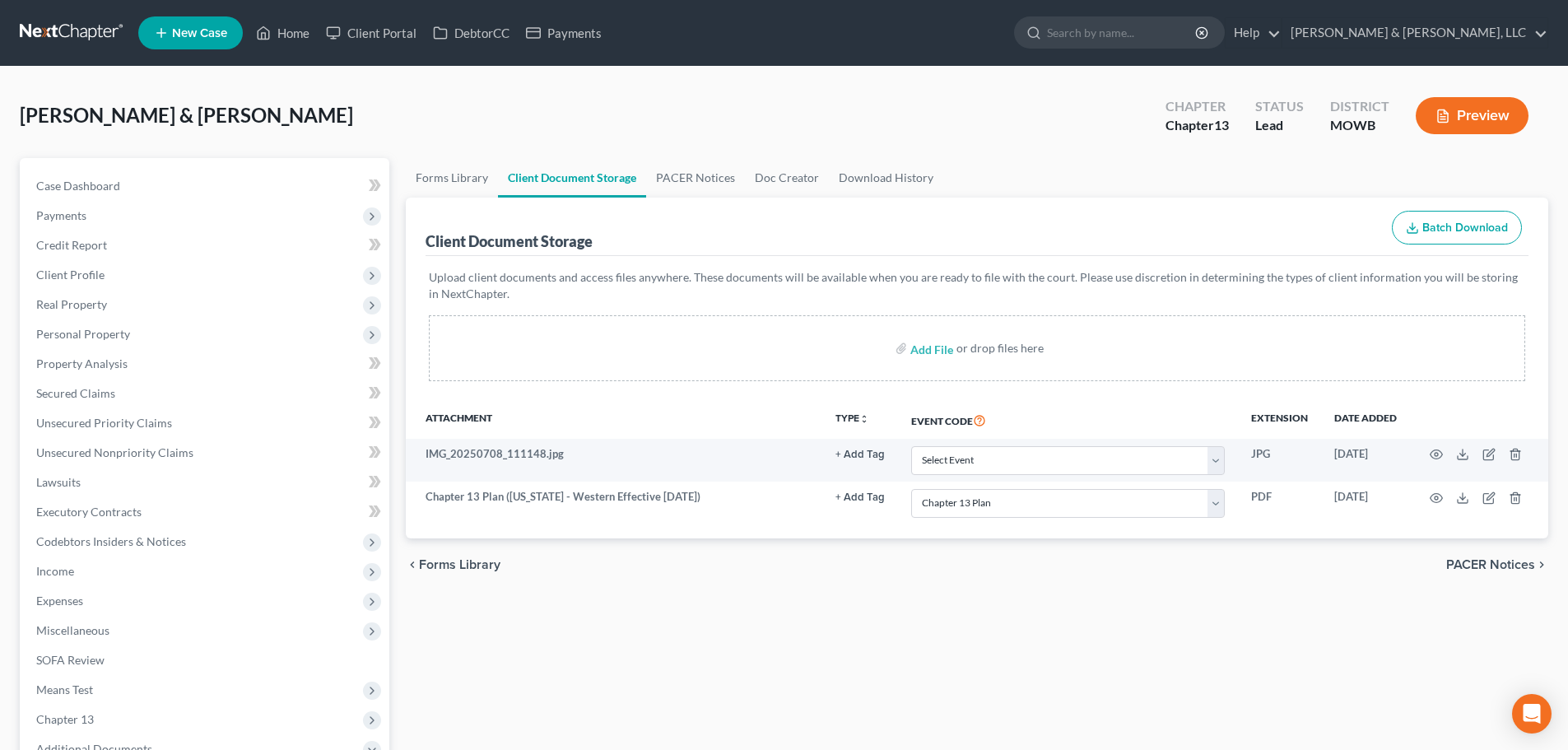
select select "18"
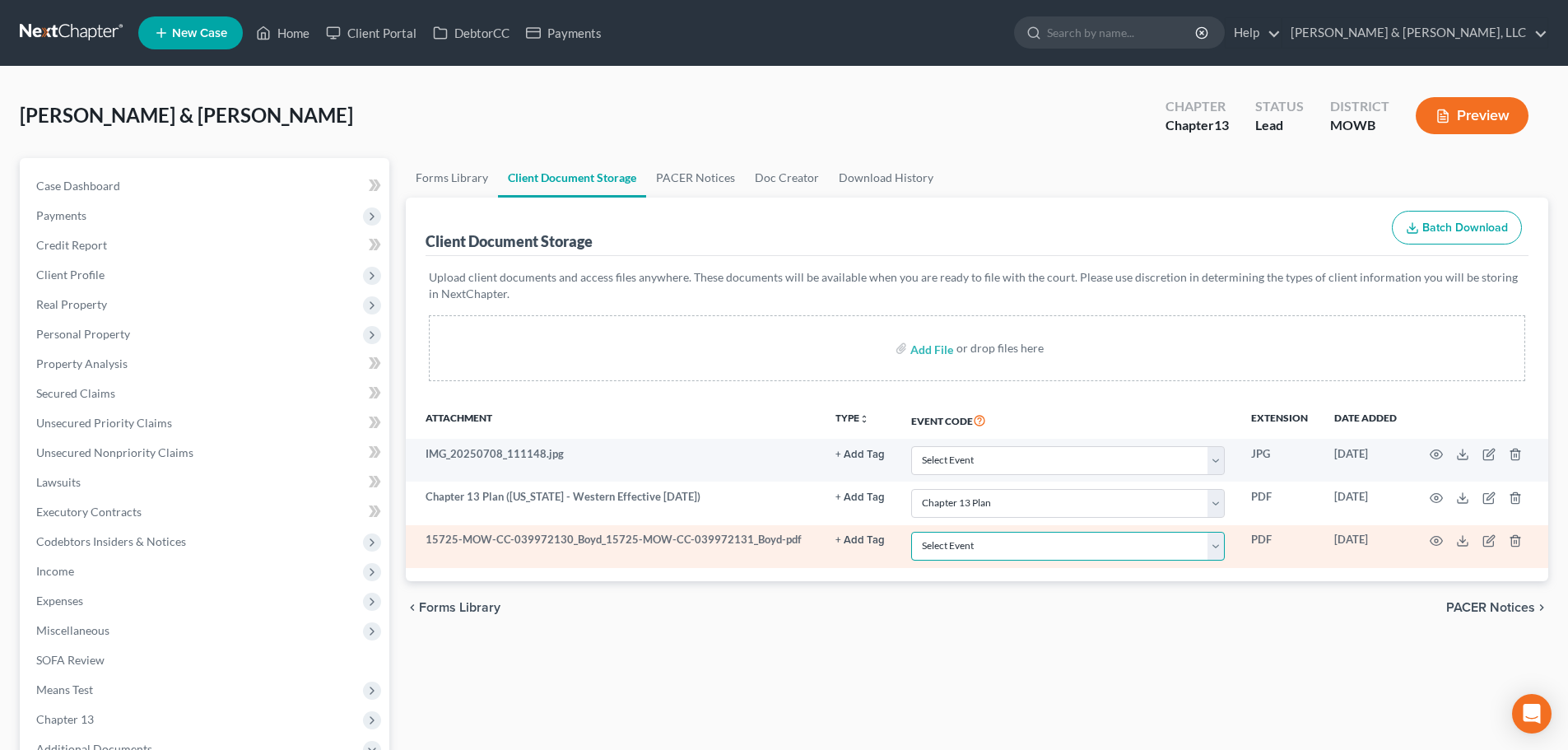
click at [999, 546] on select "Select Event 20 Largest Unsecured Creditors Affidavit re: NO Tax Returns Amende…" at bounding box center [1068, 546] width 314 height 29
select select "5"
click at [911, 532] on select "Select Event 20 Largest Unsecured Creditors Affidavit re: NO Tax Returns Amende…" at bounding box center [1068, 546] width 314 height 29
click at [1431, 544] on icon "button" at bounding box center [1436, 541] width 13 height 13
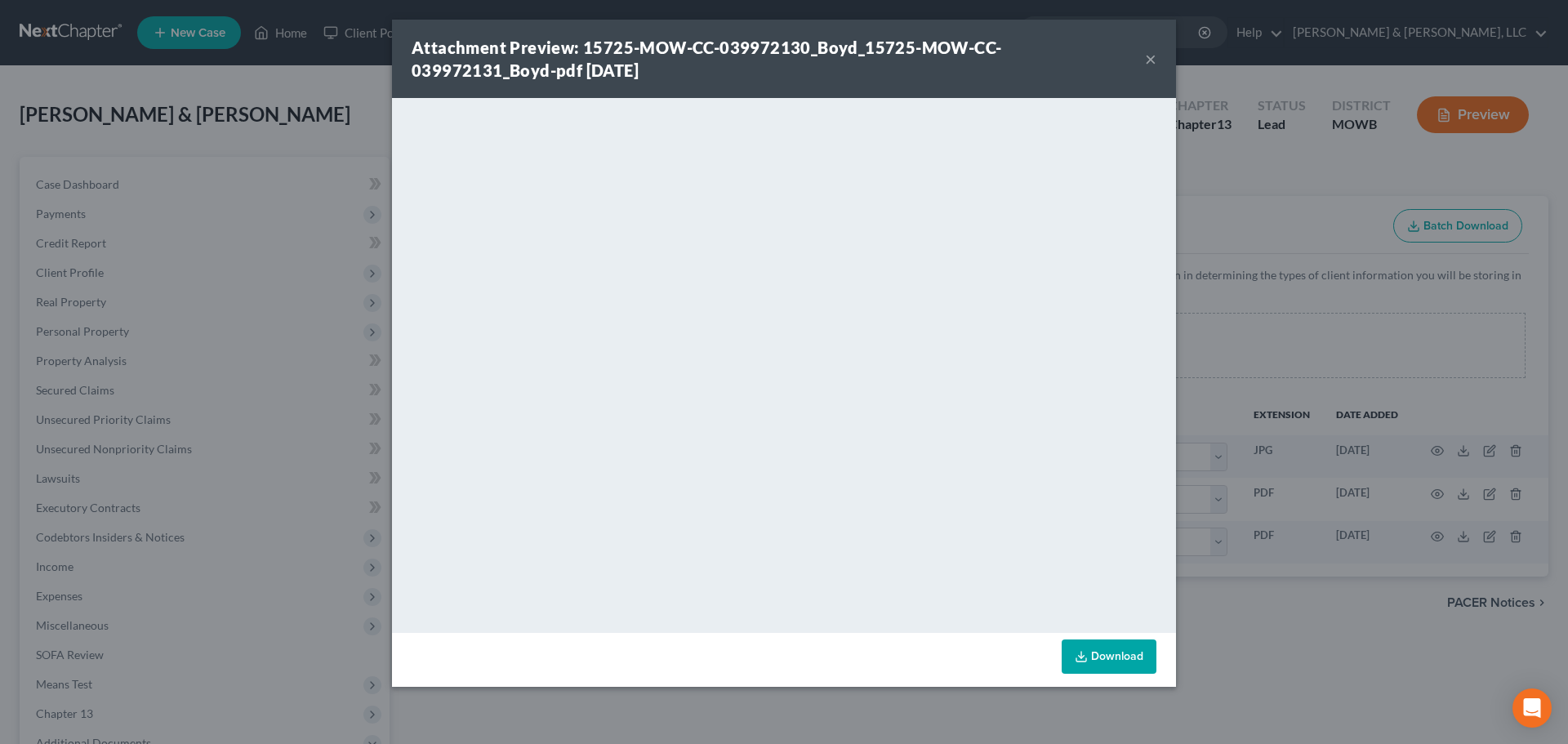
click at [1149, 64] on button "×" at bounding box center [1151, 59] width 12 height 19
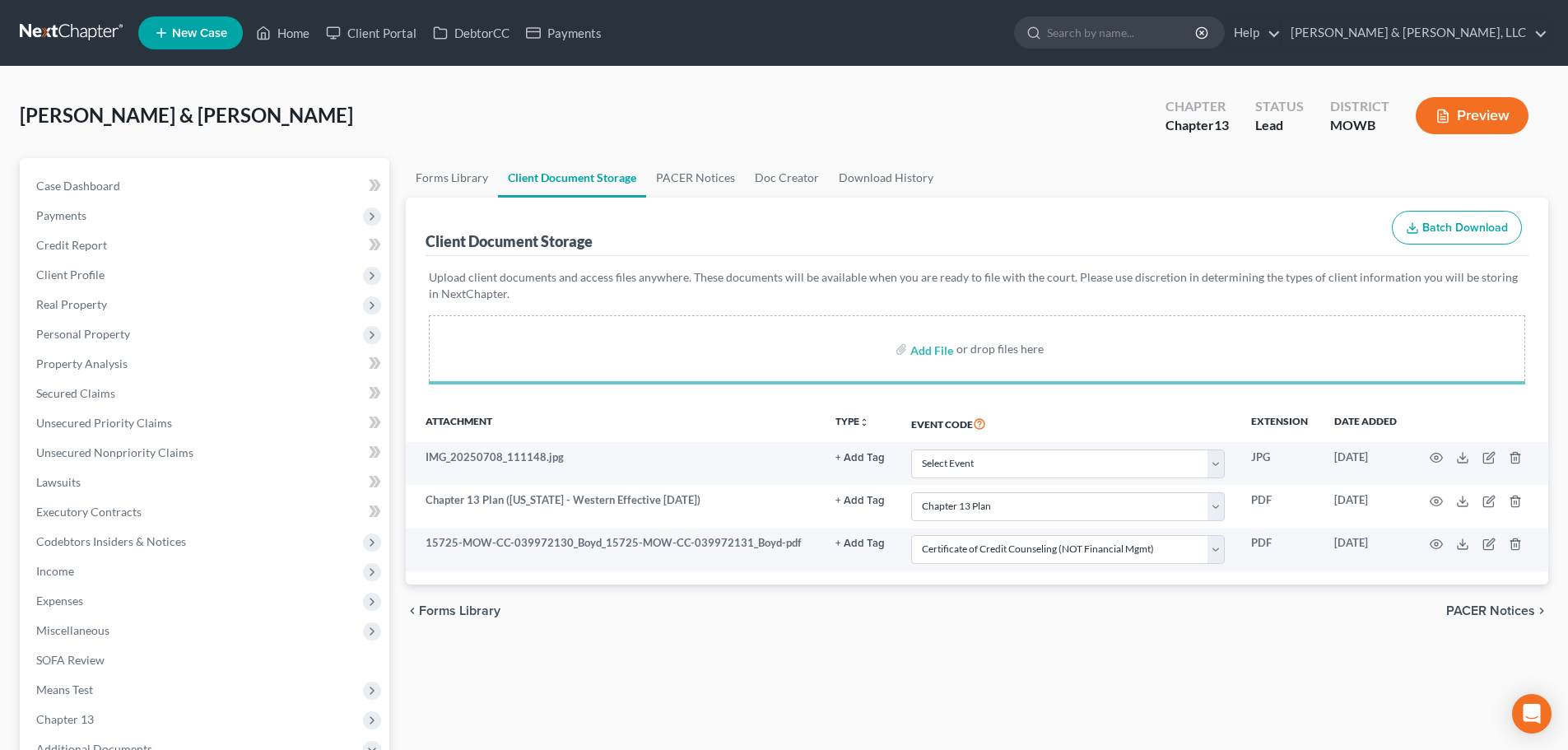
select select "18"
select select "5"
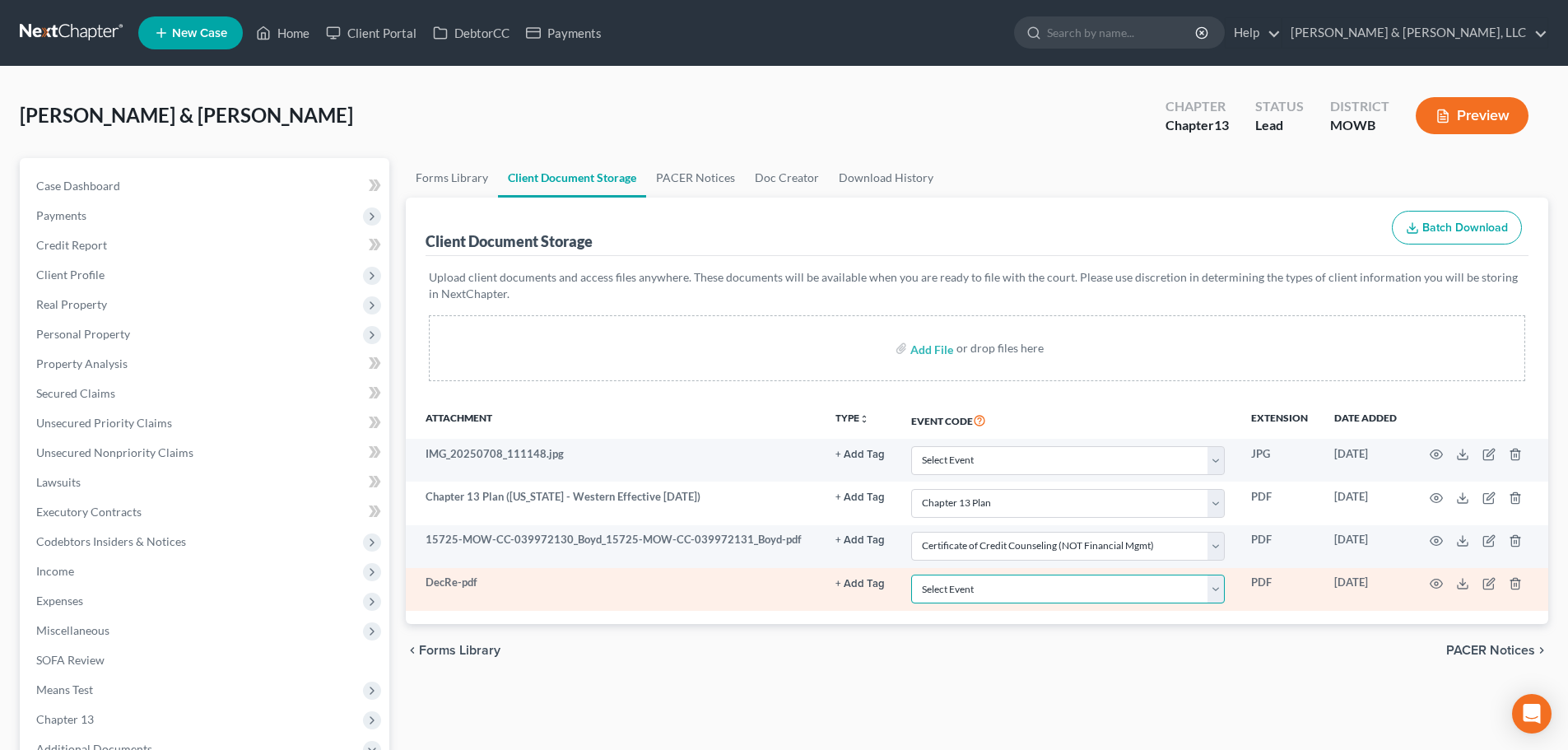
click at [1219, 590] on select "Select Event 20 Largest Unsecured Creditors Affidavit re: NO Tax Returns Amende…" at bounding box center [1068, 589] width 314 height 29
select select "24"
click at [911, 575] on select "Select Event 20 Largest Unsecured Creditors Affidavit re: NO Tax Returns Amende…" at bounding box center [1068, 589] width 314 height 29
click at [1438, 584] on circle "button" at bounding box center [1436, 583] width 3 height 3
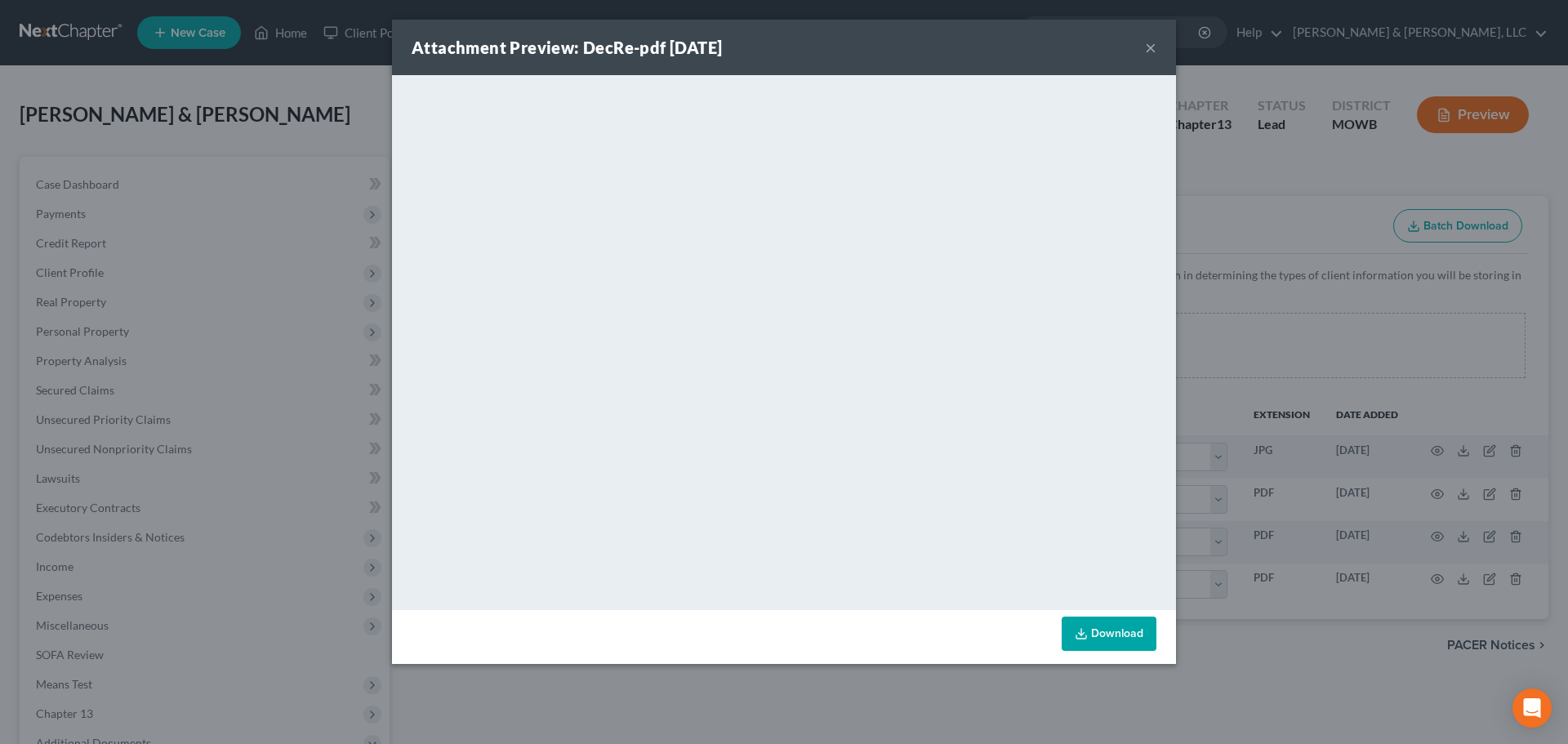
click at [1147, 52] on button "×" at bounding box center [1151, 47] width 12 height 19
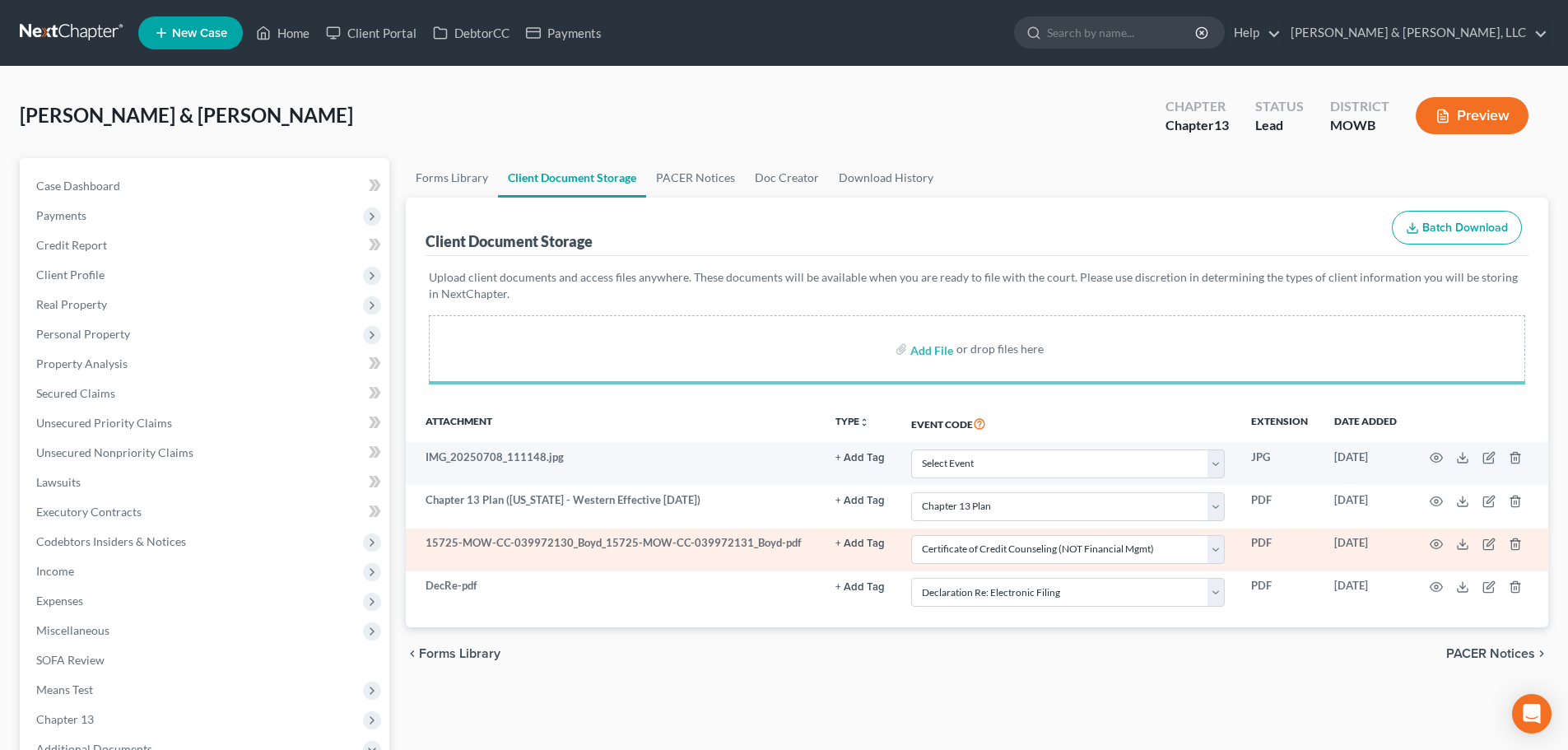
select select "18"
select select "5"
select select "24"
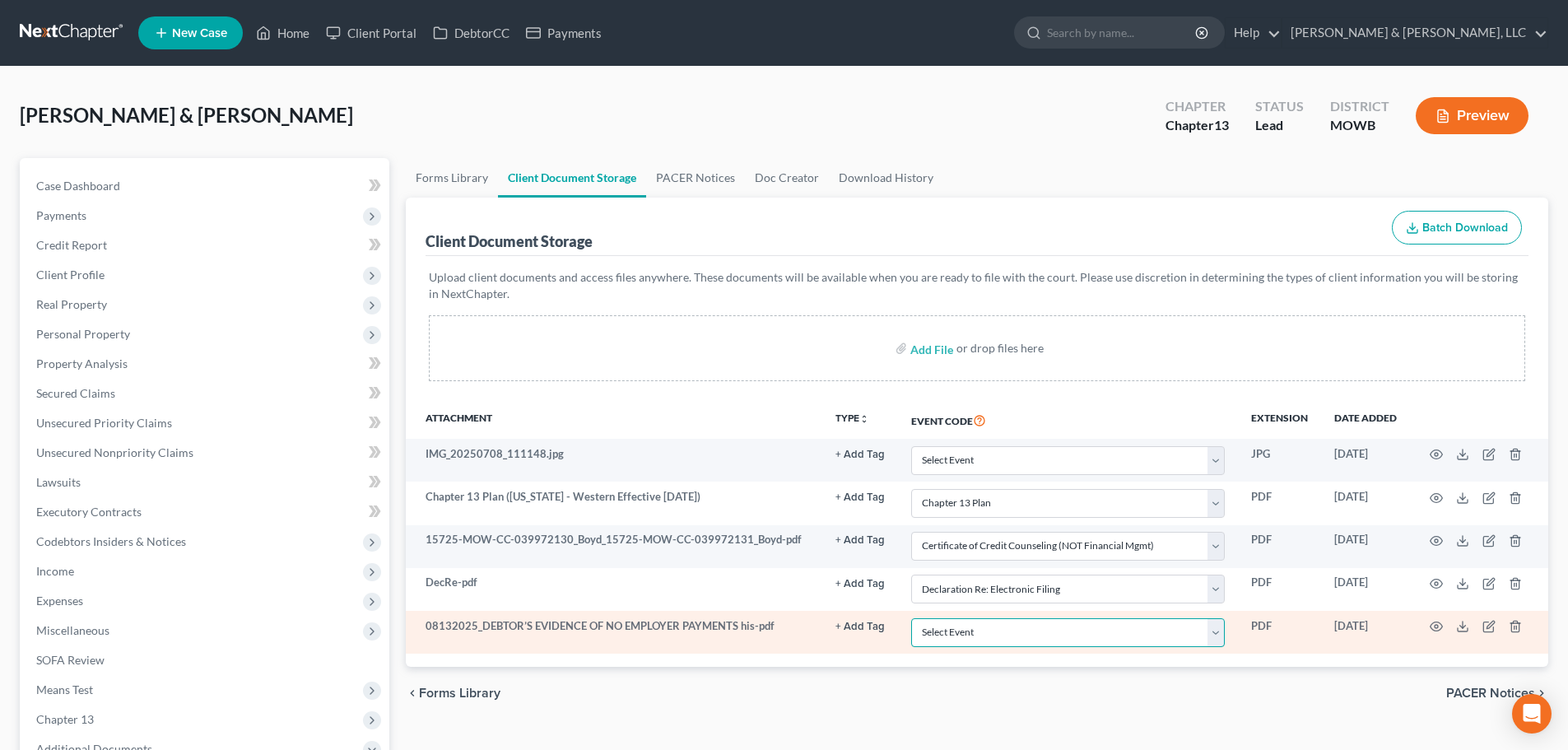
click at [1217, 628] on select "Select Event 20 Largest Unsecured Creditors Affidavit re: NO Tax Returns Amende…" at bounding box center [1068, 632] width 314 height 29
select select "22"
click at [911, 618] on select "Select Event 20 Largest Unsecured Creditors Affidavit re: NO Tax Returns Amende…" at bounding box center [1068, 632] width 314 height 29
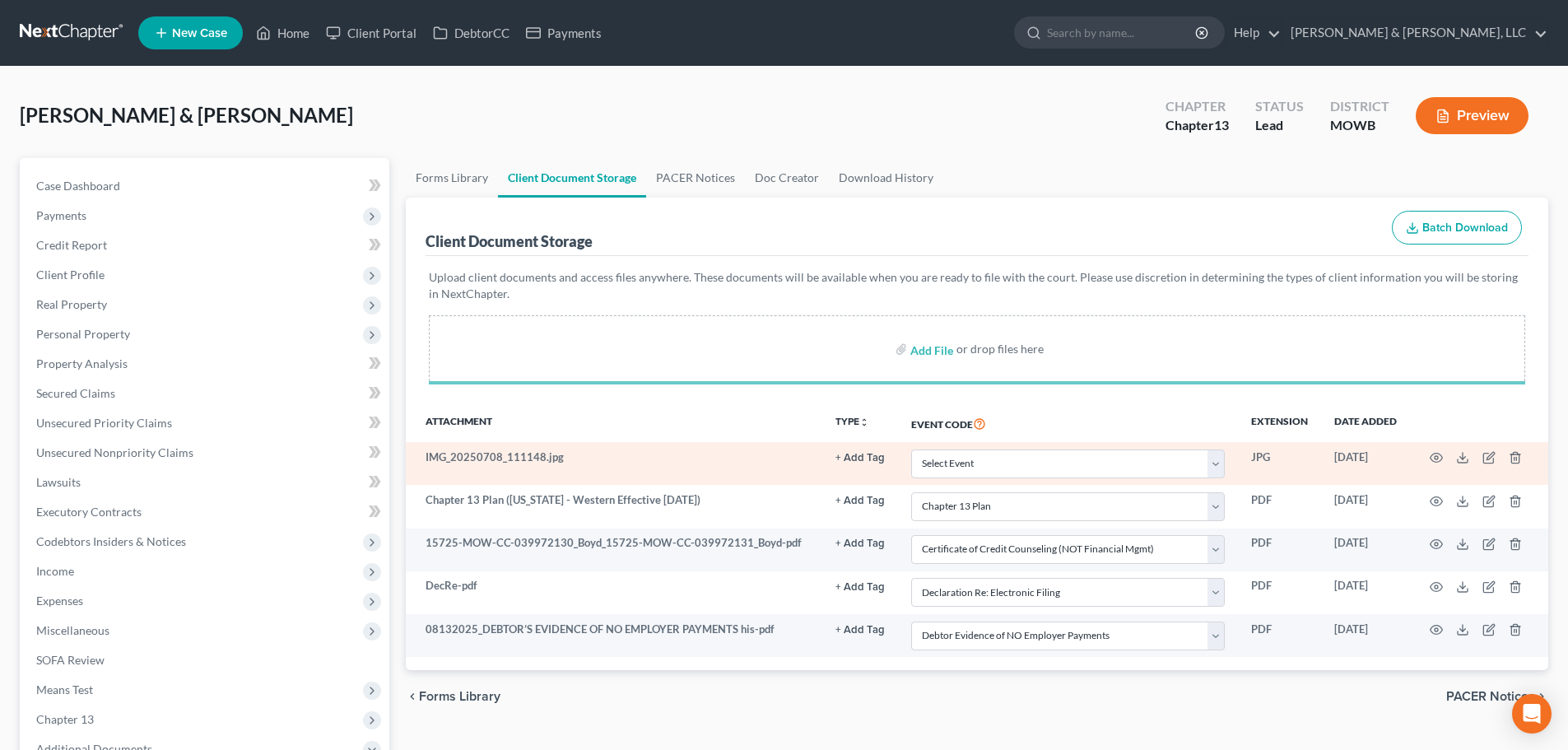
select select "18"
select select "5"
select select "24"
select select "22"
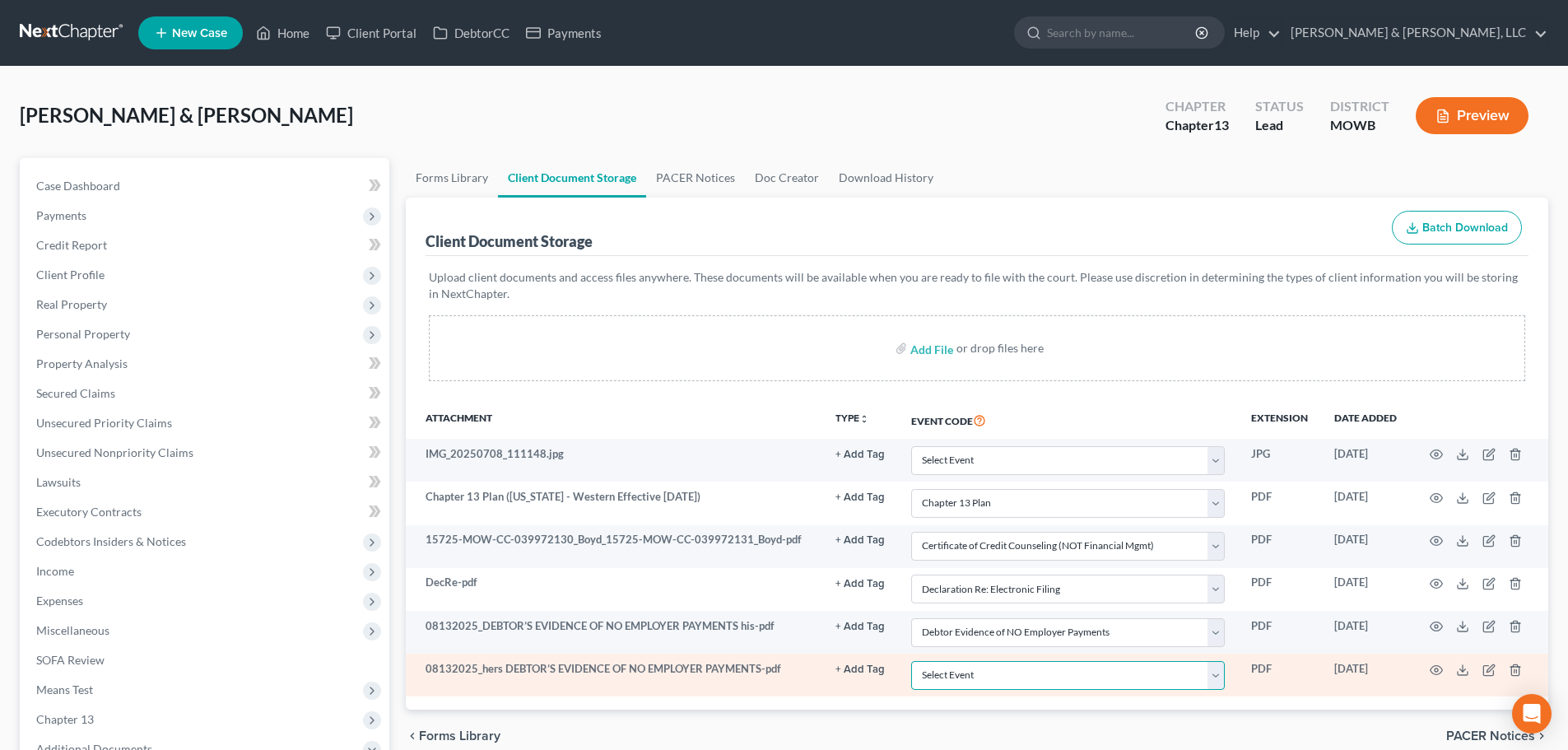
click at [1217, 675] on select "Select Event 20 Largest Unsecured Creditors Affidavit re: NO Tax Returns Amende…" at bounding box center [1068, 675] width 314 height 29
select select "22"
click at [911, 661] on select "Select Event 20 Largest Unsecured Creditors Affidavit re: NO Tax Returns Amende…" at bounding box center [1068, 675] width 314 height 29
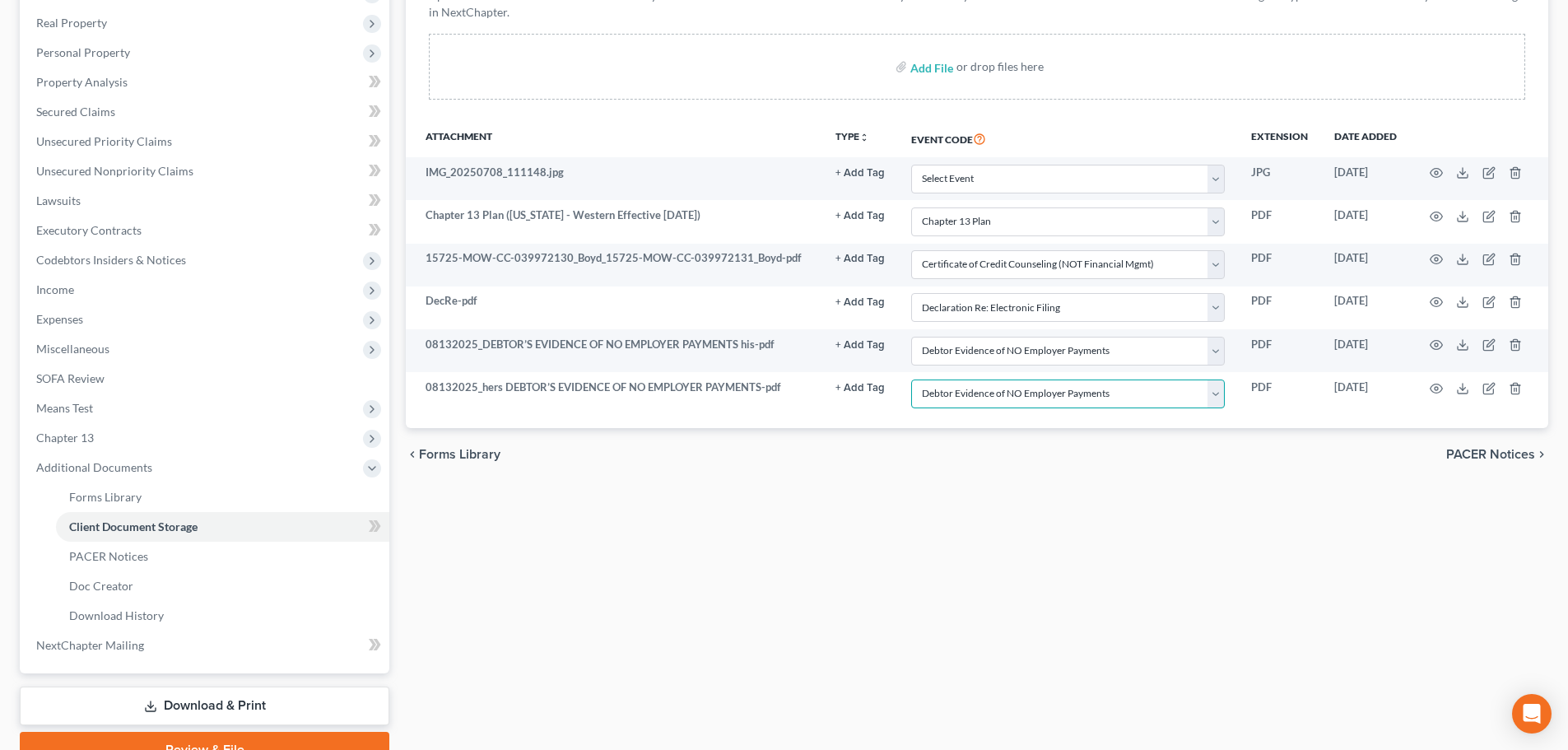
scroll to position [329, 0]
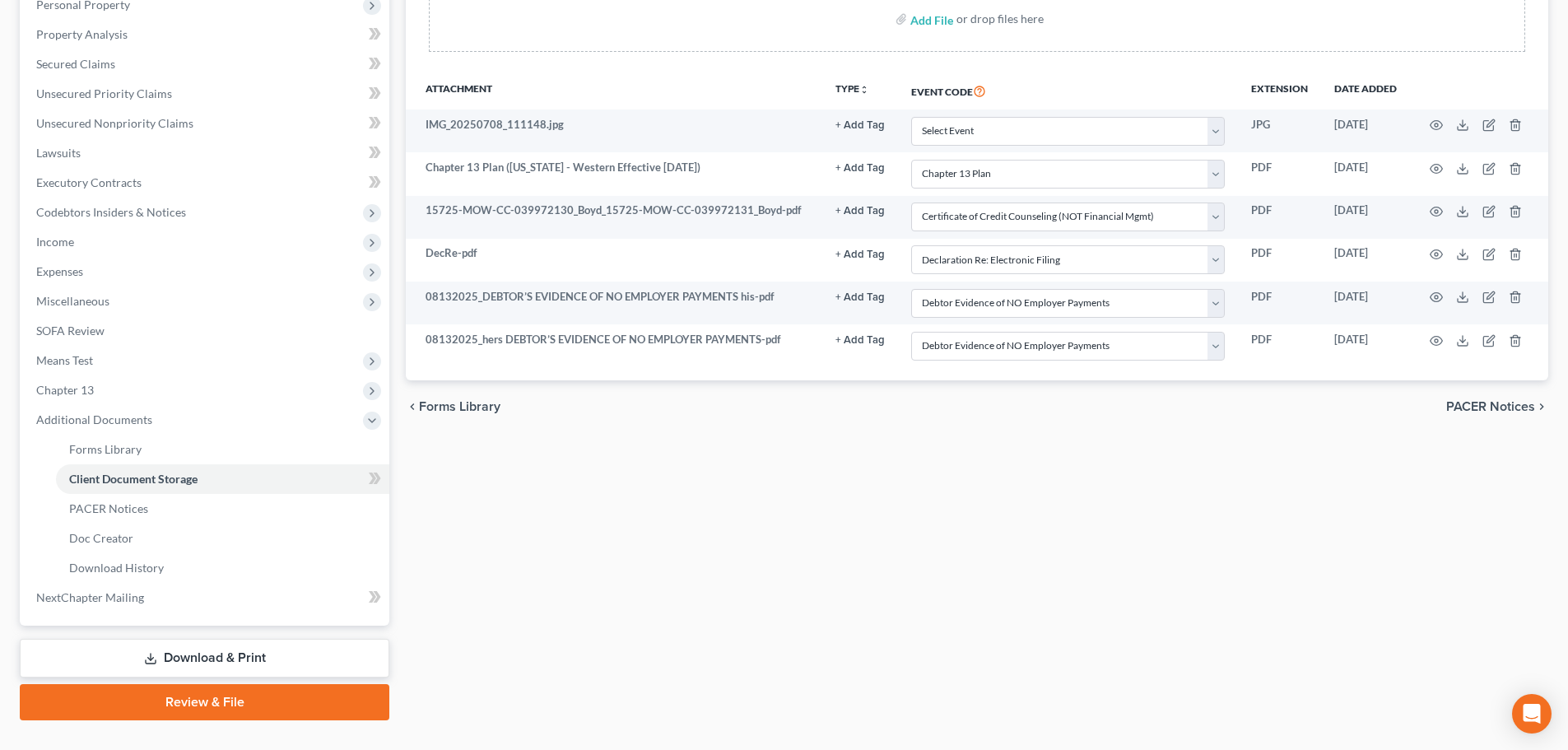
click at [206, 698] on link "Review & File" at bounding box center [204, 702] width 369 height 36
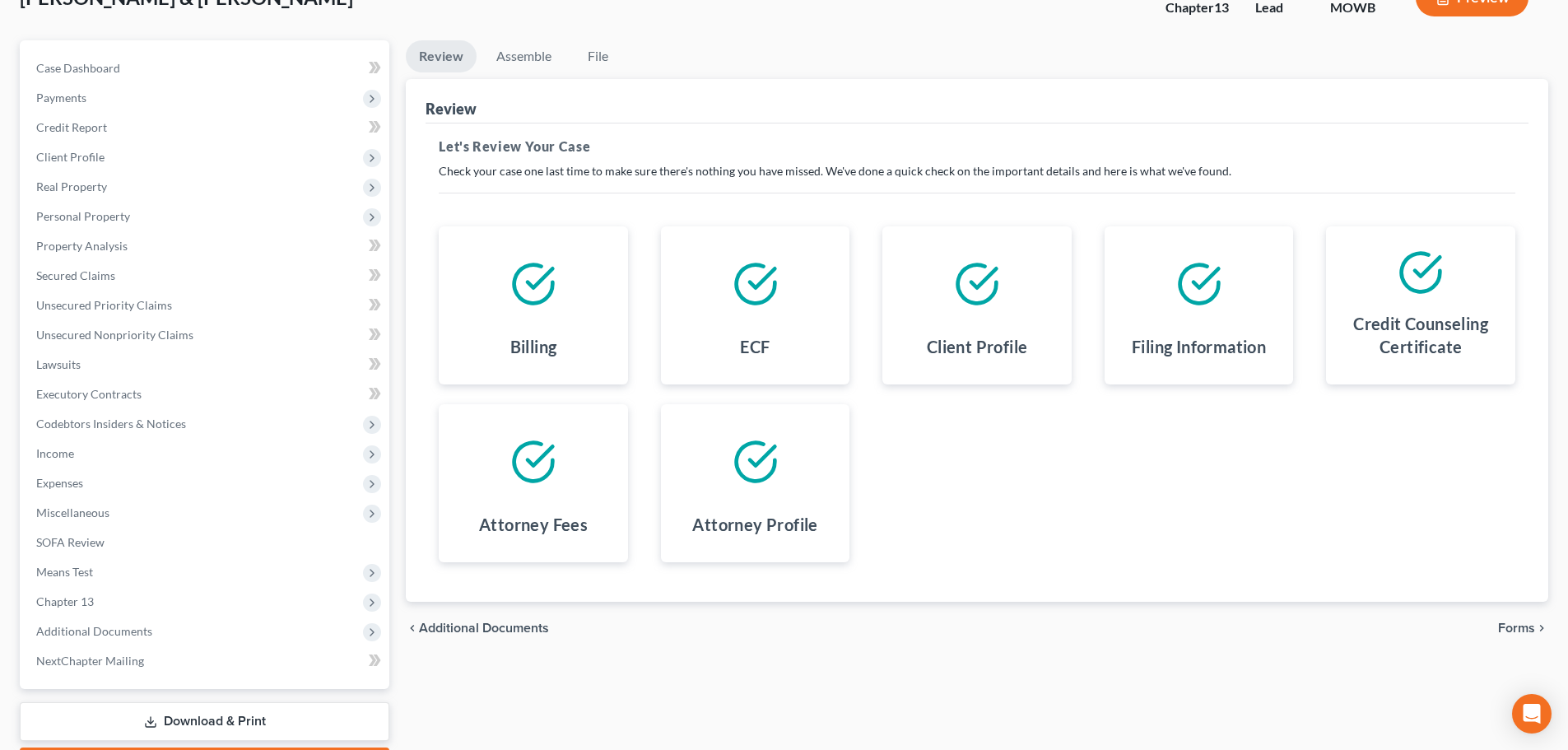
scroll to position [214, 0]
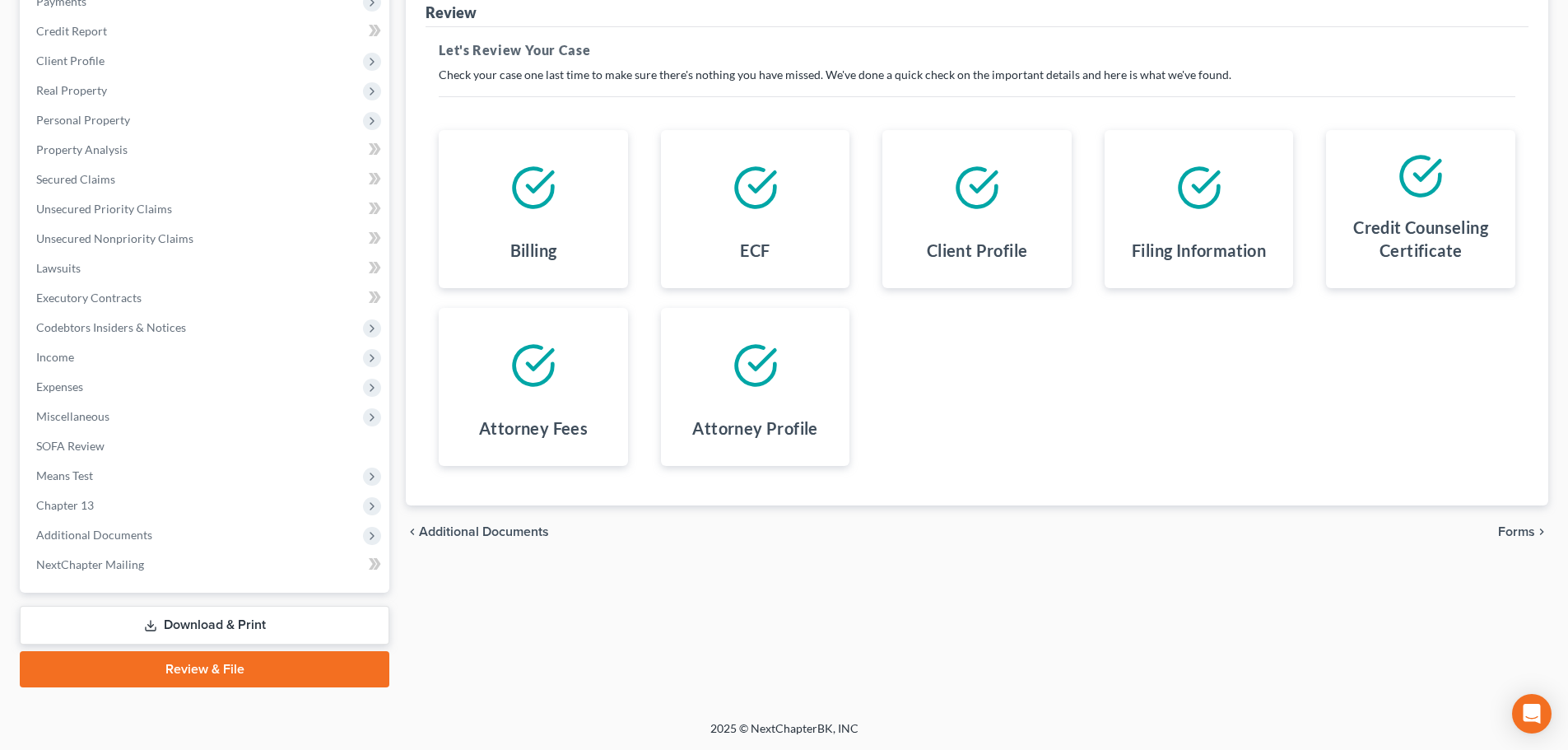
click at [1524, 544] on div "chevron_left Additional Documents Forms chevron_right" at bounding box center [976, 532] width 1142 height 52
click at [1511, 537] on span "Forms" at bounding box center [1517, 532] width 37 height 13
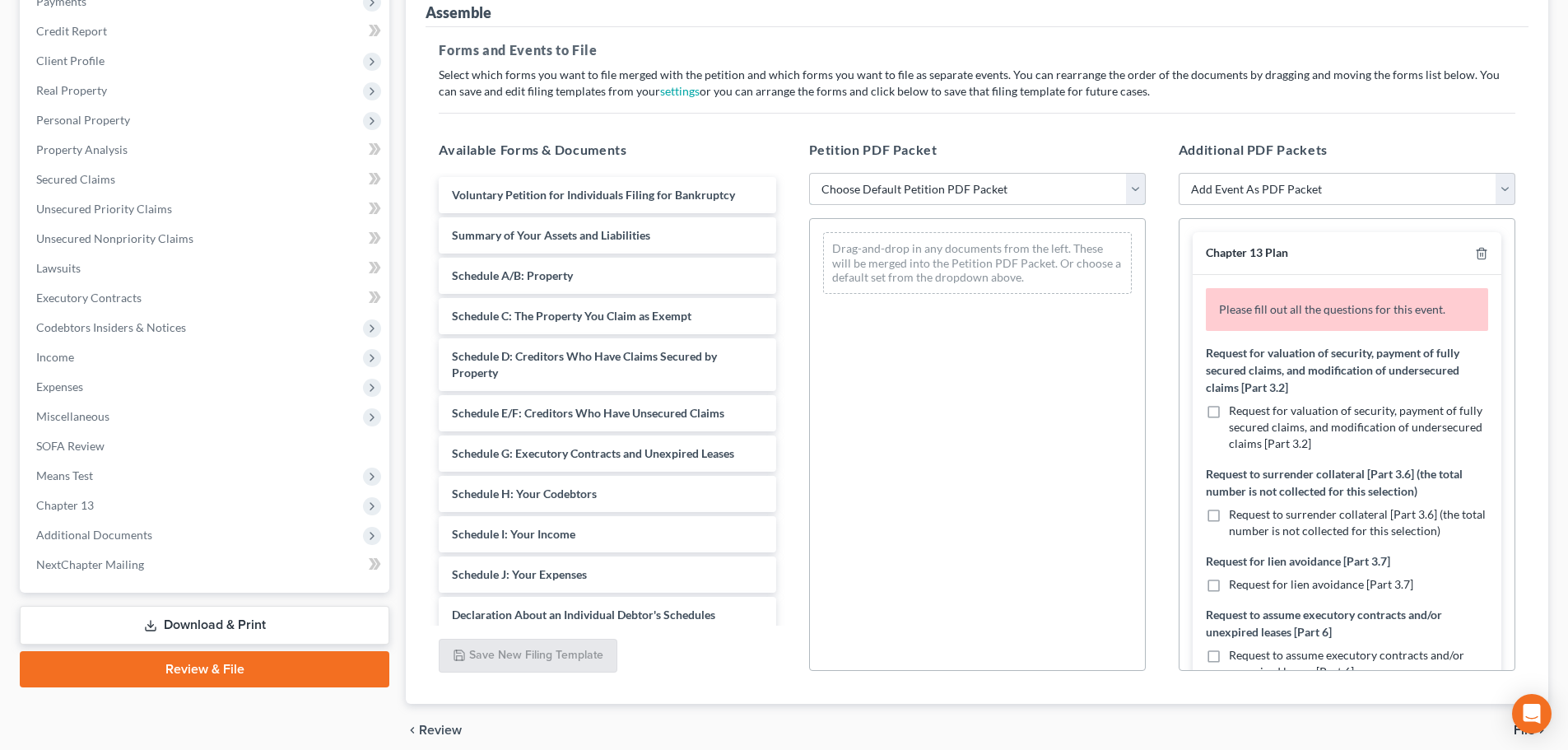
click at [878, 188] on select "Choose Default Petition PDF Packet Complete Bankruptcy Petition (all forms and …" at bounding box center [977, 189] width 336 height 33
select select "0"
click at [809, 173] on select "Choose Default Petition PDF Packet Complete Bankruptcy Petition (all forms and …" at bounding box center [977, 189] width 336 height 33
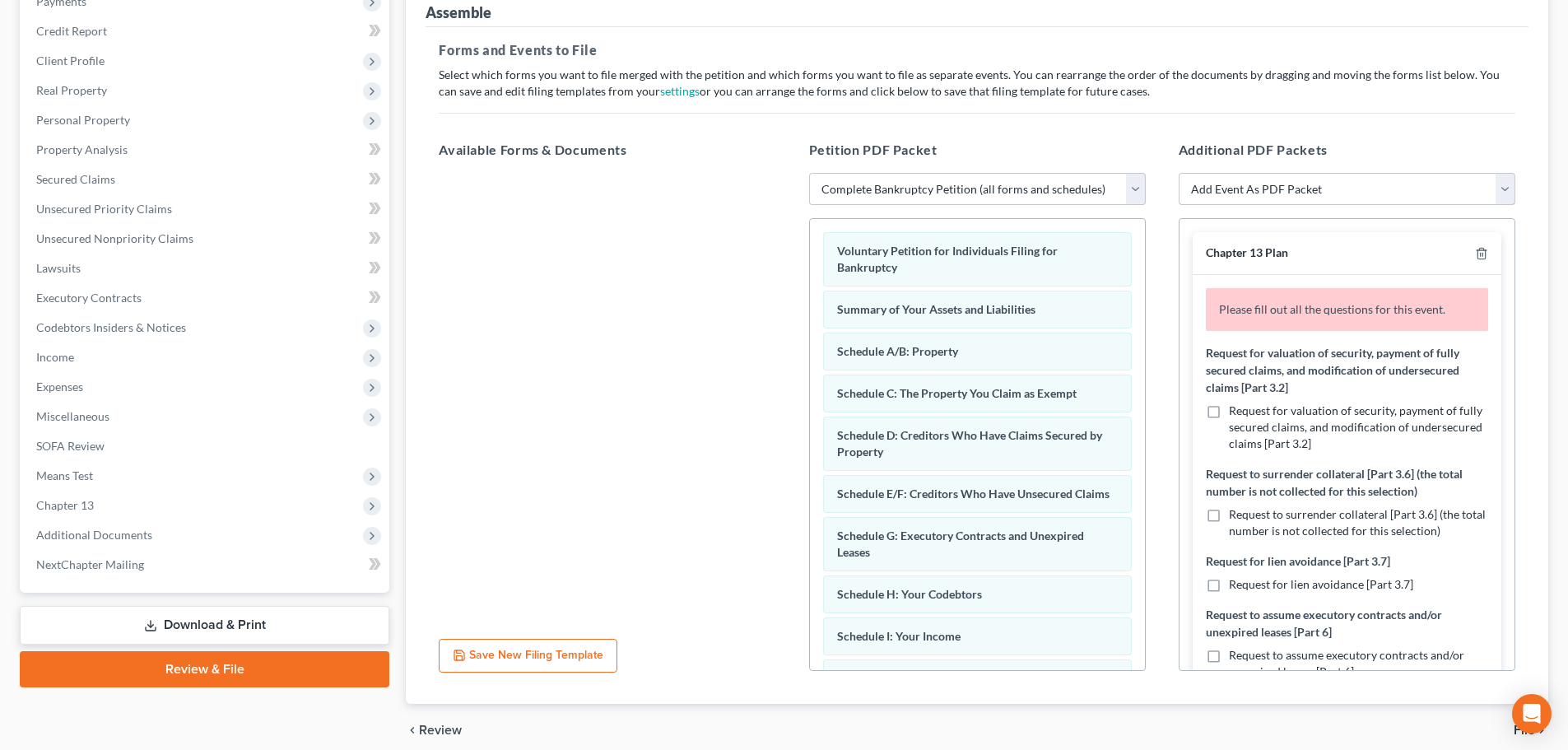
click at [1281, 192] on select "Add Event As PDF Packet Affidavit re: NO Tax Returns Amended Matrix Adding Cred…" at bounding box center [1346, 189] width 336 height 33
select select "7"
click at [1179, 173] on select "Add Event As PDF Packet Affidavit re: NO Tax Returns Amended Matrix Adding Cred…" at bounding box center [1346, 189] width 336 height 33
select select
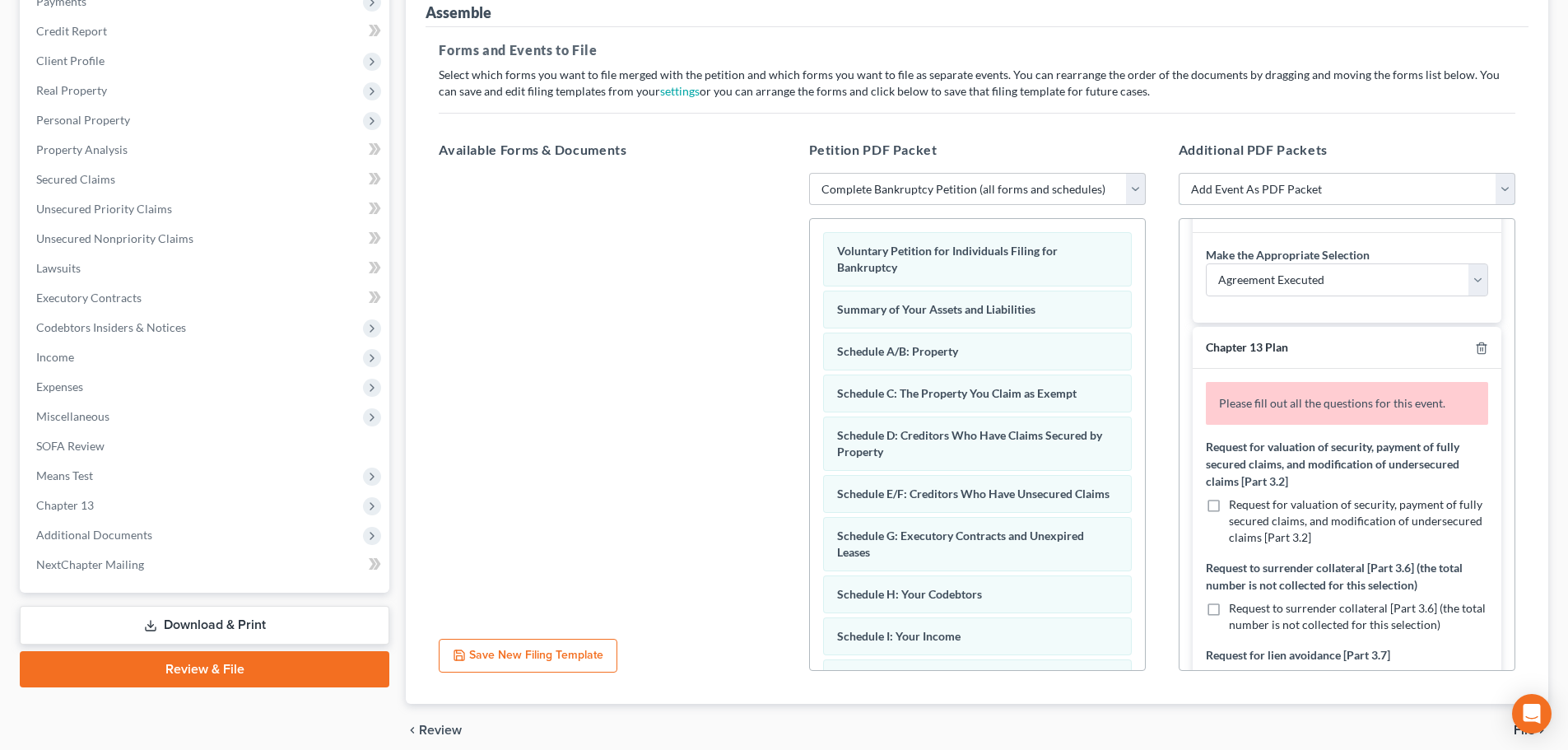
scroll to position [83, 0]
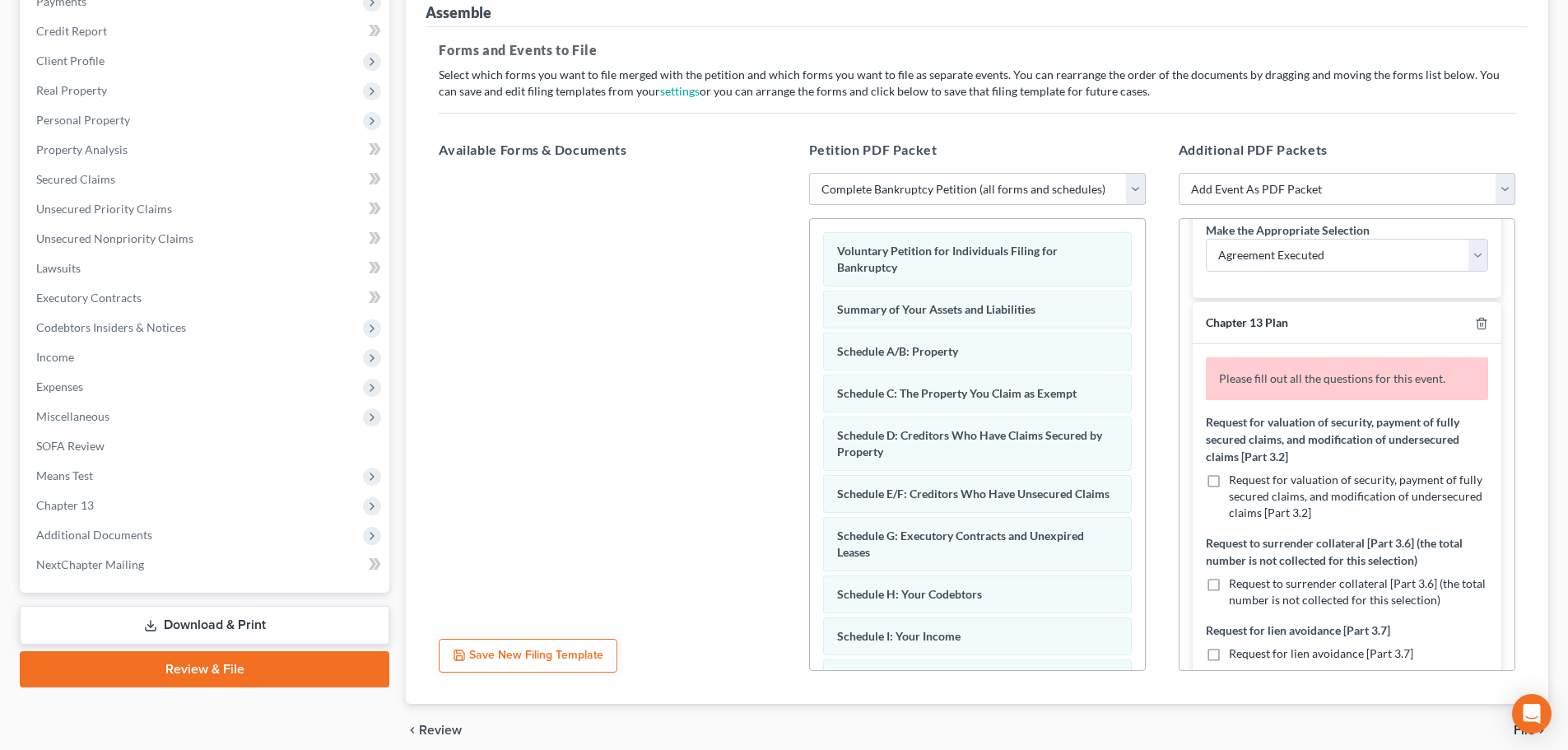
click at [1229, 477] on label "Request for valuation of security, payment of fully secured claims, and modific…" at bounding box center [1359, 496] width 260 height 50
click at [1236, 477] on input "Request for valuation of security, payment of fully secured claims, and modific…" at bounding box center [1241, 477] width 11 height 11
checkbox input "true"
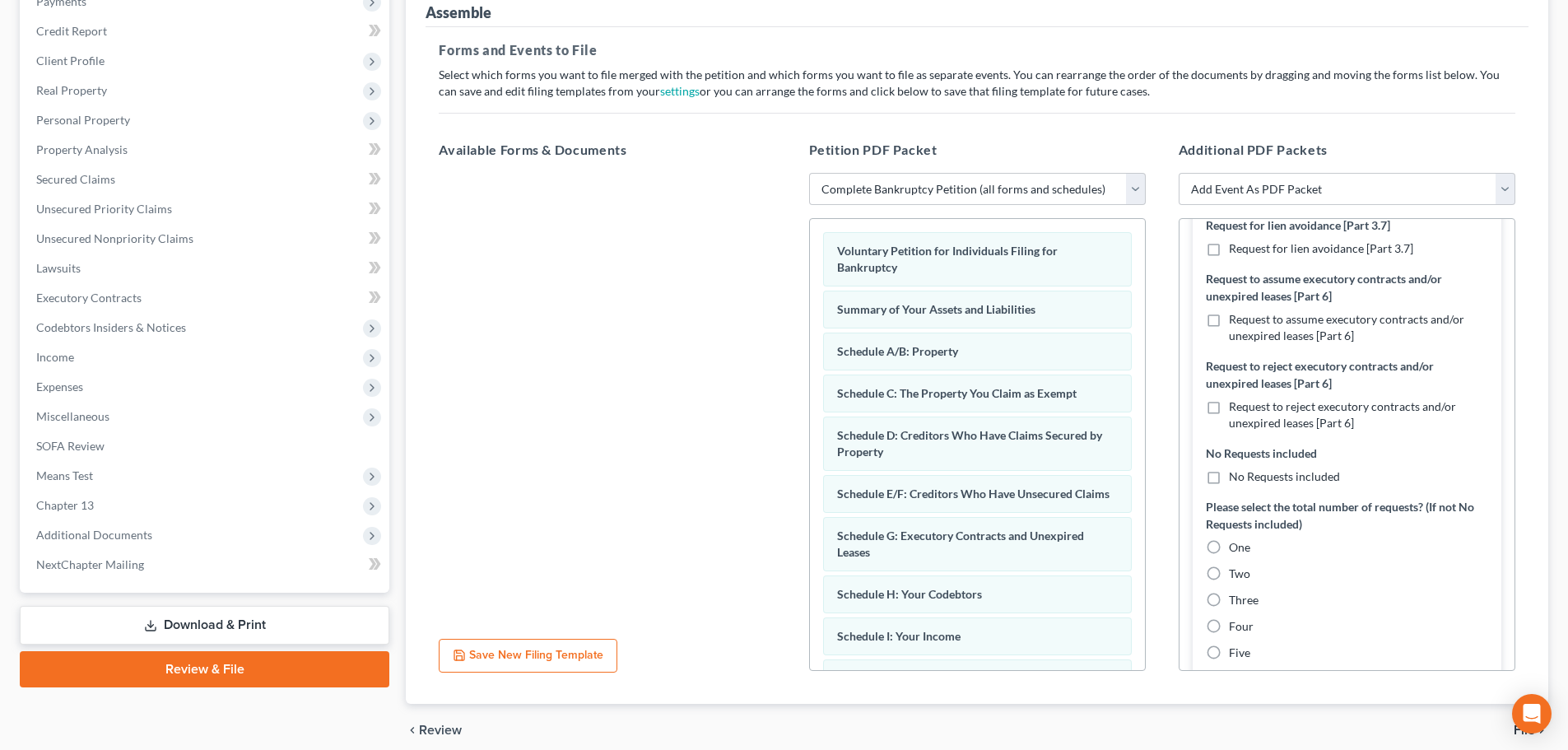
scroll to position [494, 0]
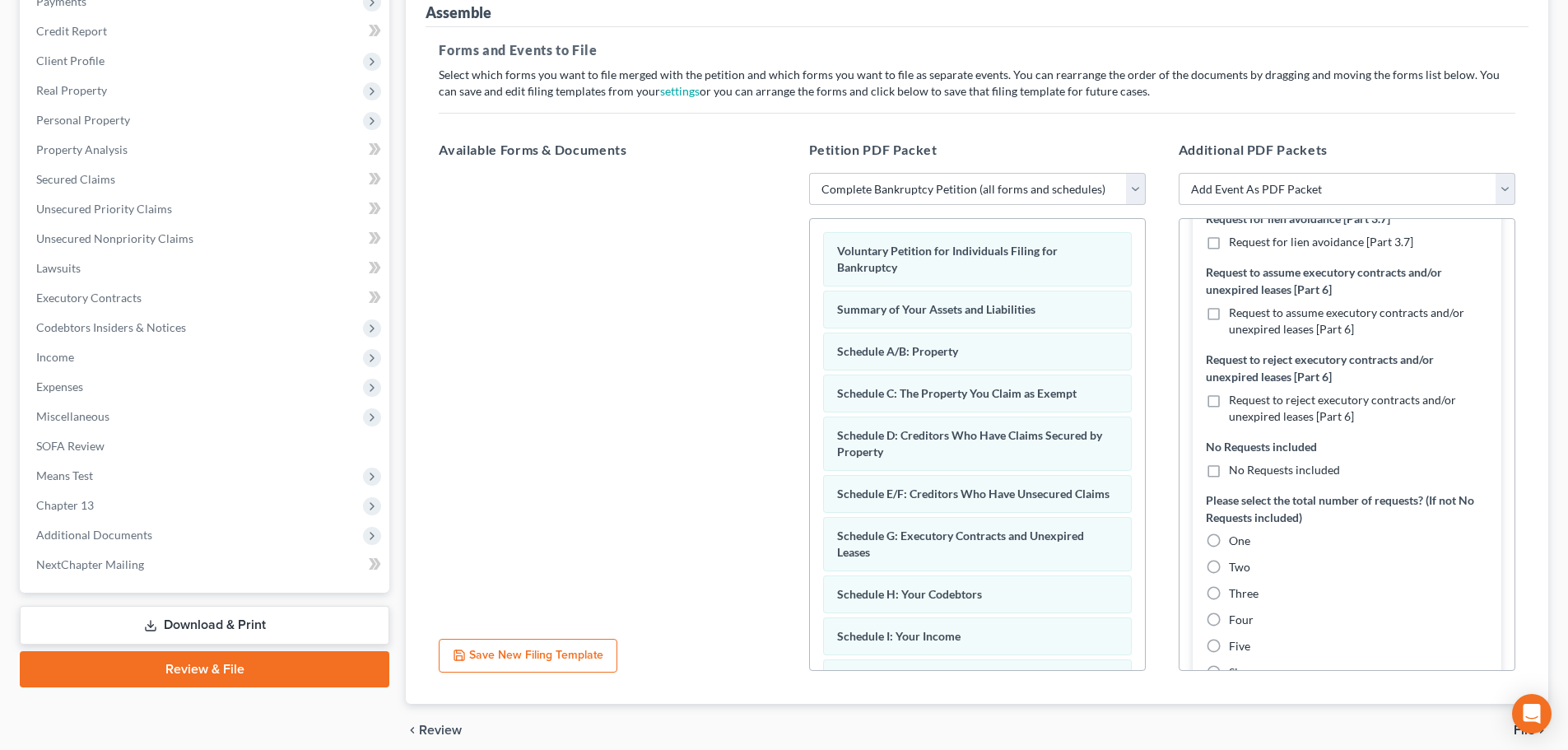
click at [1229, 538] on label "One" at bounding box center [1239, 541] width 21 height 17
click at [1236, 538] on input "One" at bounding box center [1241, 538] width 11 height 11
radio input "true"
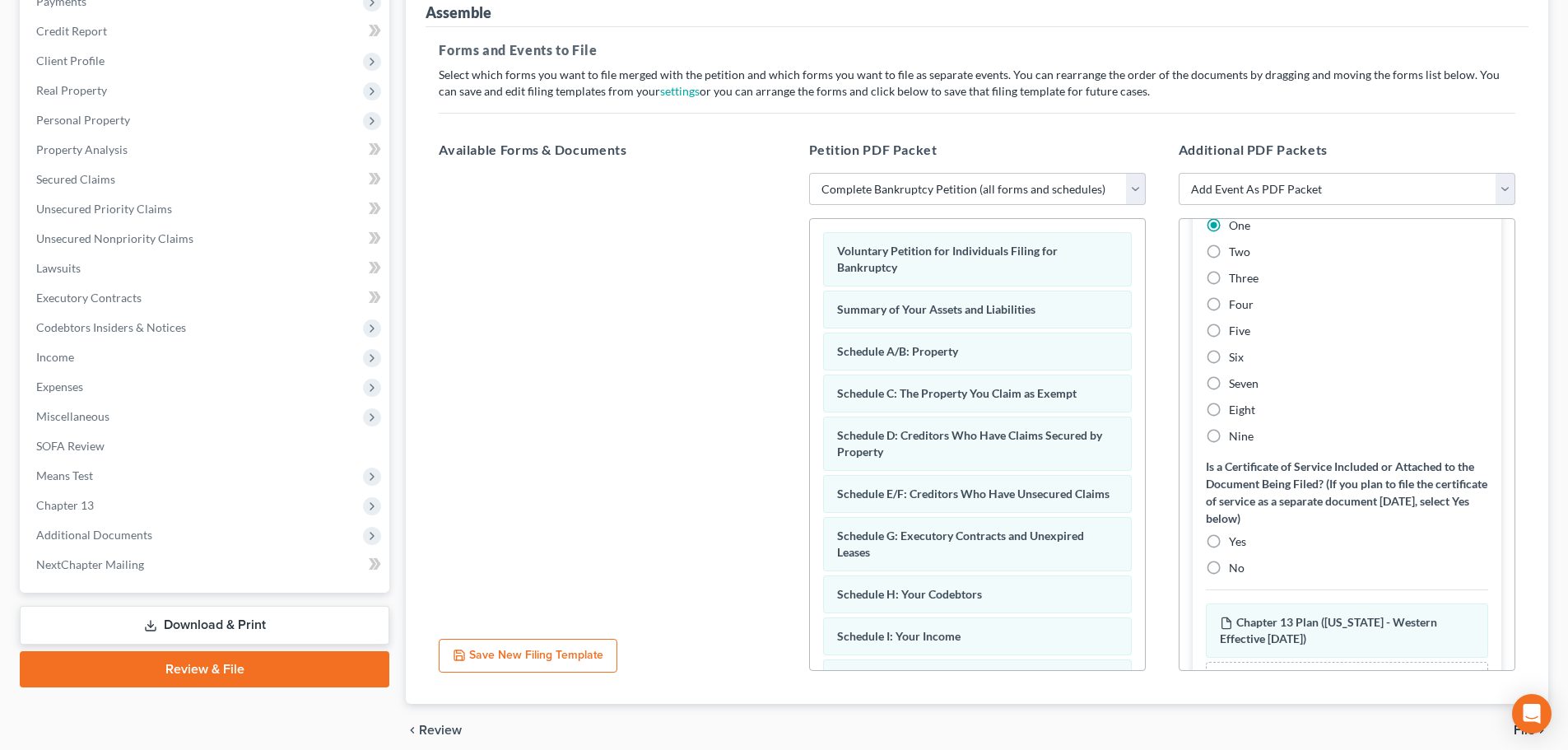
scroll to position [823, 0]
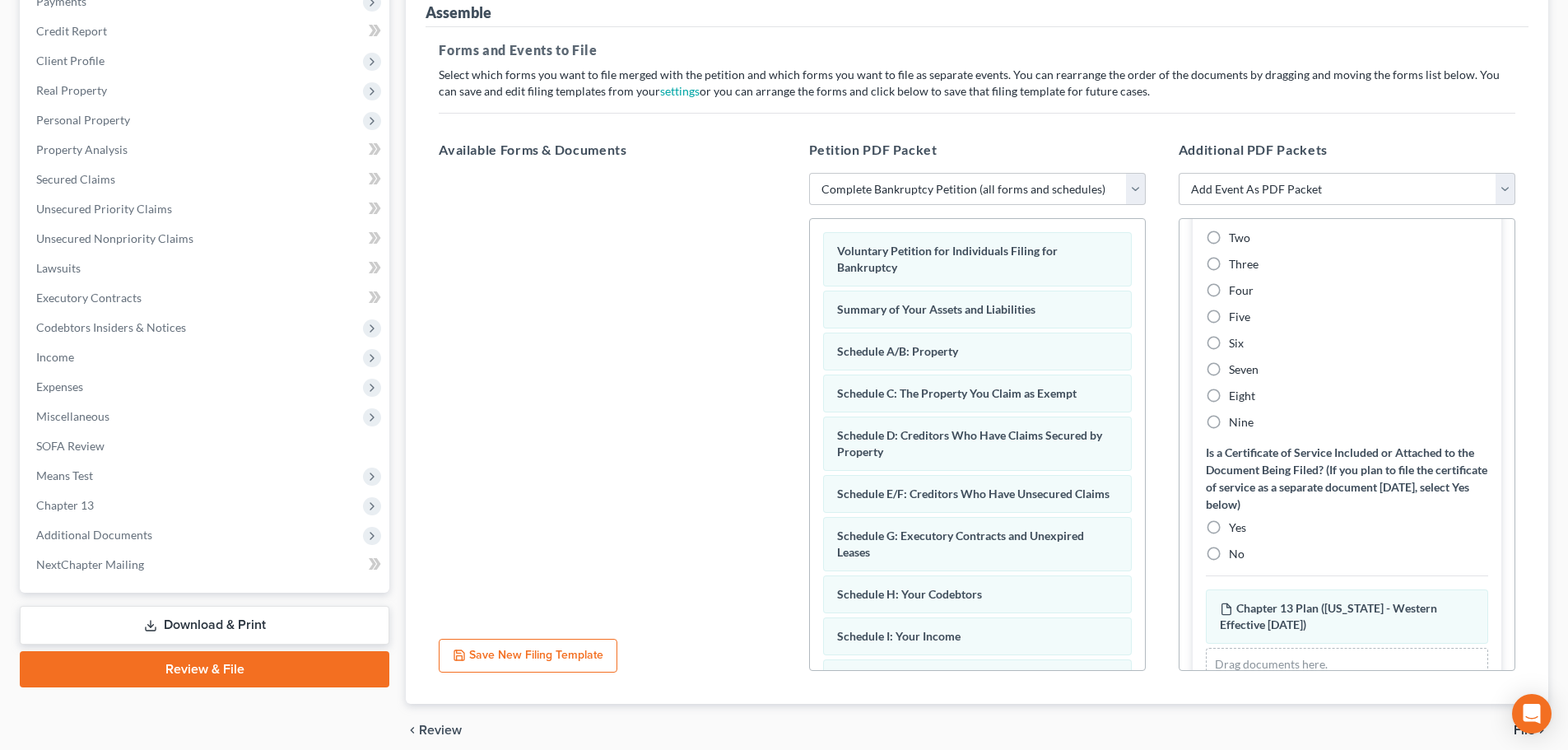
click at [1229, 556] on label "No" at bounding box center [1237, 554] width 16 height 17
click at [1236, 556] on input "No" at bounding box center [1241, 550] width 11 height 11
radio input "true"
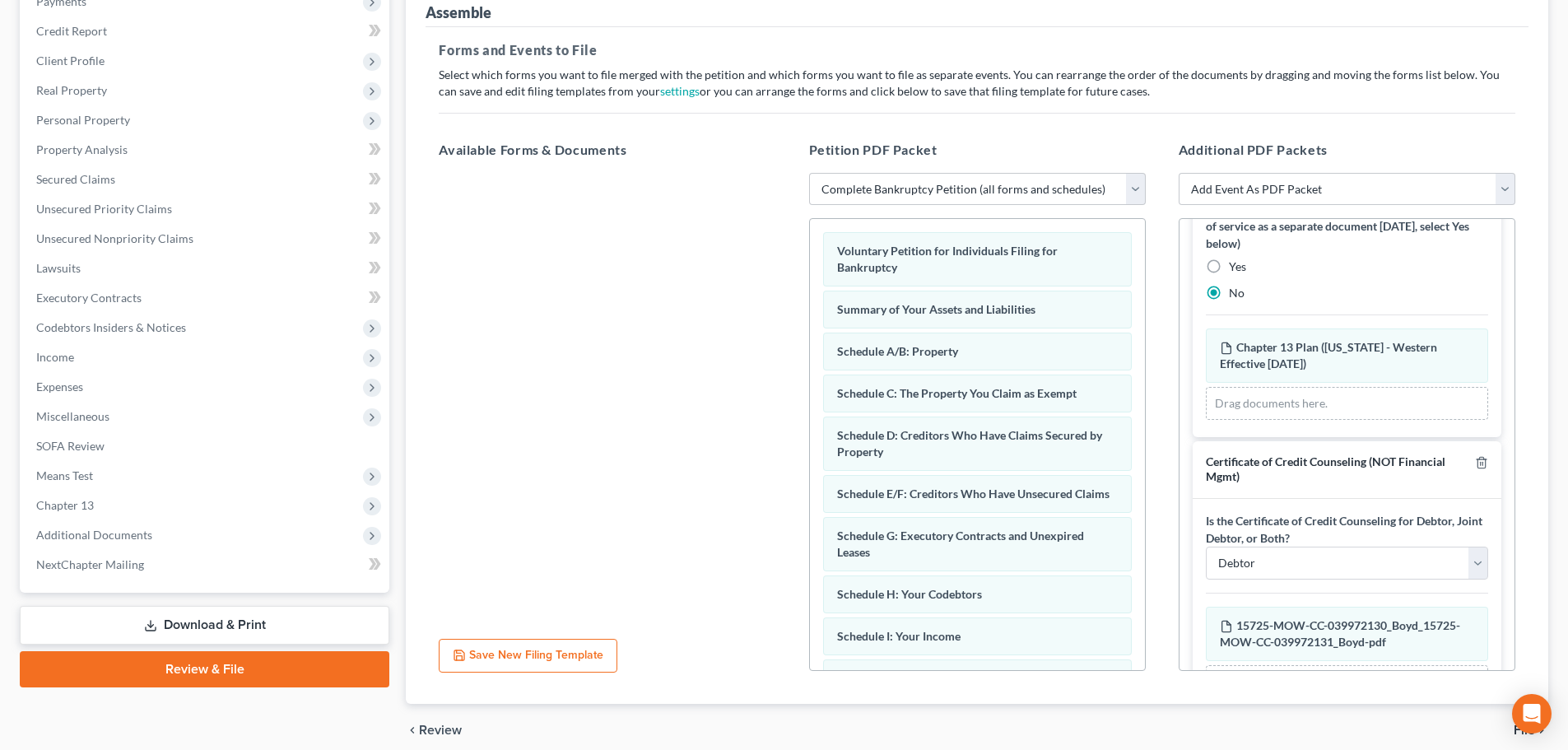
scroll to position [1070, 0]
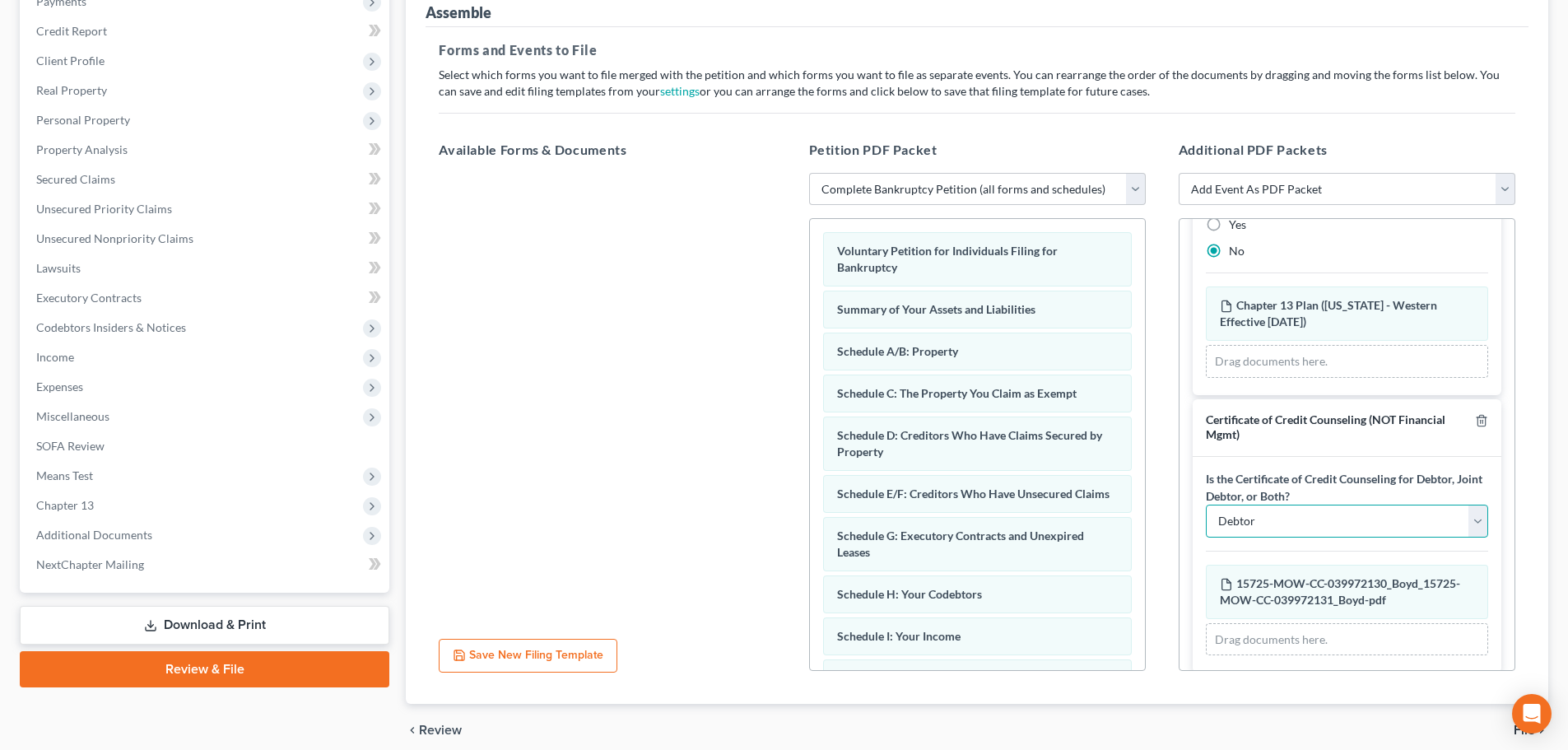
click at [1308, 512] on select "Debtor Joint Debtor Debtor and Joint Debtor" at bounding box center [1347, 521] width 282 height 33
select select "2"
click at [1206, 505] on select "Debtor Joint Debtor Debtor and Joint Debtor" at bounding box center [1347, 521] width 282 height 33
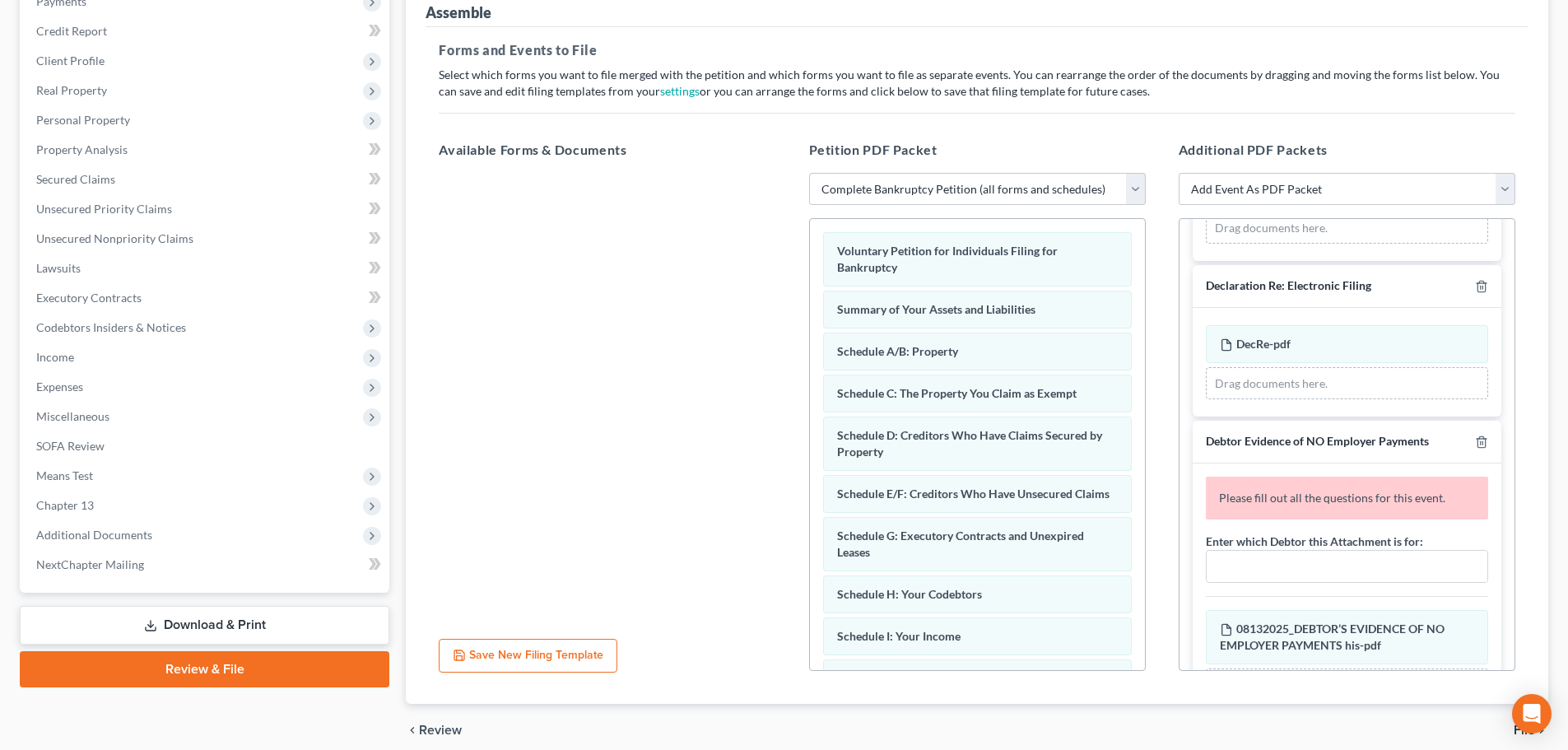
scroll to position [1563, 0]
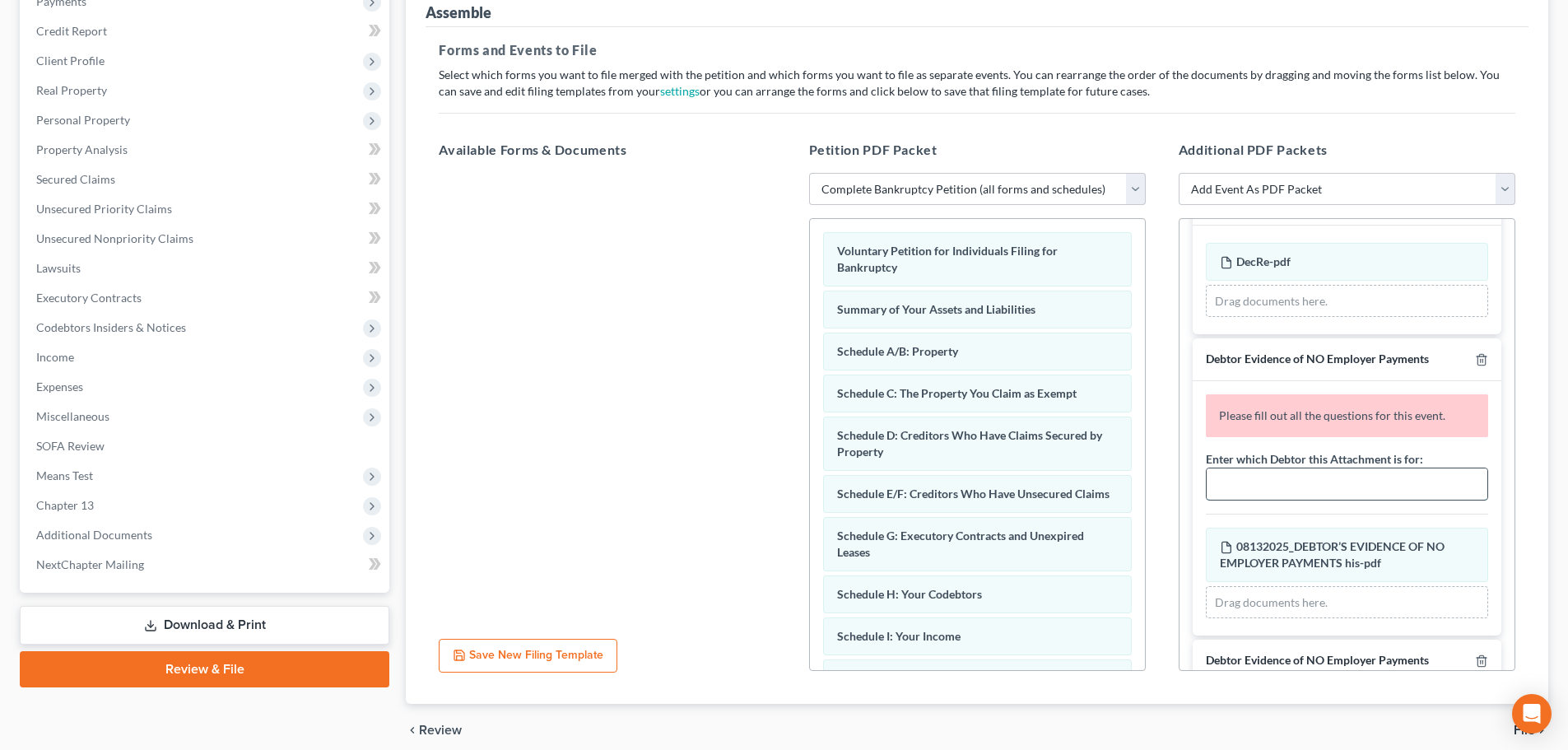
click at [1328, 477] on input "text" at bounding box center [1347, 484] width 281 height 31
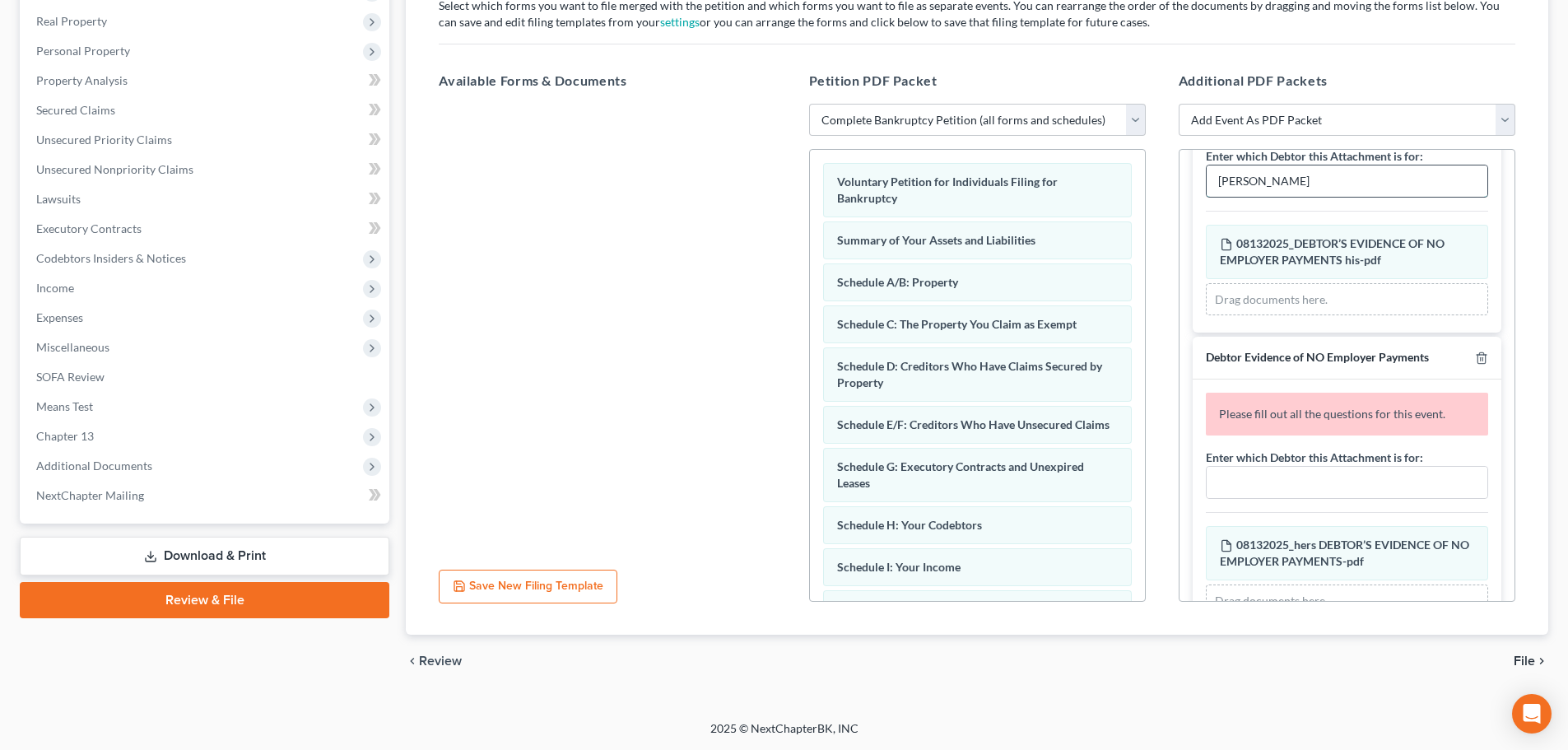
scroll to position [1787, 0]
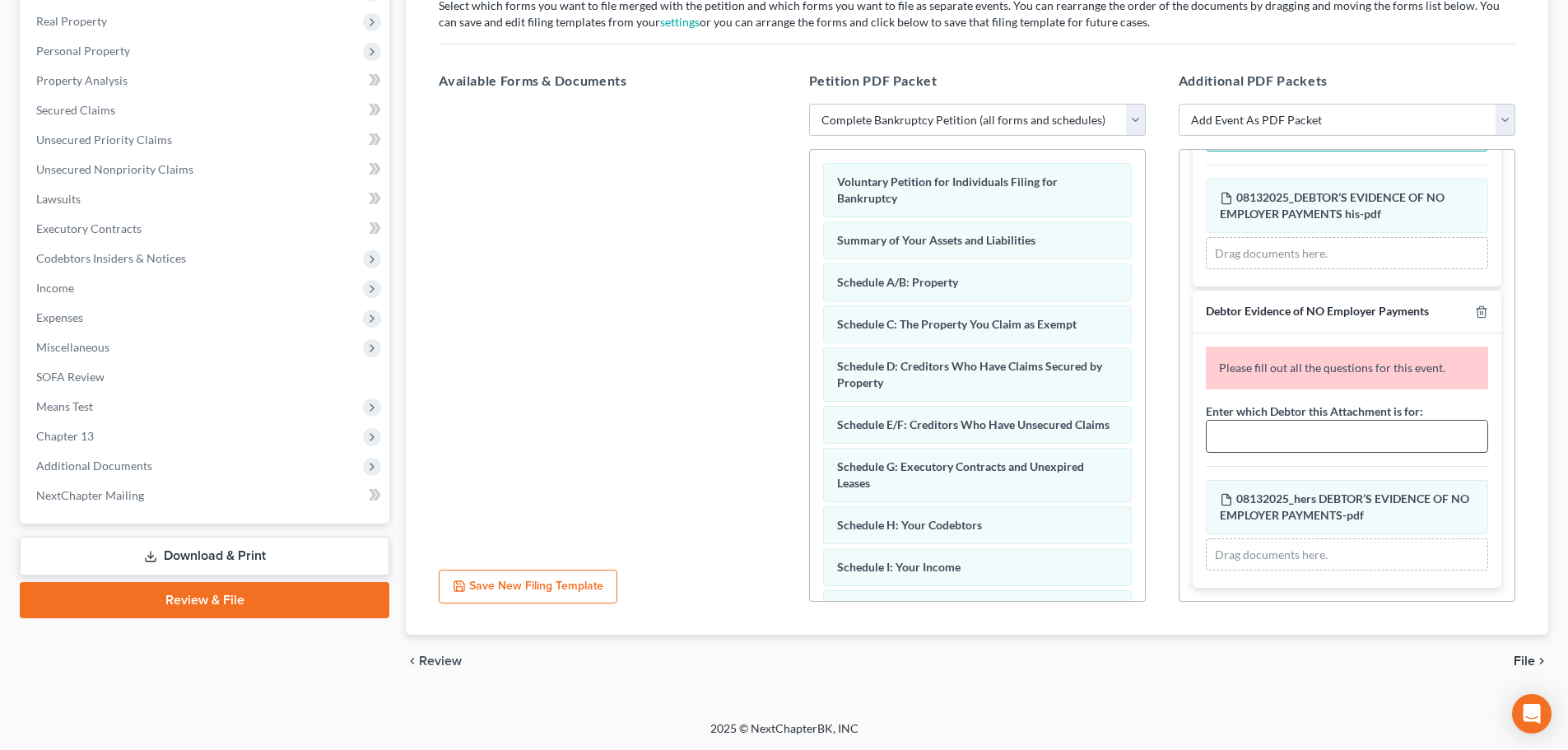
type input "Shannon Boyd"
click at [1267, 431] on input "text" at bounding box center [1347, 436] width 281 height 31
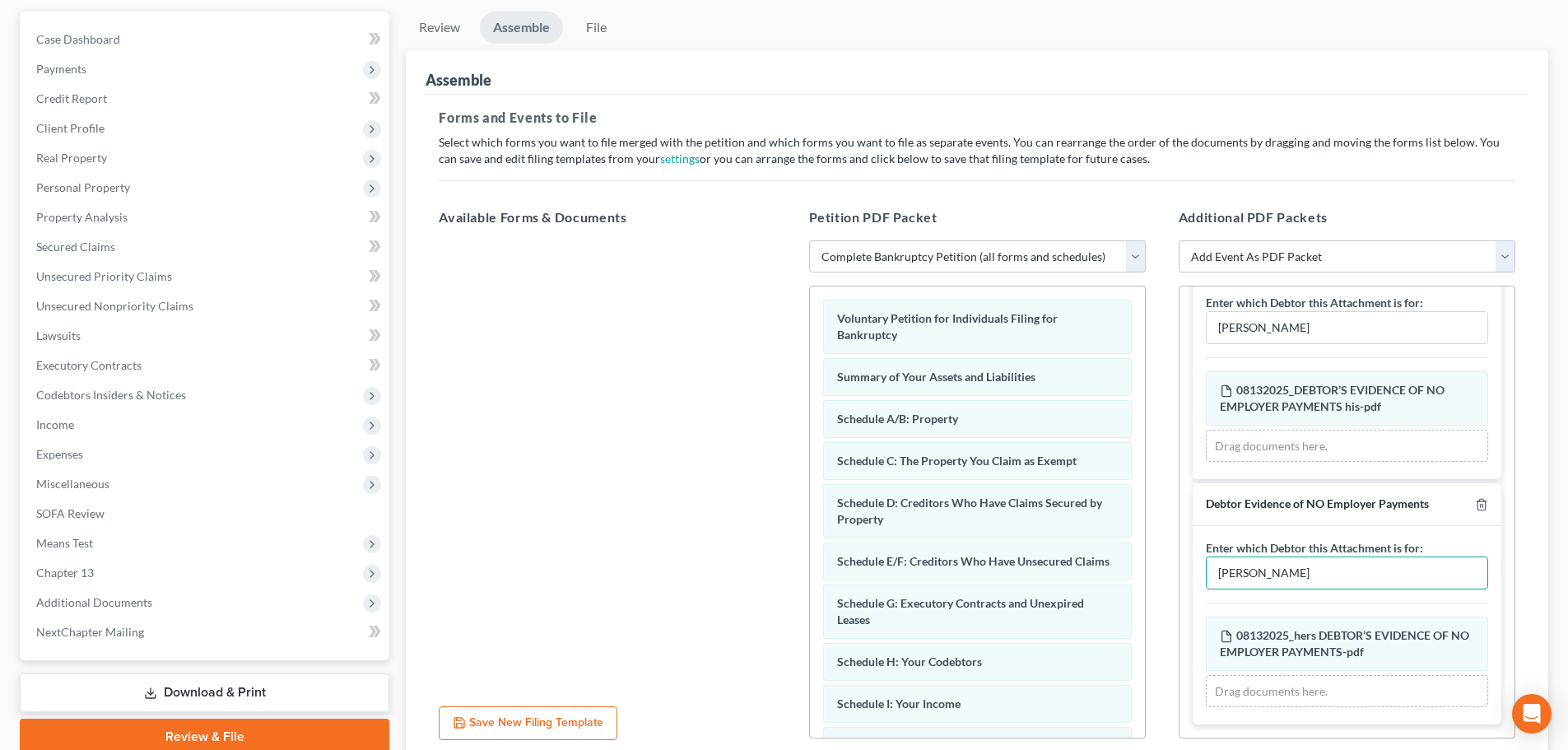
scroll to position [283, 0]
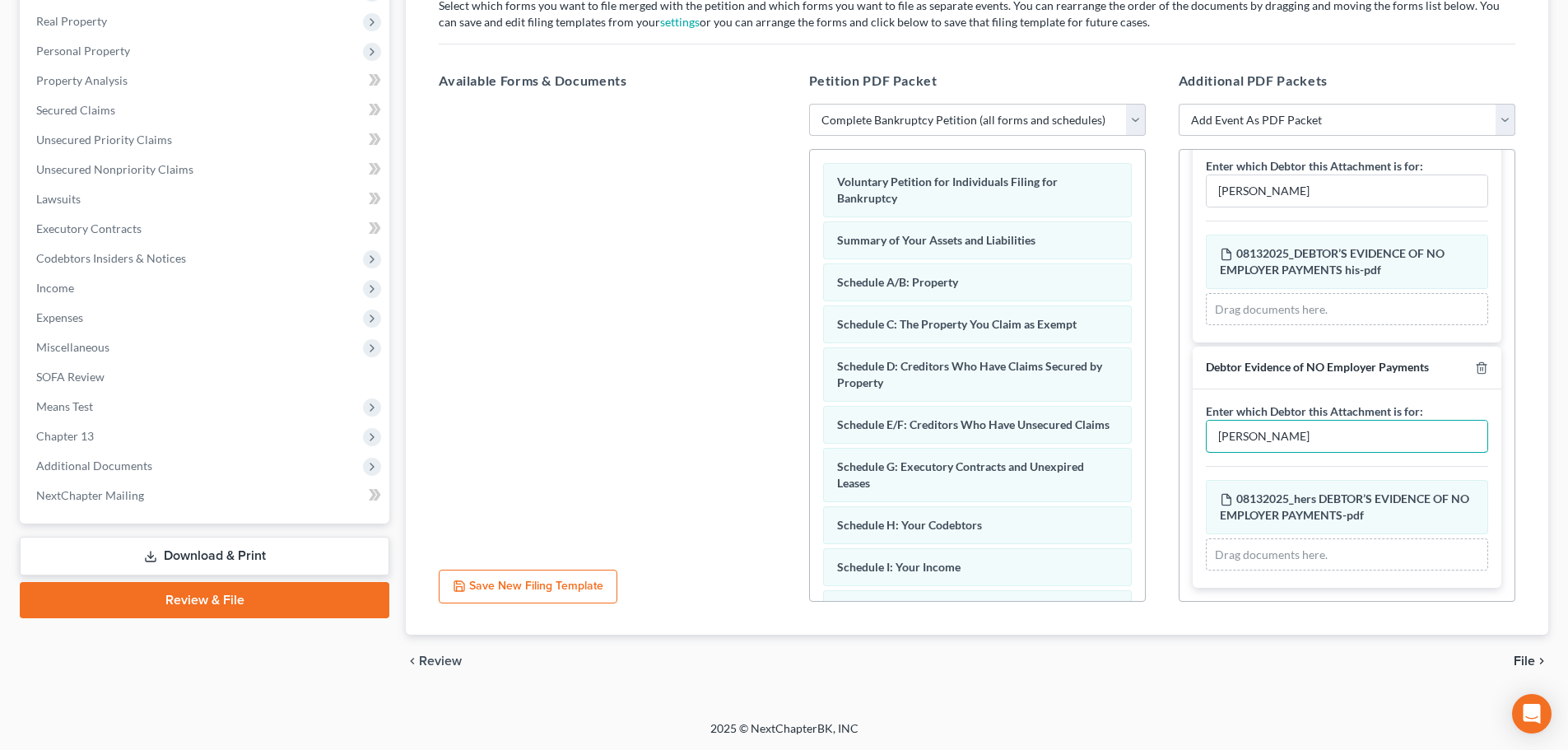
type input "DeMarsha Johnson-Boyd"
click at [1520, 657] on span "File" at bounding box center [1524, 661] width 21 height 13
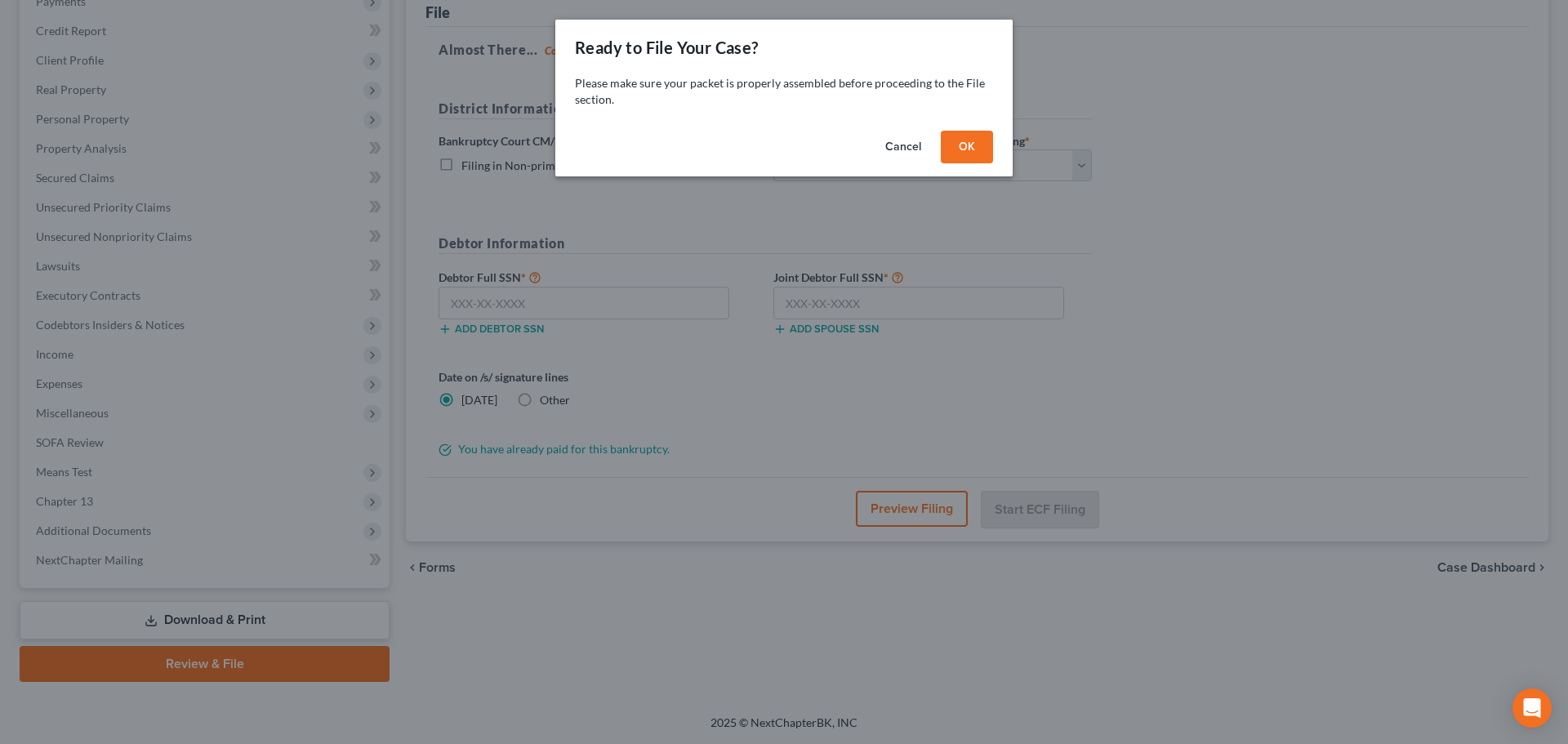
click at [962, 147] on button "OK" at bounding box center [967, 146] width 52 height 33
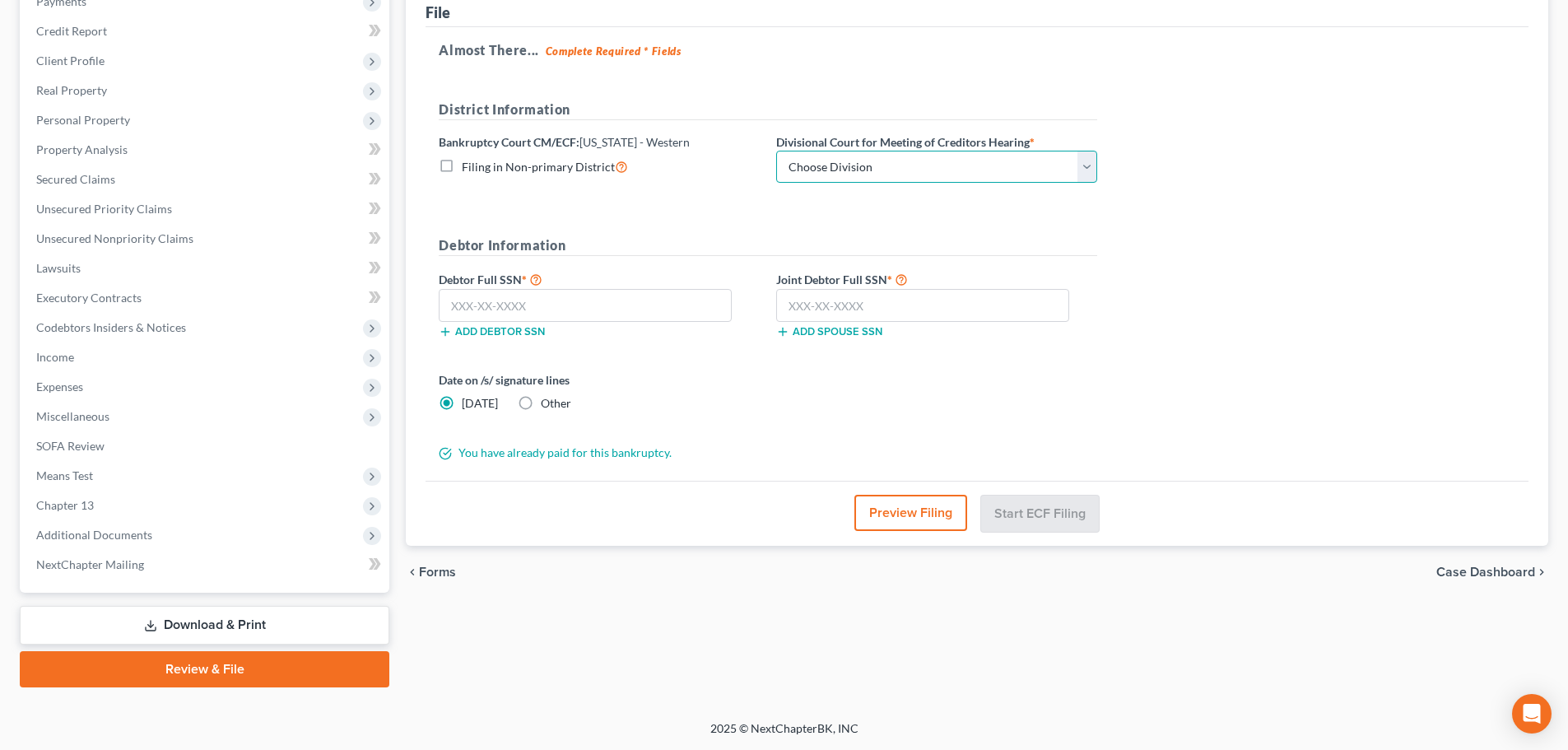
click at [820, 169] on select "Choose Division Central Southern Southwestern St. Joseph Western" at bounding box center [937, 167] width 321 height 33
select select "4"
click at [776, 151] on select "Choose Division Central Southern Southwestern St. Joseph Western" at bounding box center [937, 167] width 321 height 33
click at [541, 395] on label "Other" at bounding box center [556, 404] width 30 height 17
click at [541, 400] on label "Other" at bounding box center [556, 404] width 30 height 17
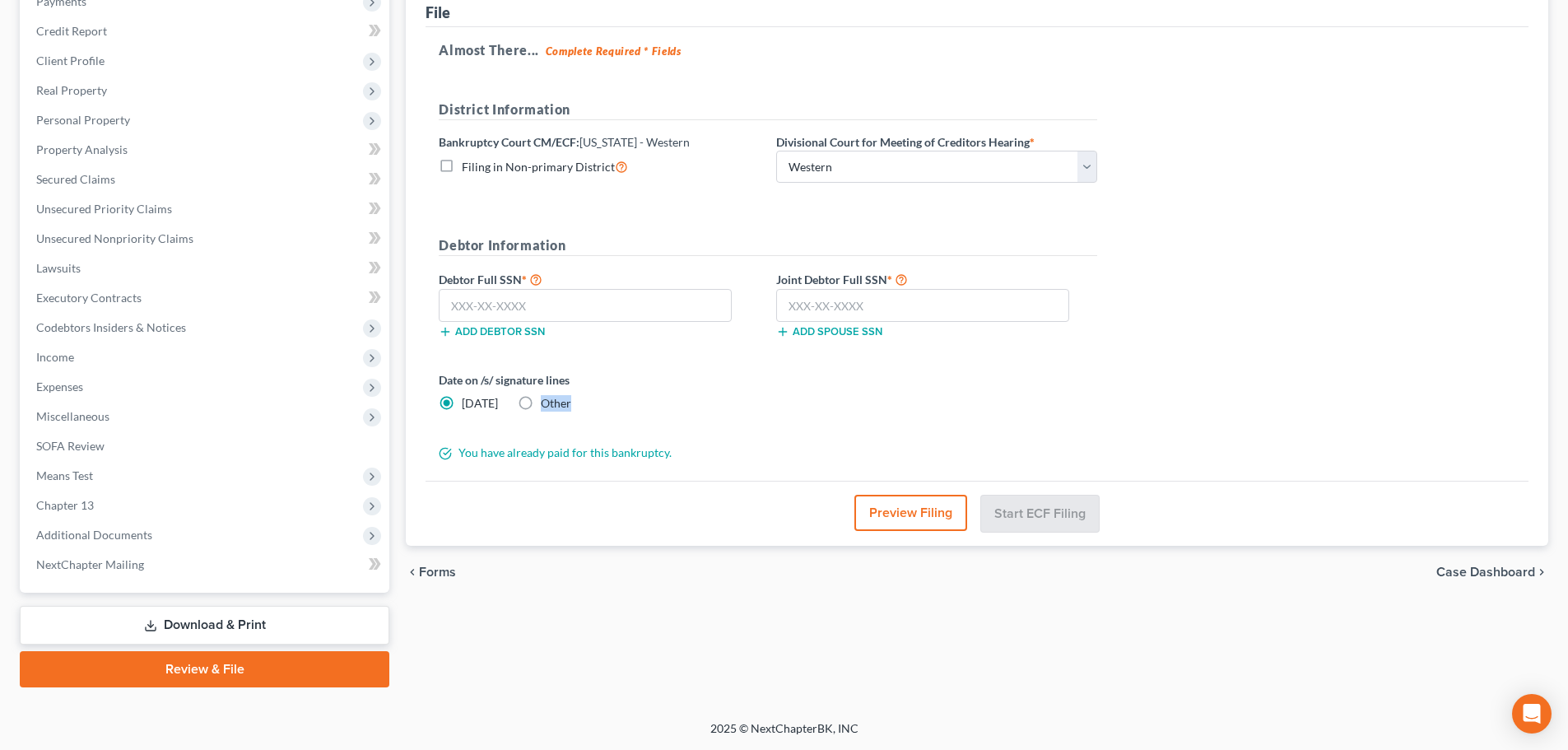
click at [547, 400] on input "Other" at bounding box center [552, 400] width 11 height 11
radio input "true"
radio input "false"
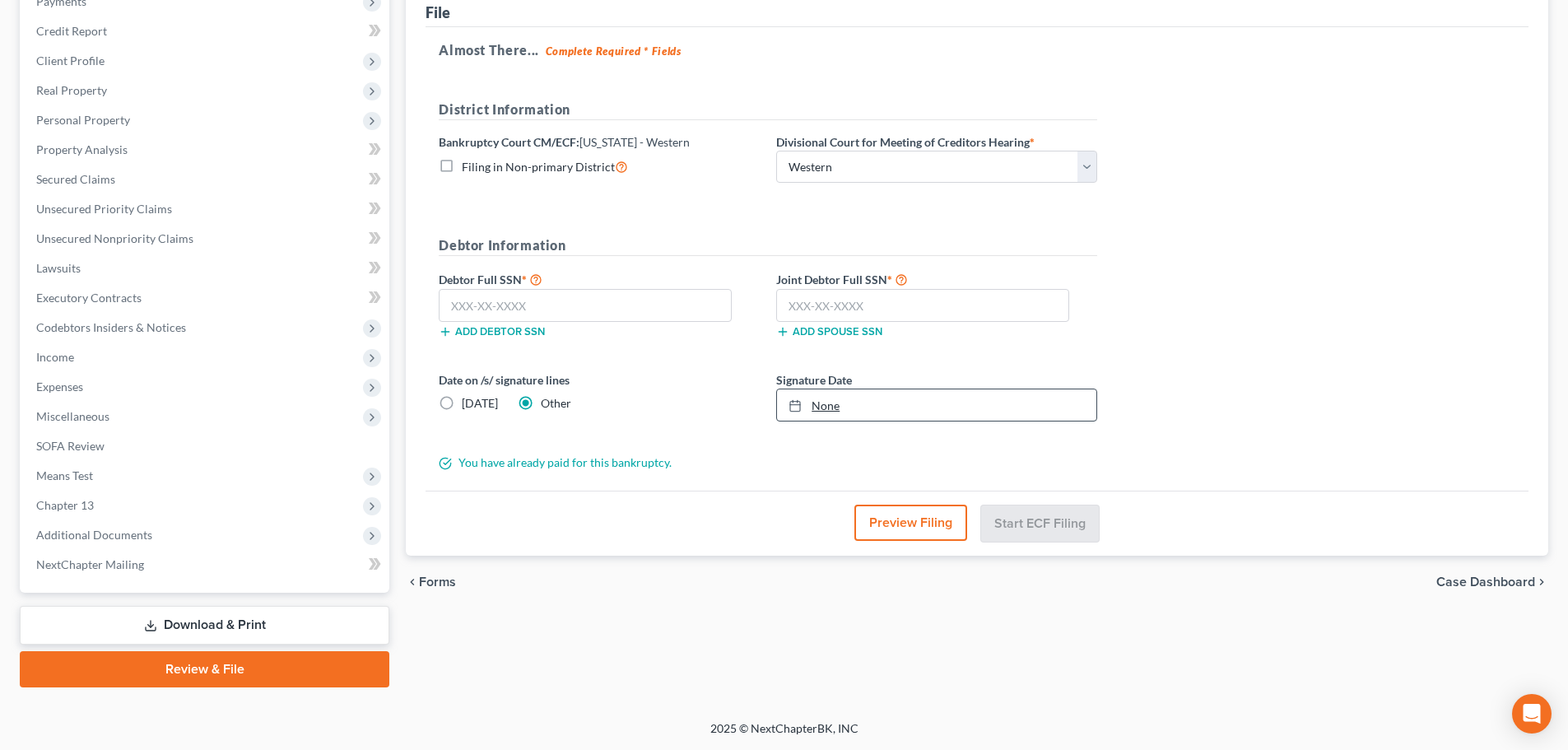
click at [776, 404] on div "Signature Date None close Date Time chevron_left August 2025 chevron_right Su M…" at bounding box center [937, 396] width 337 height 51
click at [803, 406] on div at bounding box center [800, 405] width 23 height 14
click at [545, 303] on input "text" at bounding box center [585, 305] width 293 height 33
drag, startPoint x: 545, startPoint y: 303, endPoint x: 712, endPoint y: 1254, distance: 965.6
drag, startPoint x: 712, startPoint y: 1254, endPoint x: 1353, endPoint y: 334, distance: 1121.3
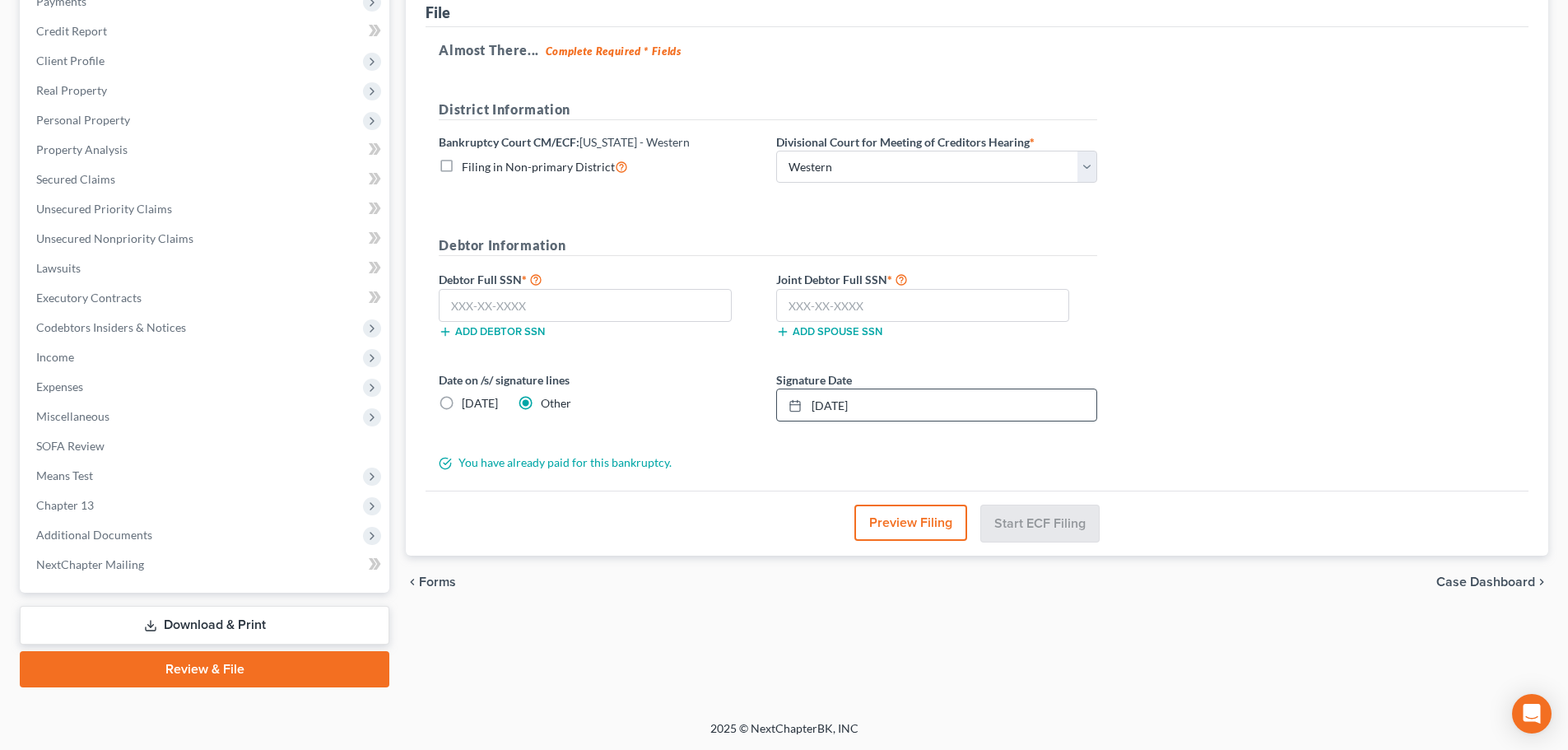
click at [1353, 334] on div "Almost There... Complete Required * Fields District Information Bankruptcy Cour…" at bounding box center [977, 259] width 1104 height 463
click at [541, 313] on input "text" at bounding box center [585, 305] width 293 height 33
type input "511-78-9369"
click at [879, 298] on input "text" at bounding box center [923, 305] width 293 height 33
click at [890, 310] on input "text" at bounding box center [923, 305] width 293 height 33
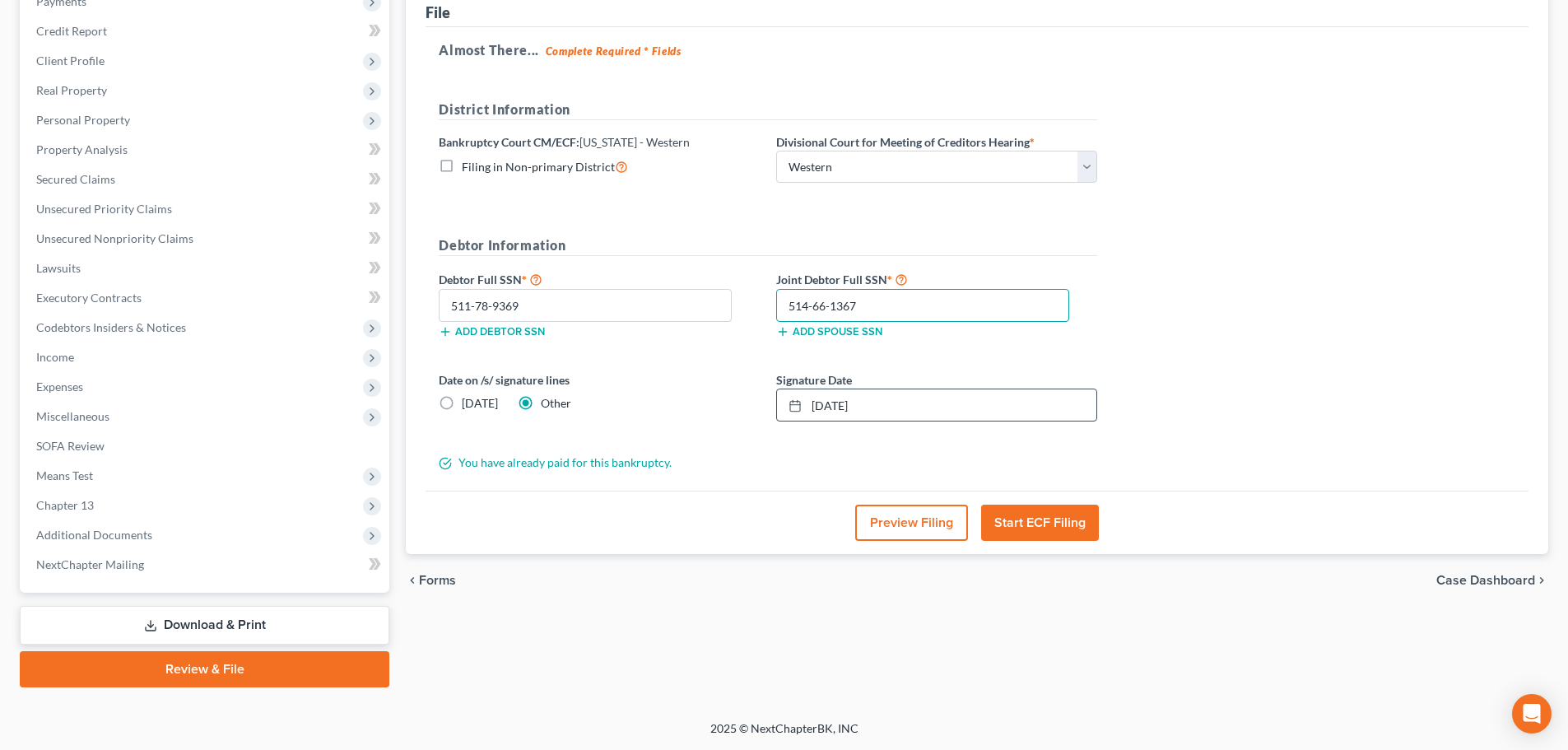
type input "514-66-1367"
click at [1070, 490] on div "Preview Filing Start ECF Filing" at bounding box center [977, 522] width 1104 height 63
click at [1059, 510] on button "Start ECF Filing" at bounding box center [1040, 522] width 118 height 36
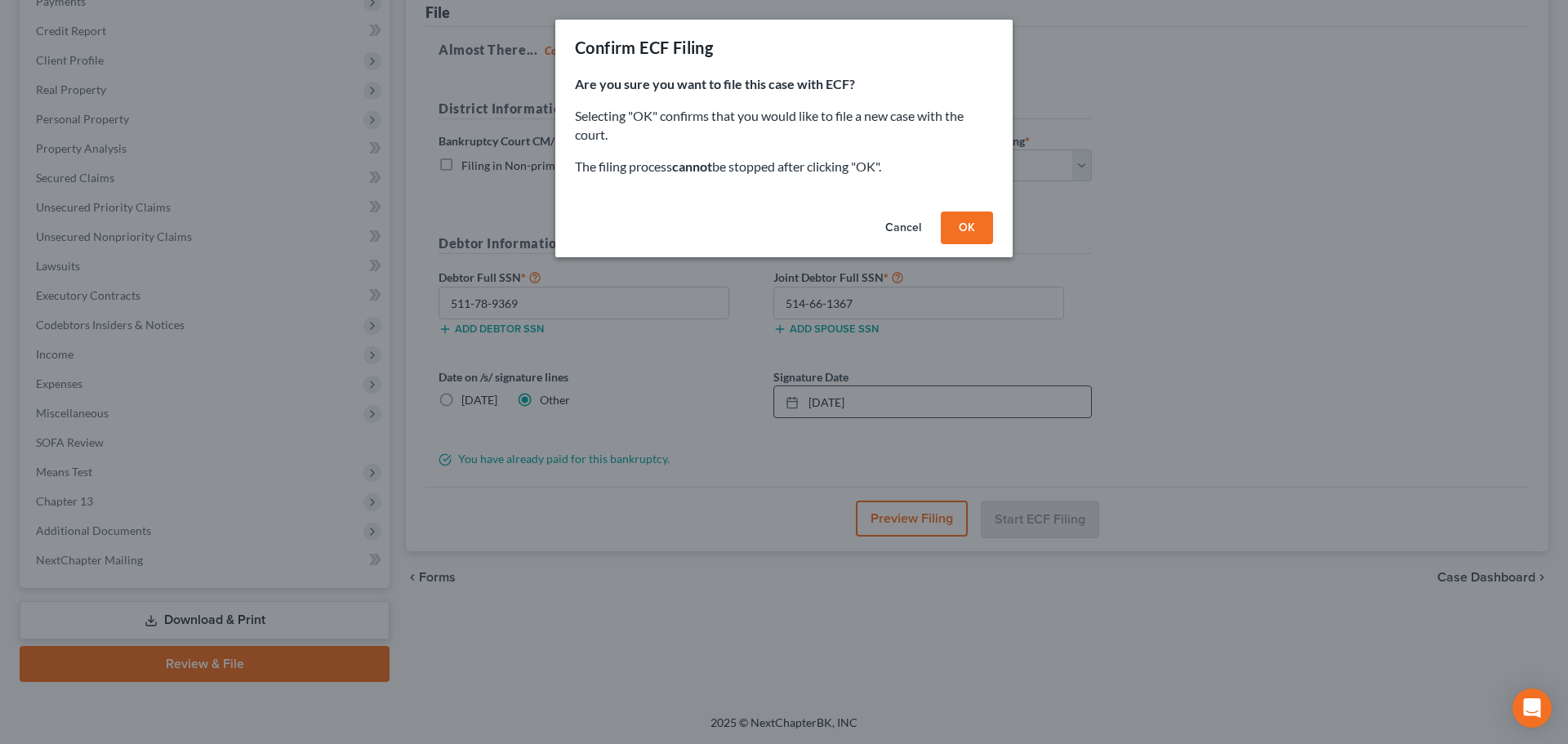
click at [970, 220] on button "OK" at bounding box center [967, 227] width 52 height 33
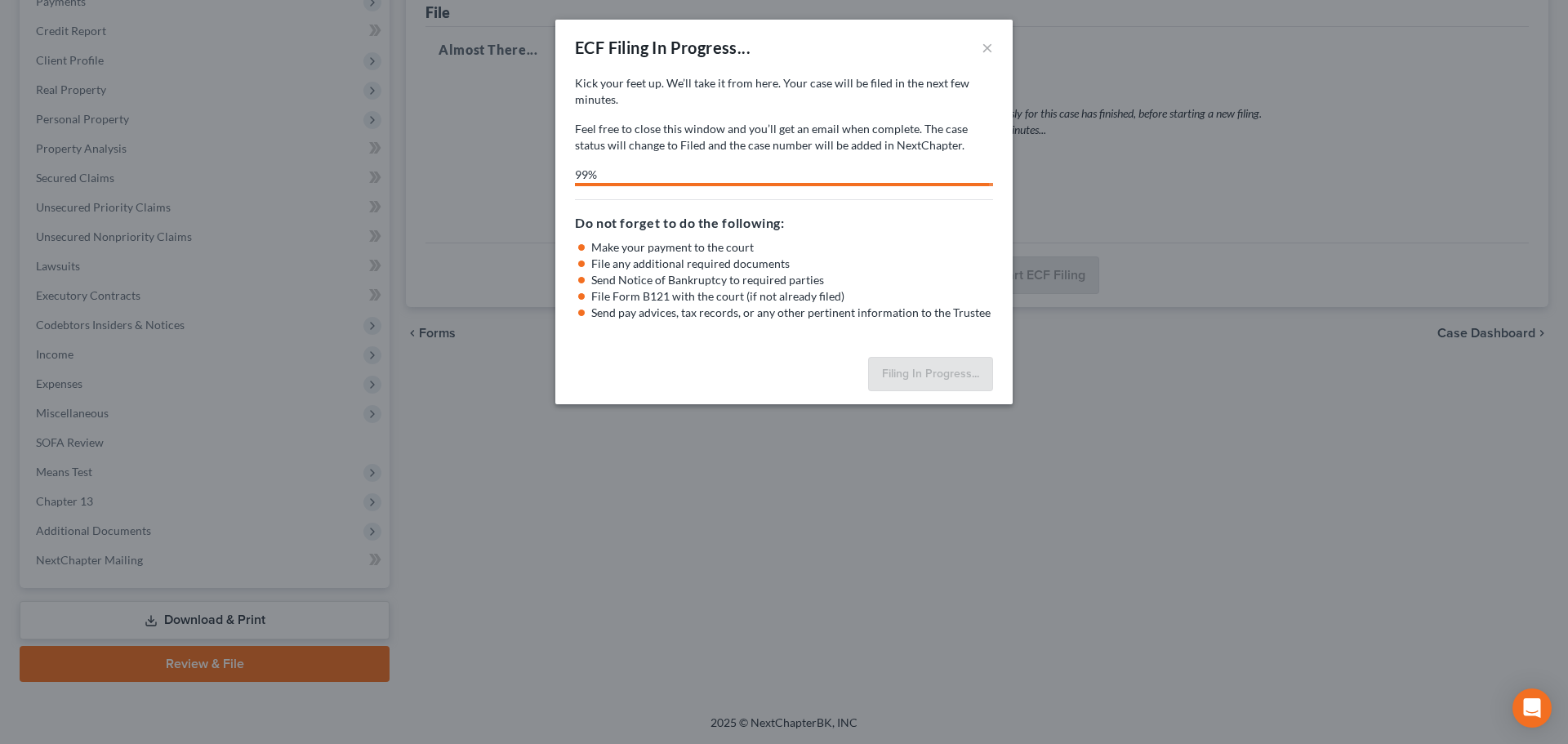
select select "4"
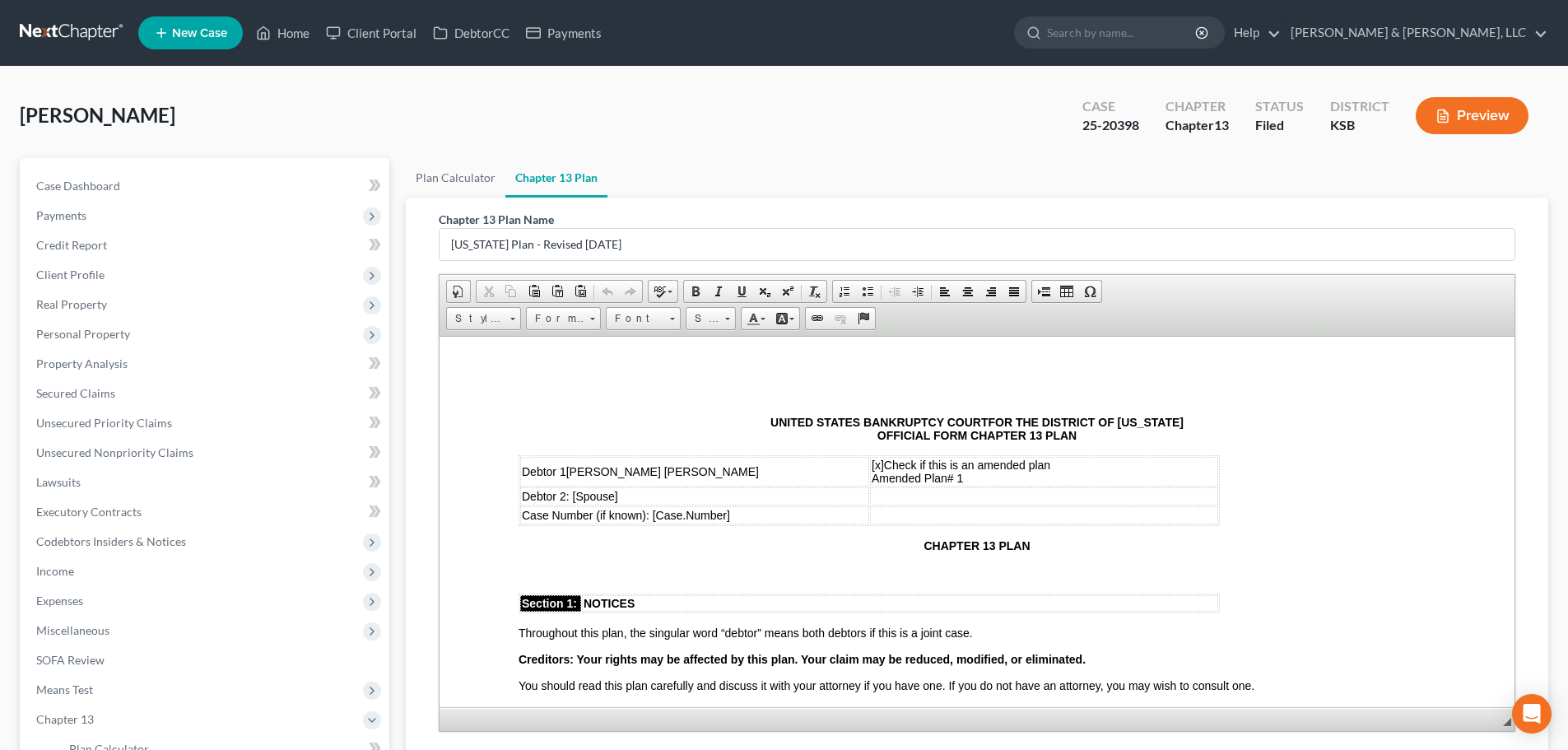
scroll to position [3045, 0]
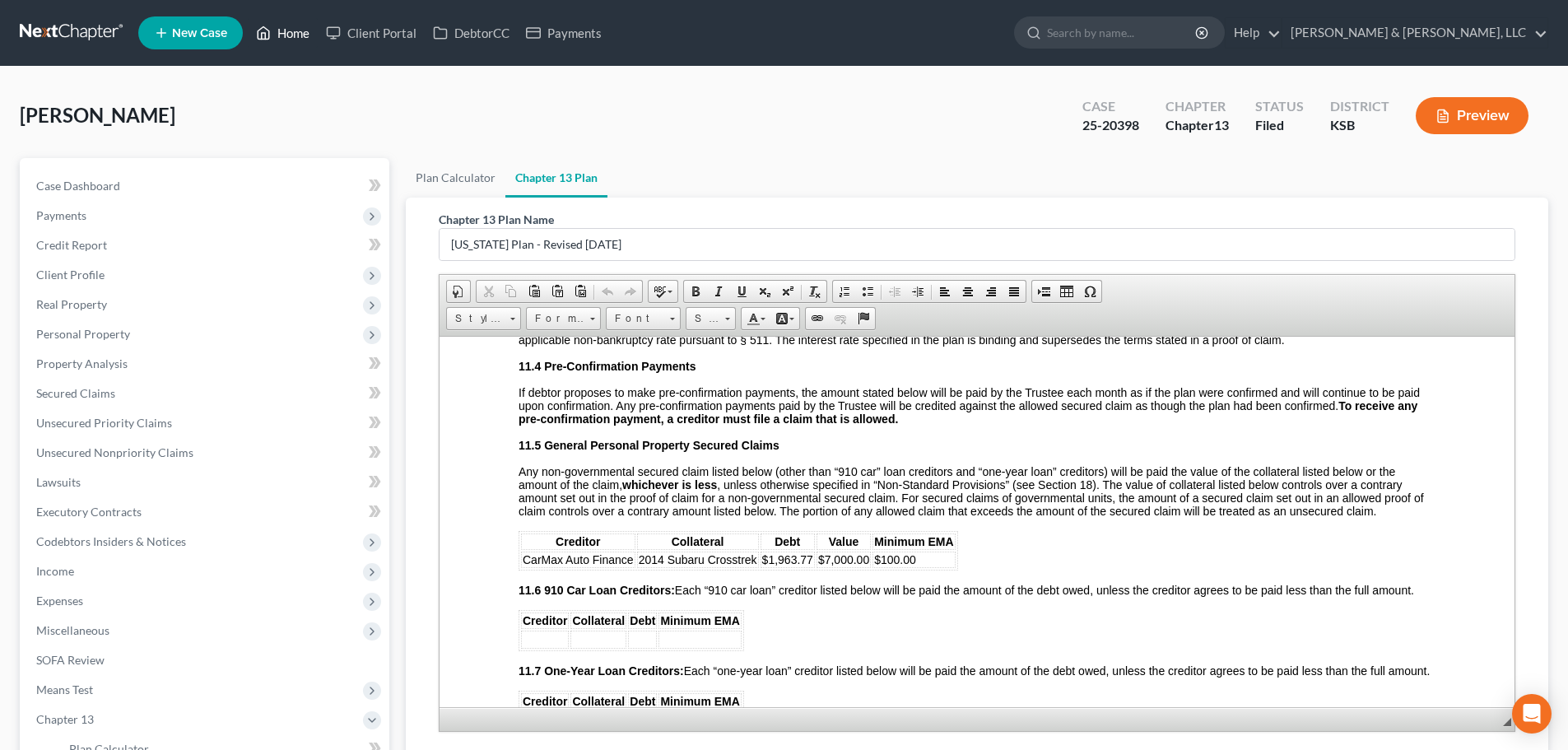
click at [298, 31] on link "Home" at bounding box center [282, 32] width 70 height 29
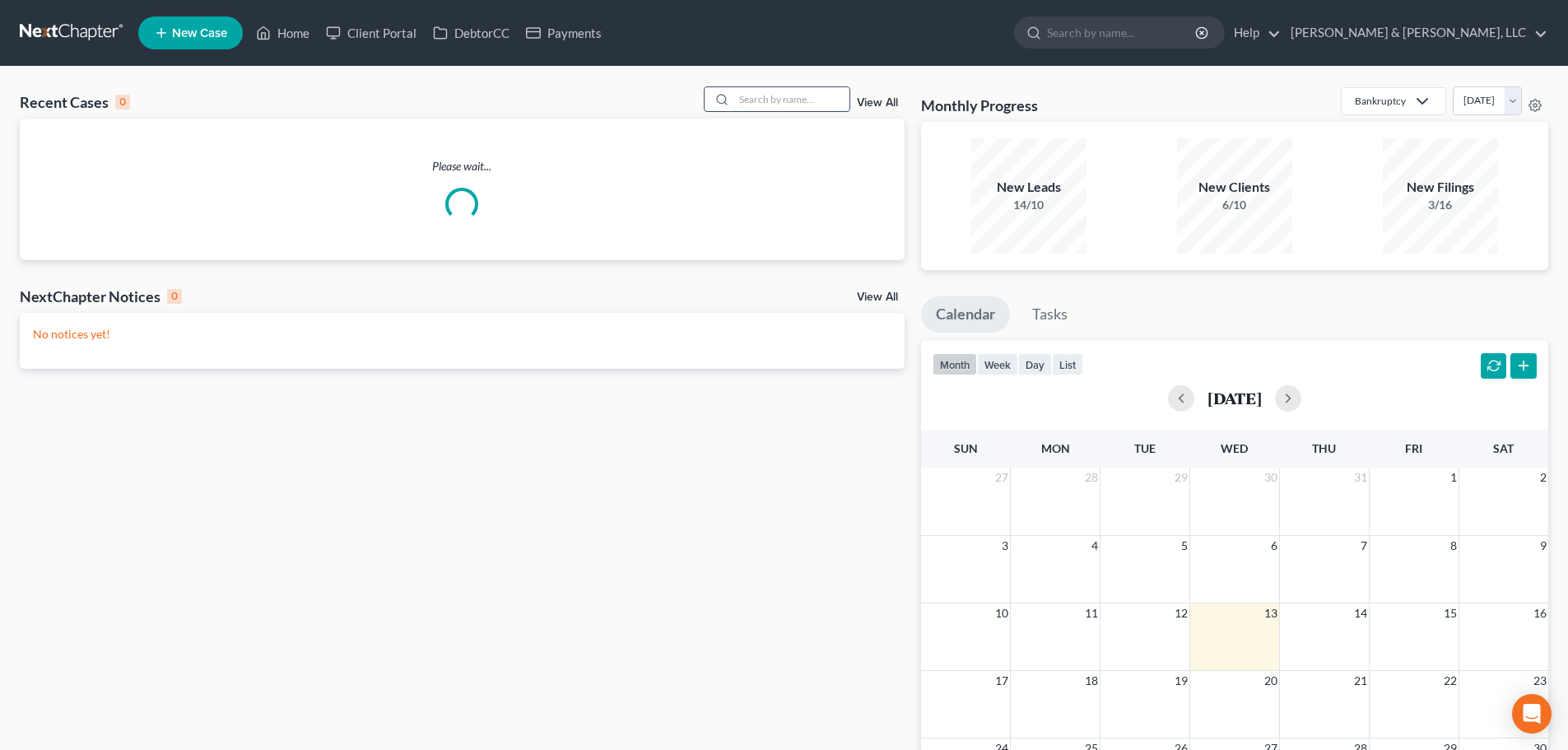
click at [791, 96] on input "search" at bounding box center [792, 99] width 115 height 24
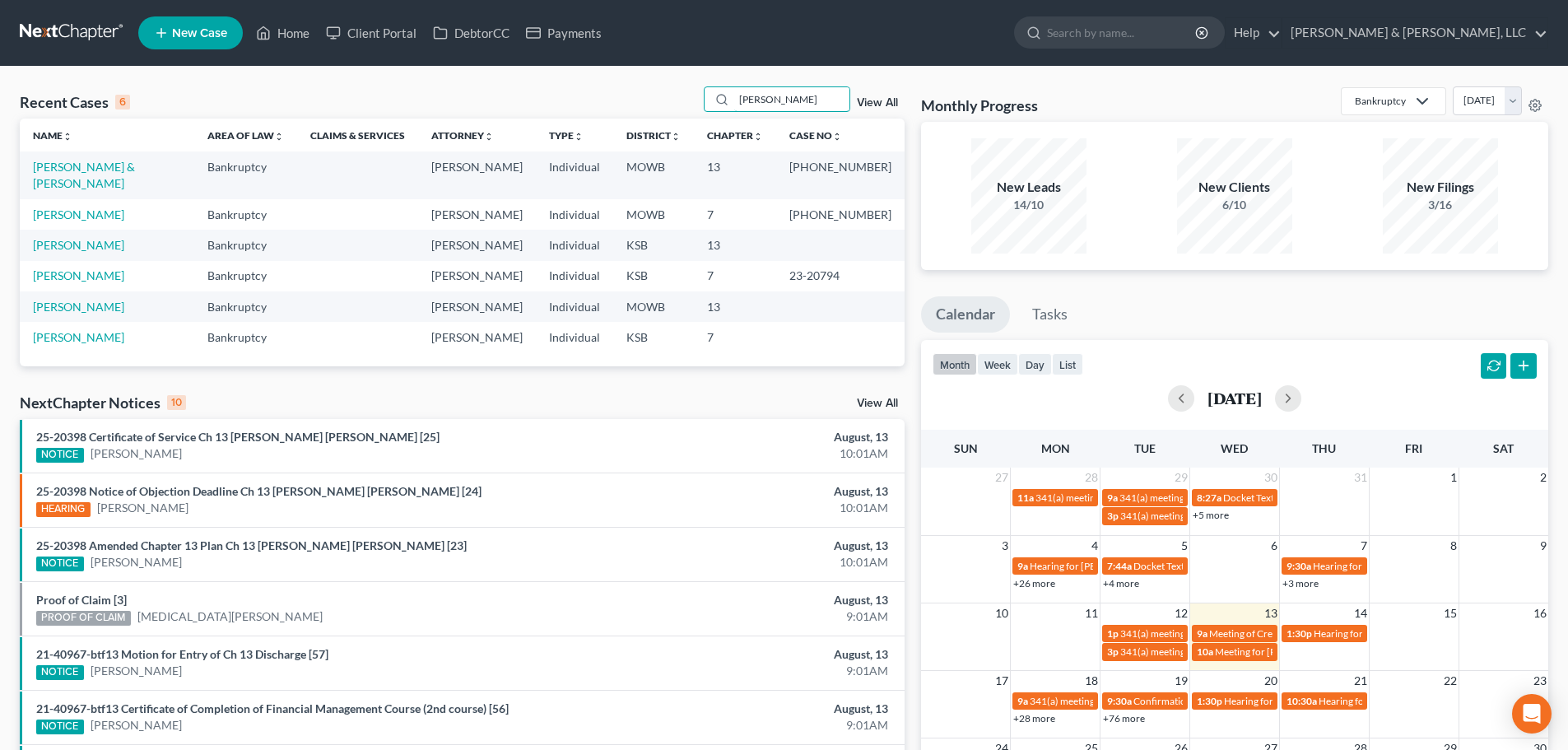
type input "[PERSON_NAME]"
click at [79, 158] on td "[PERSON_NAME] & [PERSON_NAME]" at bounding box center [106, 175] width 175 height 47
click at [79, 164] on link "[PERSON_NAME] & [PERSON_NAME]" at bounding box center [83, 174] width 102 height 30
select select "6"
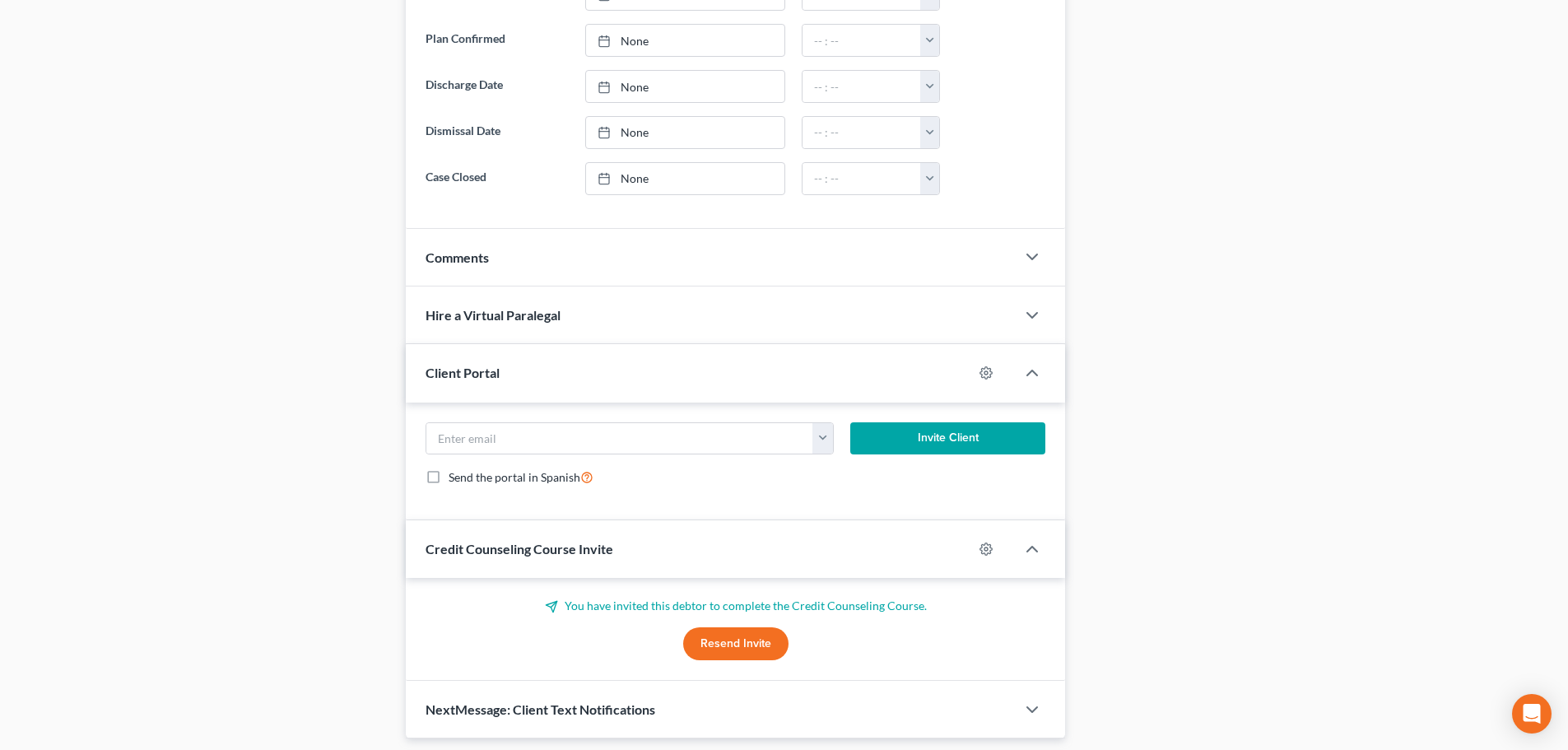
scroll to position [1240, 0]
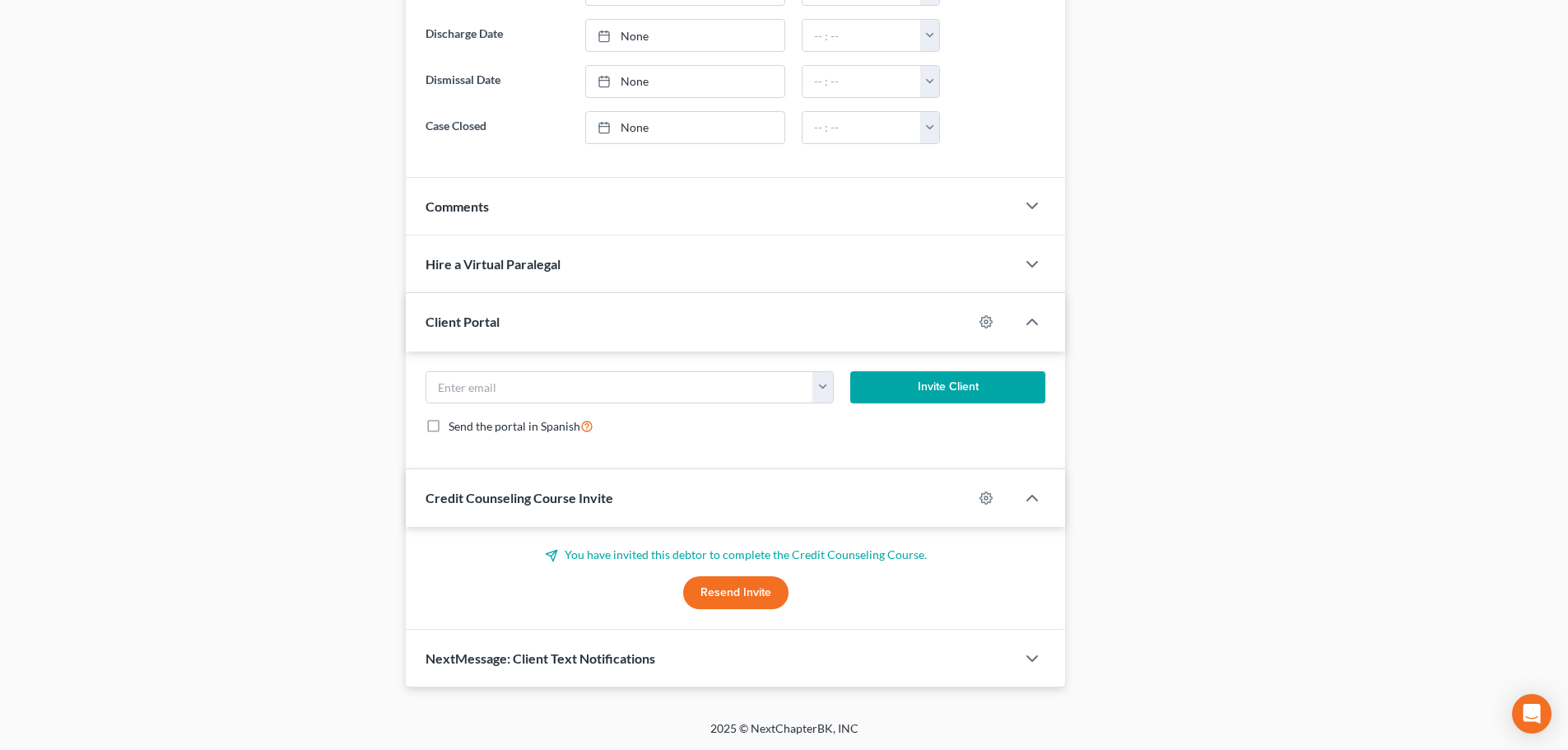
click at [538, 673] on div "NextMessage: Client Text Notifications" at bounding box center [711, 657] width 610 height 56
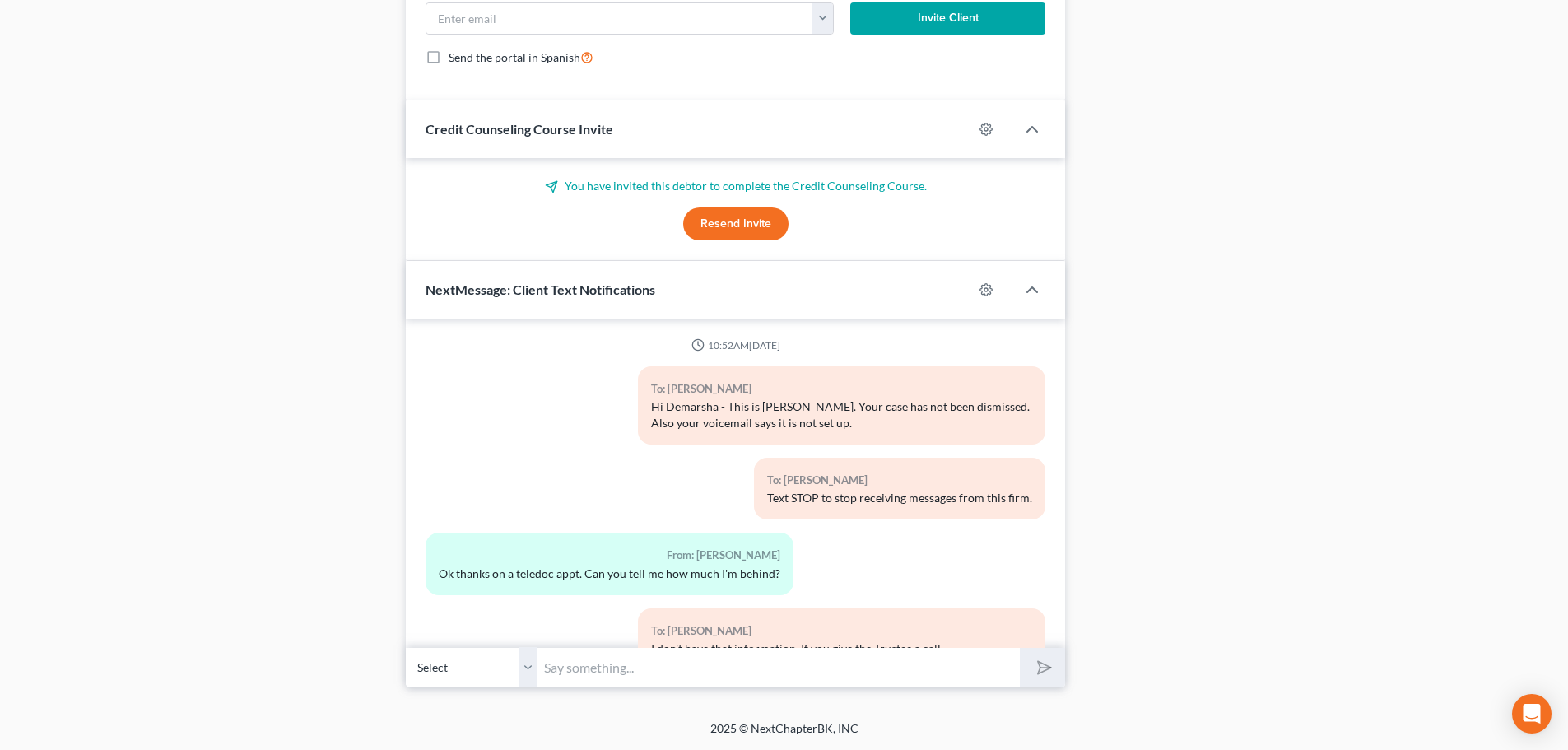
scroll to position [249, 0]
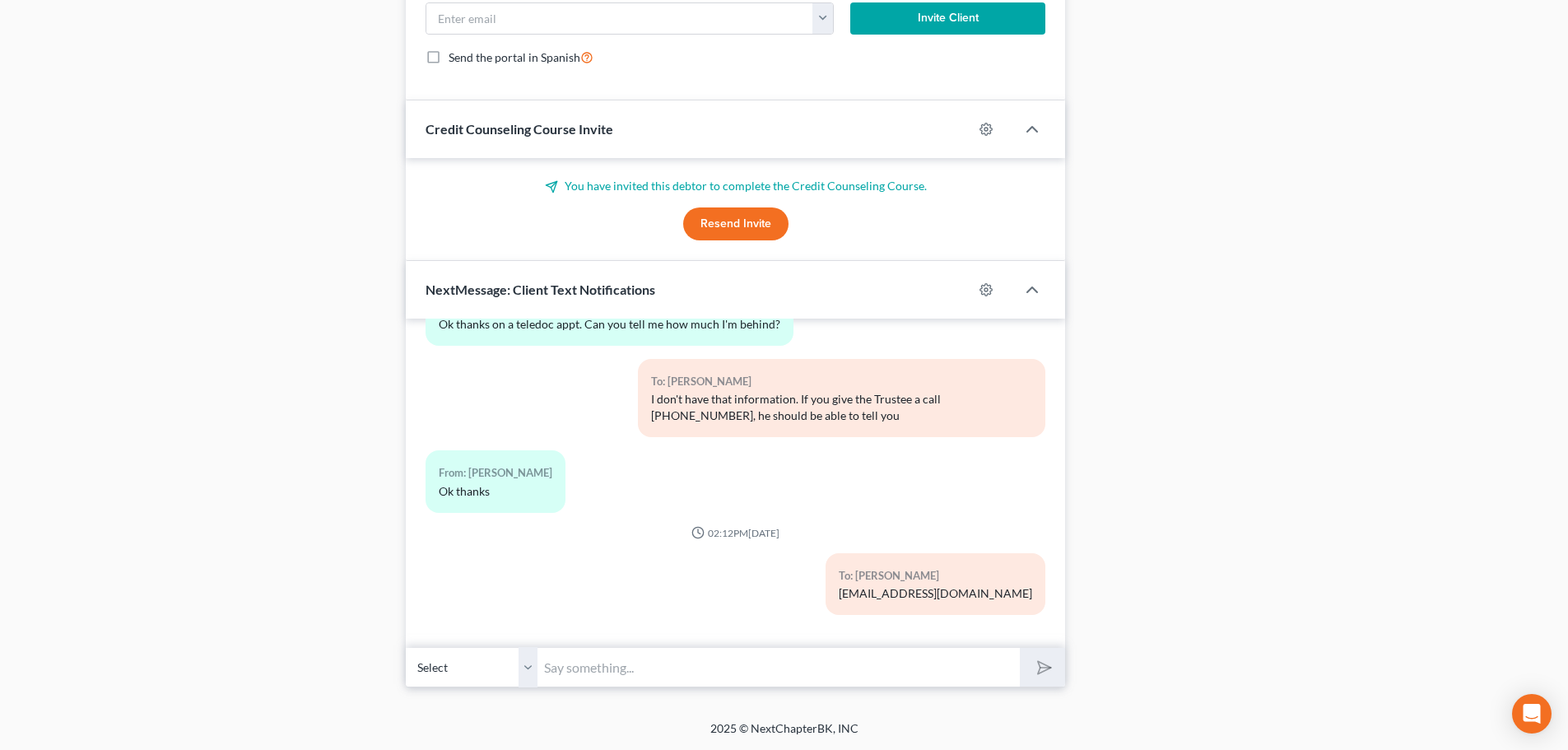
click at [585, 662] on input "text" at bounding box center [779, 667] width 482 height 40
paste input "25-41273"
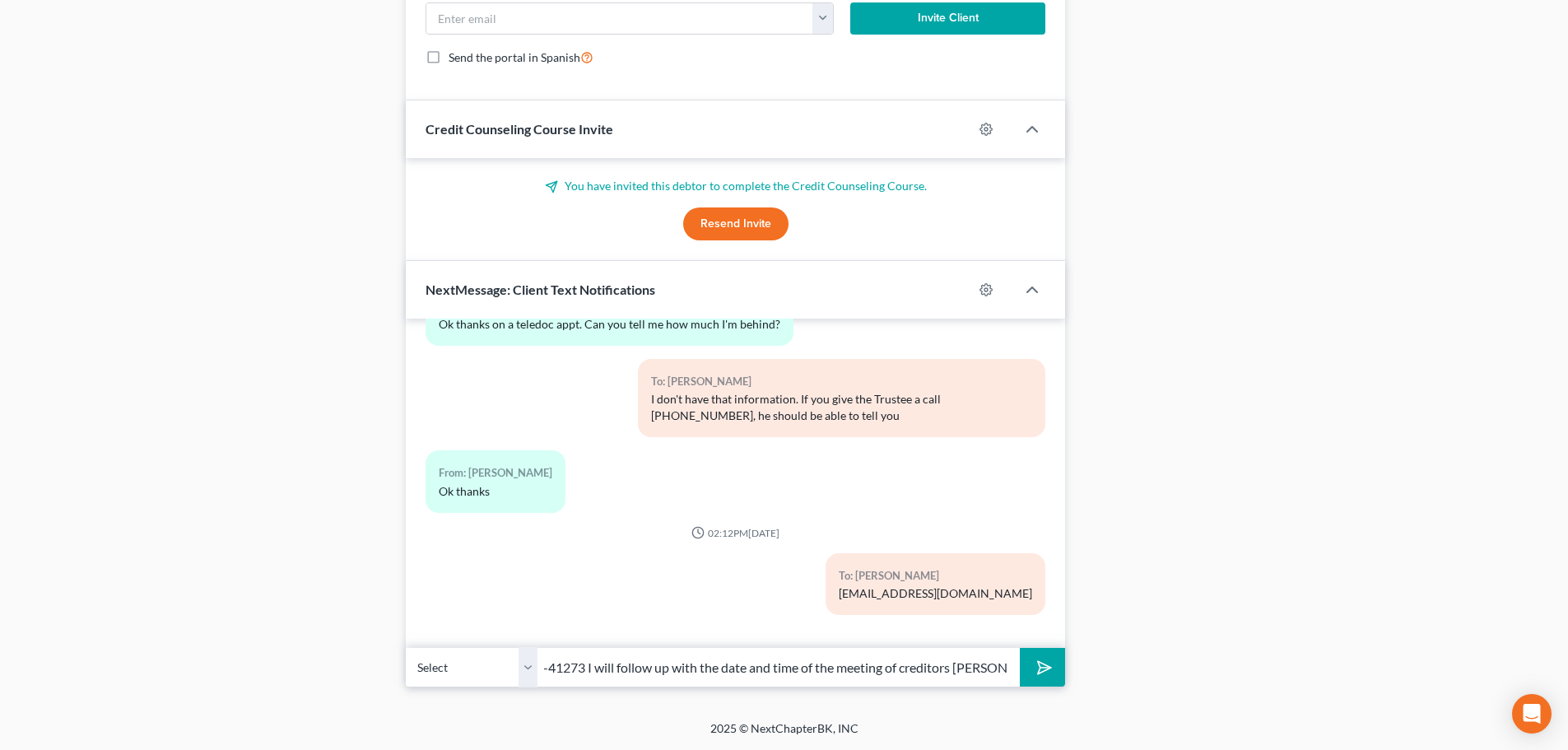
scroll to position [0, 303]
type input "The case has been filed. Here is the case number 25-41273 I will follow up with…"
click at [1020, 648] on button "submit" at bounding box center [1043, 667] width 46 height 39
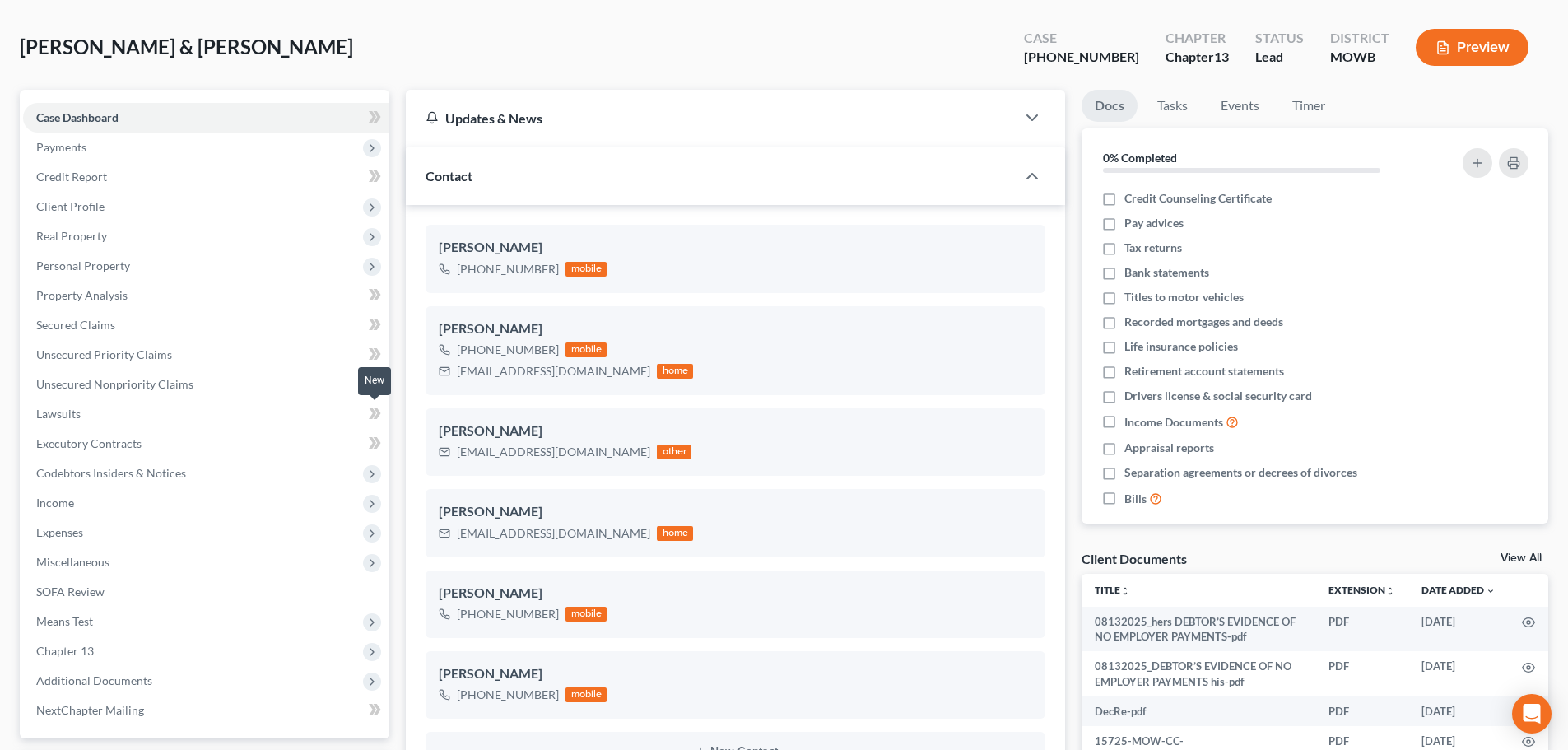
scroll to position [0, 0]
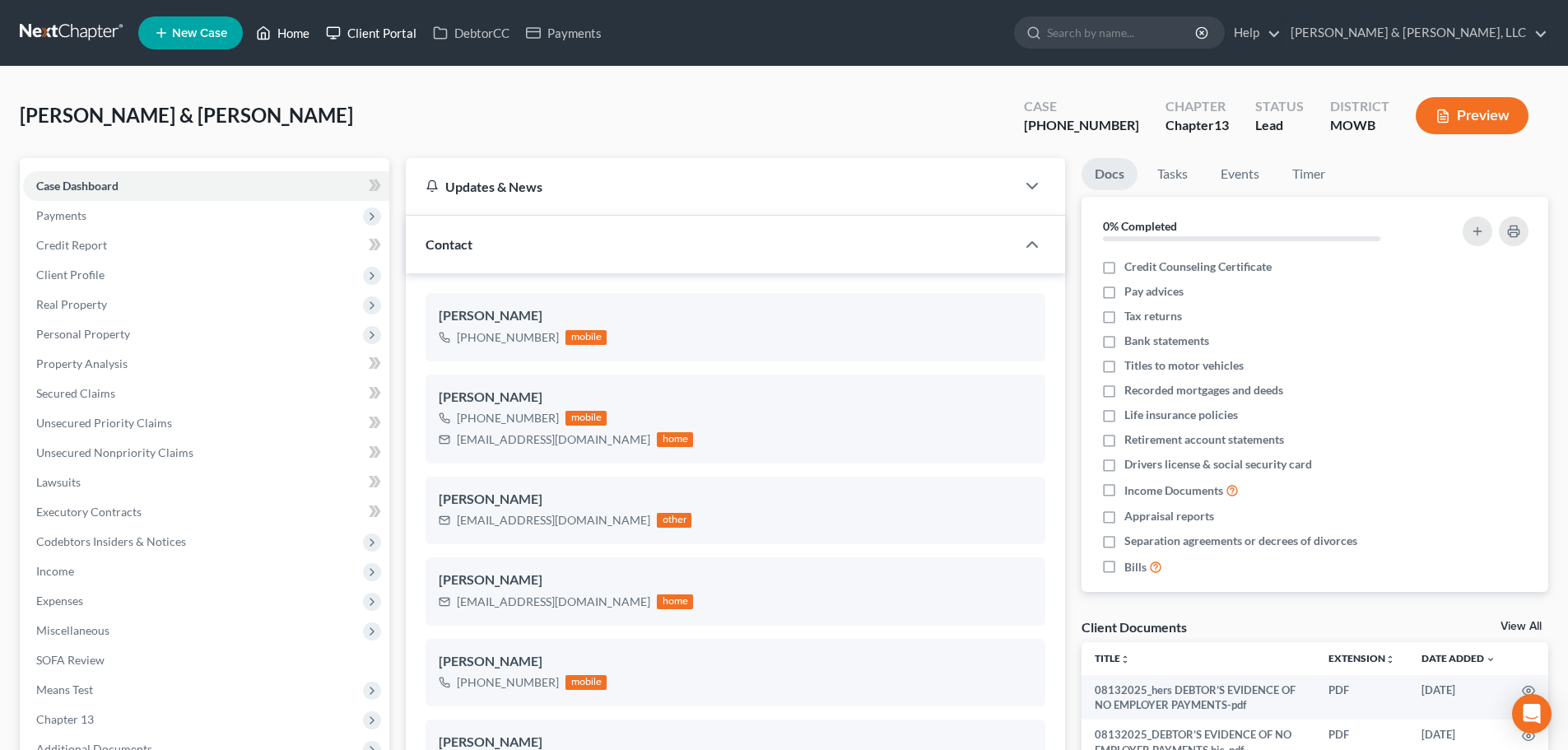
click at [297, 35] on link "Home" at bounding box center [282, 32] width 70 height 29
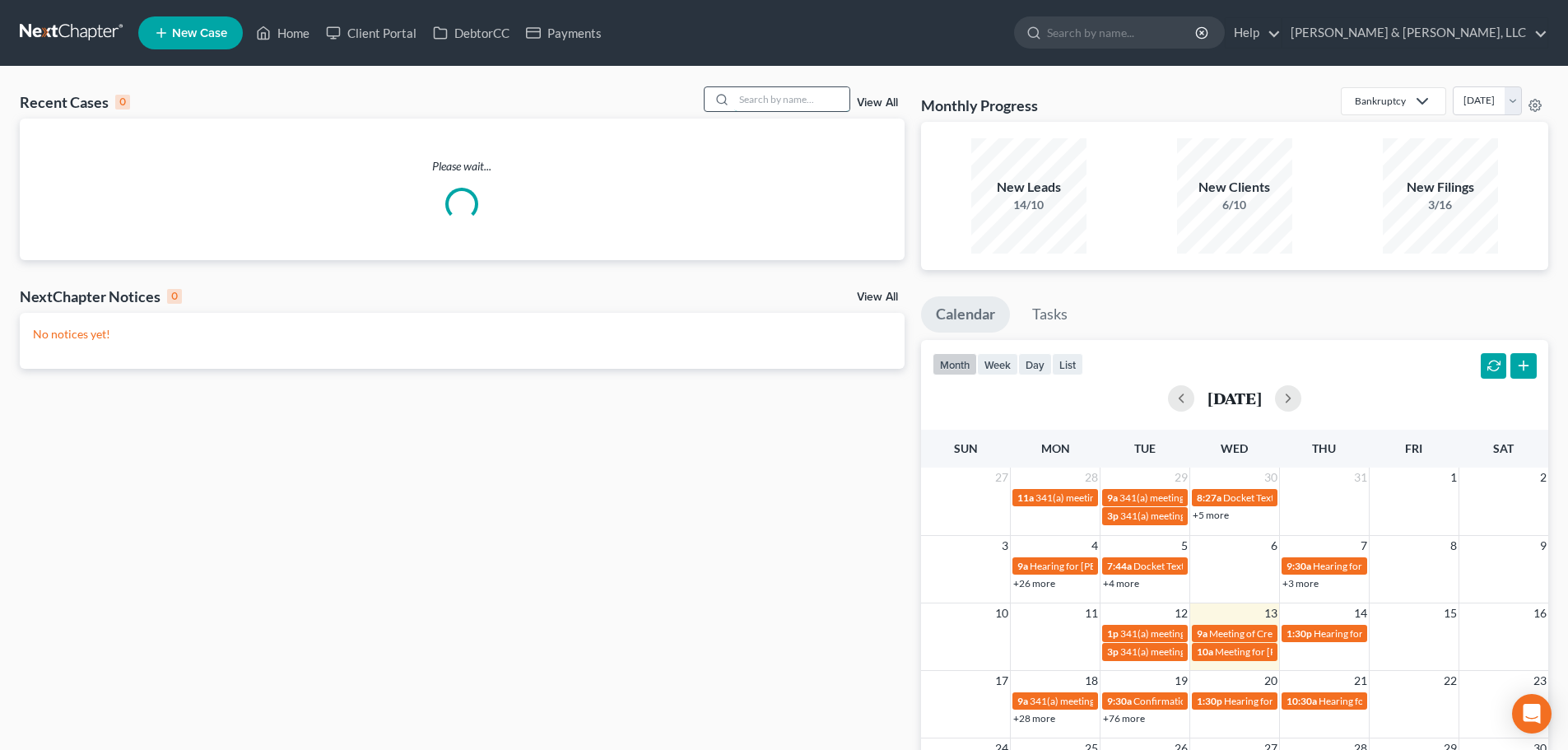
click at [802, 96] on input "search" at bounding box center [792, 99] width 115 height 24
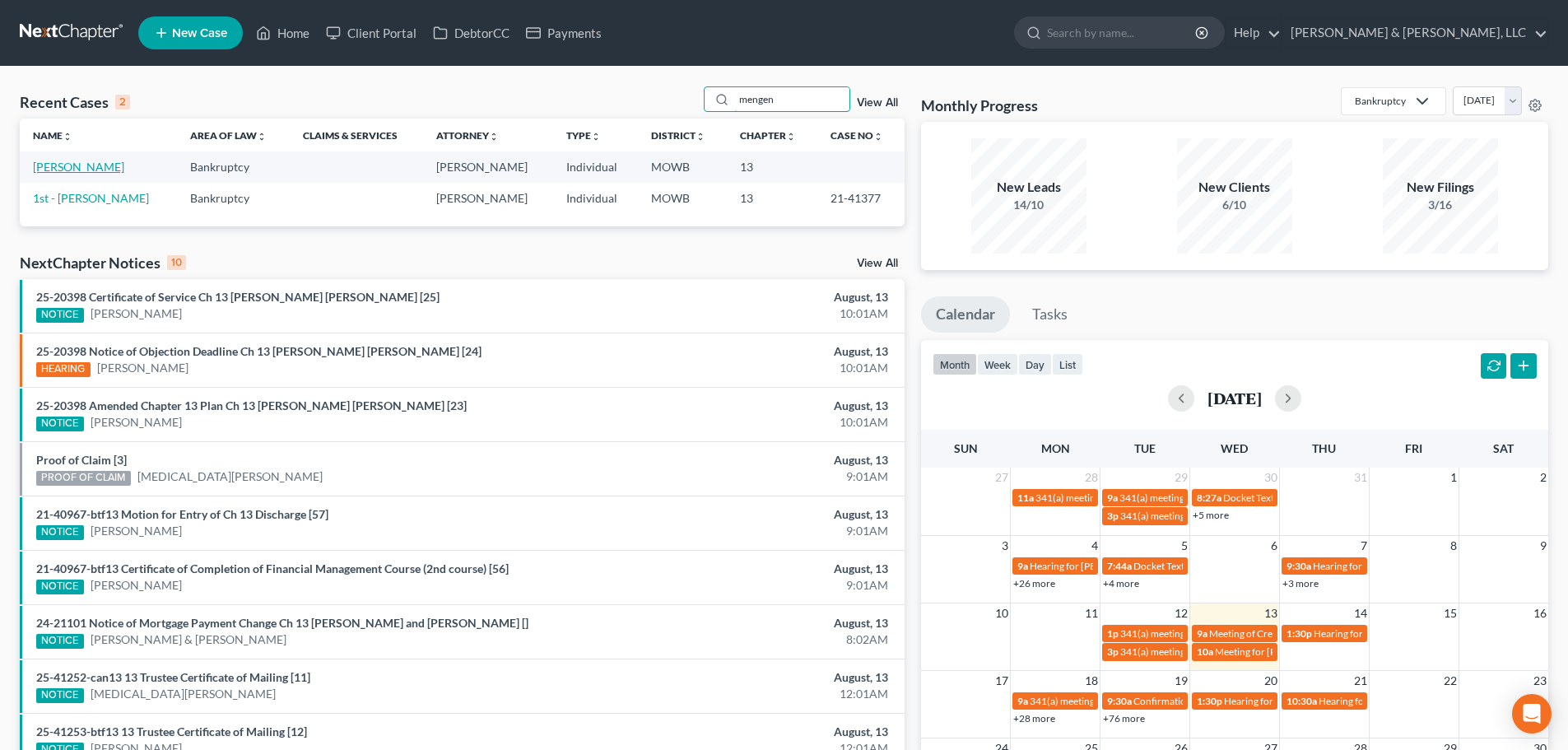
type input "mengen"
click at [69, 164] on link "Mengenhauser, Jodi" at bounding box center [78, 166] width 91 height 14
select select "6"
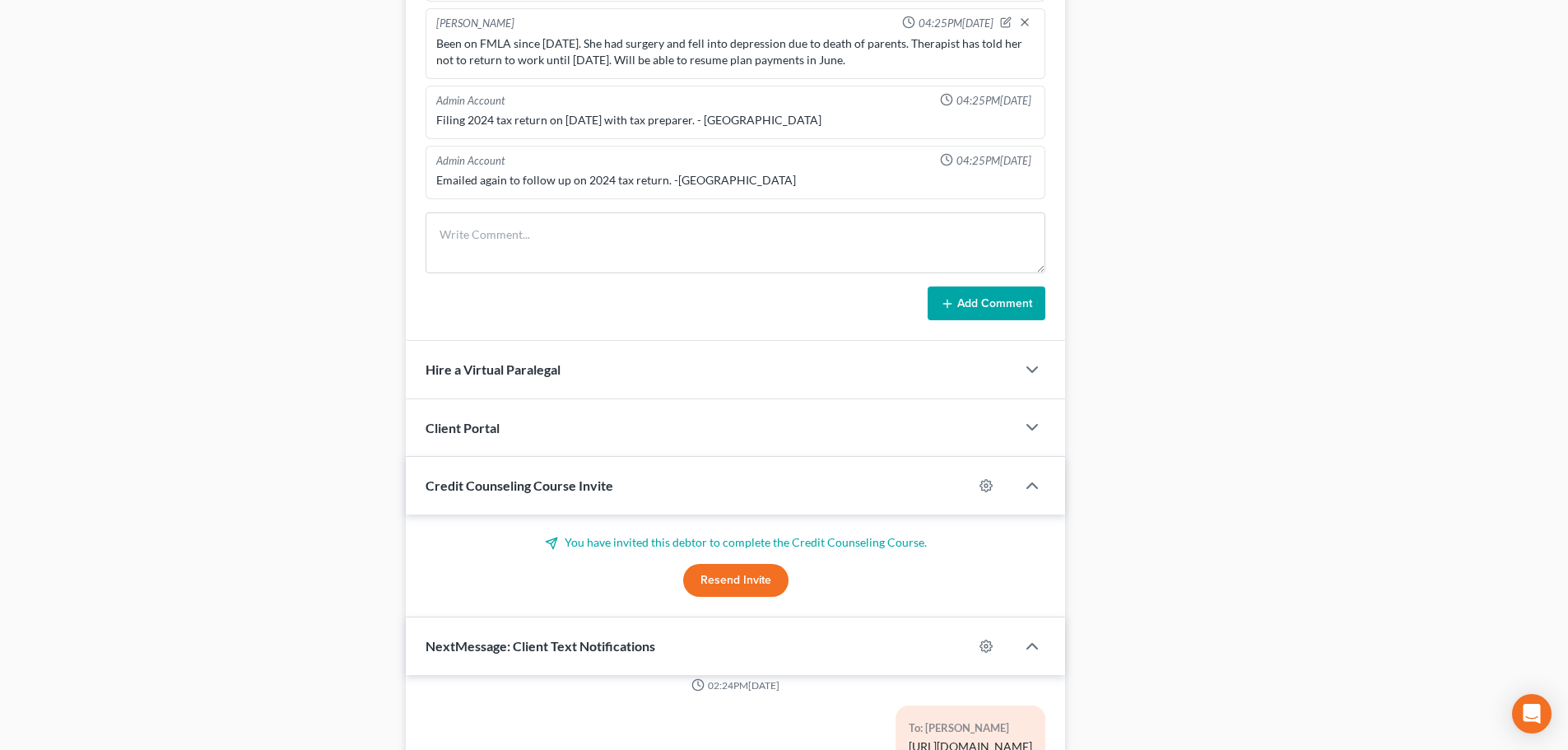
scroll to position [1563, 0]
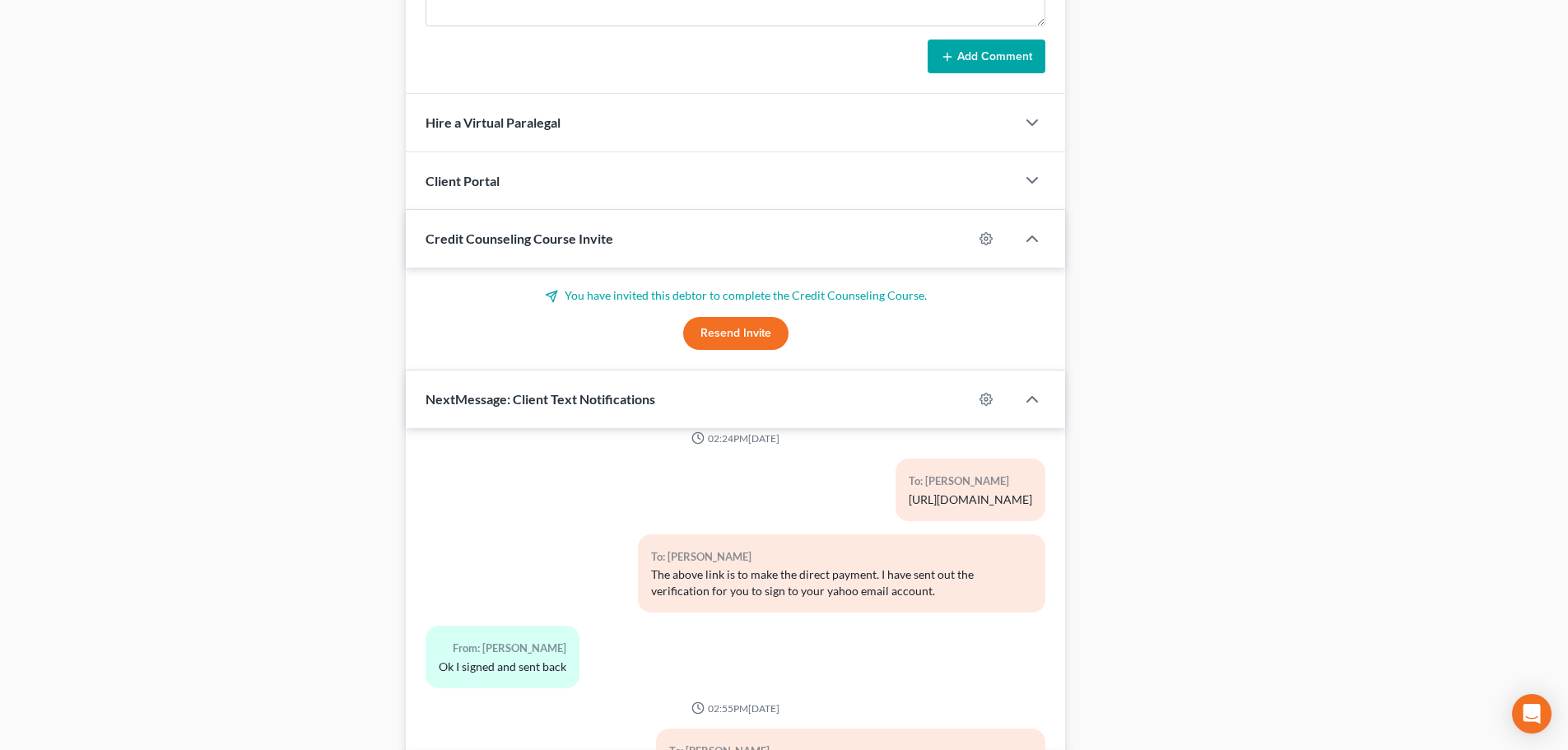
click at [723, 329] on button "Resend Invite" at bounding box center [736, 333] width 105 height 33
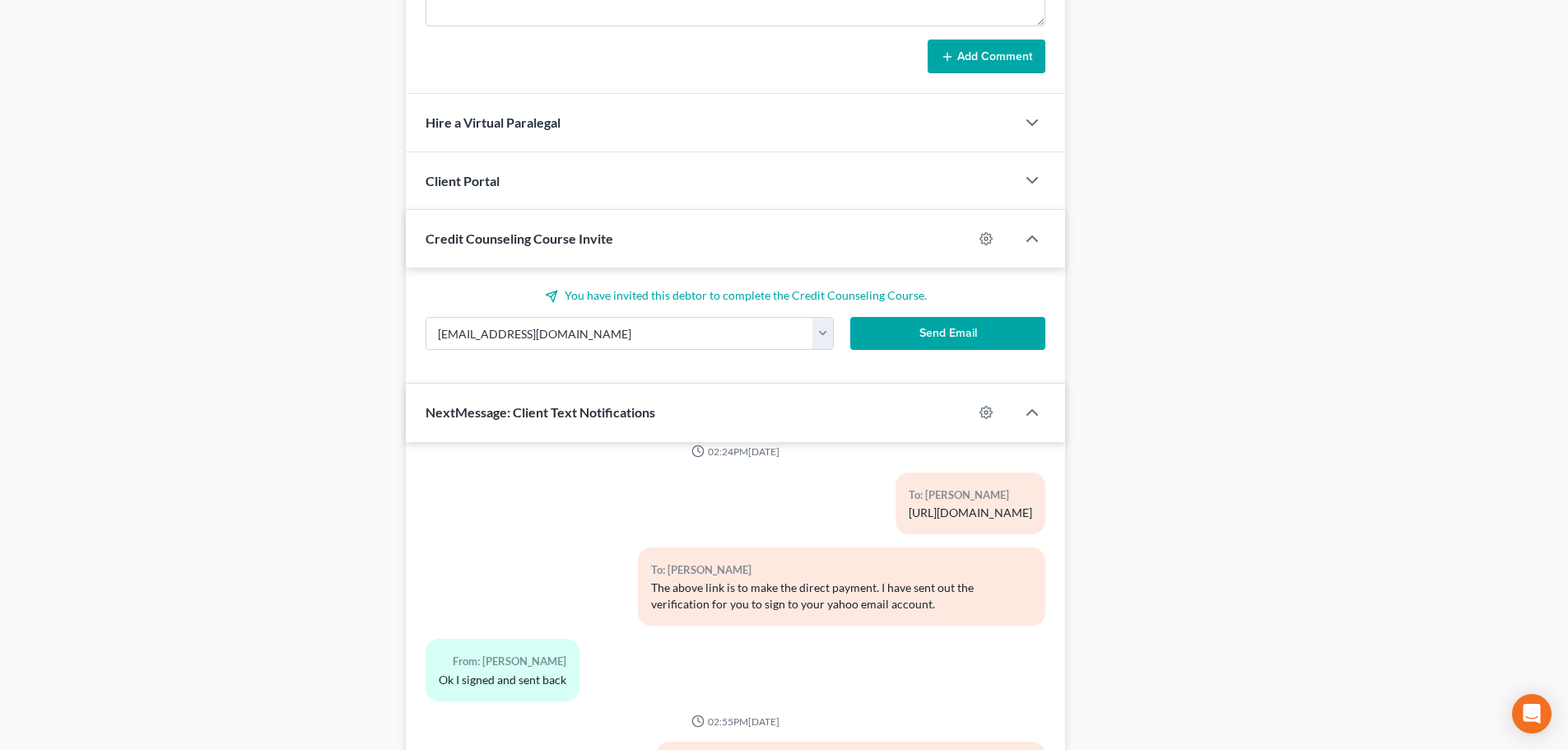
click at [950, 334] on button "Send Email" at bounding box center [948, 333] width 196 height 33
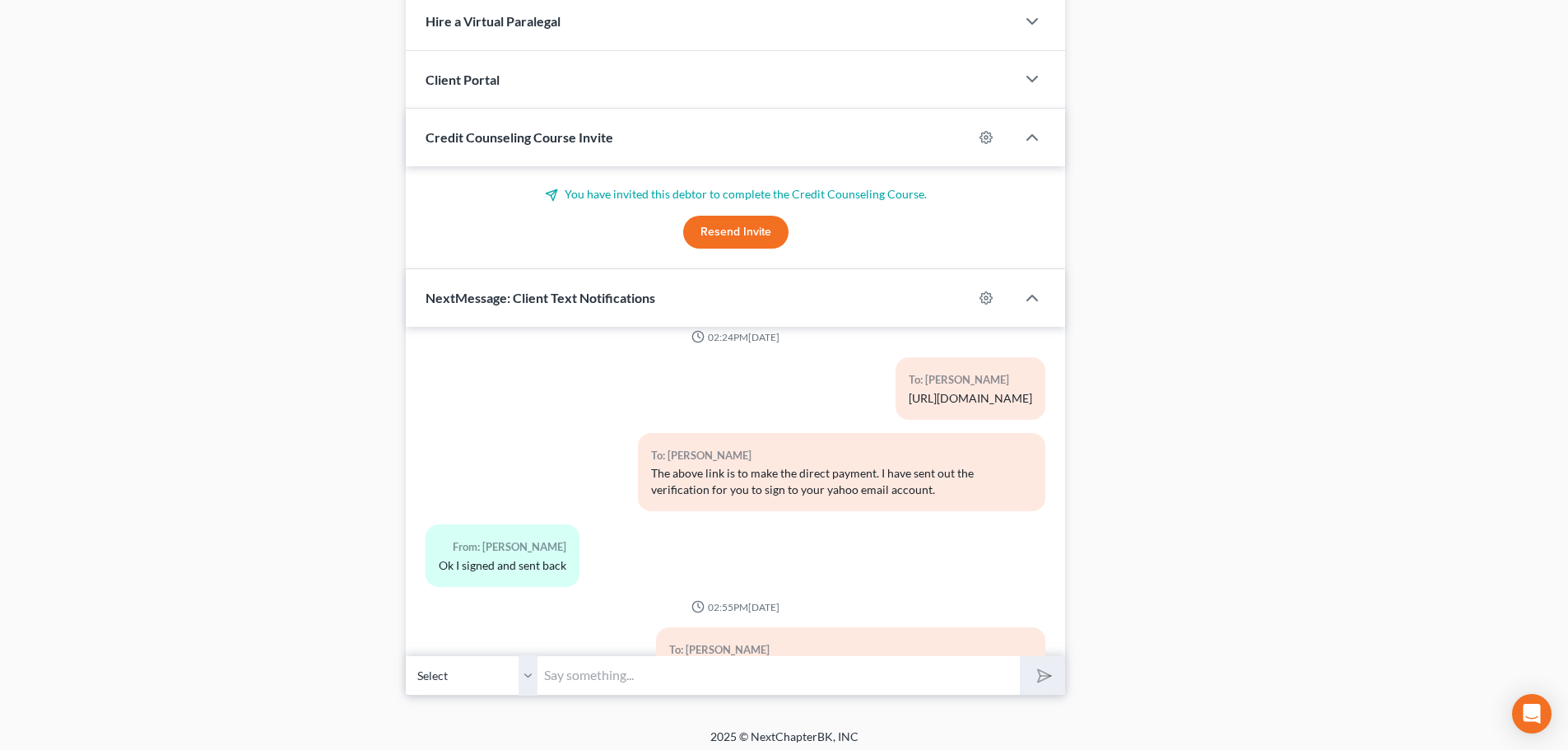
scroll to position [1673, 0]
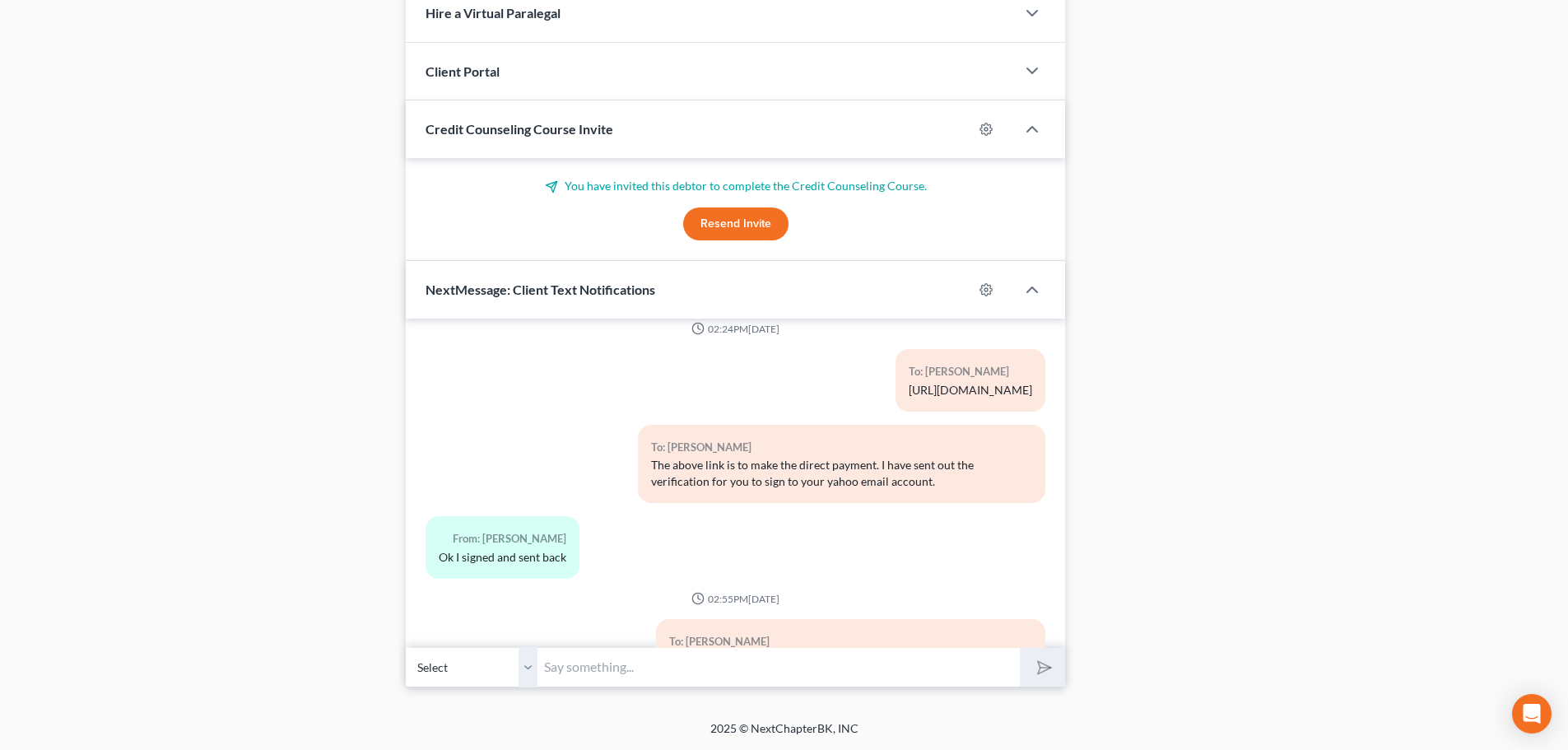
click at [640, 672] on input "text" at bounding box center [779, 667] width 482 height 40
type input "www.debtorcc.org"
click at [1045, 673] on icon "submit" at bounding box center [1041, 667] width 23 height 23
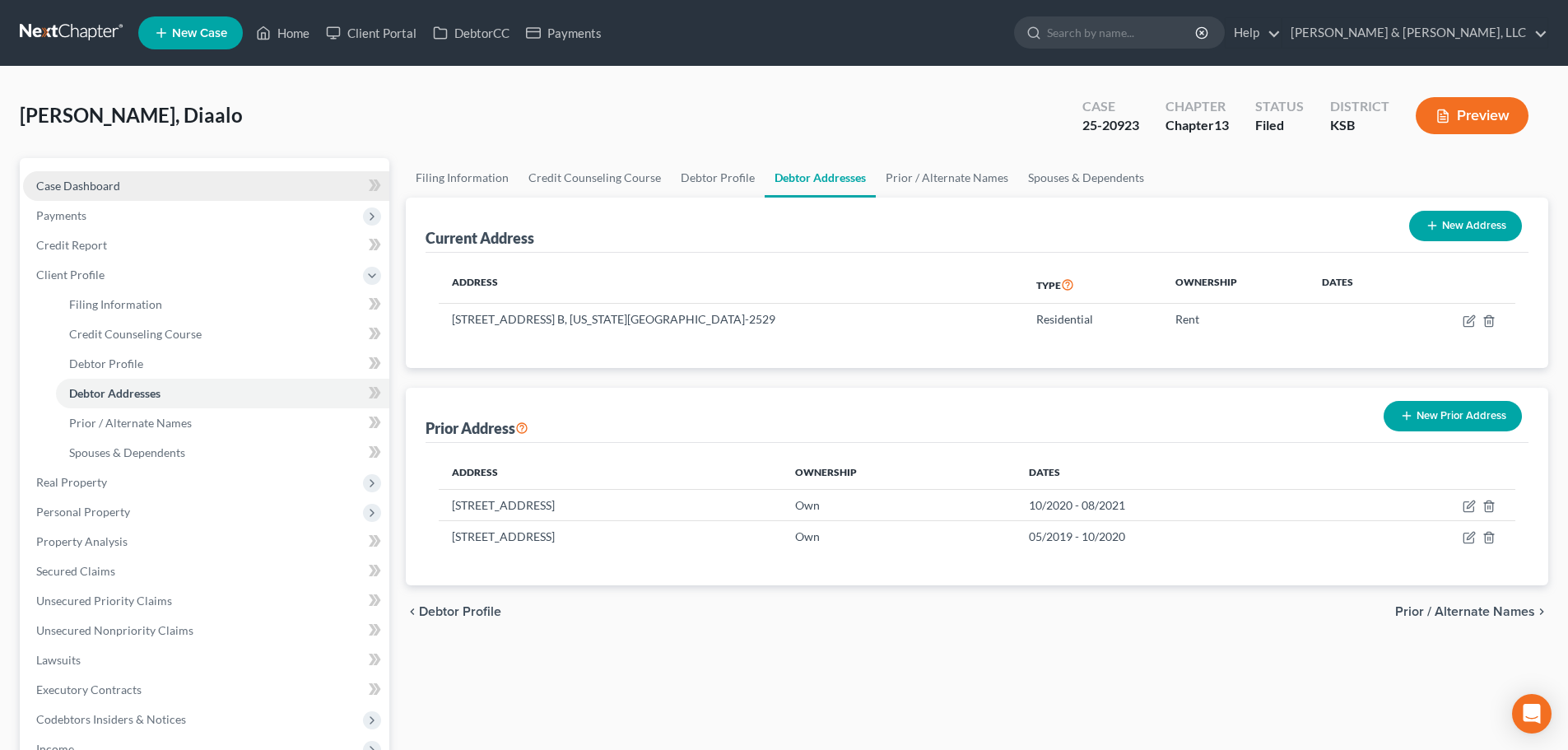
click at [53, 185] on span "Case Dashboard" at bounding box center [78, 185] width 84 height 14
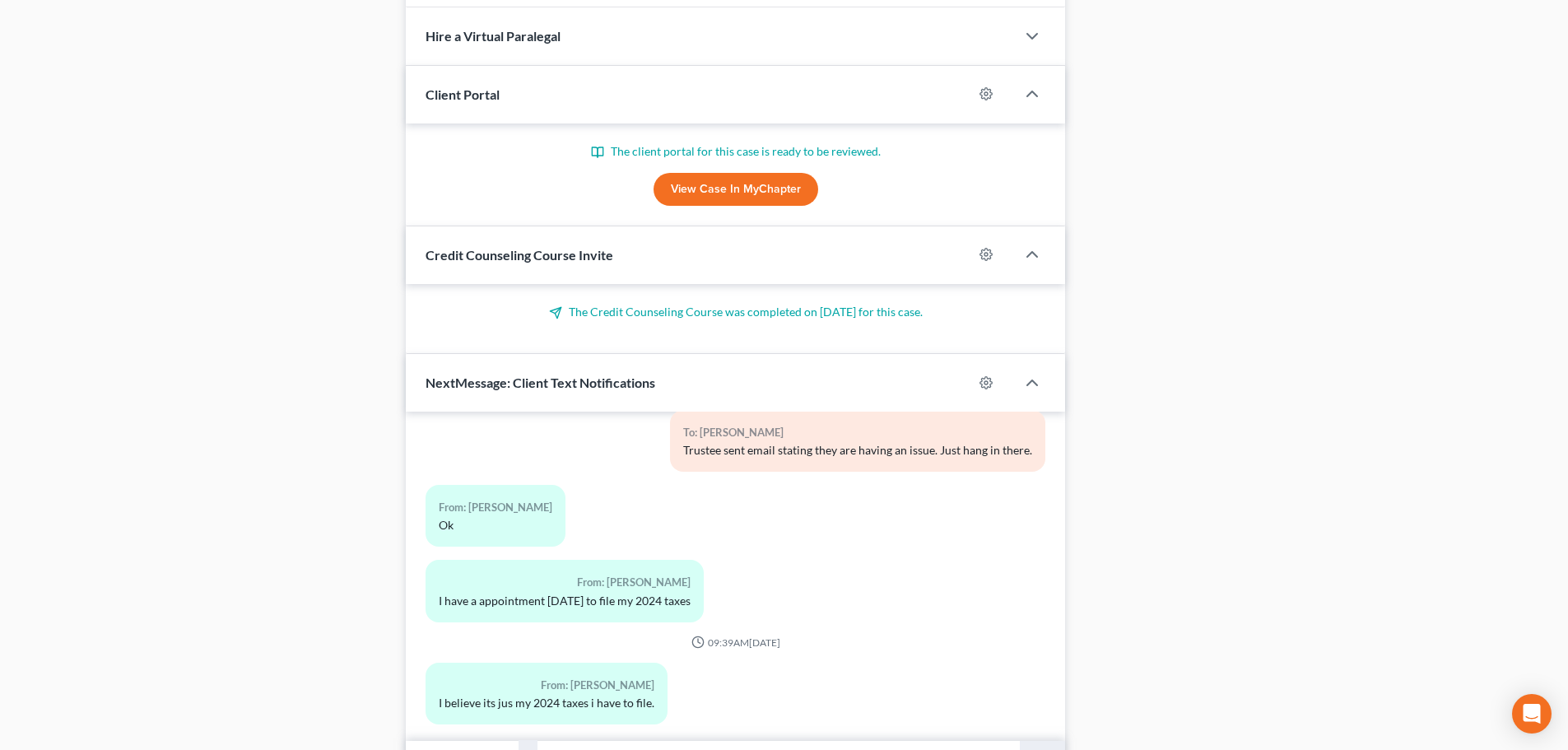
scroll to position [1163, 0]
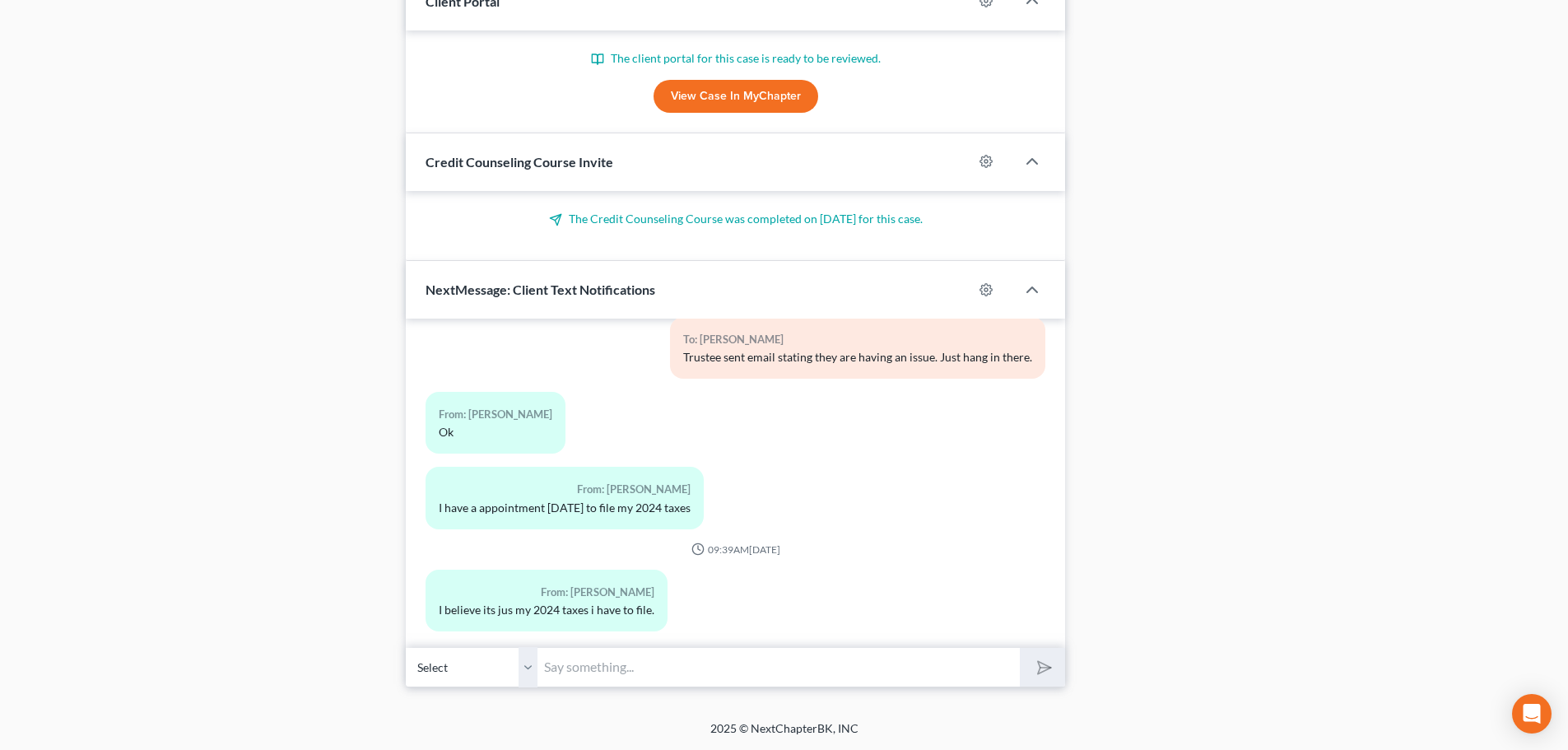
click at [636, 676] on input "text" at bounding box center [779, 667] width 482 height 40
type input "E"
type input "G"
type input "Perfect. Get me a signed copy once they are filed."
click at [1020, 648] on button "submit" at bounding box center [1043, 667] width 46 height 39
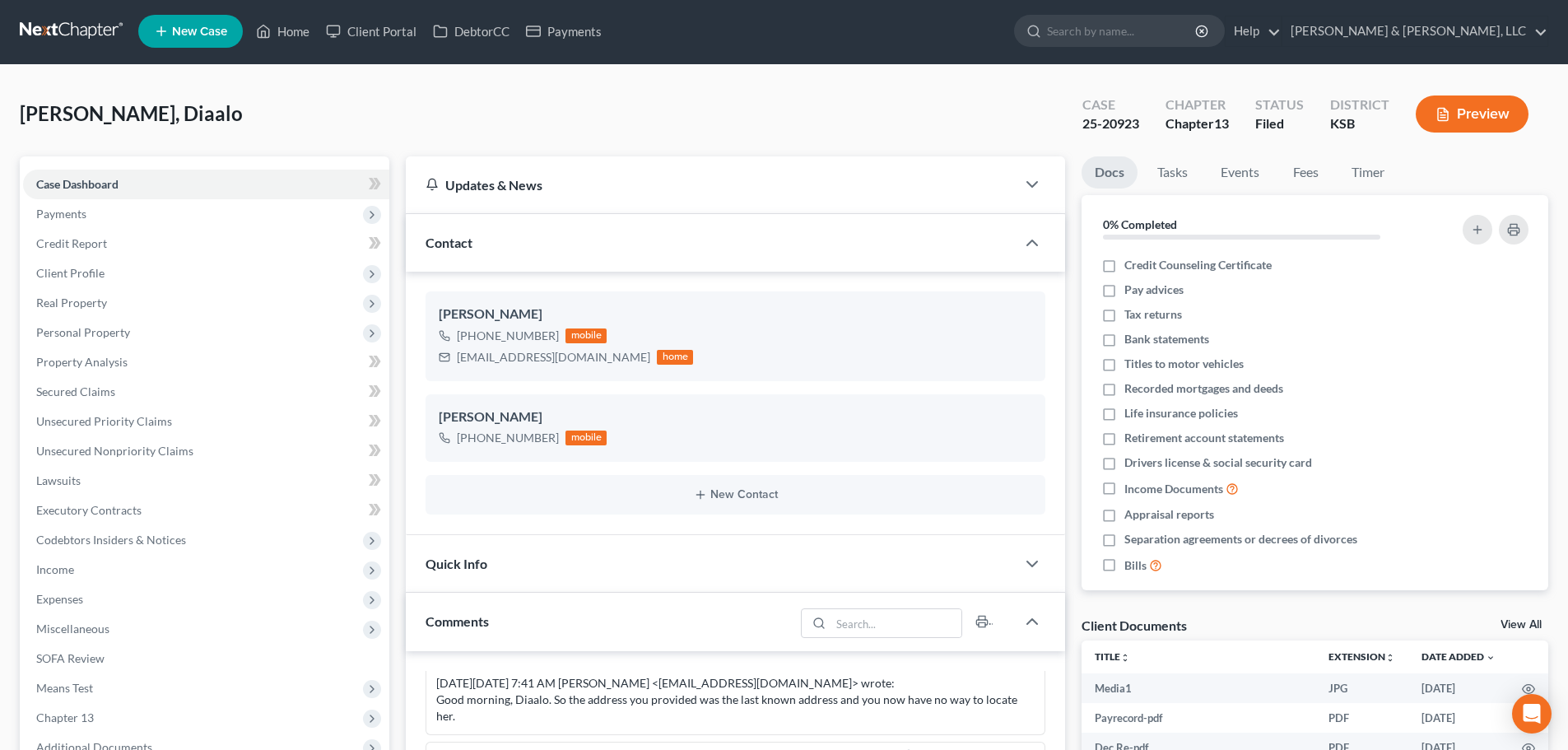
scroll to position [0, 0]
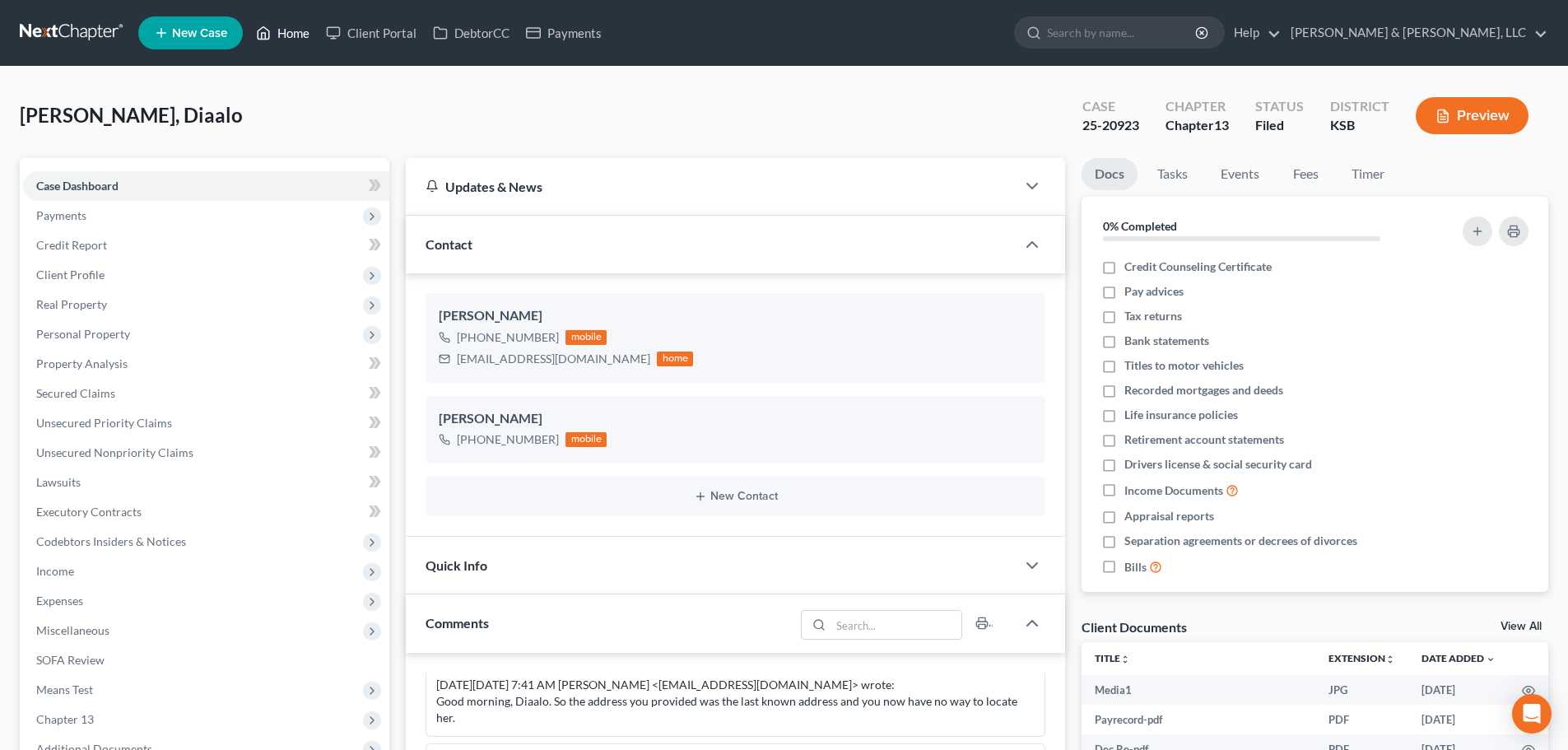
click at [286, 39] on link "Home" at bounding box center [282, 32] width 70 height 29
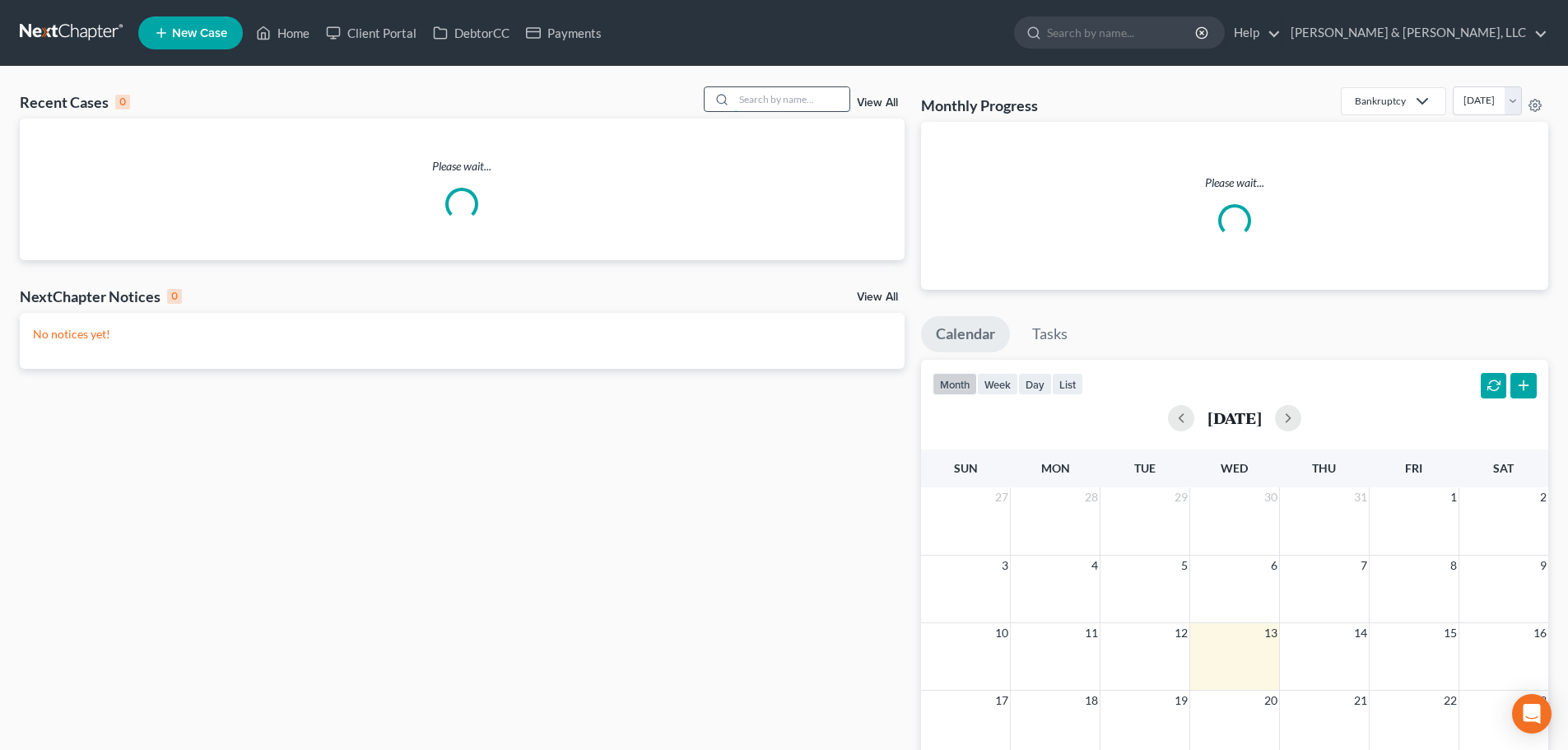
click at [777, 107] on input "search" at bounding box center [792, 99] width 115 height 24
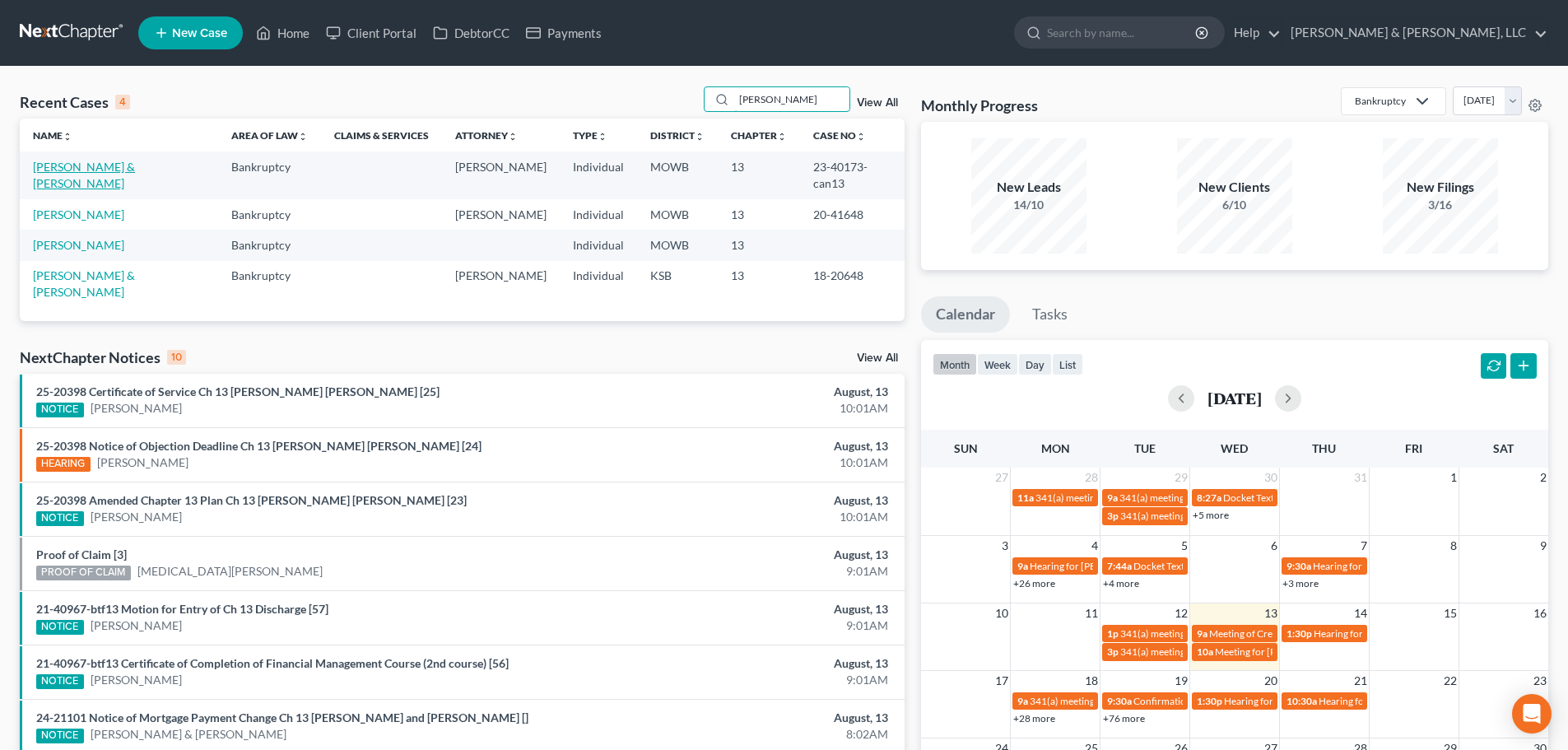
type input "[PERSON_NAME]"
click at [97, 167] on link "[PERSON_NAME] & [PERSON_NAME]" at bounding box center [83, 174] width 102 height 30
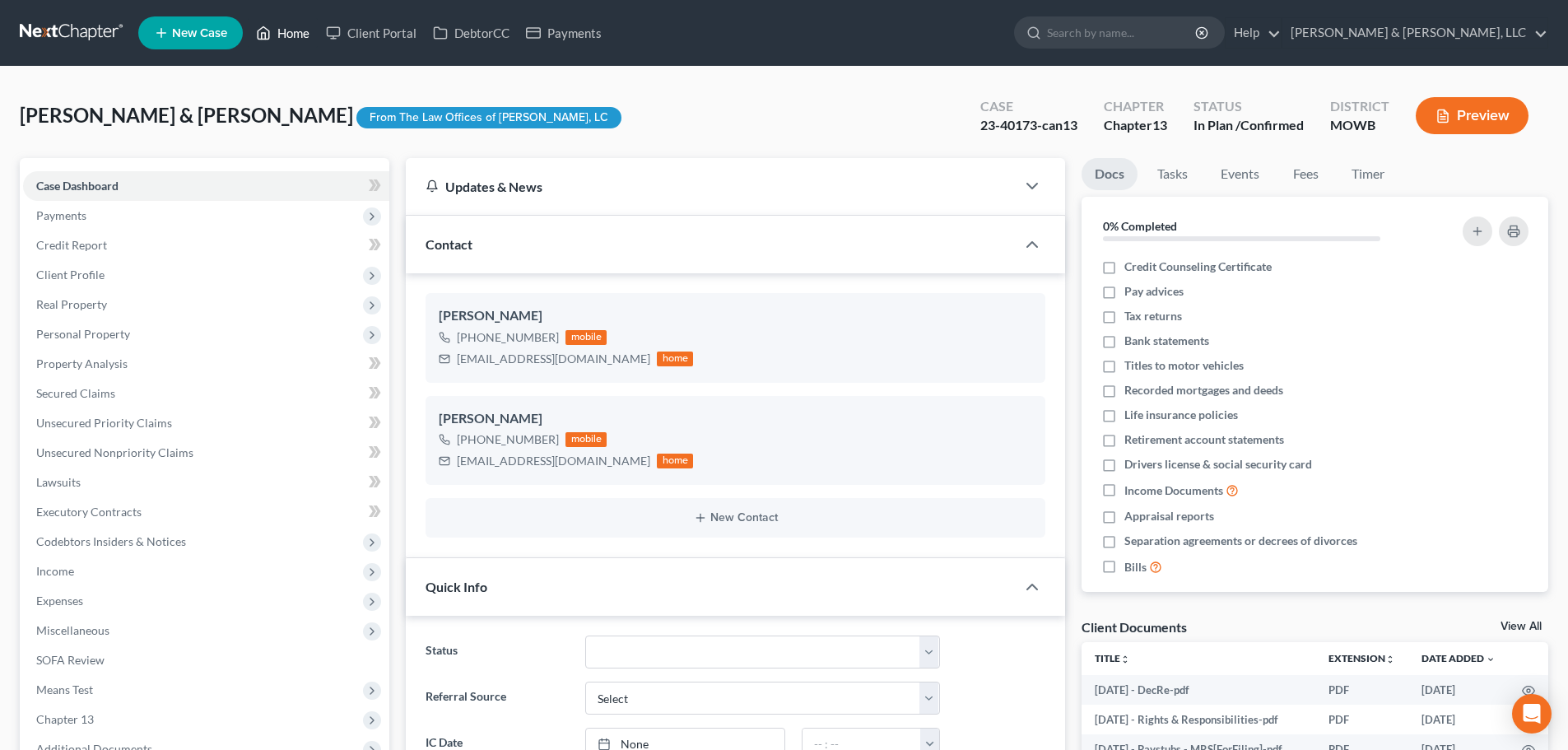
click at [287, 29] on link "Home" at bounding box center [282, 32] width 70 height 29
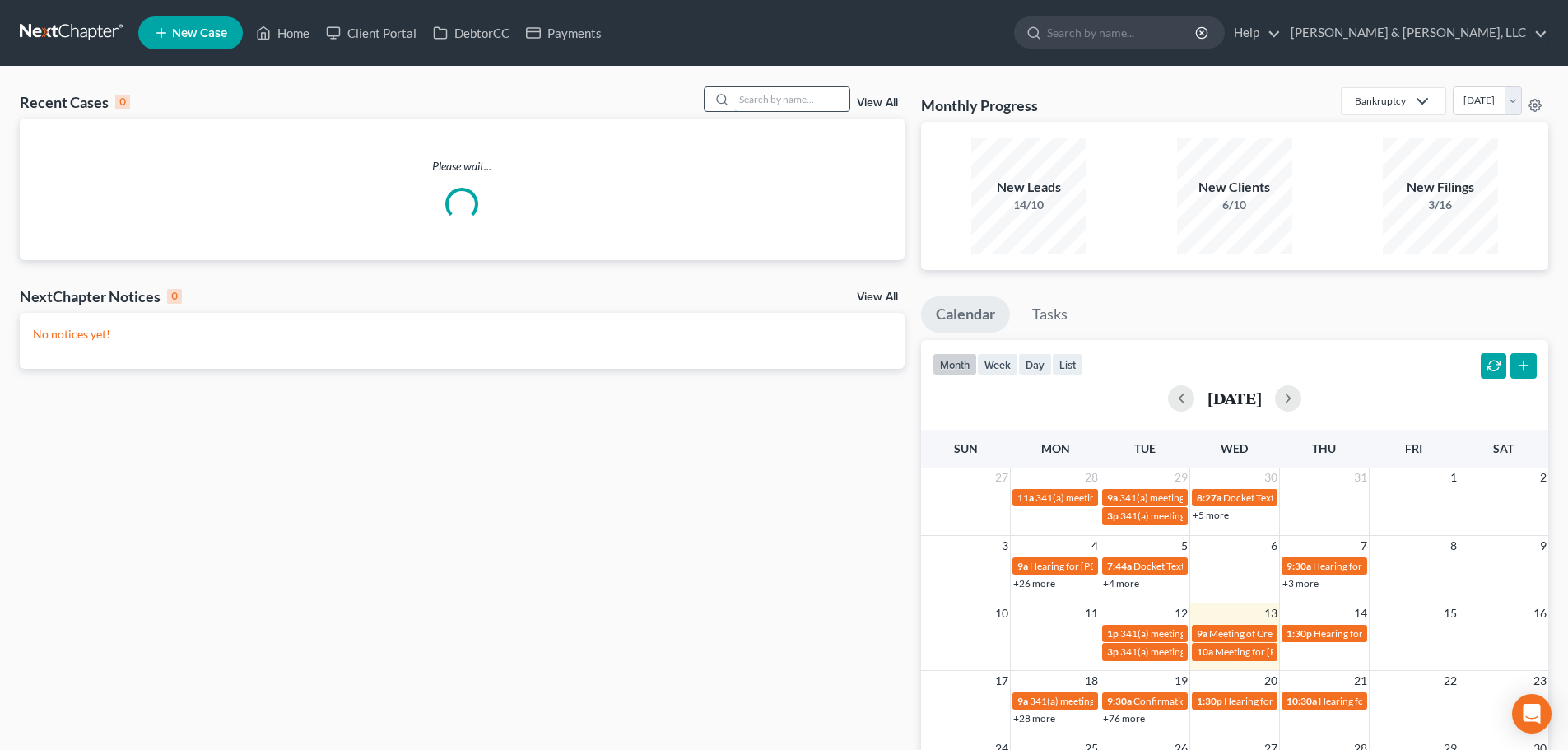
click at [767, 104] on input "search" at bounding box center [792, 99] width 115 height 24
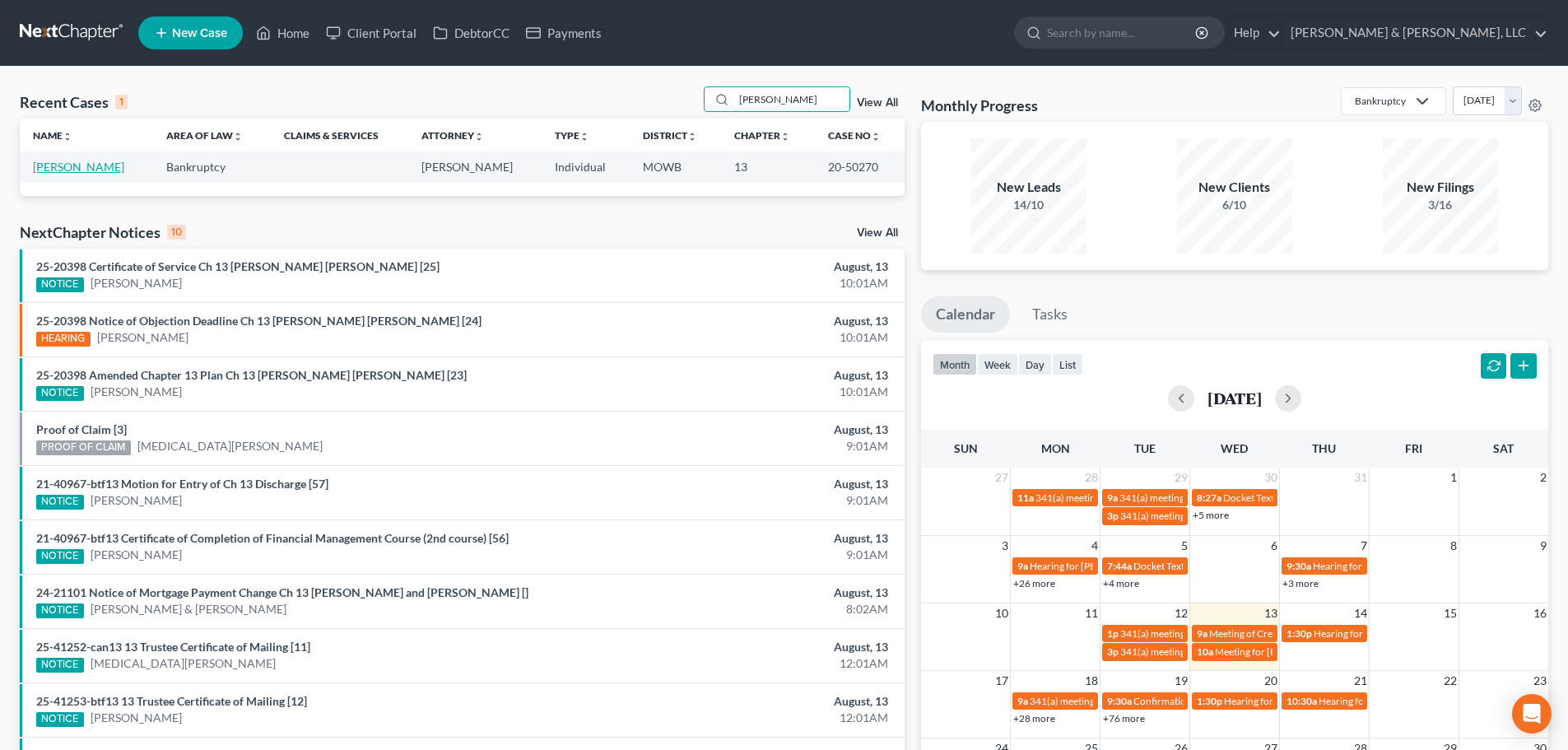
type input "[PERSON_NAME]"
click at [47, 171] on link "[PERSON_NAME]" at bounding box center [78, 166] width 91 height 14
